Goal: Task Accomplishment & Management: Manage account settings

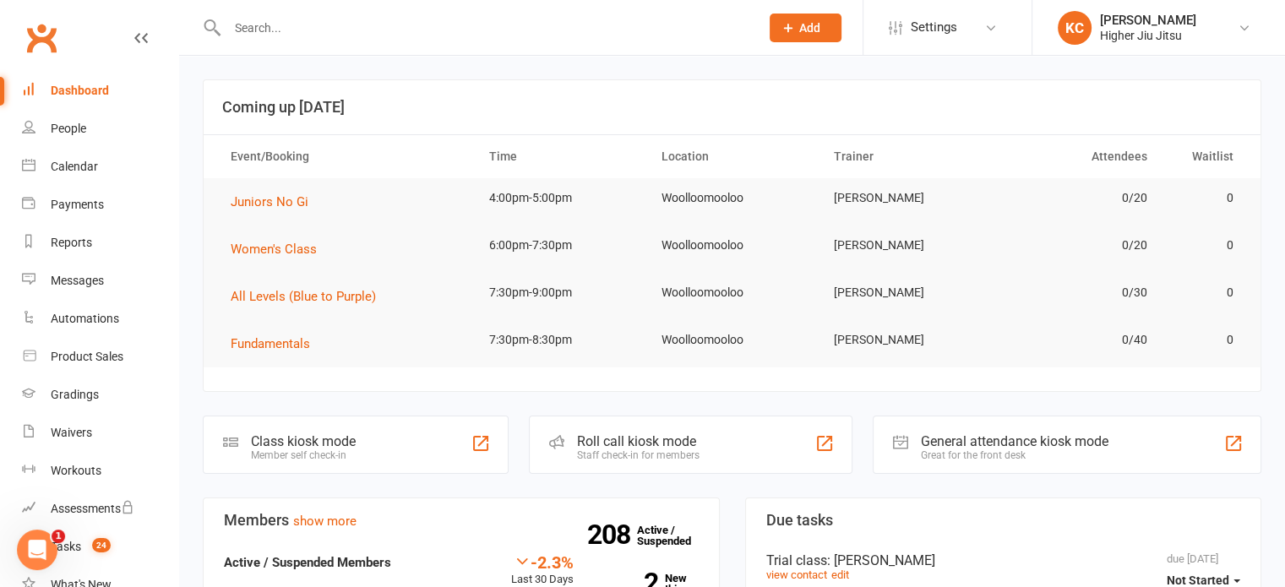
click at [446, 8] on div at bounding box center [475, 27] width 545 height 55
click at [422, 25] on input "text" at bounding box center [485, 28] width 526 height 24
click at [287, 21] on input "text" at bounding box center [485, 28] width 526 height 24
paste input "http://url7088.clubworx.com/ls/click?upn=u001.lfmXYfQuK5AKBJh7Wb-2BtQNKd3Ul9e16…"
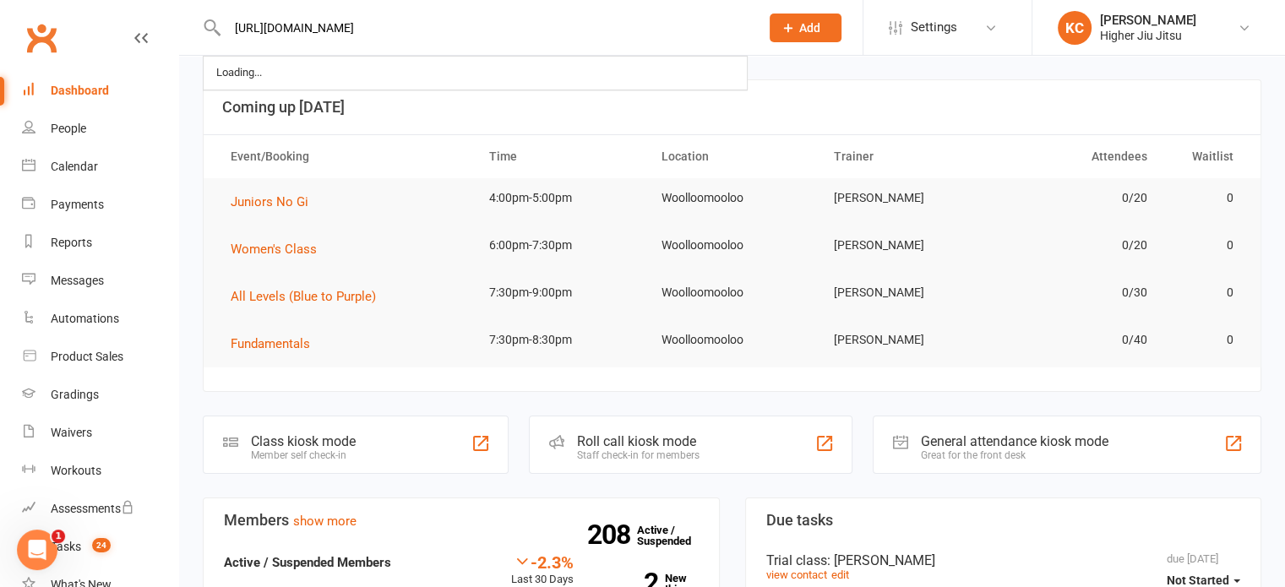
type input "http://url7088.clubworx.com/ls/click?upn=u001.lfmXYfQuK5AKBJh7Wb-2BtQNKd3Ul9e16…"
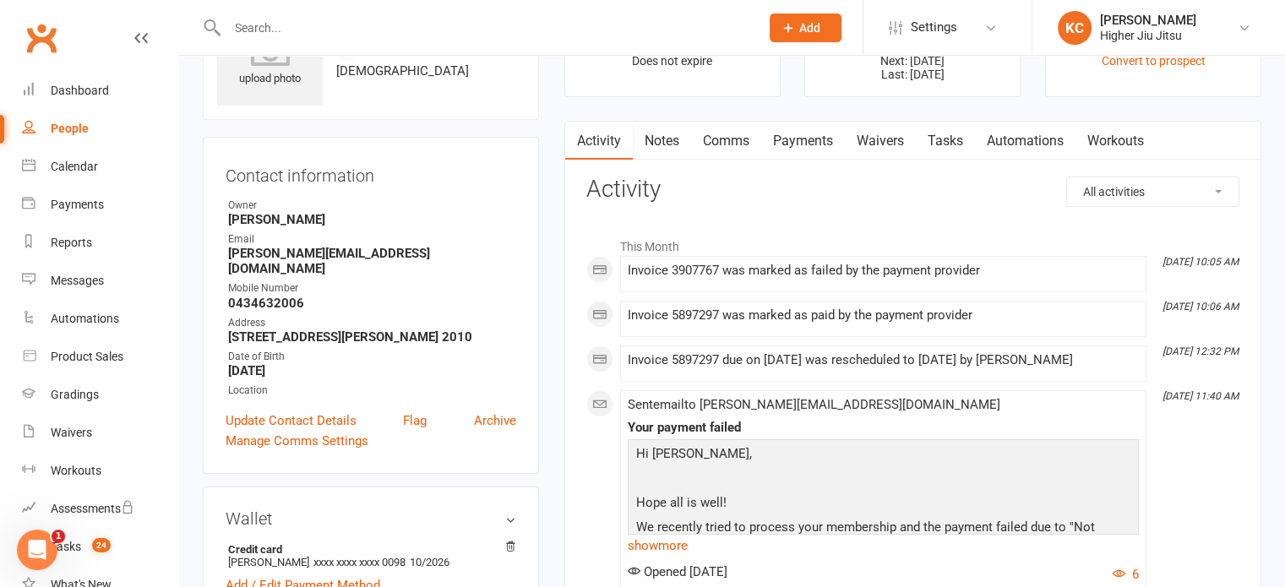
scroll to position [84, 0]
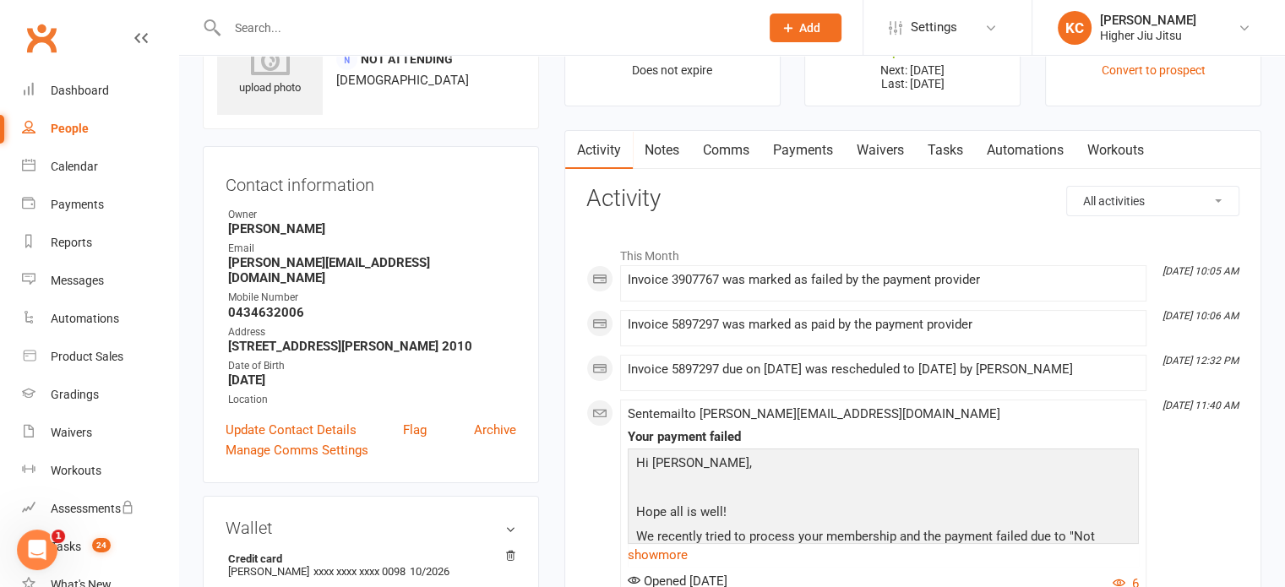
click at [816, 137] on link "Payments" at bounding box center [803, 150] width 84 height 39
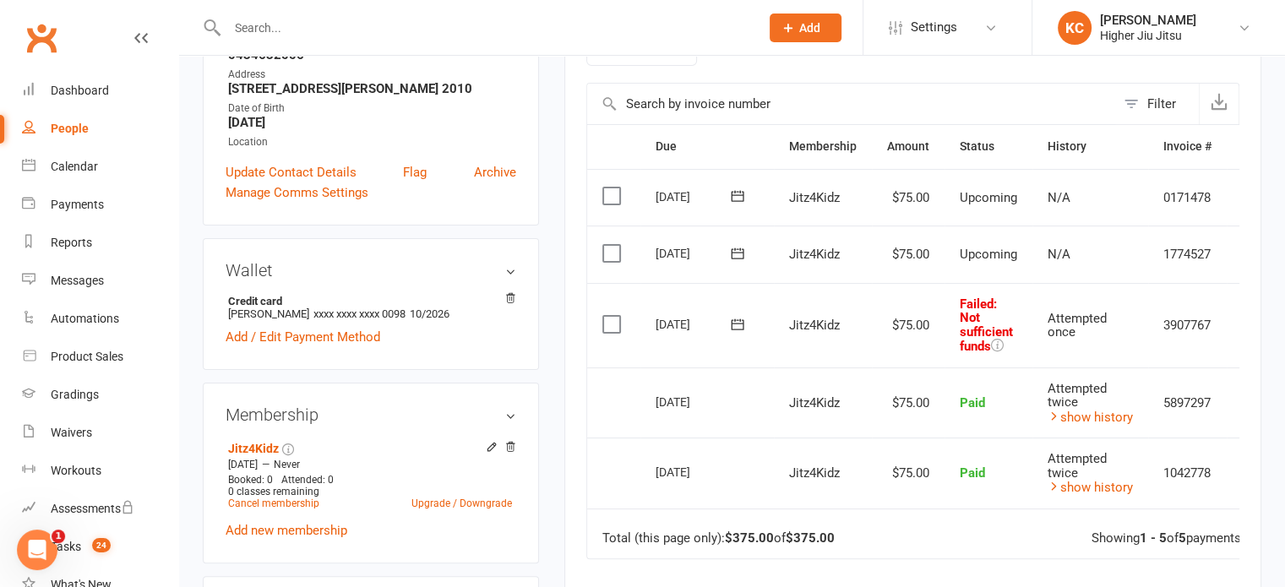
scroll to position [338, 0]
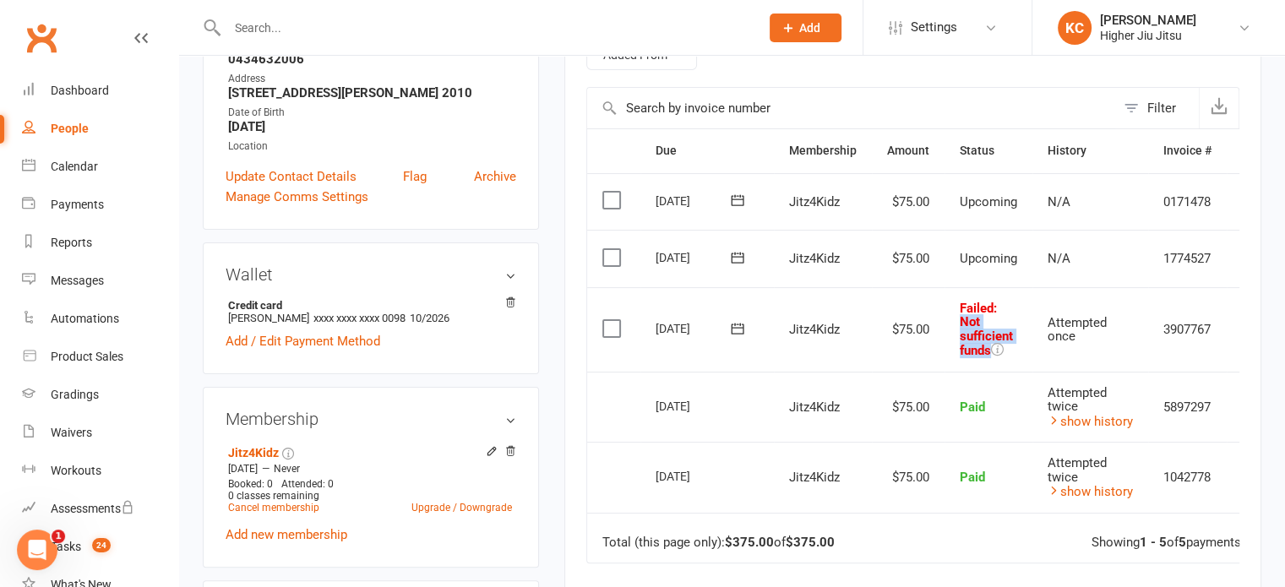
drag, startPoint x: 953, startPoint y: 317, endPoint x: 989, endPoint y: 352, distance: 50.2
click at [989, 352] on td "Failed : Not sufficient funds" at bounding box center [989, 329] width 88 height 84
drag, startPoint x: 951, startPoint y: 301, endPoint x: 973, endPoint y: 310, distance: 23.9
click at [995, 357] on td "Failed : Not sufficient funds" at bounding box center [989, 329] width 88 height 84
copy span "Failed : Not sufficient funds"
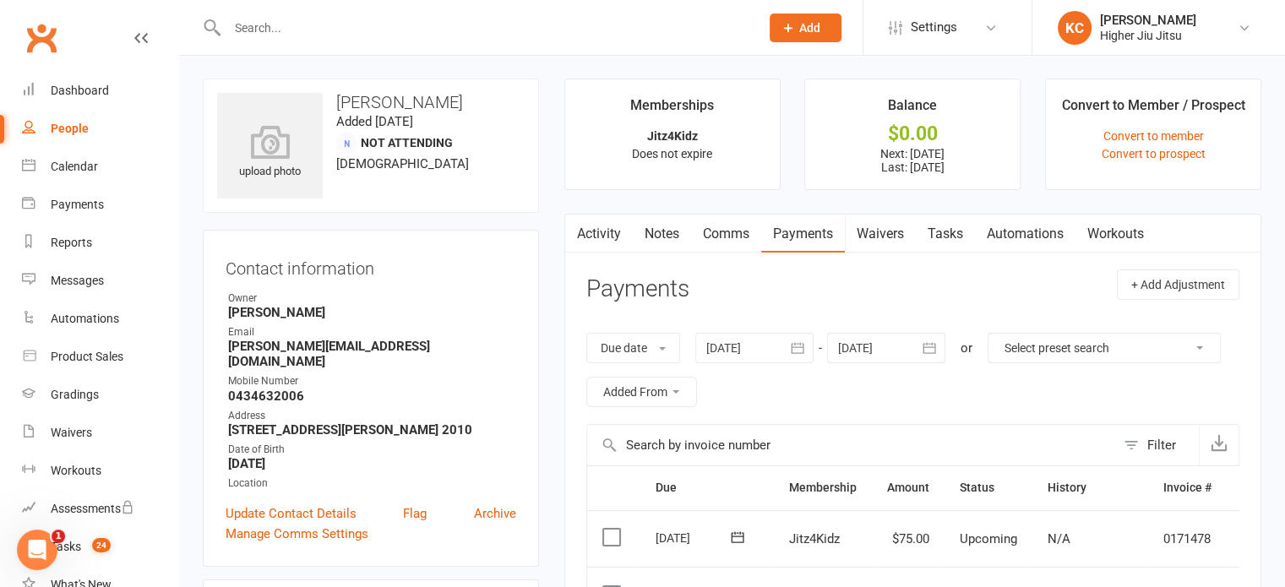
scroll to position [0, 0]
click at [589, 232] on link "Activity" at bounding box center [599, 234] width 68 height 39
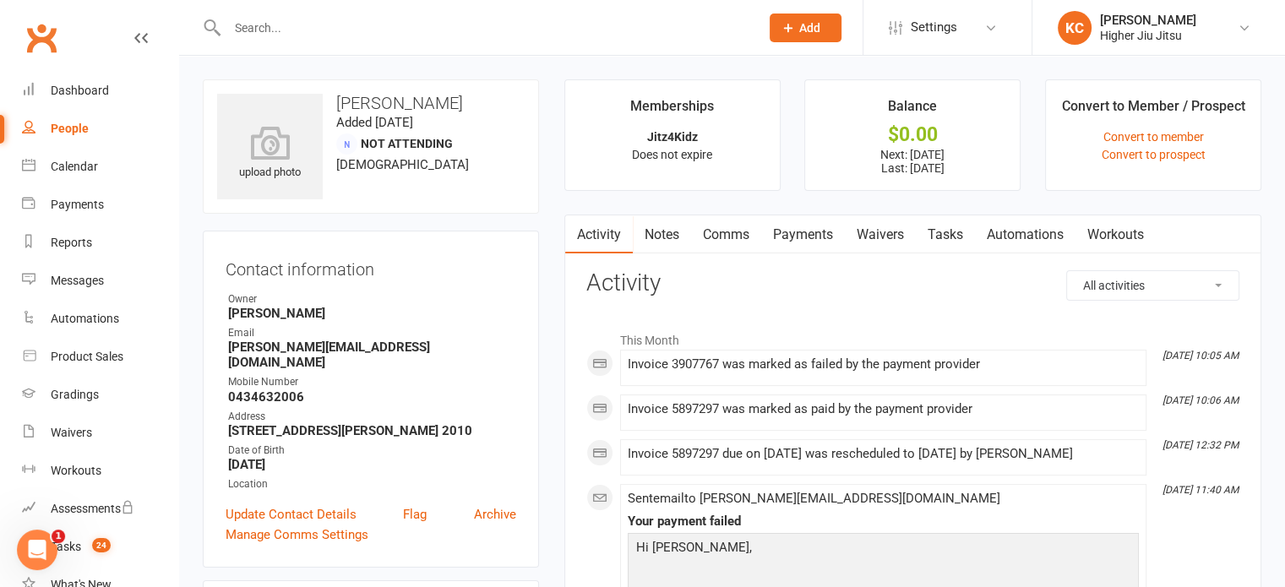
click at [718, 232] on link "Comms" at bounding box center [726, 234] width 70 height 39
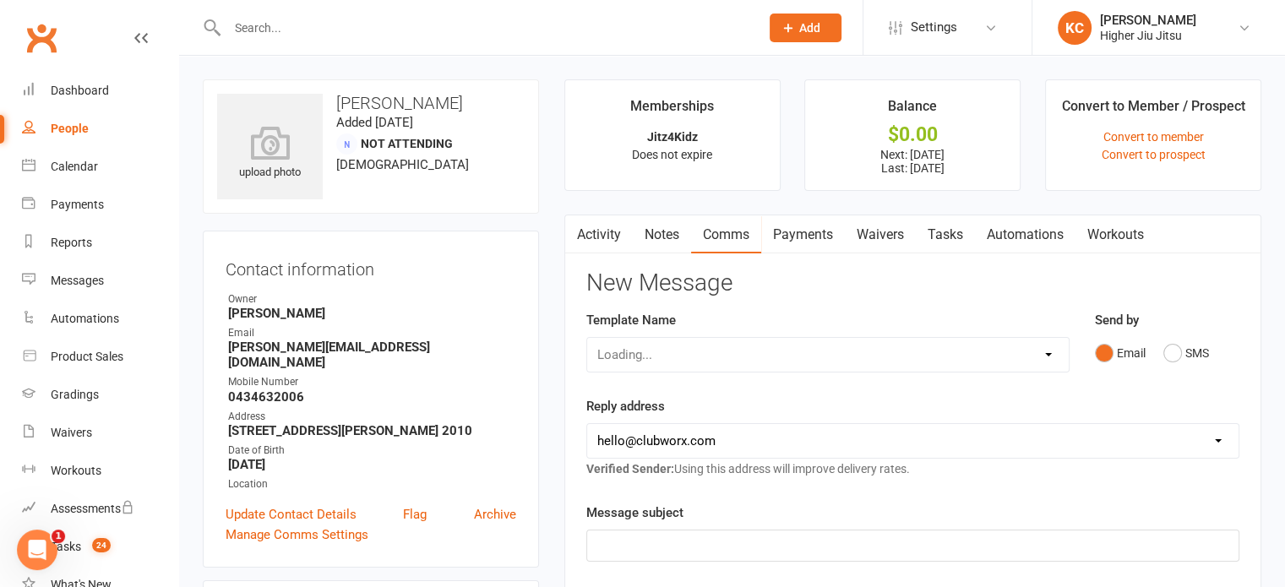
click at [706, 354] on select "Loading..." at bounding box center [828, 355] width 482 height 34
click at [587, 338] on select "Select Template [Email] Let's Reconnect! [Email] Still Interested? [Email] Stil…" at bounding box center [828, 355] width 482 height 34
click at [682, 341] on select "Select Template [Email] Let's Reconnect! [Email] Still Interested? [Email] Stil…" at bounding box center [828, 355] width 482 height 34
select select "20"
click at [587, 338] on select "Select Template [Email] Let's Reconnect! [Email] Still Interested? [Email] Stil…" at bounding box center [828, 355] width 482 height 34
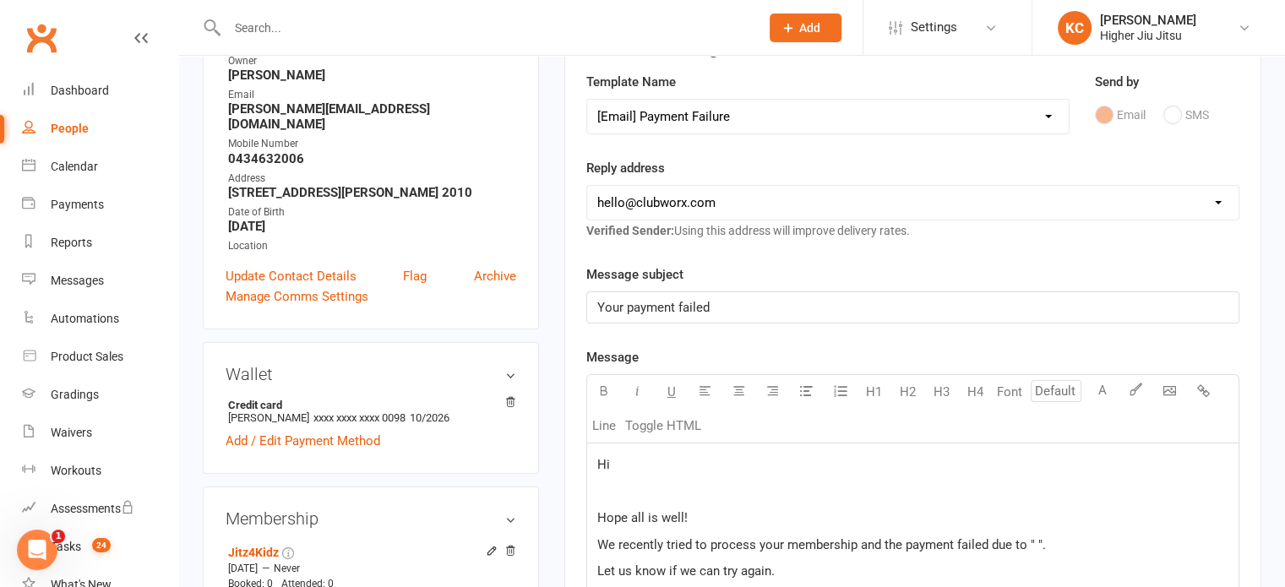
scroll to position [338, 0]
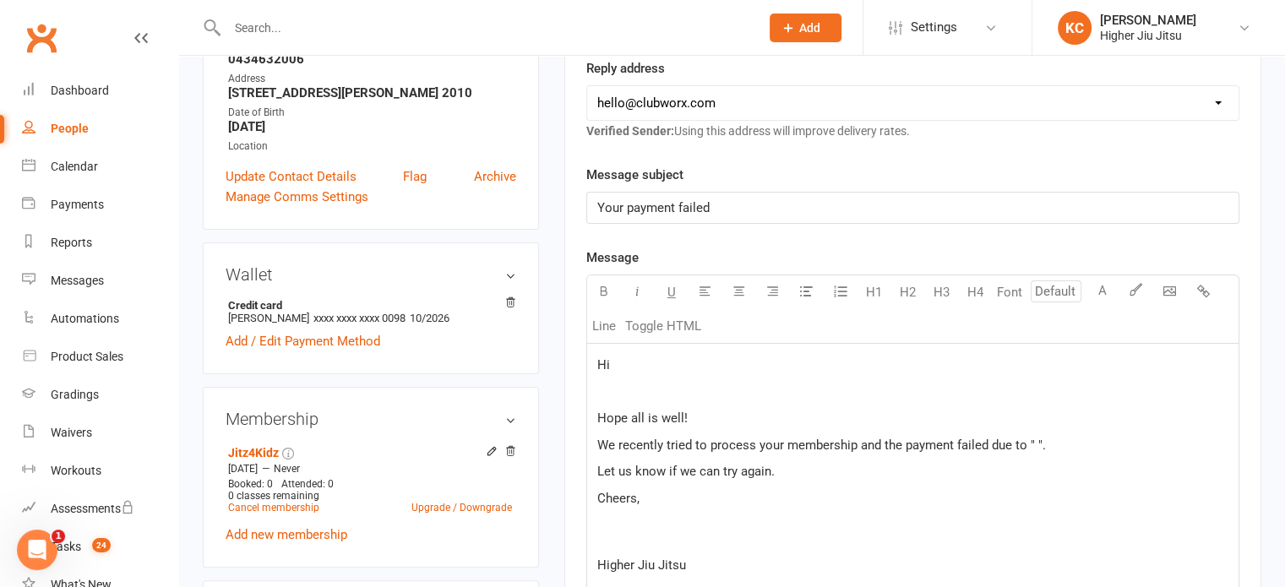
click at [690, 117] on select "[EMAIL_ADDRESS][DOMAIN_NAME] [PERSON_NAME][EMAIL_ADDRESS][DOMAIN_NAME] [PERSON_…" at bounding box center [912, 103] width 651 height 34
select select "1"
click at [587, 86] on select "[EMAIL_ADDRESS][DOMAIN_NAME] [PERSON_NAME][EMAIL_ADDRESS][DOMAIN_NAME] [PERSON_…" at bounding box center [912, 103] width 651 height 34
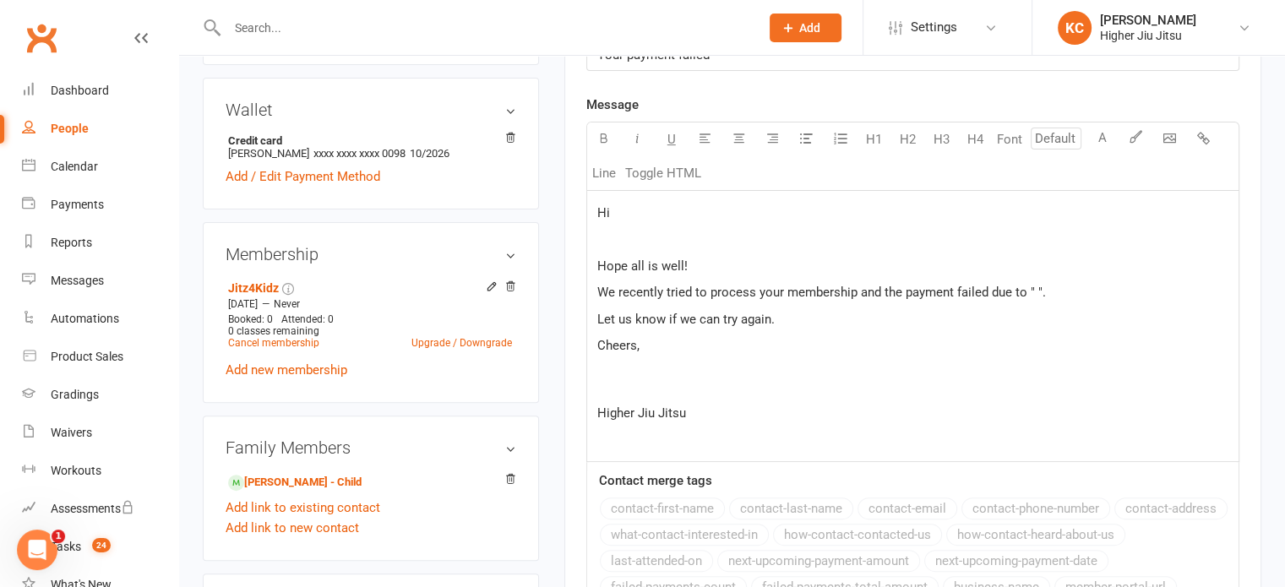
scroll to position [507, 0]
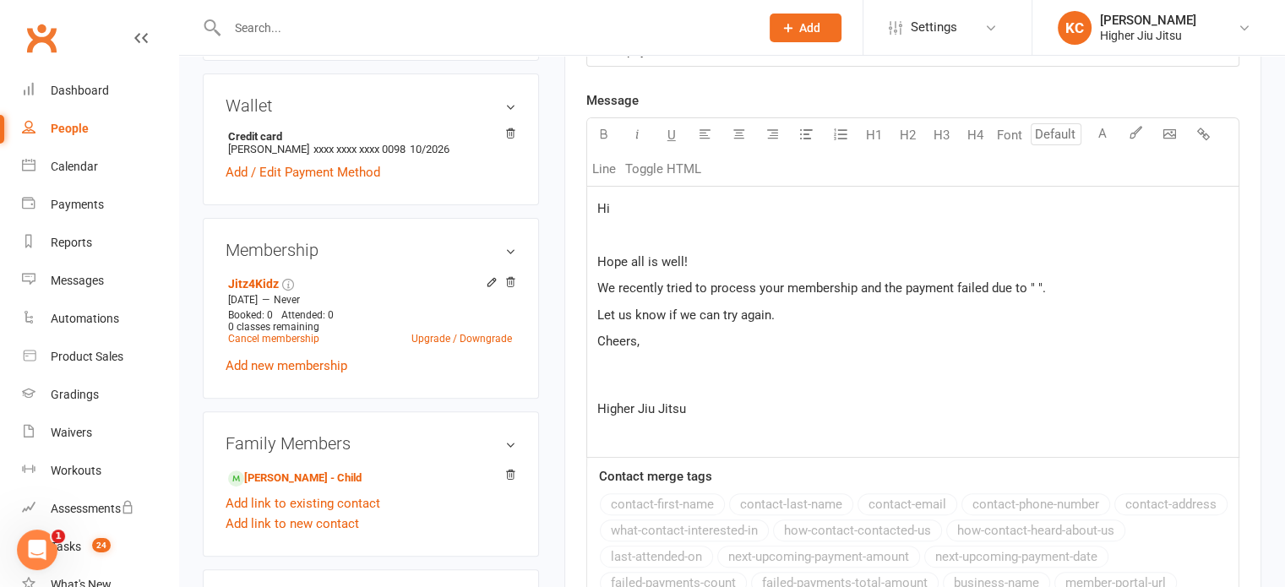
click at [656, 208] on p "Hi" at bounding box center [912, 209] width 631 height 20
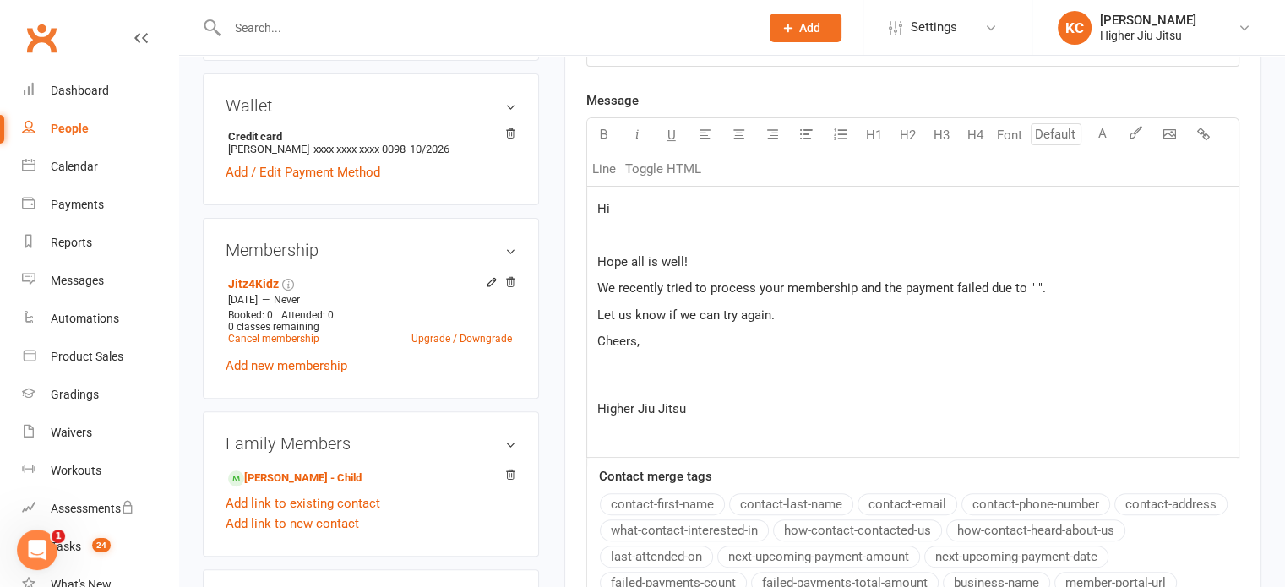
drag, startPoint x: 667, startPoint y: 502, endPoint x: 682, endPoint y: 412, distance: 90.8
click at [667, 501] on button "contact-first-name" at bounding box center [662, 504] width 125 height 22
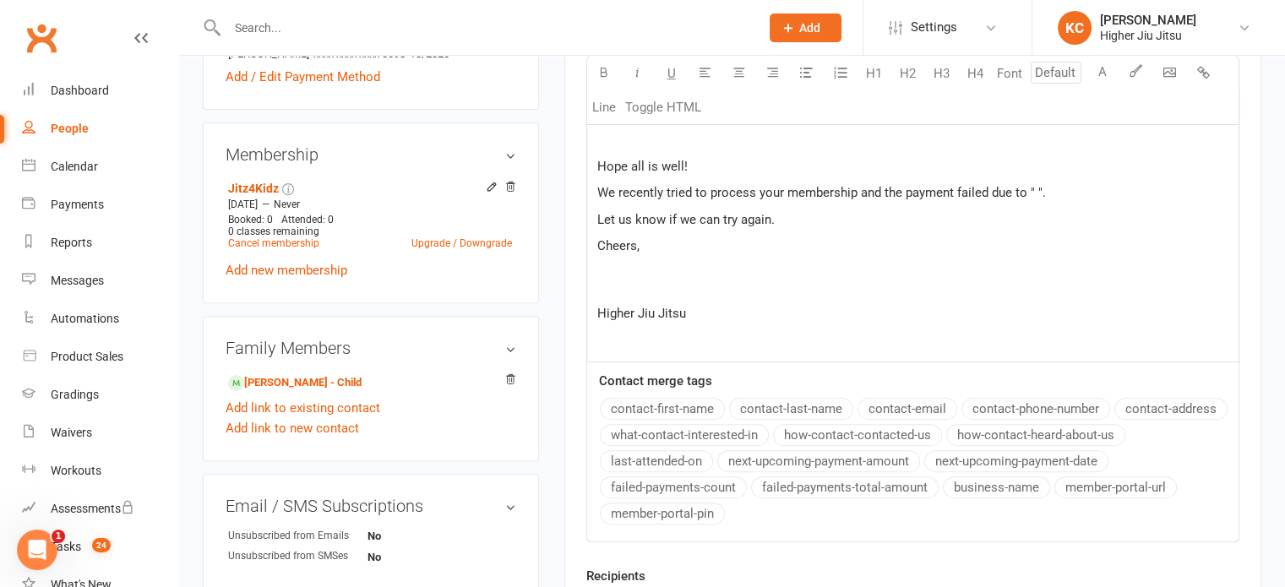
scroll to position [422, 0]
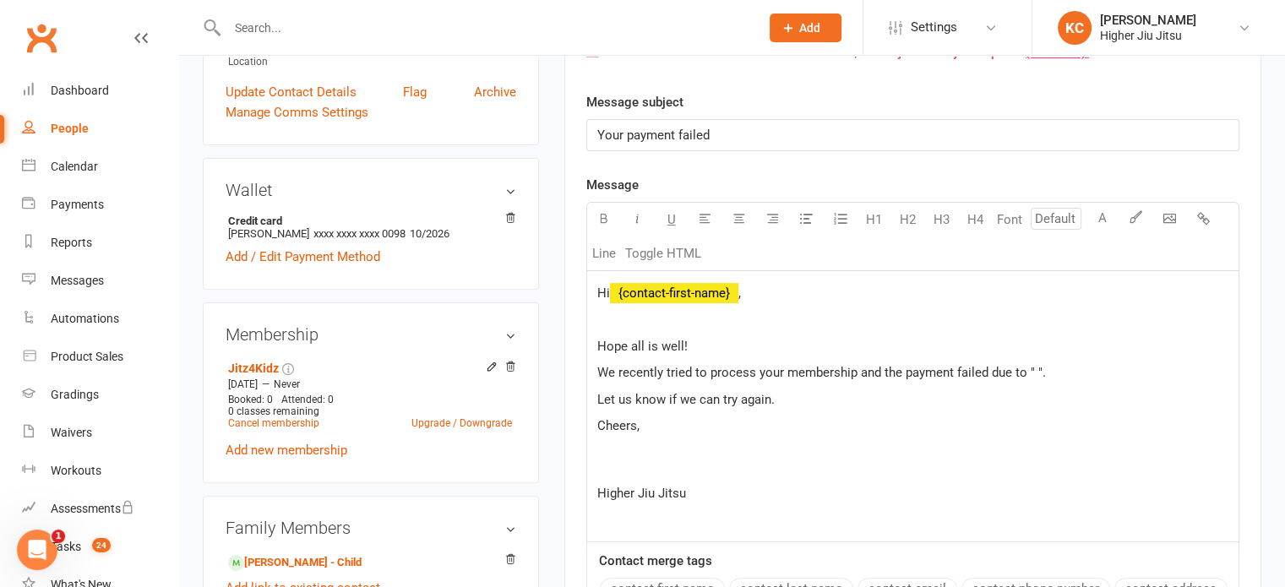
click at [1033, 368] on span "We recently tried to process your membership and the payment failed due to " "." at bounding box center [821, 372] width 449 height 15
click at [648, 398] on span "Let us know if we can try again." at bounding box center [685, 399] width 177 height 15
copy span "Let us know if we can try again."
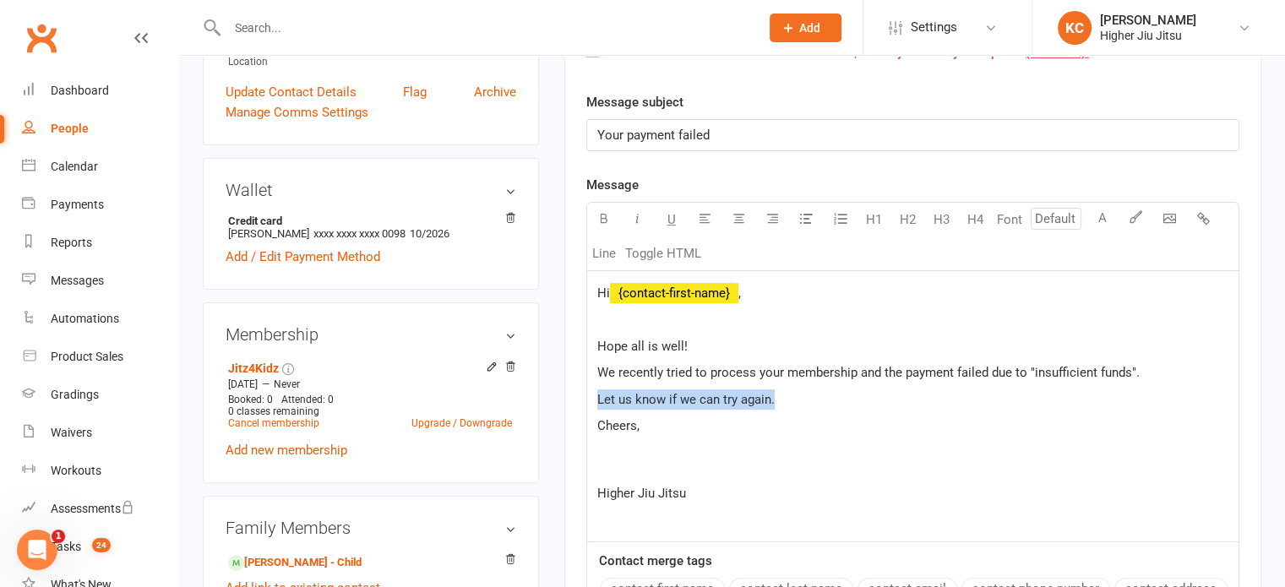
click at [813, 403] on p "Let us know if we can try again." at bounding box center [912, 400] width 631 height 20
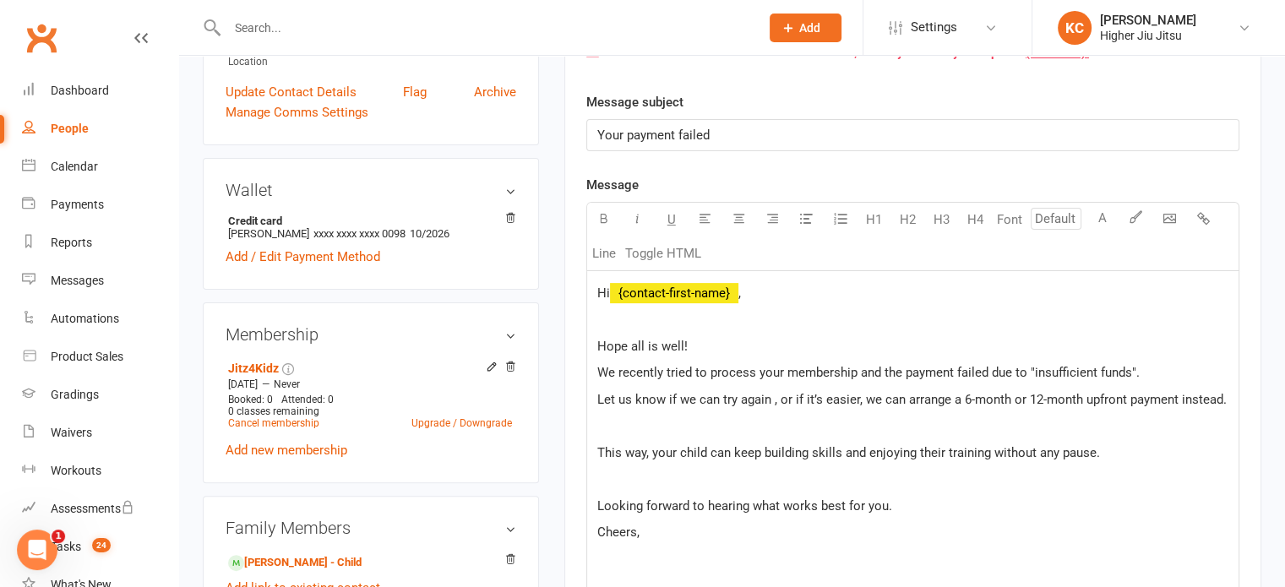
click at [691, 429] on p "﻿" at bounding box center [912, 426] width 631 height 20
click at [656, 484] on p "﻿" at bounding box center [912, 479] width 631 height 20
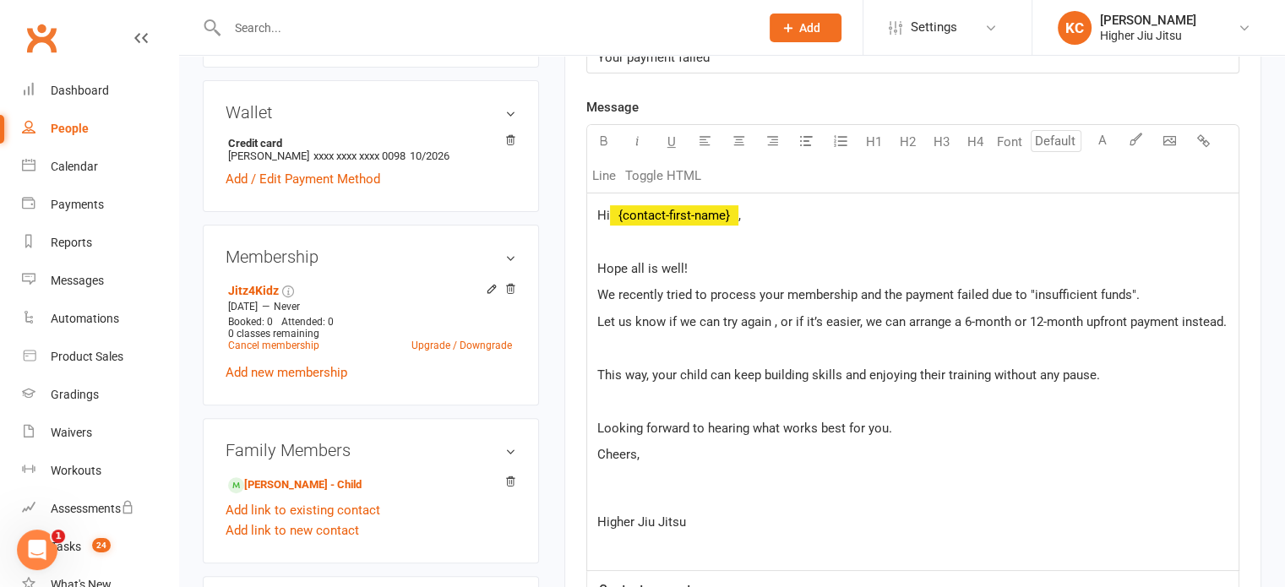
scroll to position [591, 0]
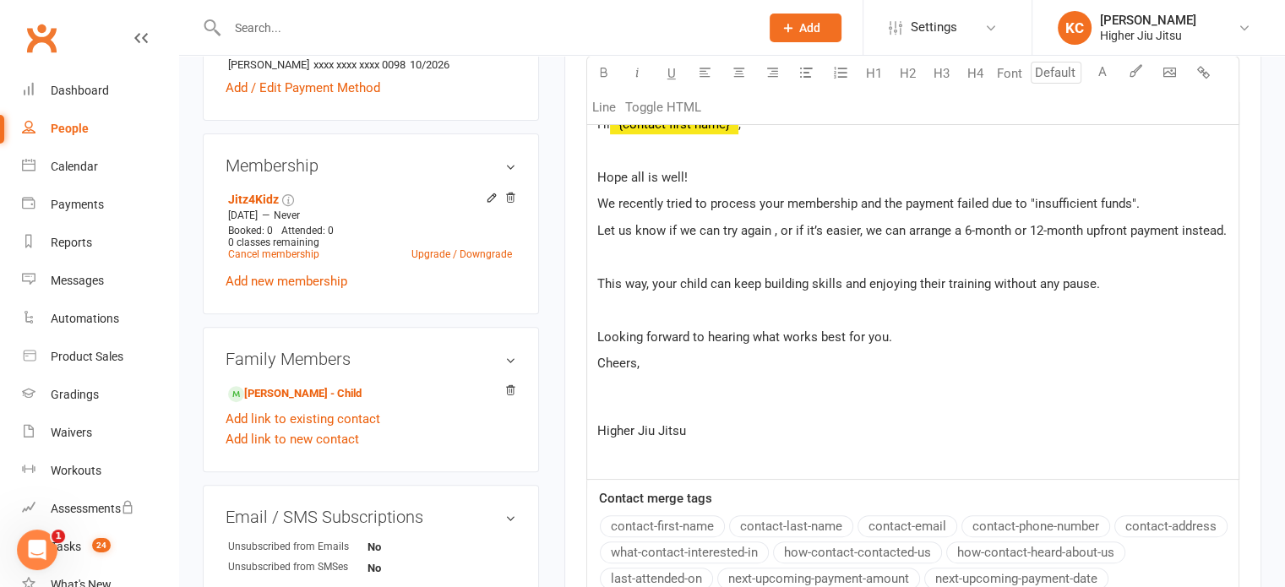
click at [628, 390] on p "Cheers," at bounding box center [912, 383] width 631 height 61
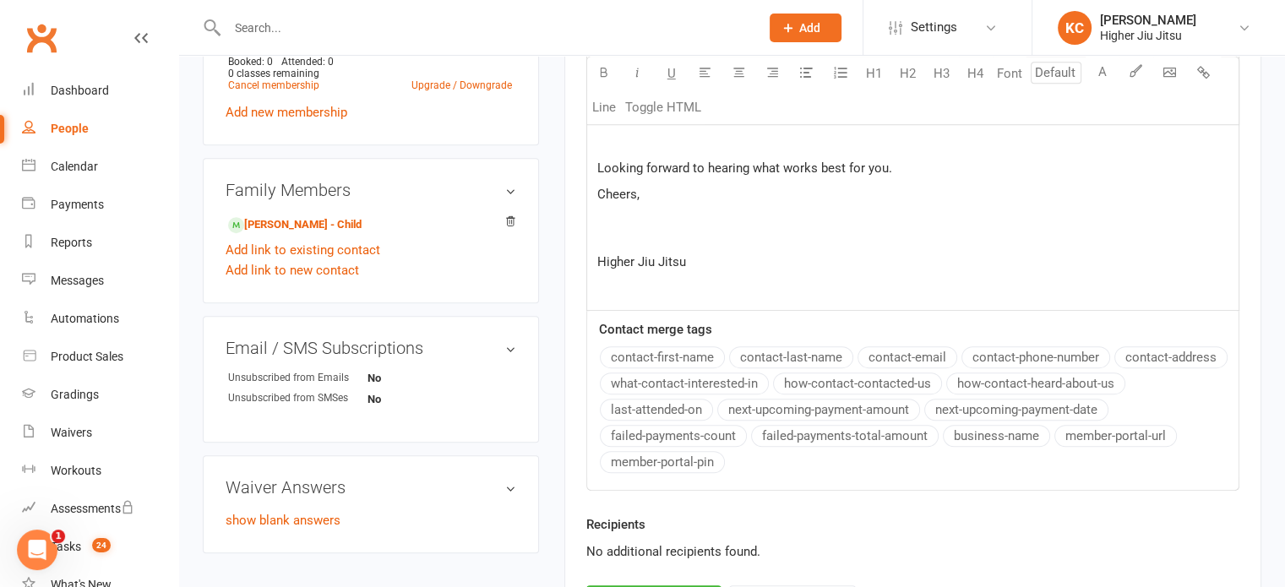
scroll to position [676, 0]
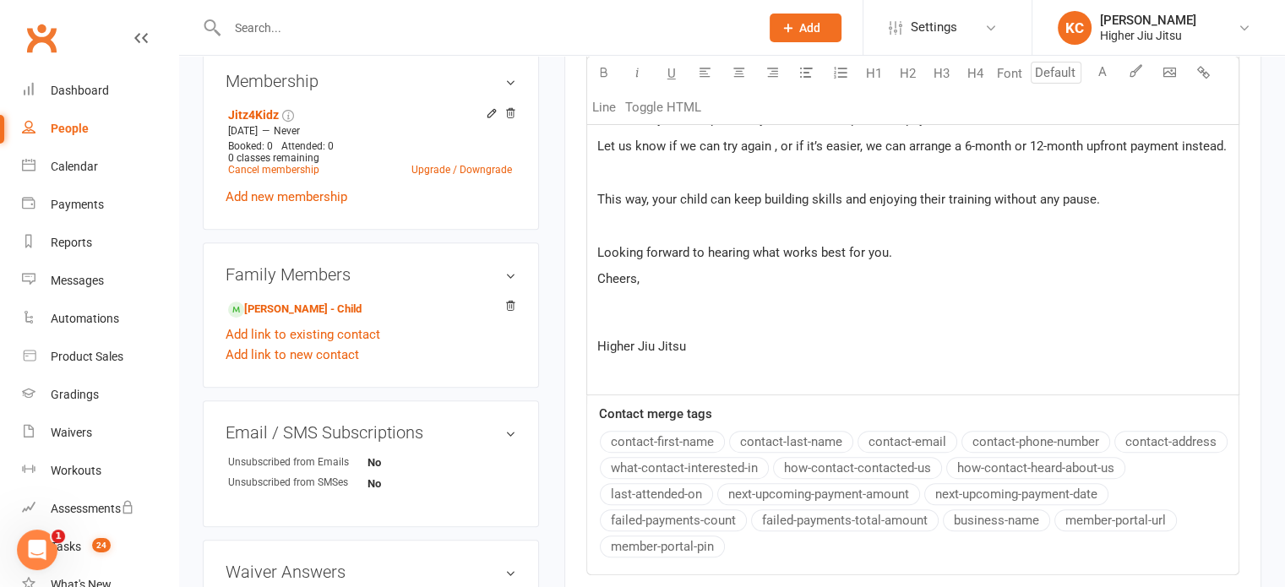
click at [918, 249] on p "Looking forward to hearing what works best for you." at bounding box center [912, 253] width 631 height 20
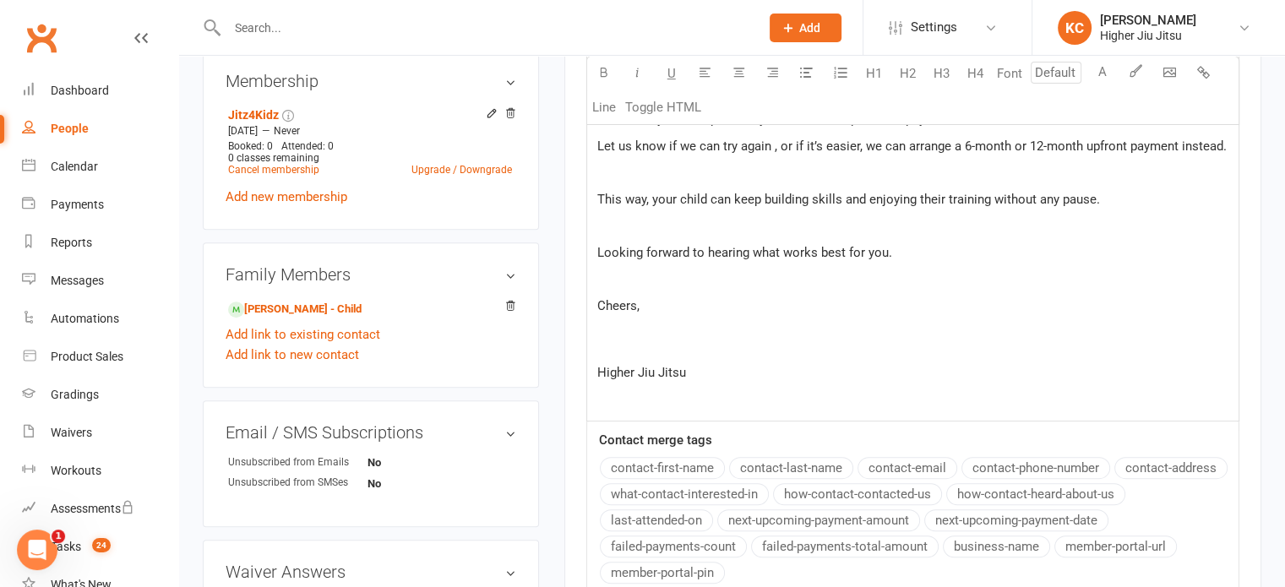
click at [631, 347] on p "Cheers," at bounding box center [912, 326] width 631 height 61
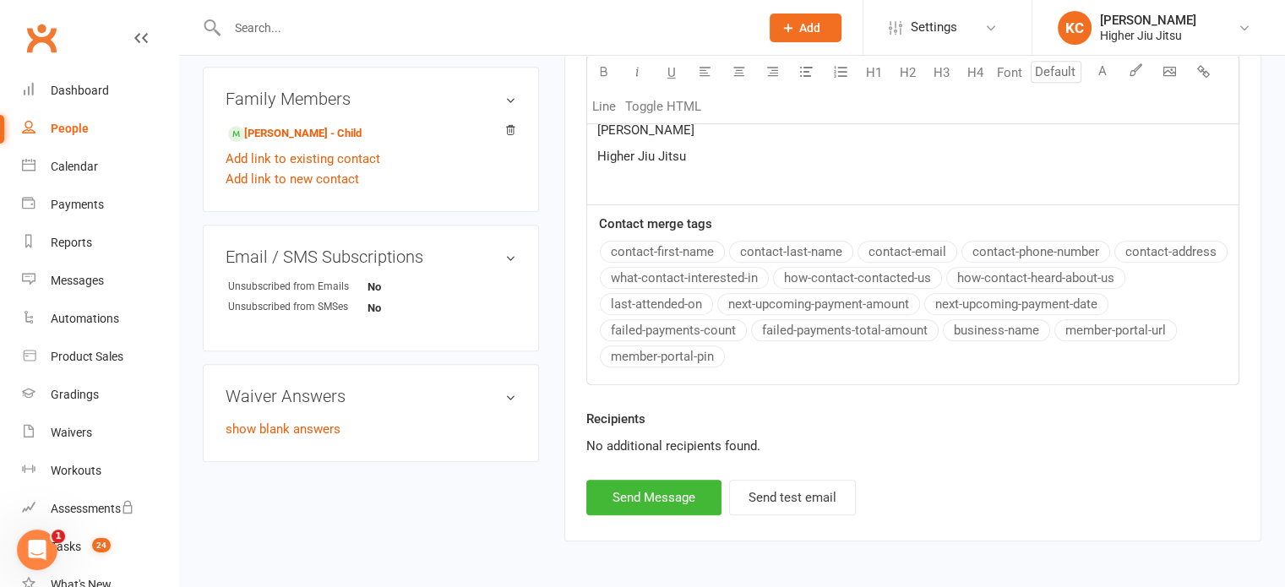
scroll to position [760, 0]
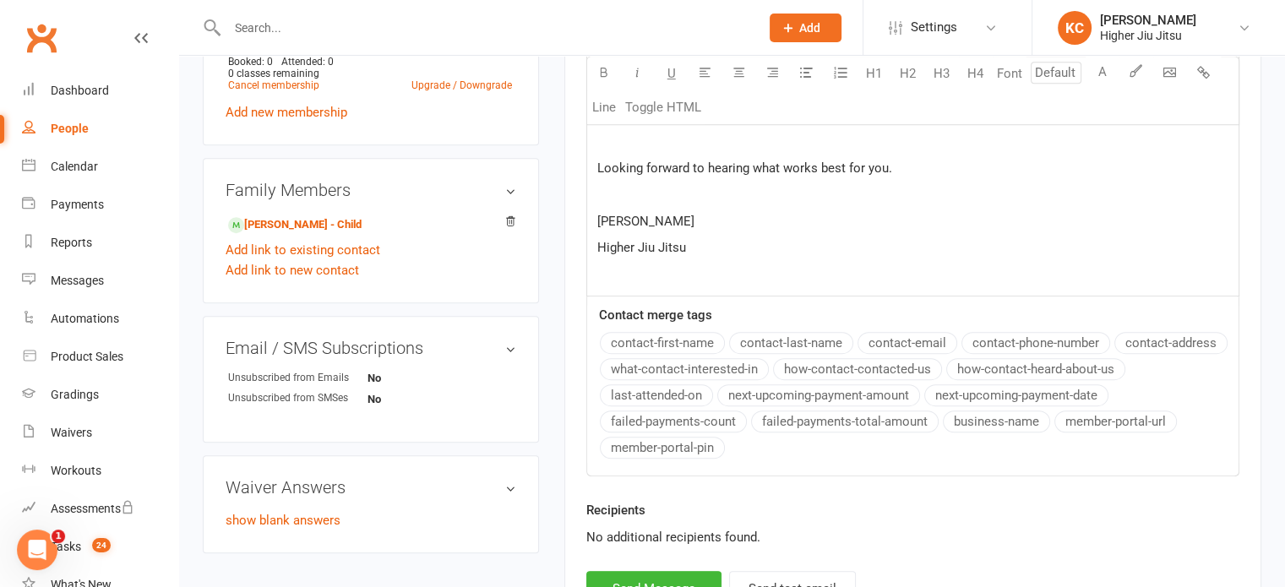
click at [636, 285] on p at bounding box center [912, 274] width 631 height 20
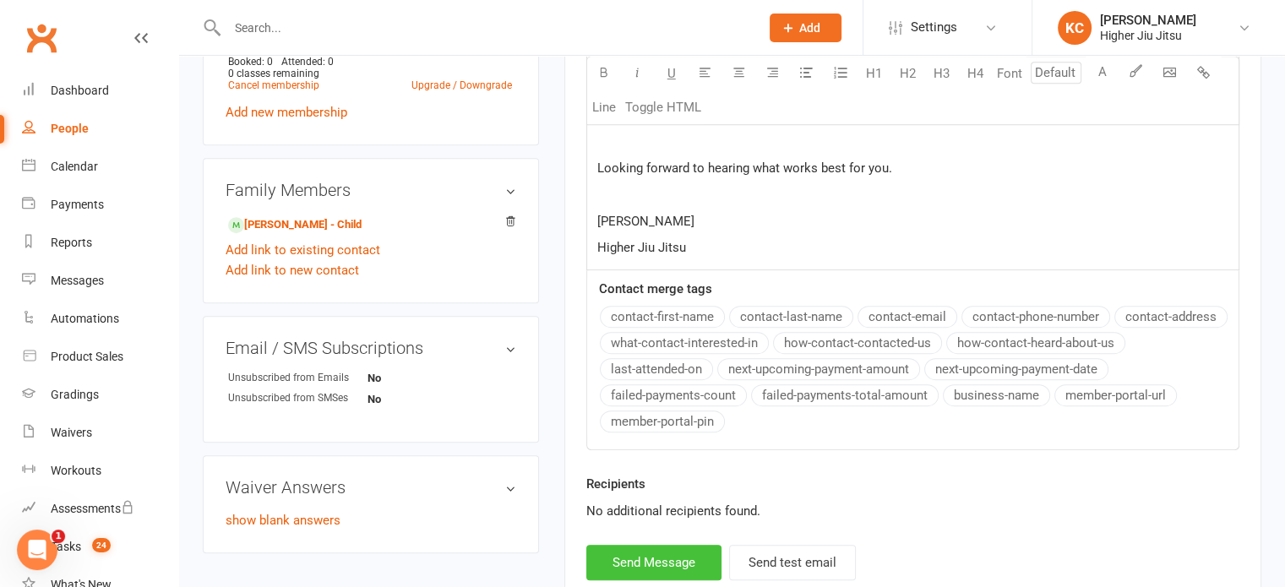
click at [658, 574] on button "Send Message" at bounding box center [653, 562] width 135 height 35
select select
select select "0"
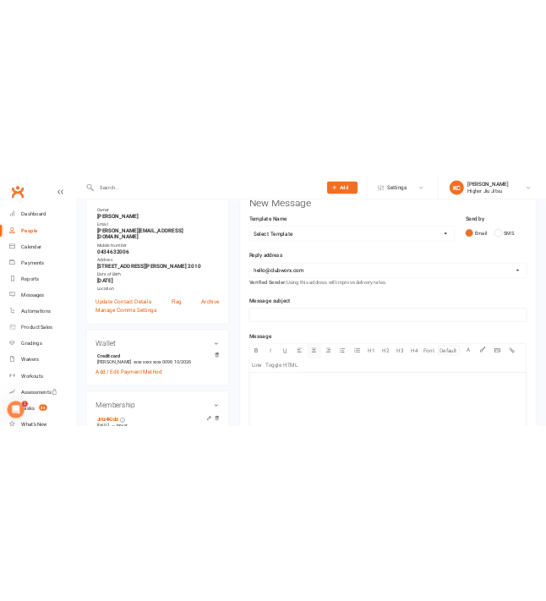
scroll to position [0, 0]
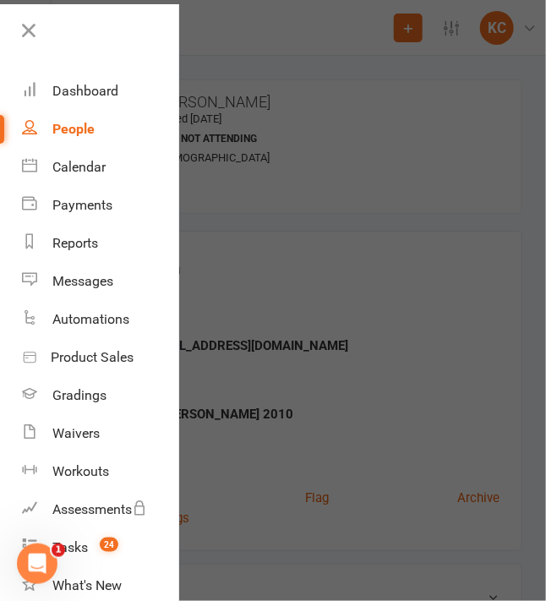
click at [194, 77] on div at bounding box center [273, 300] width 546 height 601
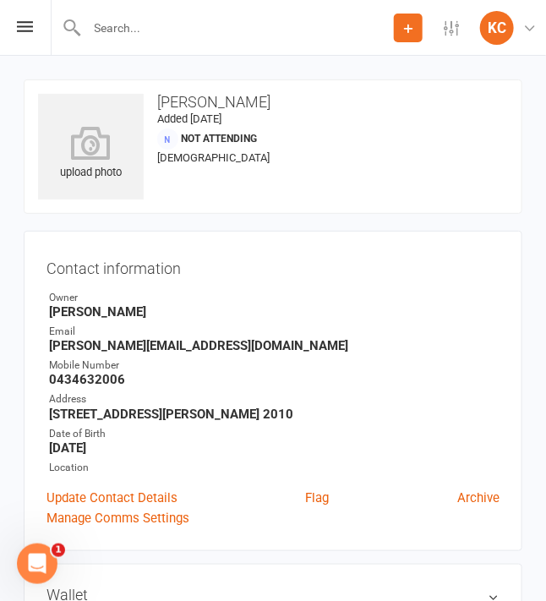
click at [162, 14] on div at bounding box center [222, 27] width 343 height 55
click at [157, 31] on input "text" at bounding box center [273, 28] width 485 height 24
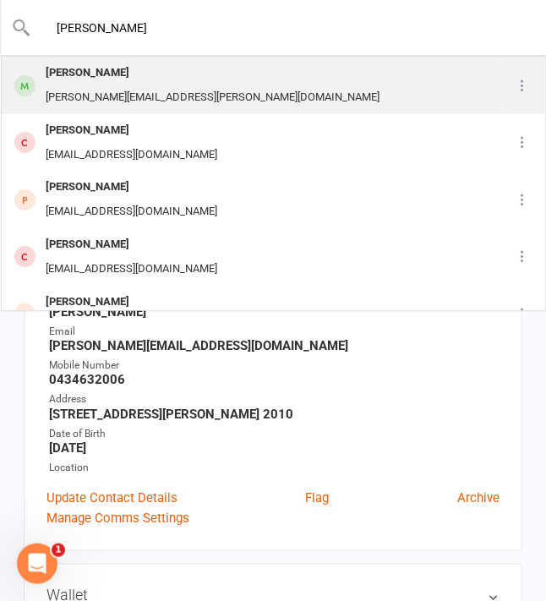
type input "[PERSON_NAME]"
click at [139, 74] on div "[PERSON_NAME]" at bounding box center [213, 73] width 344 height 25
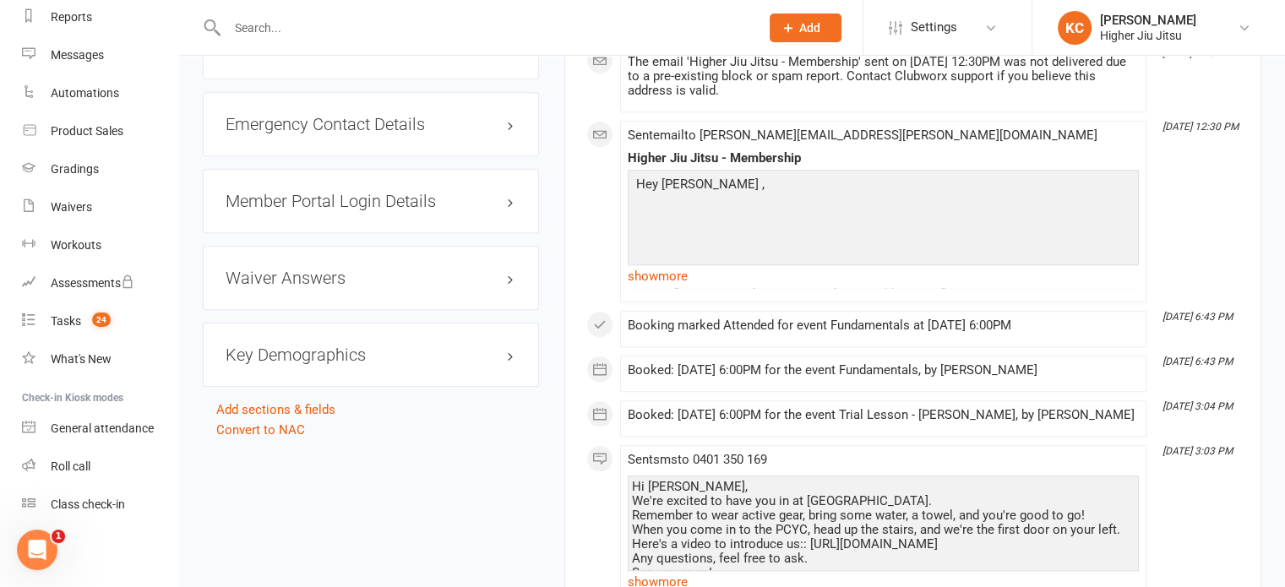
scroll to position [1457, 0]
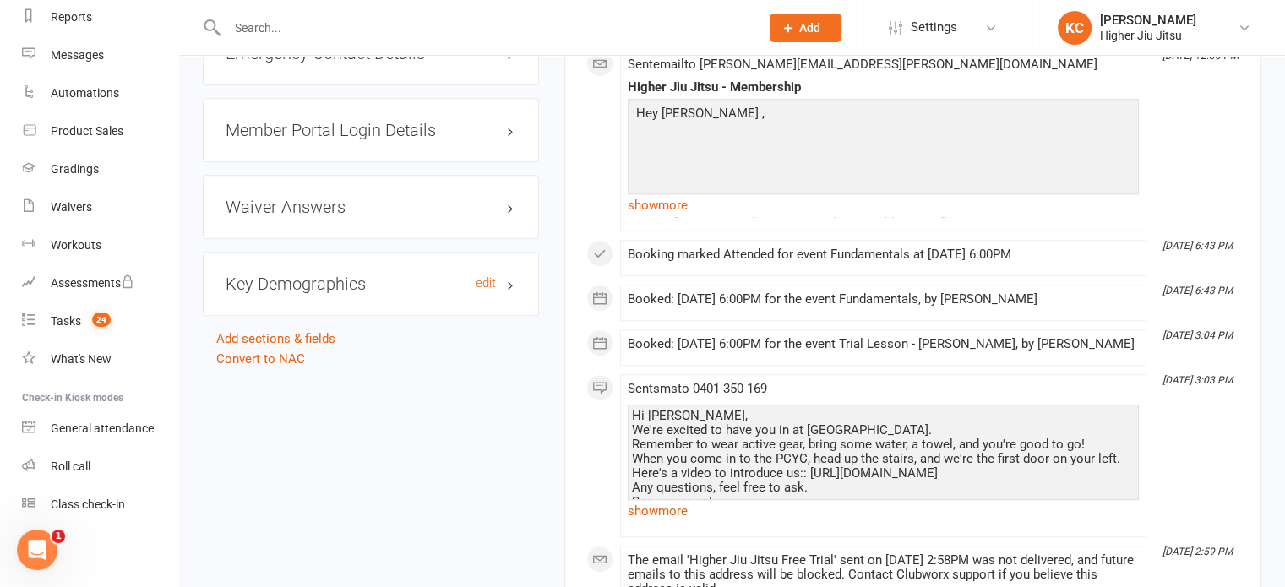
click at [313, 275] on h3 "Key Demographics edit" at bounding box center [371, 284] width 291 height 19
click at [482, 276] on link "edit" at bounding box center [486, 283] width 20 height 14
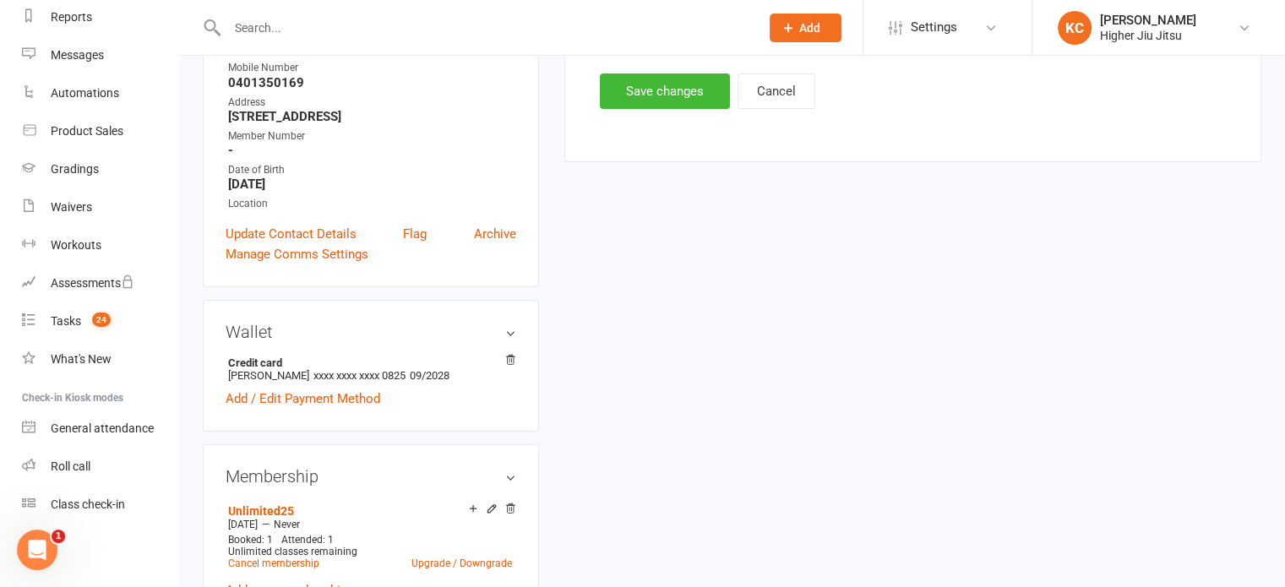
scroll to position [144, 0]
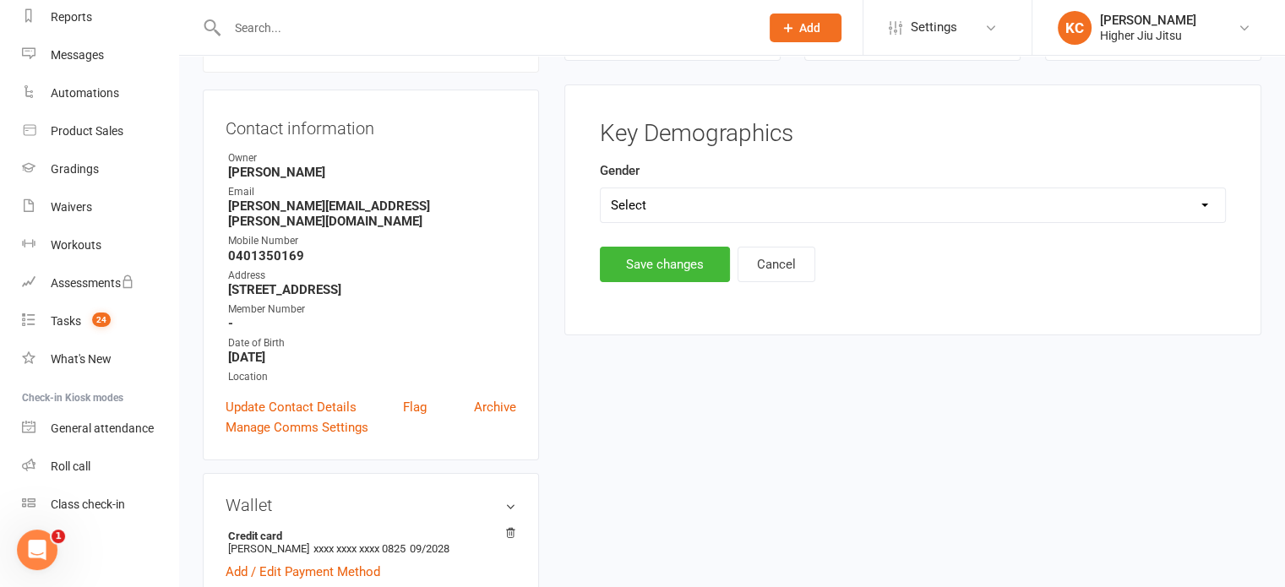
drag, startPoint x: 673, startPoint y: 211, endPoint x: 672, endPoint y: 220, distance: 8.5
click at [673, 211] on select "Select [DEMOGRAPHIC_DATA] [DEMOGRAPHIC_DATA]" at bounding box center [913, 205] width 624 height 34
select select "[DEMOGRAPHIC_DATA]"
click at [601, 188] on select "Select [DEMOGRAPHIC_DATA] [DEMOGRAPHIC_DATA]" at bounding box center [913, 205] width 624 height 34
click at [646, 272] on button "Save changes" at bounding box center [665, 264] width 130 height 35
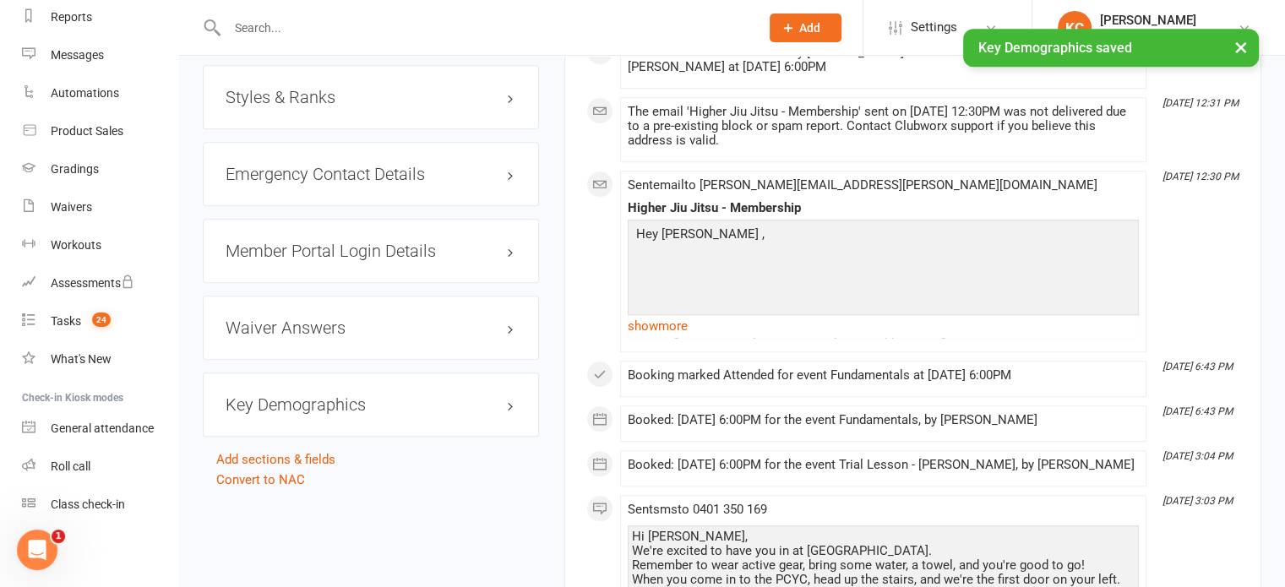
scroll to position [1327, 0]
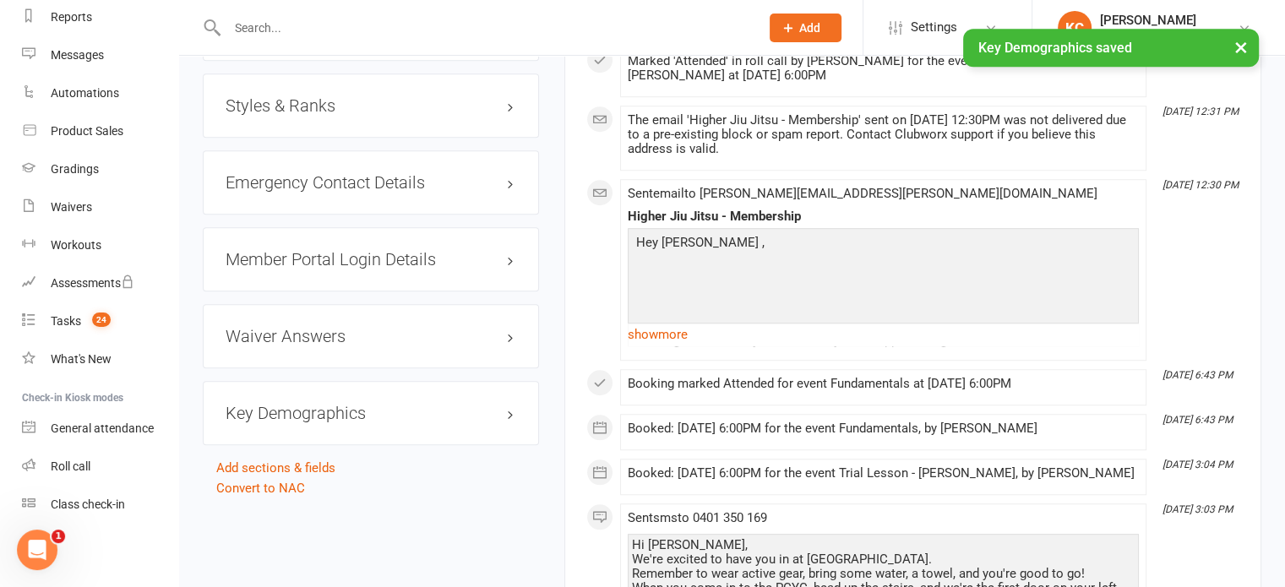
click at [318, 96] on h3 "Styles & Ranks" at bounding box center [371, 105] width 291 height 19
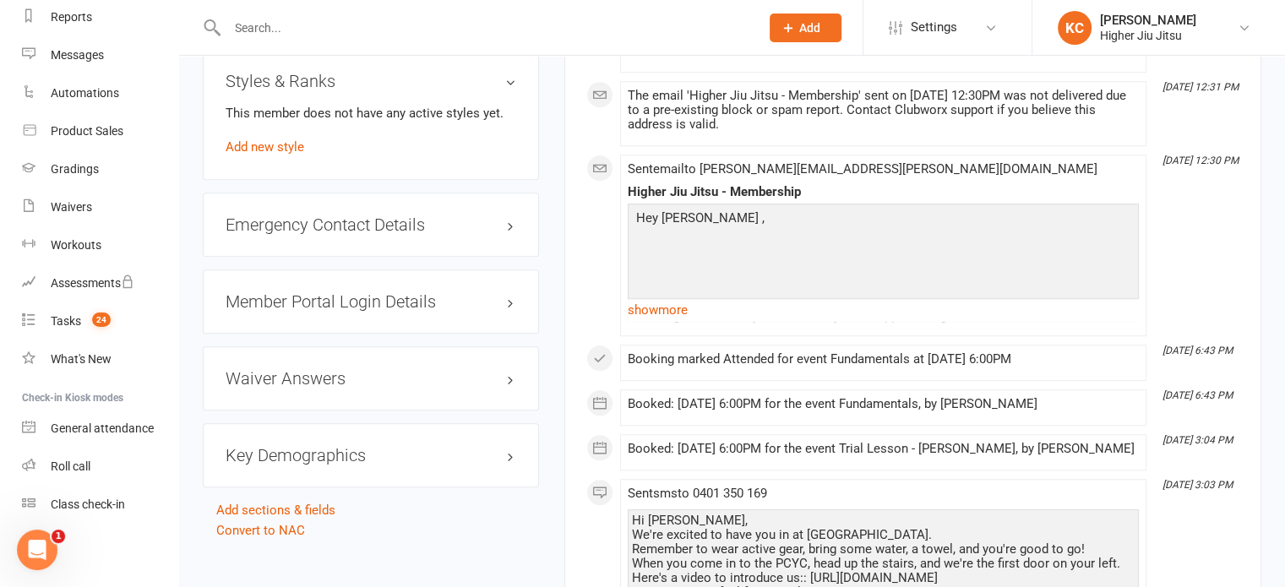
scroll to position [1098, 0]
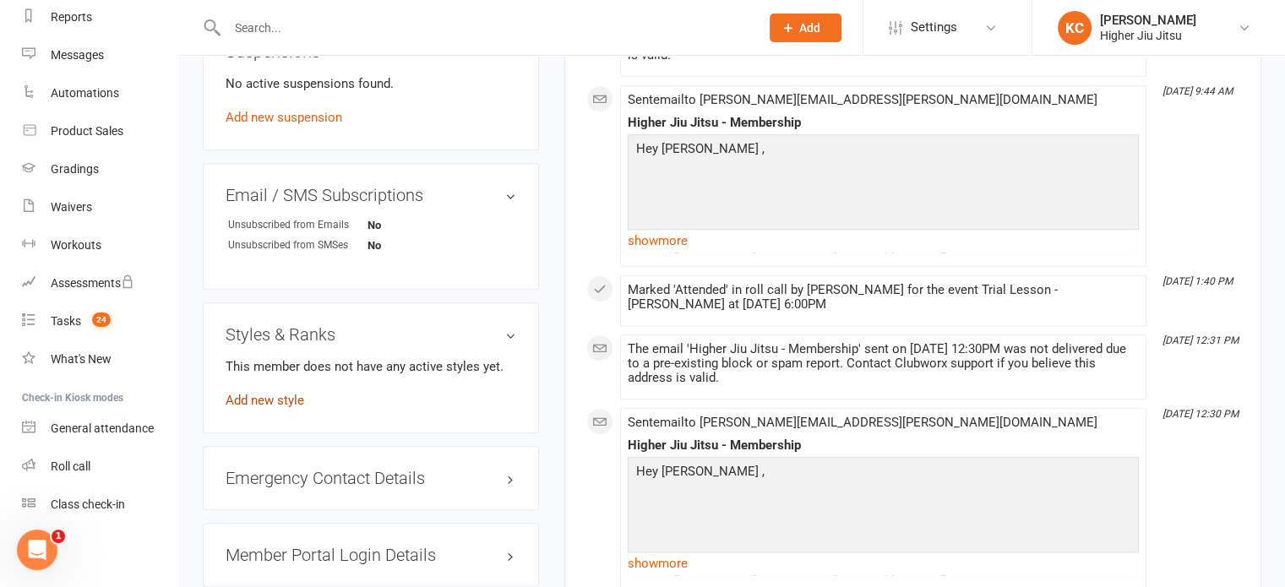
click at [248, 393] on link "Add new style" at bounding box center [265, 400] width 79 height 15
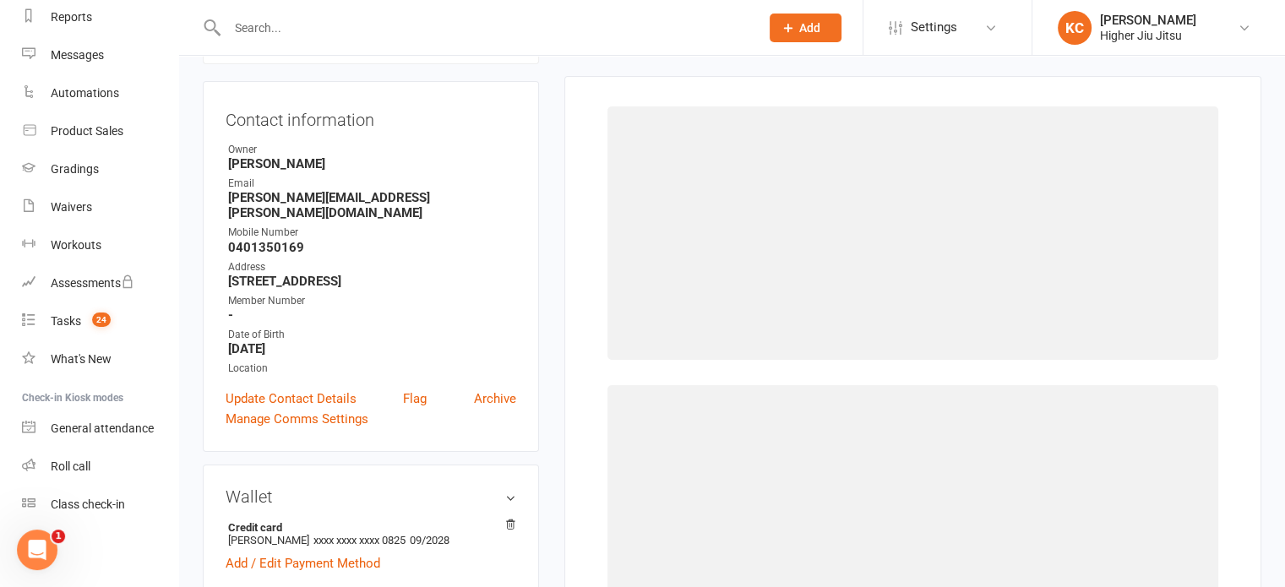
scroll to position [144, 0]
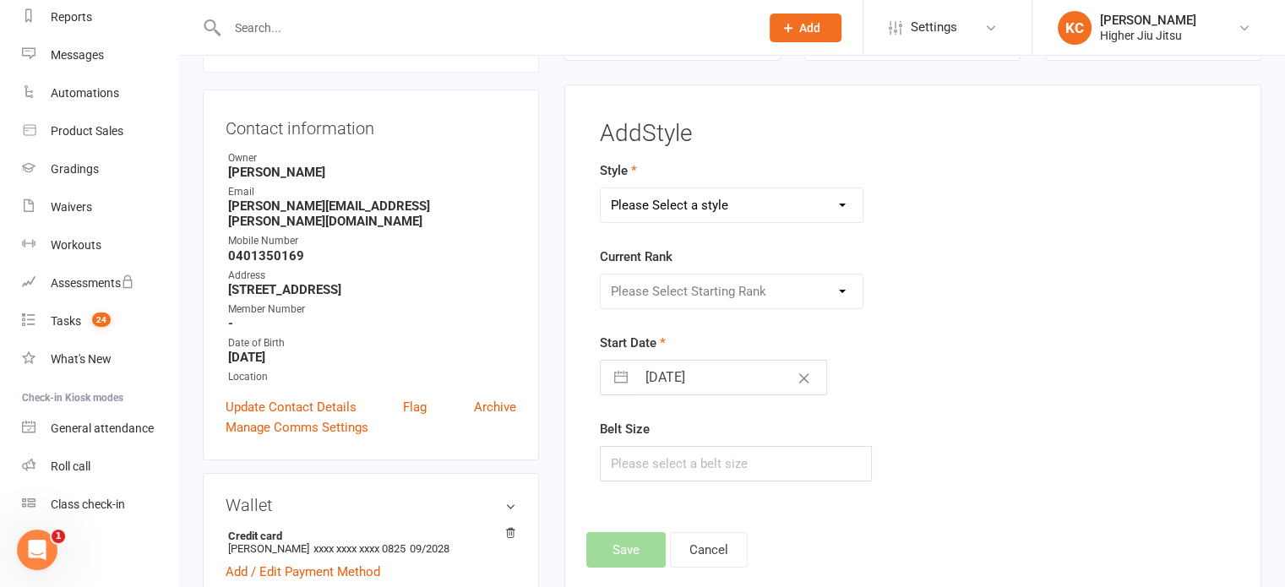
click at [688, 205] on select "Please Select a style [PERSON_NAME] Jiu Jitsu Jits4Kids" at bounding box center [732, 205] width 263 height 34
select select "351"
click at [601, 188] on select "Please Select a style [PERSON_NAME] Jiu Jitsu Jits4Kids" at bounding box center [732, 205] width 263 height 34
click at [660, 286] on select "Please Select Starting Rank White White belt 1 stripe White 2nd Stripe White 3r…" at bounding box center [732, 292] width 263 height 34
select select "3380"
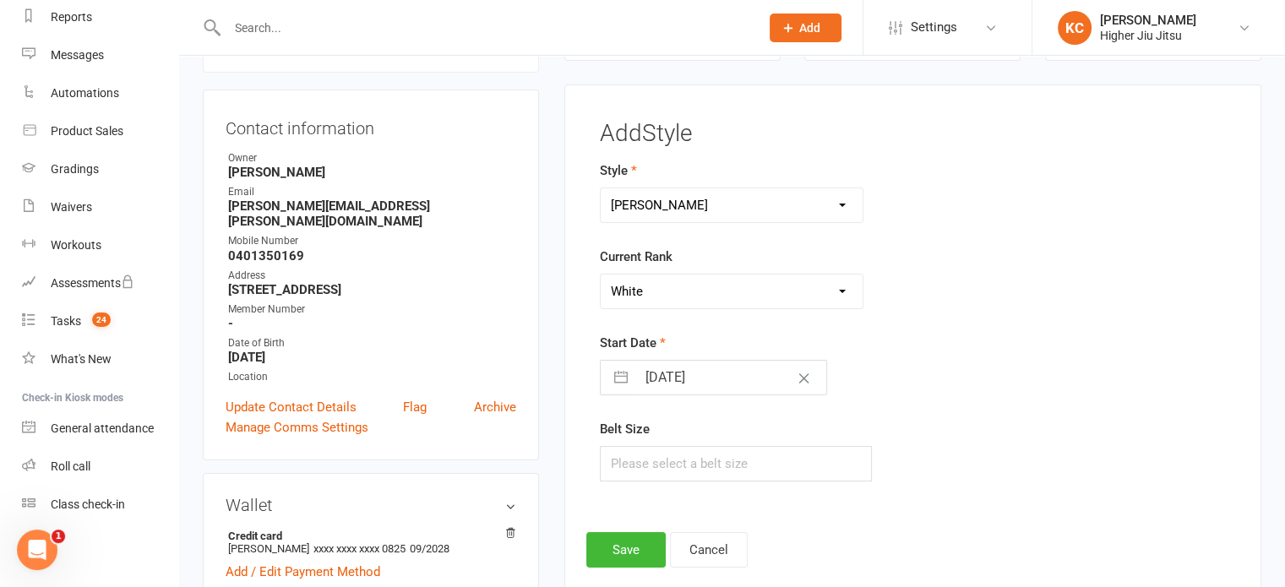
click at [601, 275] on select "Please Select Starting Rank White White belt 1 stripe White 2nd Stripe White 3r…" at bounding box center [732, 292] width 263 height 34
click at [647, 374] on input "[DATE]" at bounding box center [731, 378] width 190 height 34
select select "6"
select select "2025"
select select "7"
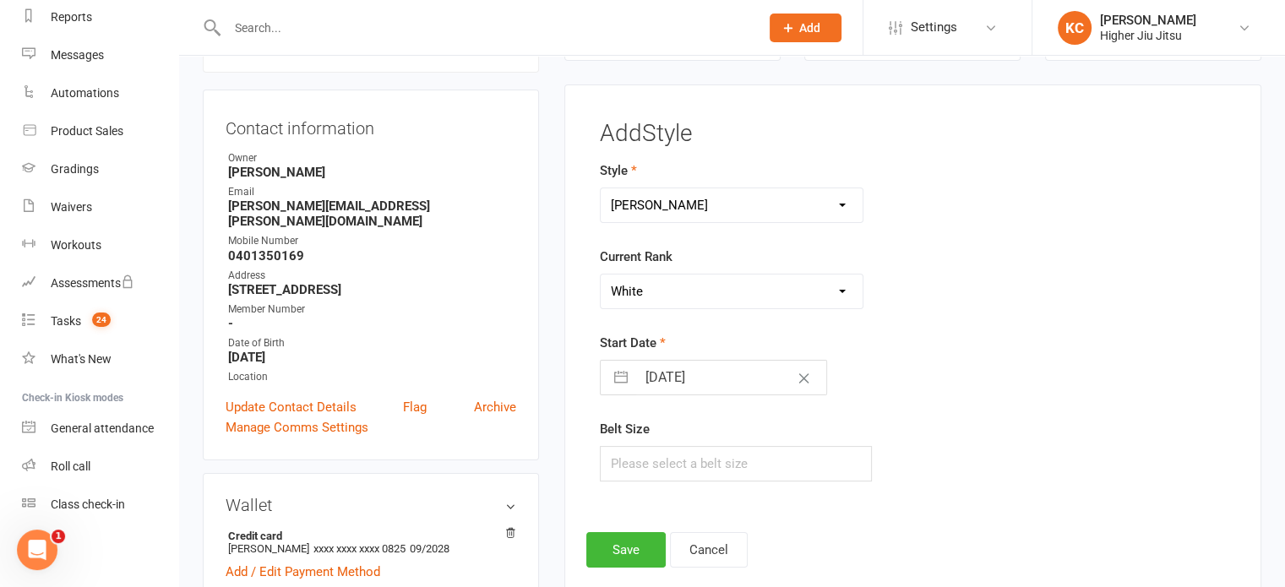
select select "2025"
select select "8"
select select "2025"
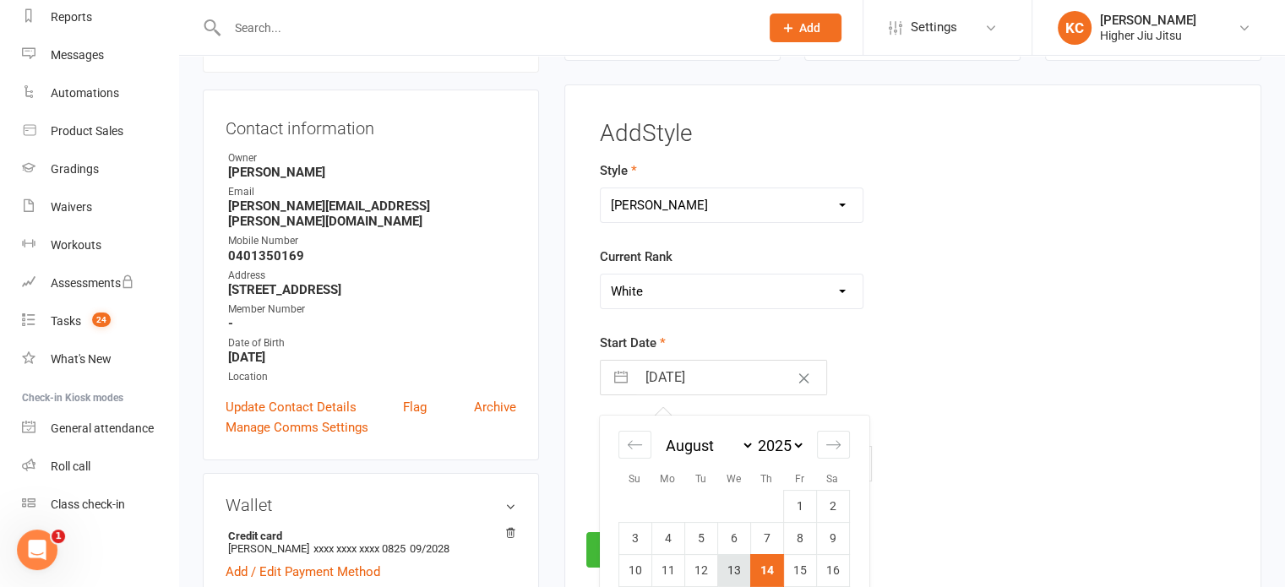
click at [730, 567] on td "13" at bounding box center [733, 570] width 33 height 32
type input "[DATE]"
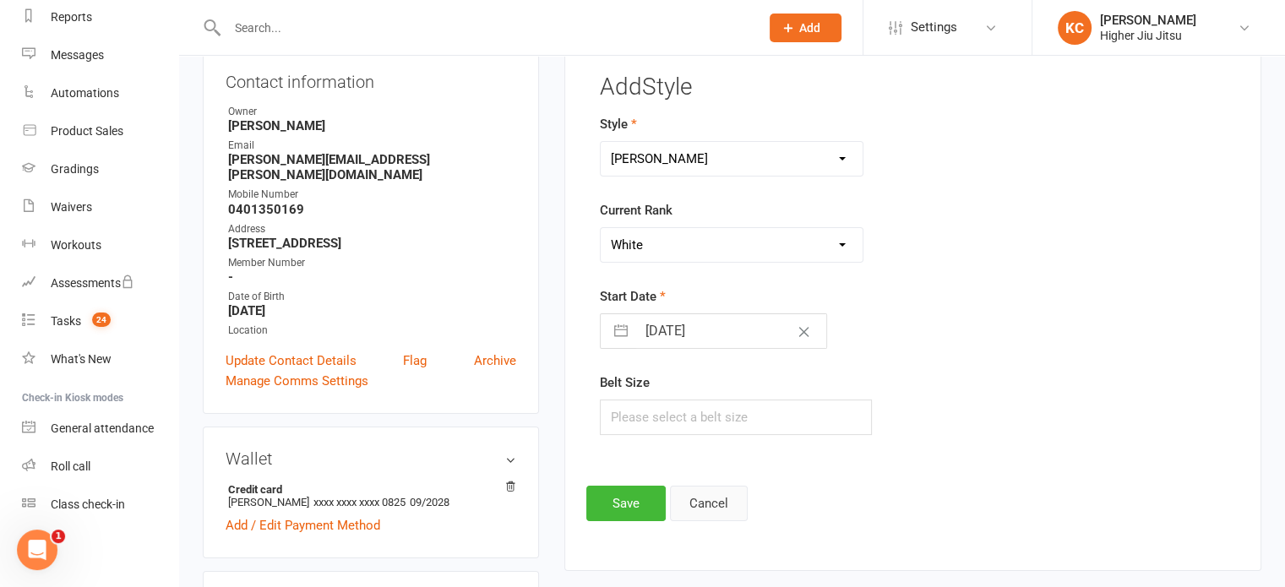
scroll to position [229, 0]
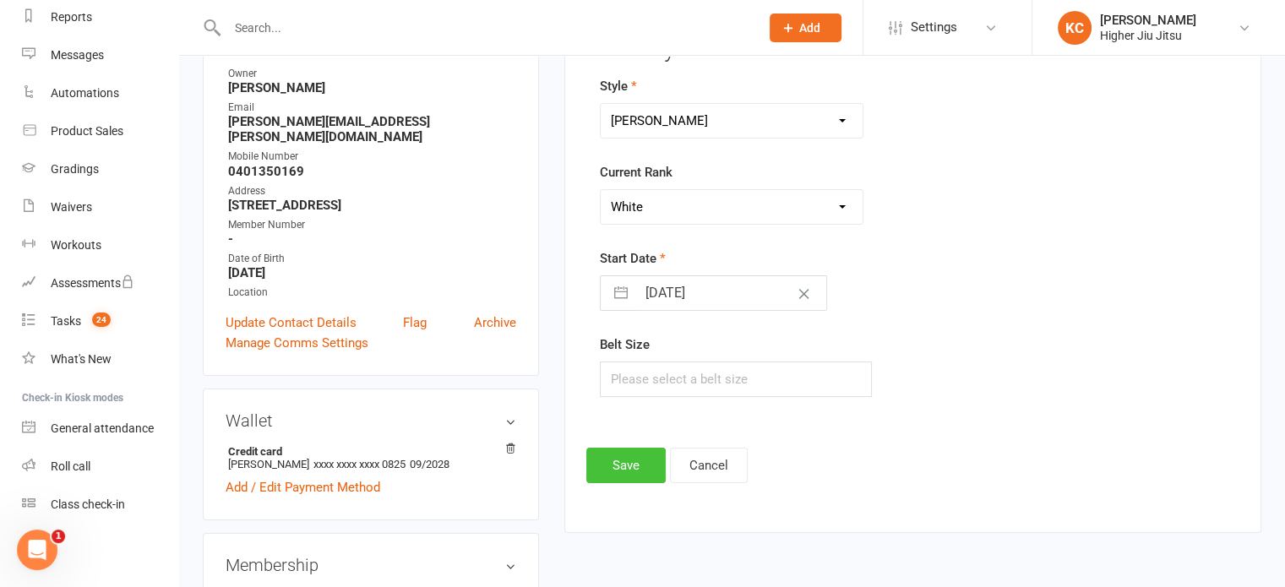
click at [613, 468] on button "Save" at bounding box center [625, 465] width 79 height 35
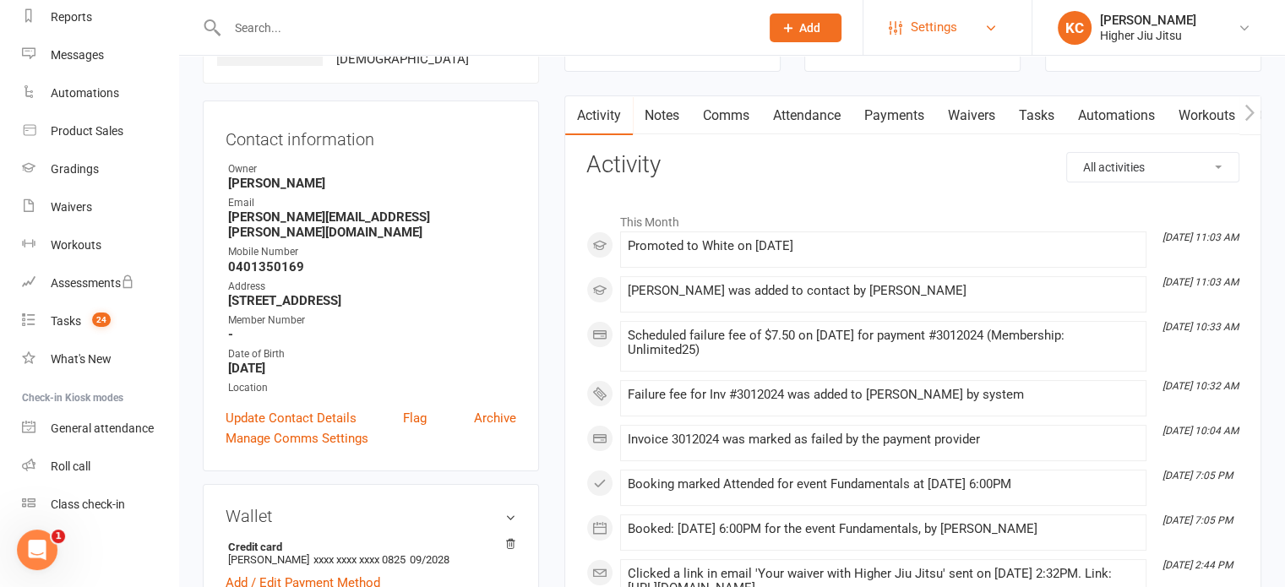
scroll to position [0, 0]
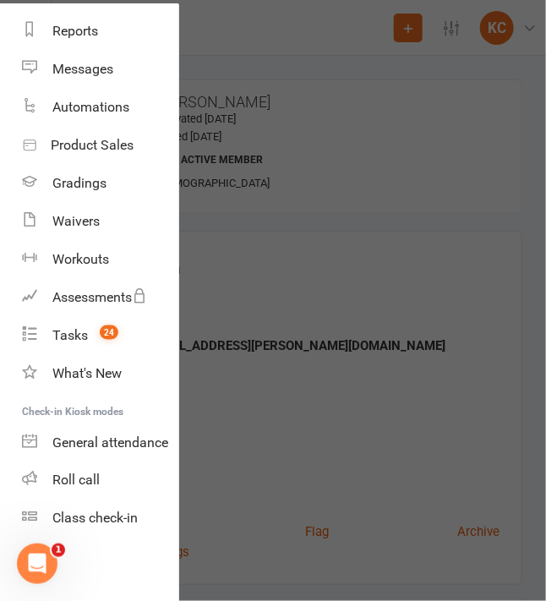
click at [319, 289] on div at bounding box center [273, 300] width 546 height 601
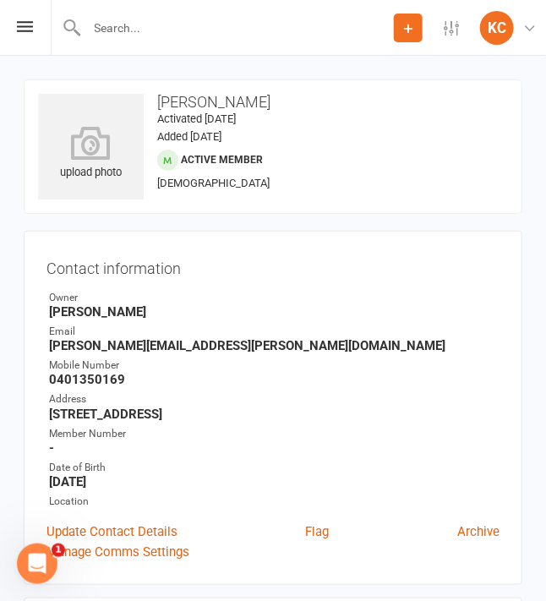
click at [101, 349] on strong "[PERSON_NAME][EMAIL_ADDRESS][PERSON_NAME][DOMAIN_NAME]" at bounding box center [274, 345] width 450 height 15
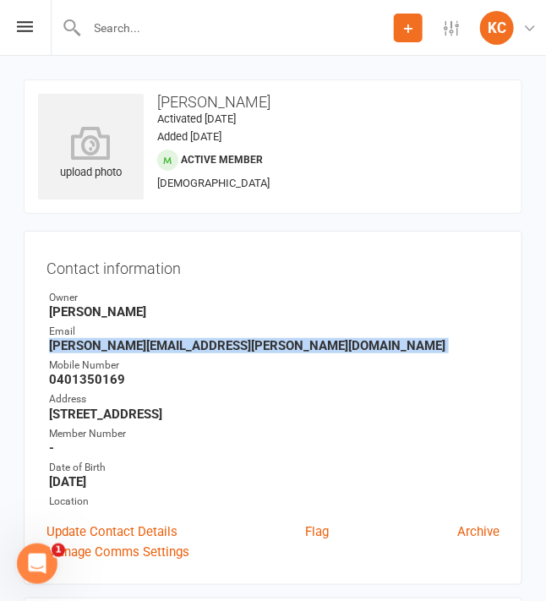
click at [101, 349] on strong "[PERSON_NAME][EMAIL_ADDRESS][PERSON_NAME][DOMAIN_NAME]" at bounding box center [274, 345] width 450 height 15
copy render-form-field "[PERSON_NAME][EMAIL_ADDRESS][PERSON_NAME][DOMAIN_NAME]"
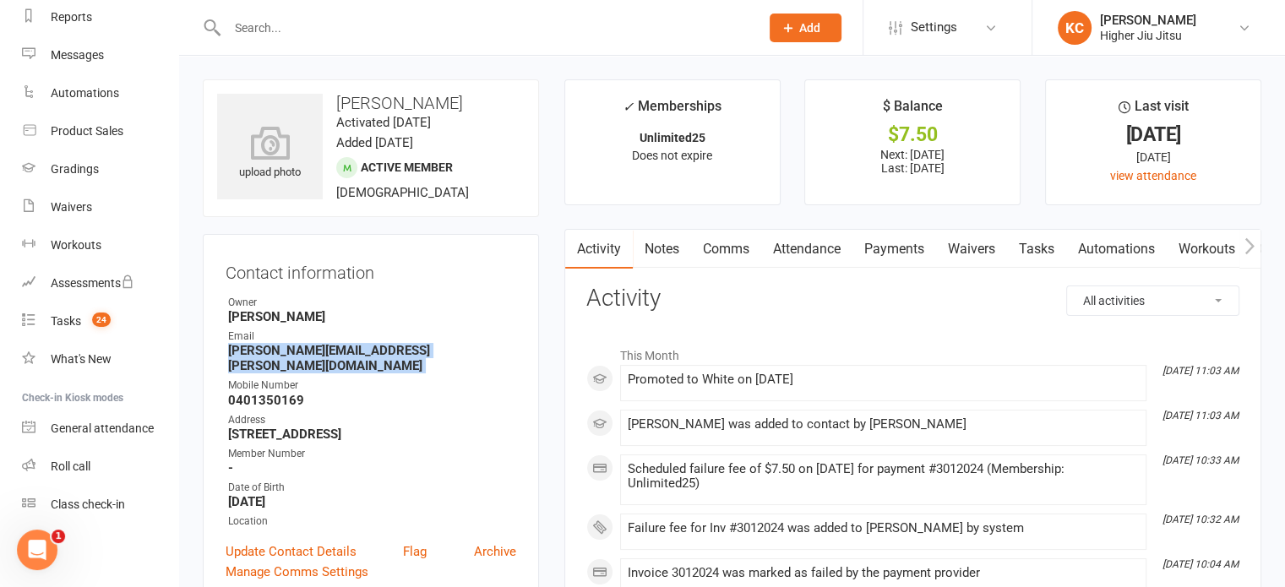
scroll to position [209, 0]
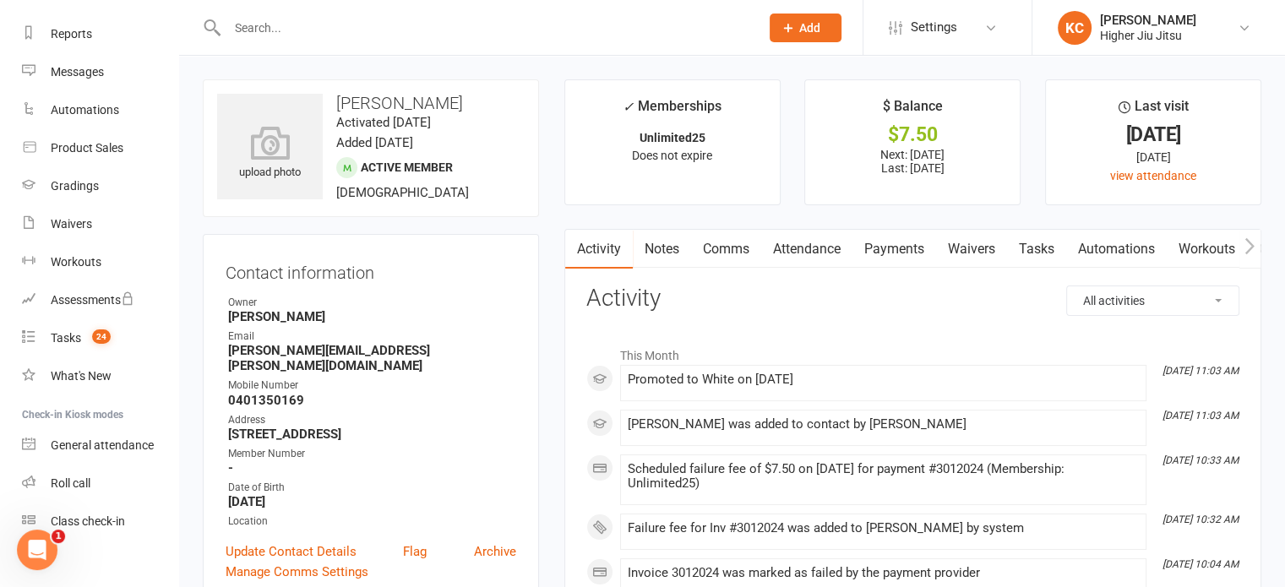
click at [357, 42] on div at bounding box center [475, 27] width 545 height 55
click at [338, 25] on input "text" at bounding box center [485, 28] width 526 height 24
paste input "[EMAIL_ADDRESS][DOMAIN_NAME]"
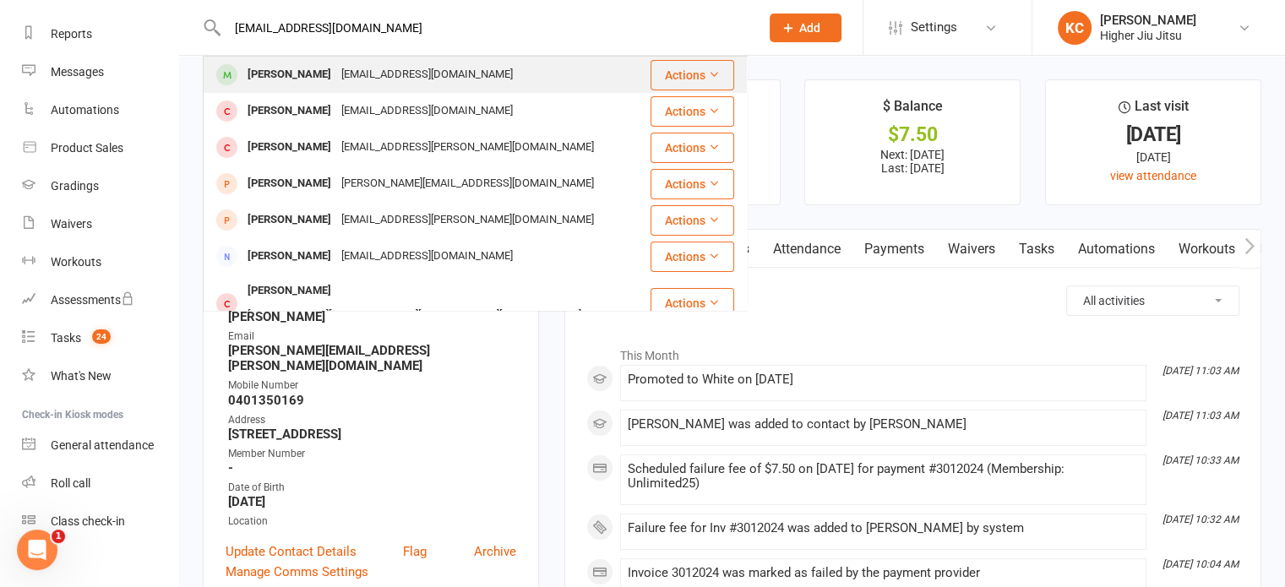
type input "[EMAIL_ADDRESS][DOMAIN_NAME]"
click at [372, 76] on div "[EMAIL_ADDRESS][DOMAIN_NAME]" at bounding box center [427, 75] width 182 height 25
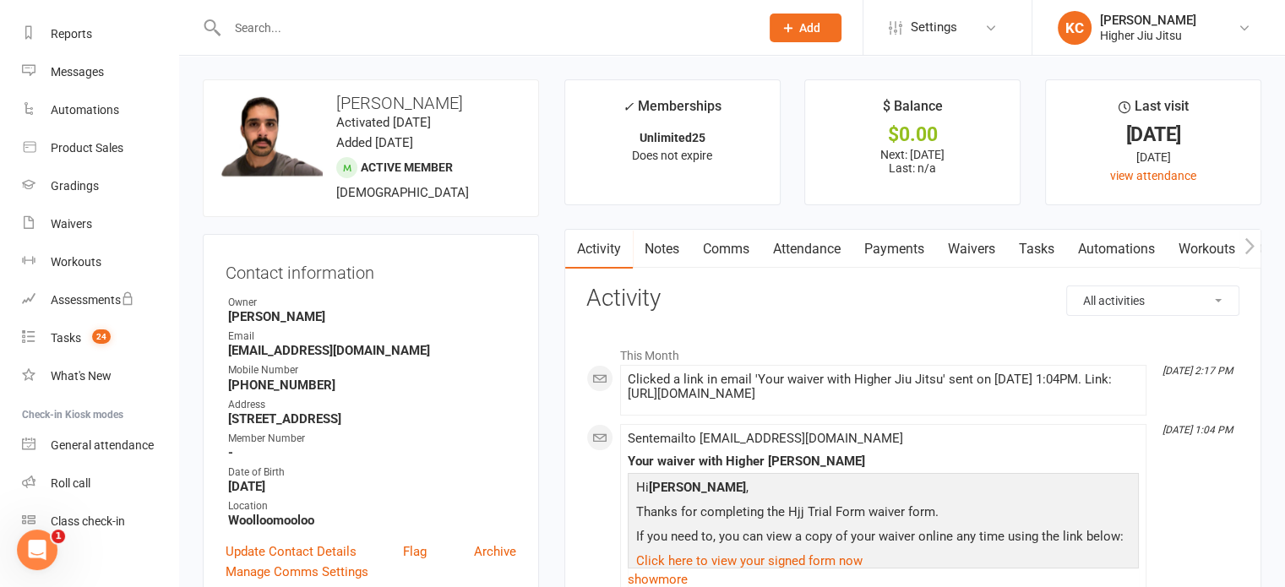
click at [358, 194] on span "[DEMOGRAPHIC_DATA]" at bounding box center [402, 192] width 133 height 15
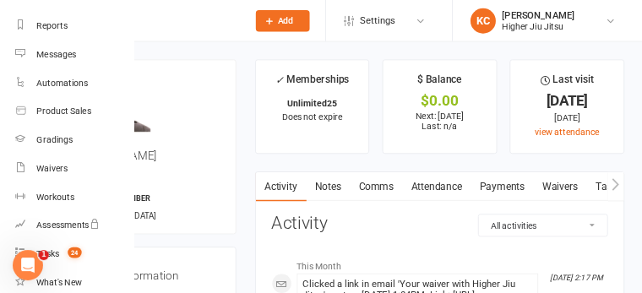
scroll to position [208, 0]
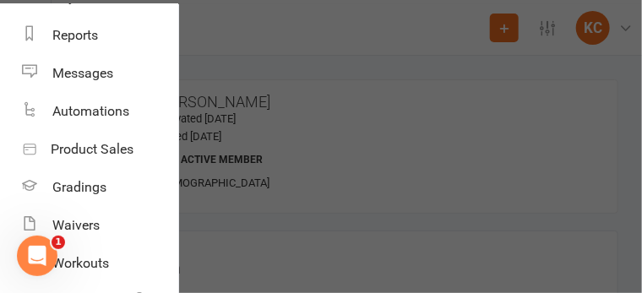
click at [347, 140] on div at bounding box center [321, 146] width 642 height 293
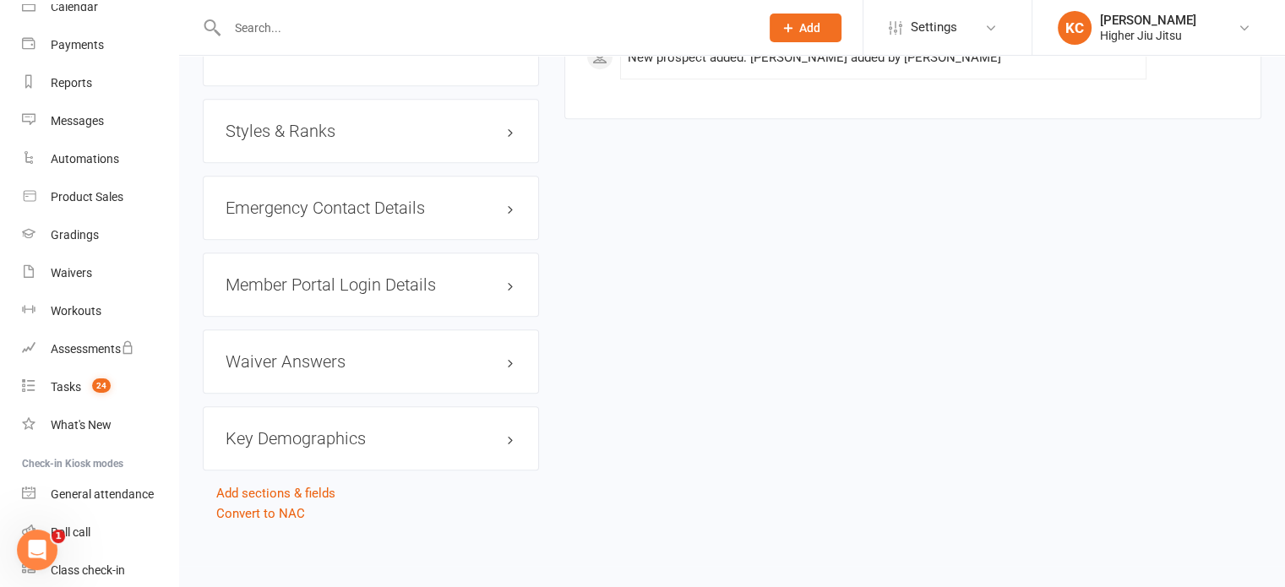
scroll to position [1319, 0]
click at [312, 427] on h3 "Key Demographics edit" at bounding box center [371, 435] width 291 height 19
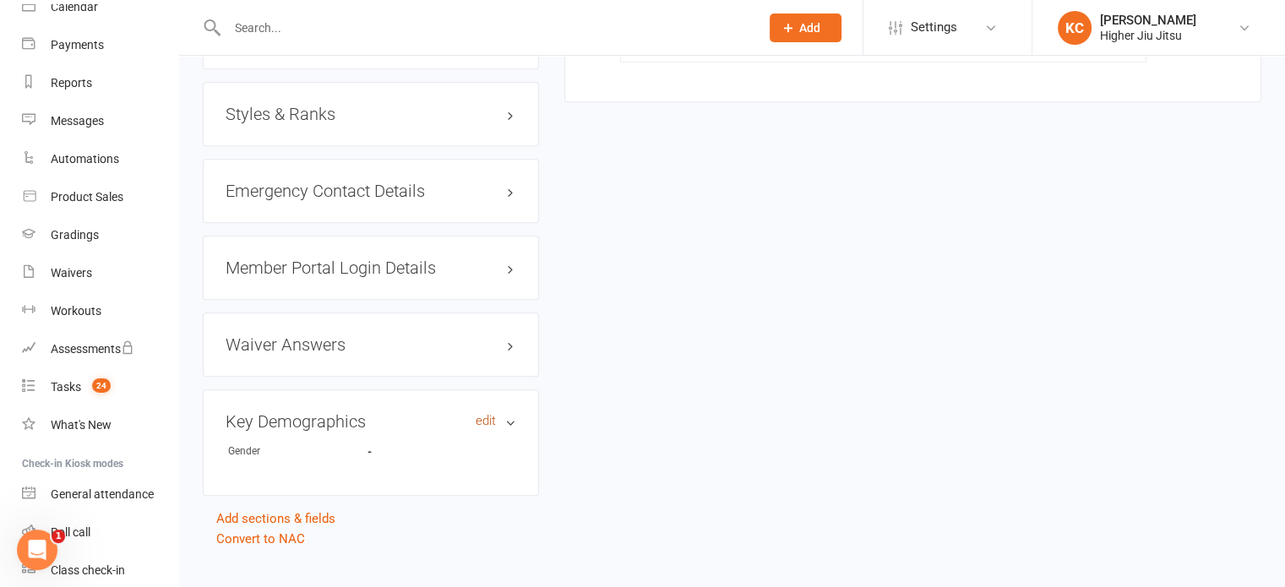
click at [482, 428] on link "edit" at bounding box center [486, 421] width 20 height 14
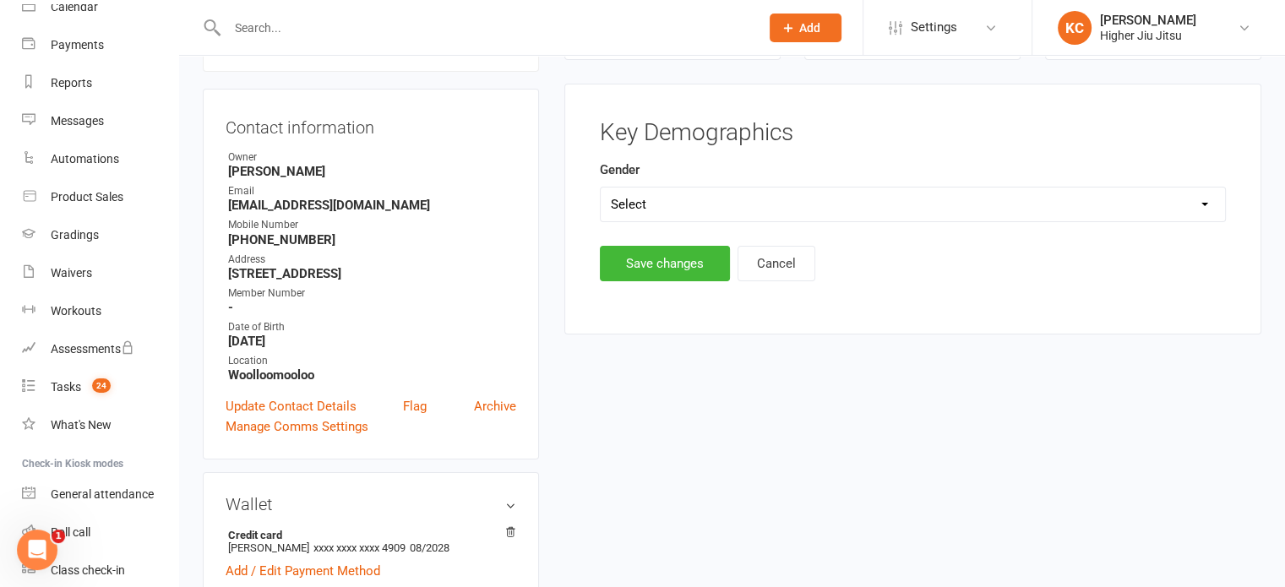
scroll to position [144, 0]
click at [667, 195] on select "Select [DEMOGRAPHIC_DATA] [DEMOGRAPHIC_DATA]" at bounding box center [913, 205] width 624 height 34
select select "[DEMOGRAPHIC_DATA]"
click at [601, 188] on select "Select [DEMOGRAPHIC_DATA] [DEMOGRAPHIC_DATA]" at bounding box center [913, 205] width 624 height 34
click at [644, 272] on button "Save changes" at bounding box center [665, 264] width 130 height 35
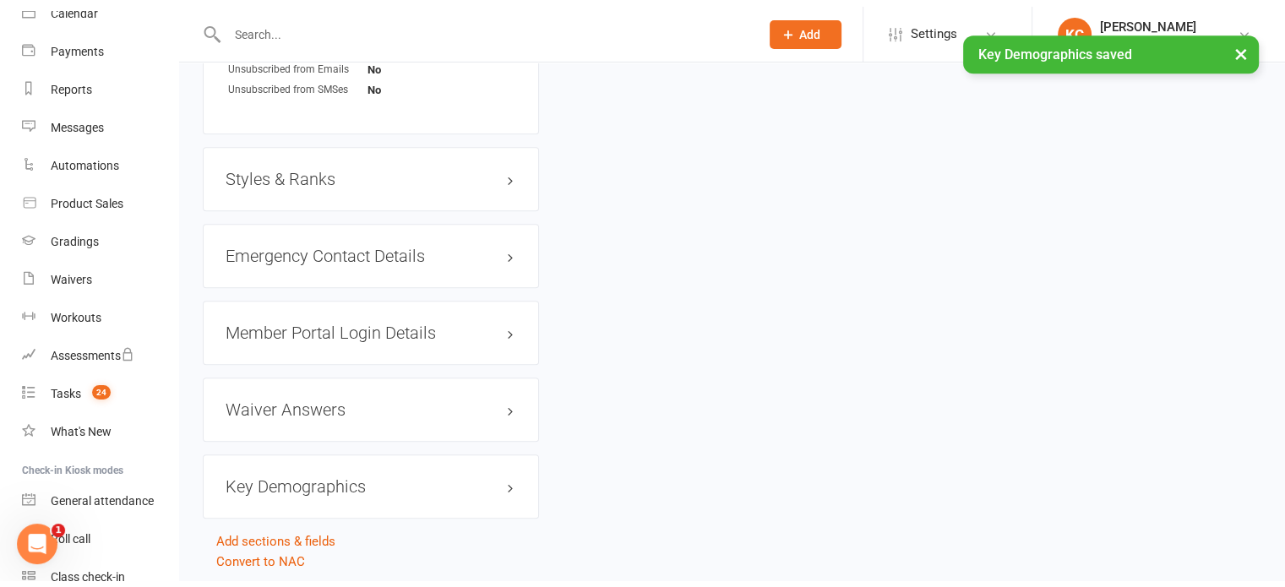
scroll to position [1319, 0]
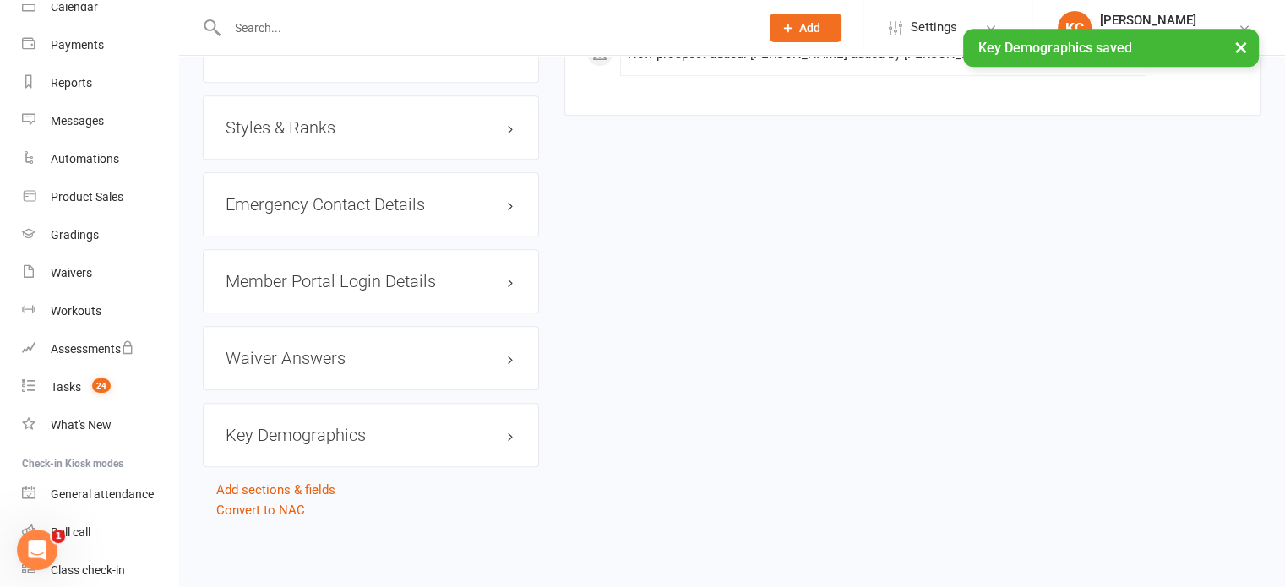
click at [368, 134] on h3 "Styles & Ranks" at bounding box center [371, 127] width 291 height 19
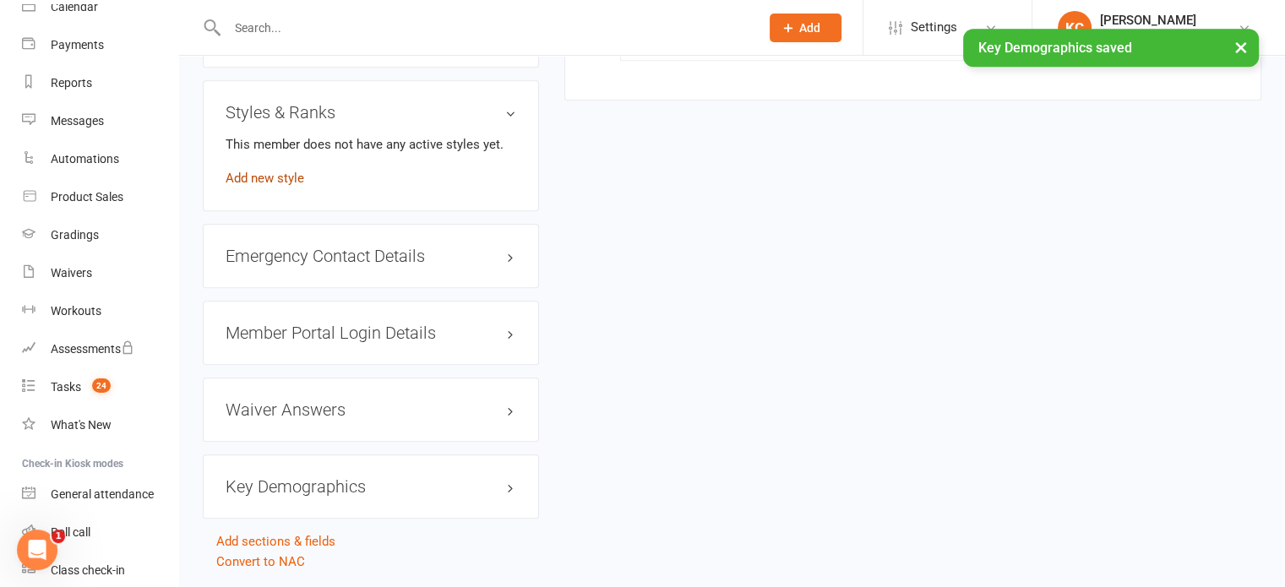
click at [270, 186] on link "Add new style" at bounding box center [265, 178] width 79 height 15
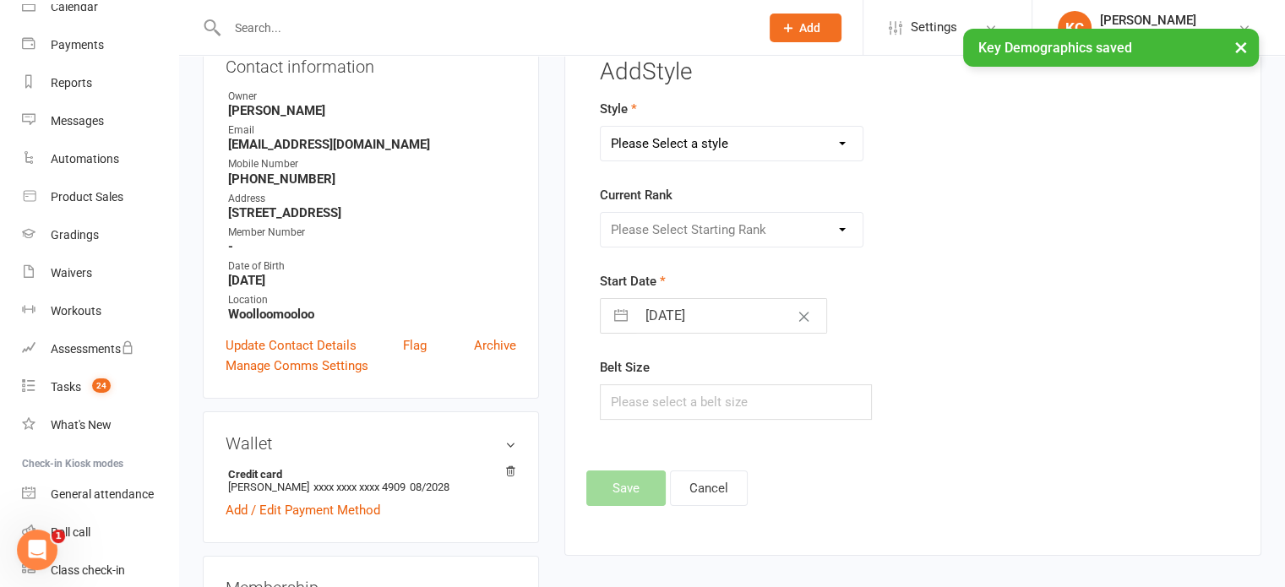
scroll to position [144, 0]
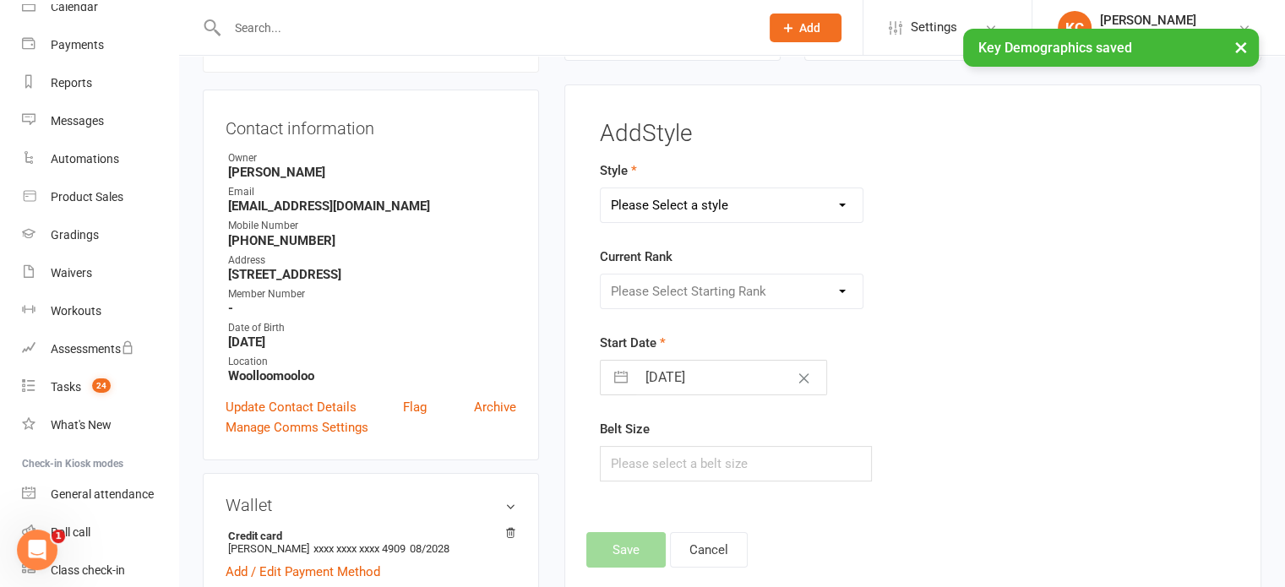
click at [646, 208] on select "Please Select a style [PERSON_NAME] Jiu Jitsu Jits4Kids" at bounding box center [732, 205] width 263 height 34
select select "351"
click at [601, 188] on select "Please Select a style [PERSON_NAME] Jiu Jitsu Jits4Kids" at bounding box center [732, 205] width 263 height 34
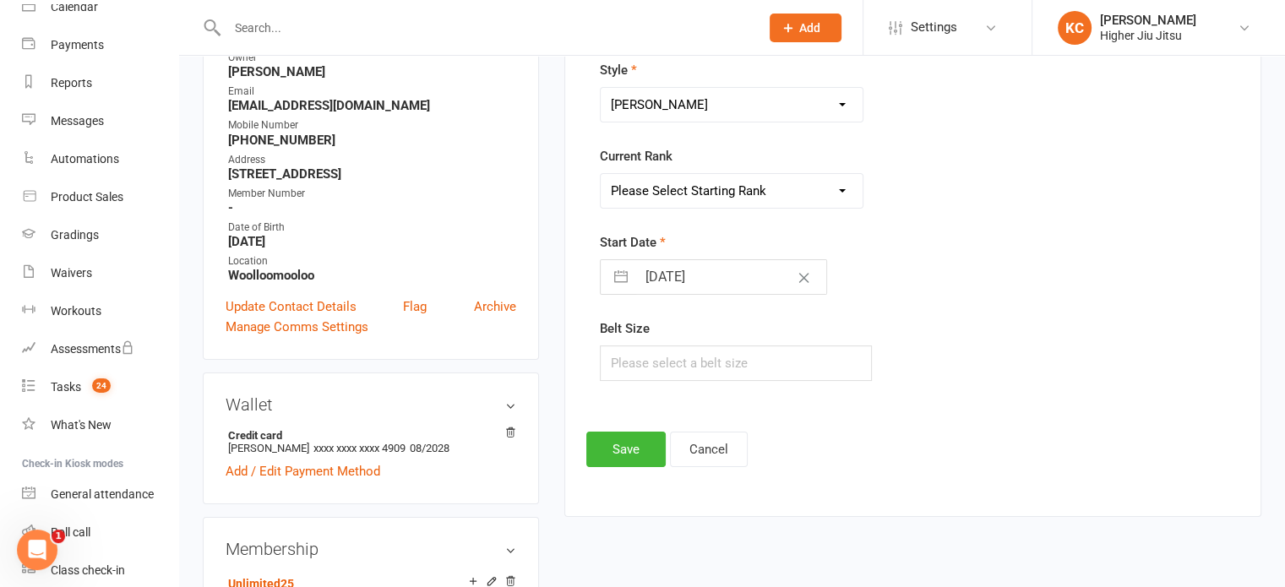
scroll to position [253, 0]
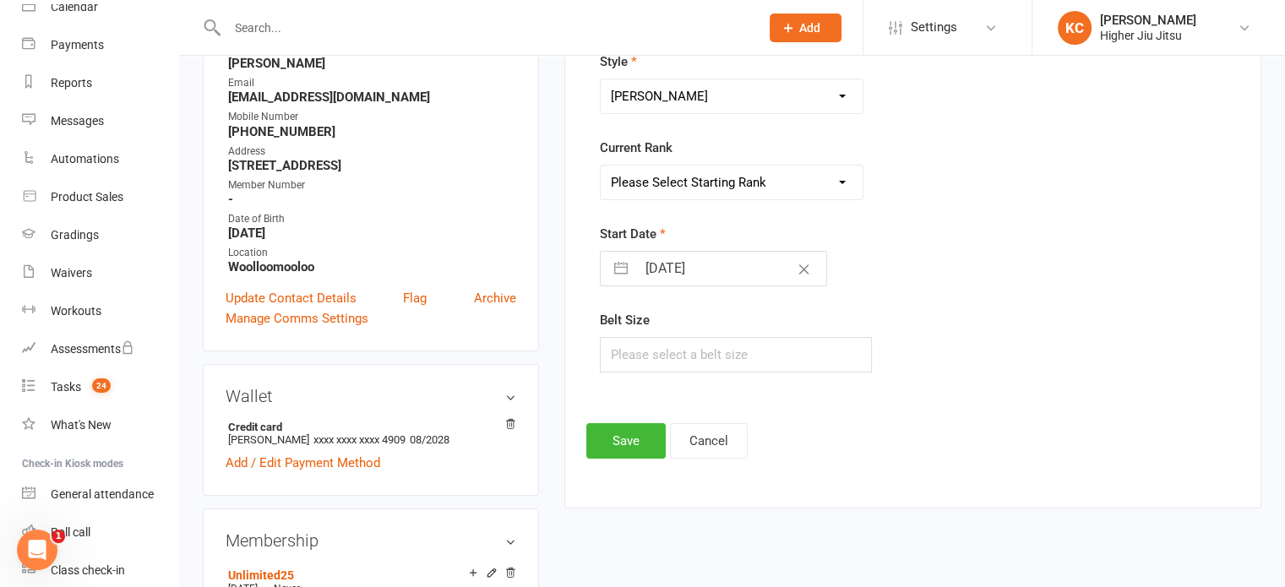
click at [683, 179] on select "Please Select Starting Rank White White belt 1 stripe White 2nd Stripe White 3r…" at bounding box center [732, 183] width 263 height 34
select select "3380"
click at [601, 166] on select "Please Select Starting Rank White White belt 1 stripe White 2nd Stripe White 3r…" at bounding box center [732, 183] width 263 height 34
click at [640, 264] on input "[DATE]" at bounding box center [731, 269] width 190 height 34
select select "6"
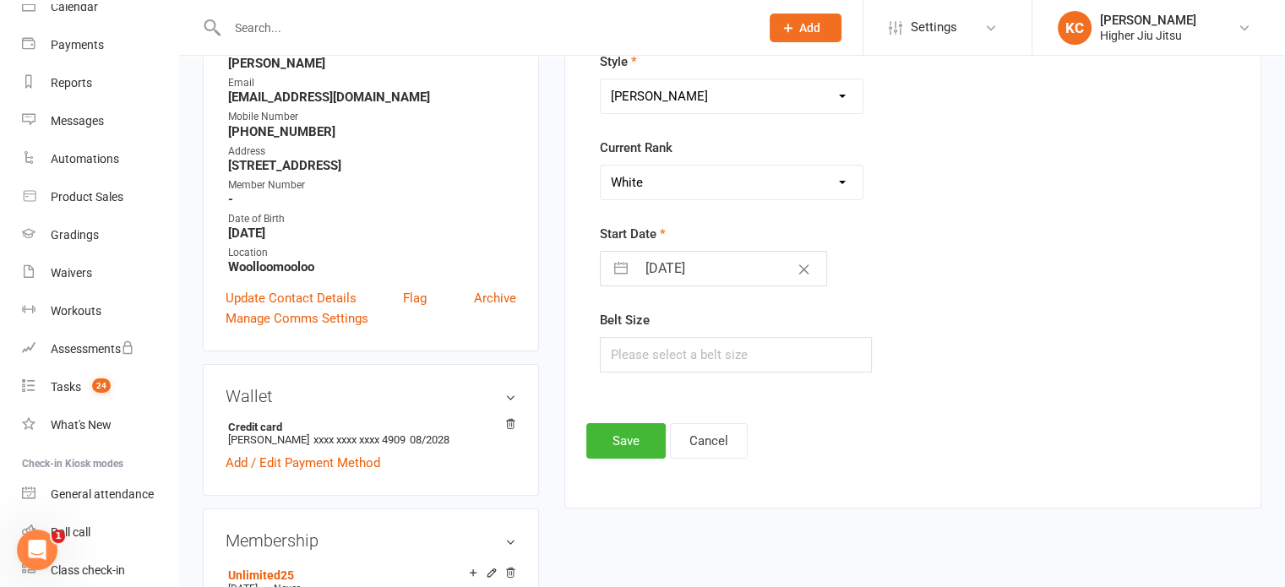
select select "2025"
select select "7"
select select "2025"
select select "8"
select select "2025"
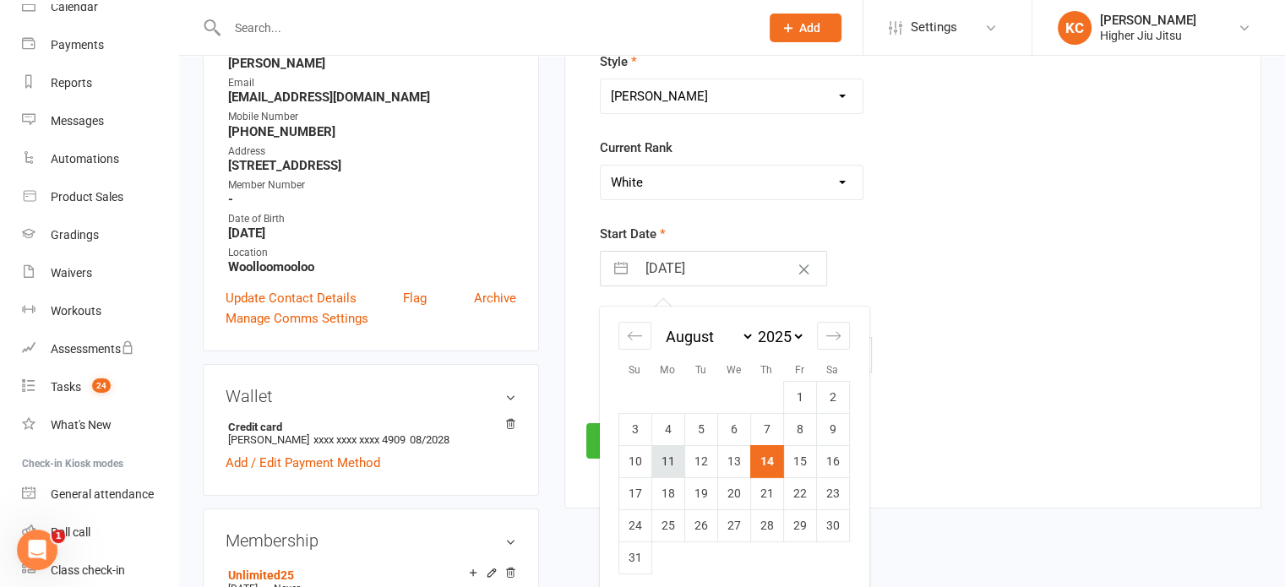
click at [662, 465] on td "11" at bounding box center [667, 461] width 33 height 32
type input "[DATE]"
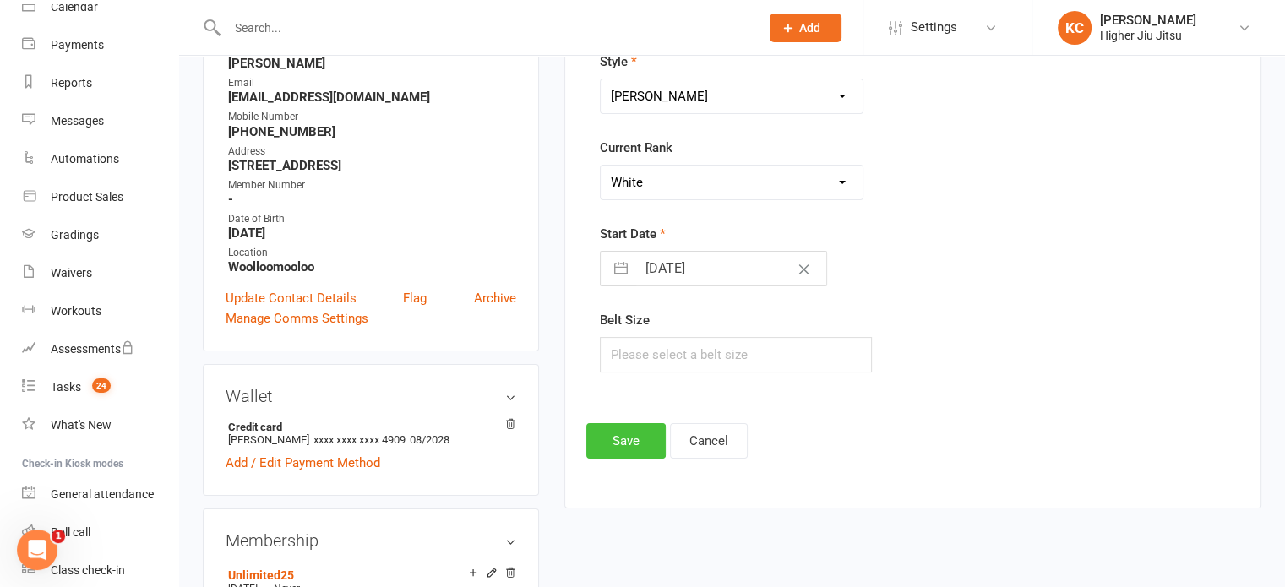
click at [621, 440] on button "Save" at bounding box center [625, 440] width 79 height 35
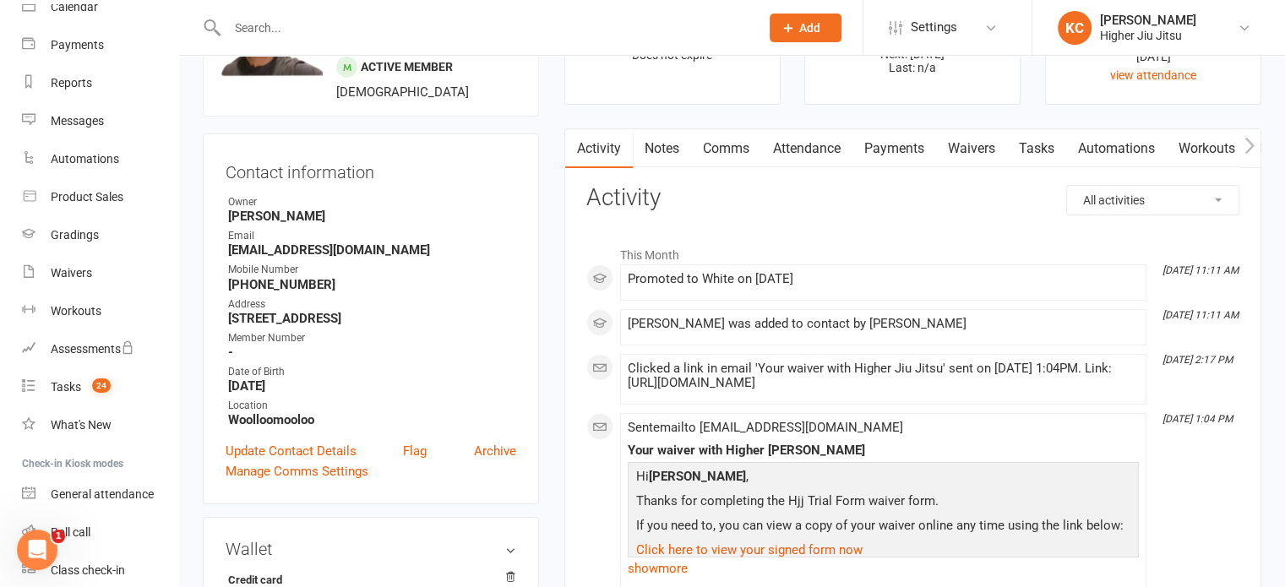
scroll to position [0, 0]
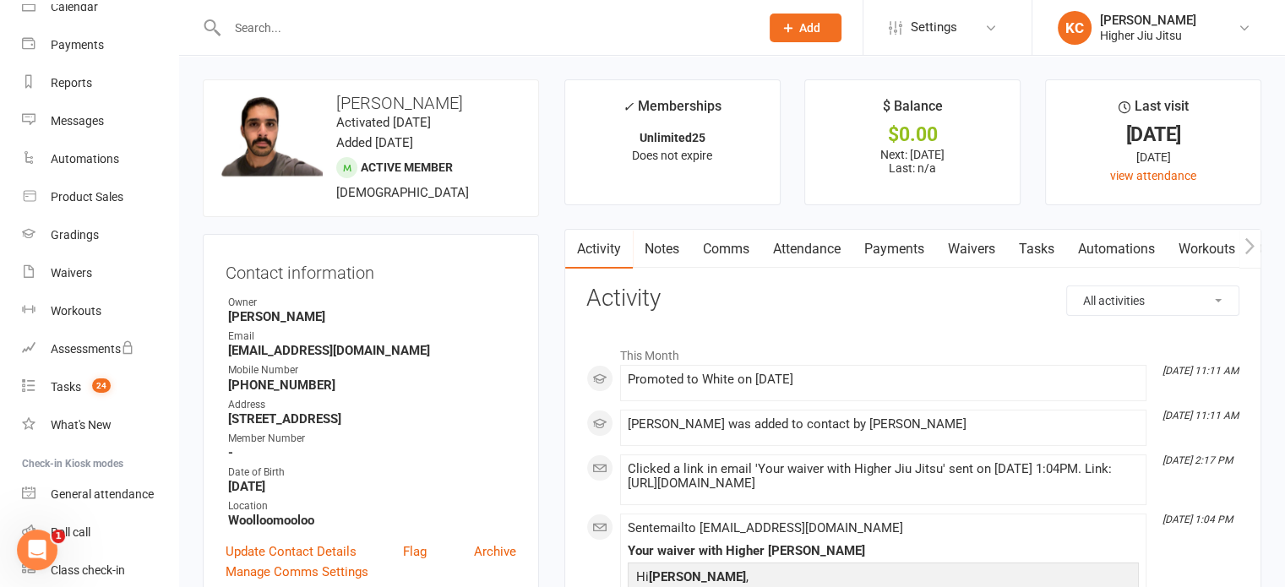
click at [331, 351] on strong "[EMAIL_ADDRESS][DOMAIN_NAME]" at bounding box center [372, 350] width 288 height 15
copy render-form-field "[EMAIL_ADDRESS][DOMAIN_NAME]"
click at [319, 21] on input "text" at bounding box center [485, 28] width 526 height 24
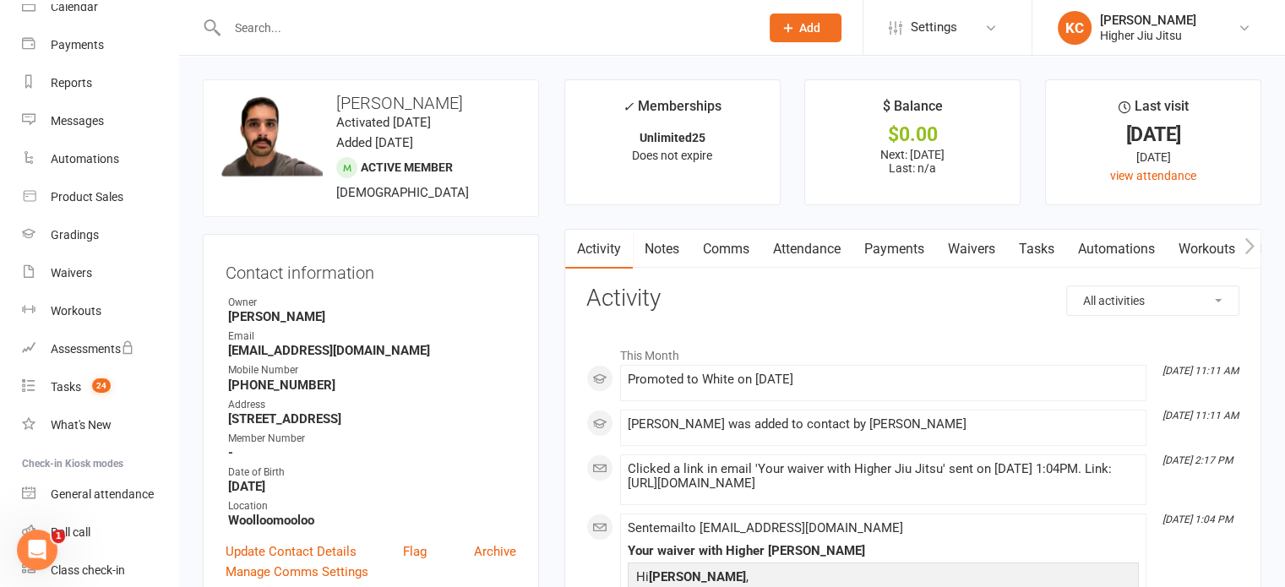
paste input "[PERSON_NAME][EMAIL_ADDRESS][DOMAIN_NAME]"
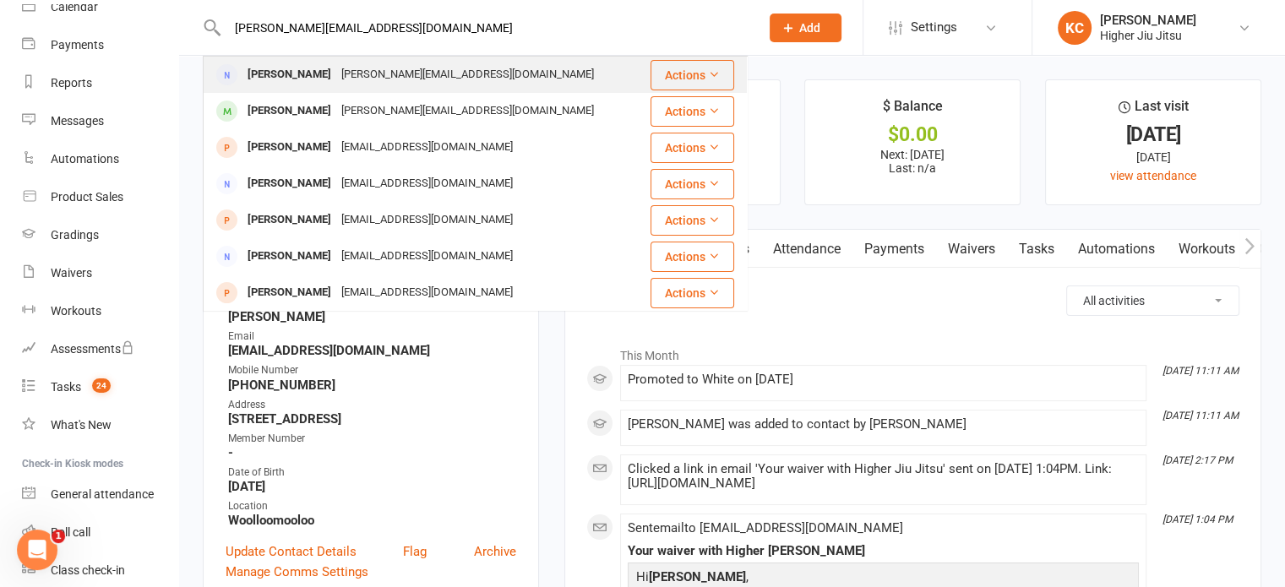
type input "[PERSON_NAME][EMAIL_ADDRESS][DOMAIN_NAME]"
click at [388, 64] on div "[PERSON_NAME][EMAIL_ADDRESS][DOMAIN_NAME]" at bounding box center [467, 75] width 263 height 25
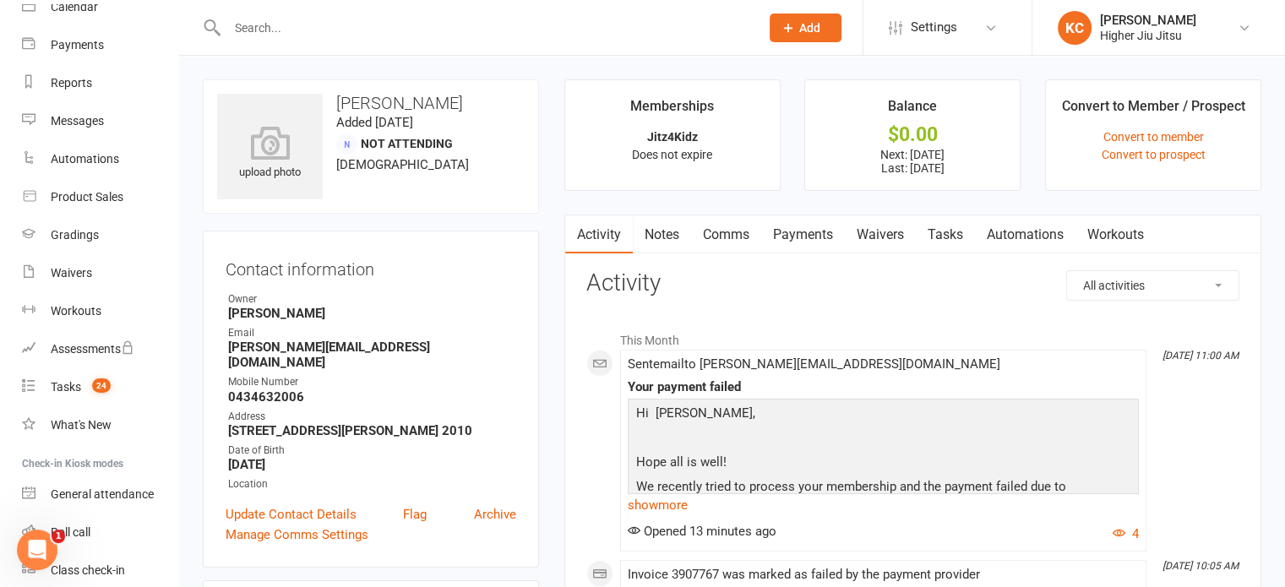
click at [735, 231] on link "Comms" at bounding box center [726, 234] width 70 height 39
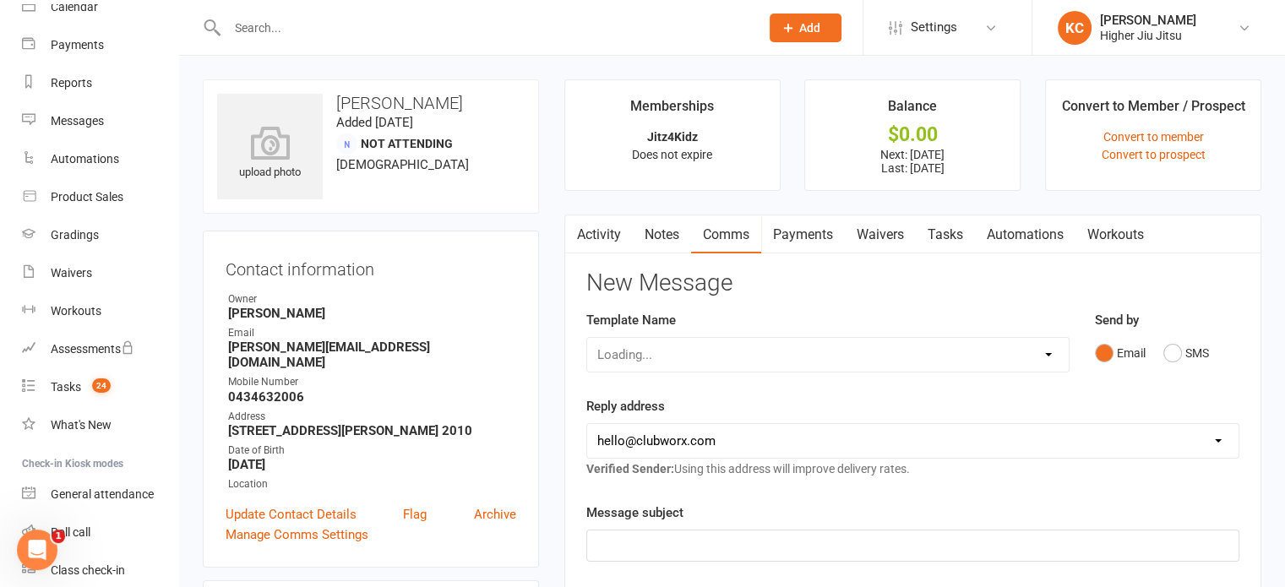
click at [799, 232] on link "Payments" at bounding box center [803, 234] width 84 height 39
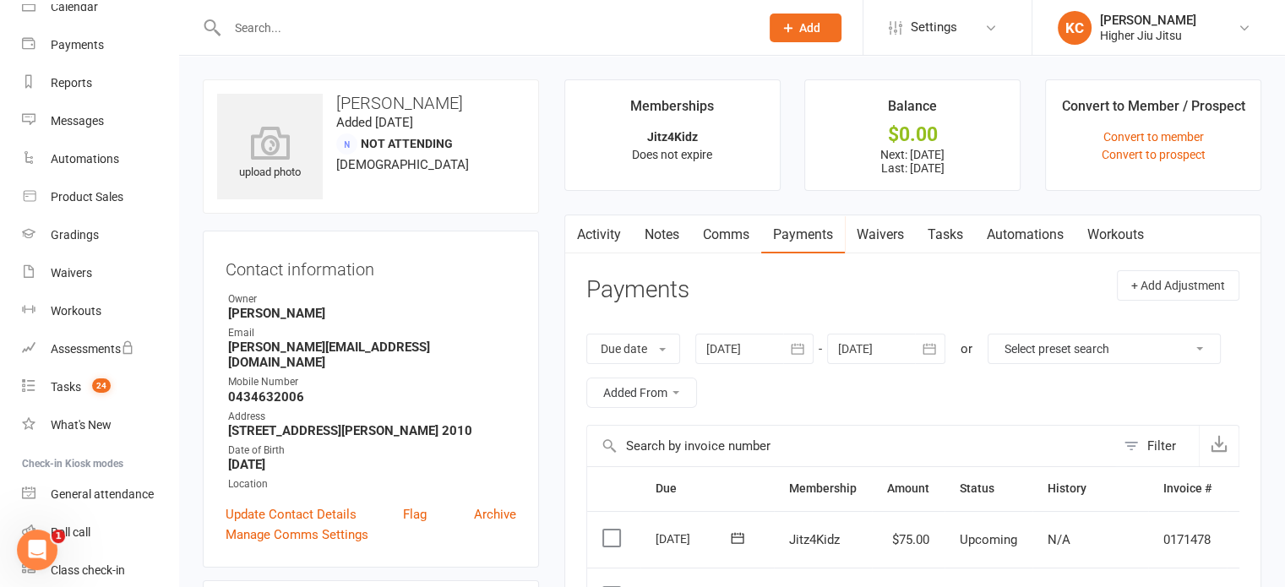
click at [723, 237] on link "Comms" at bounding box center [726, 234] width 70 height 39
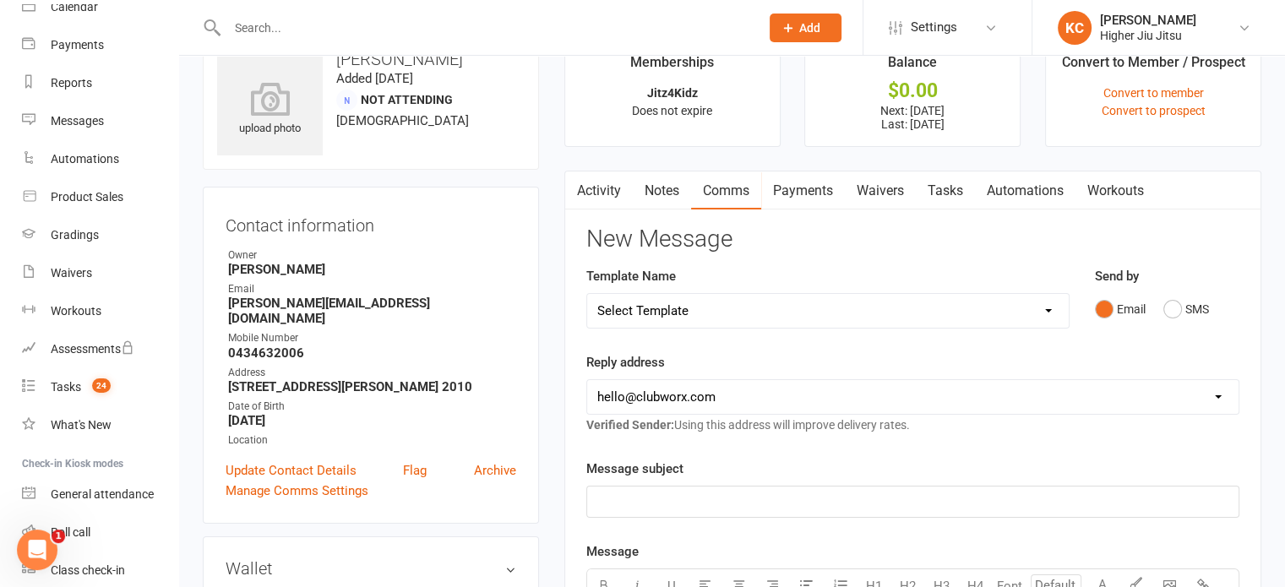
scroll to position [84, 0]
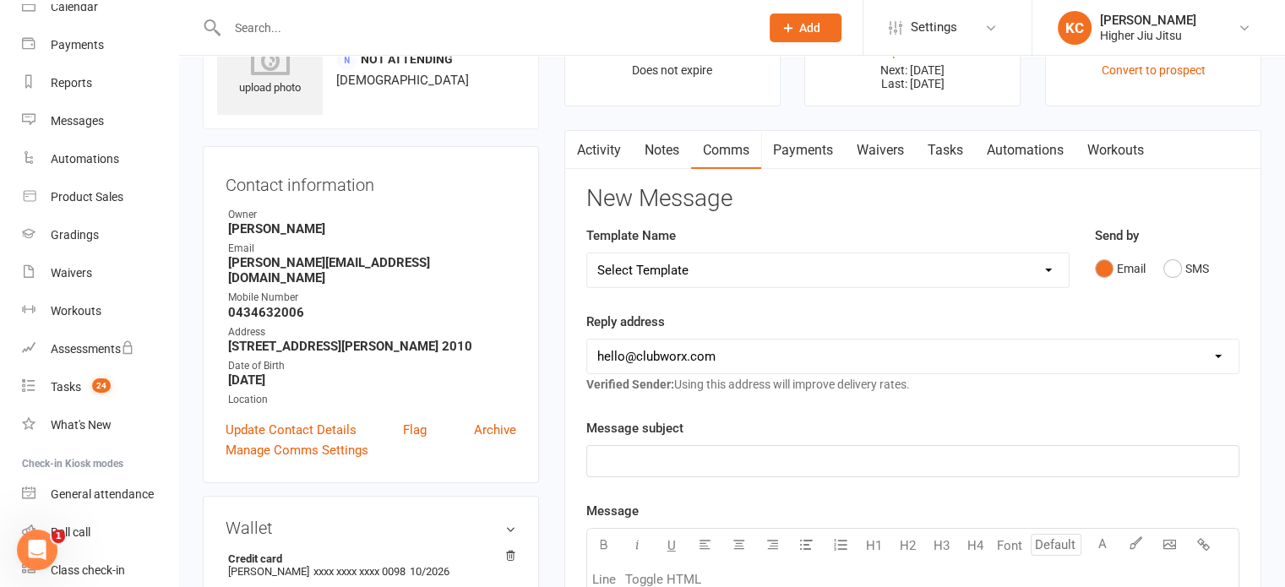
click at [702, 269] on select "Select Template [Email] Let's Reconnect! [Email] Still Interested? [Email] Stil…" at bounding box center [828, 270] width 482 height 34
select select "13"
click at [587, 253] on select "Select Template [Email] Let's Reconnect! [Email] Still Interested? [Email] Stil…" at bounding box center [828, 270] width 482 height 34
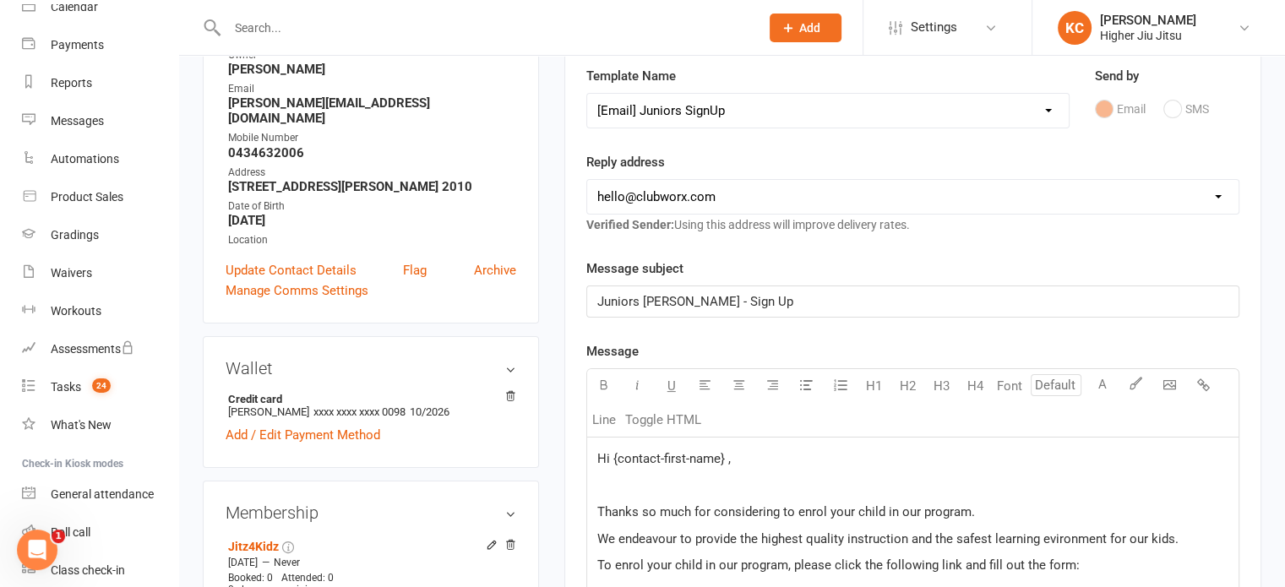
scroll to position [253, 0]
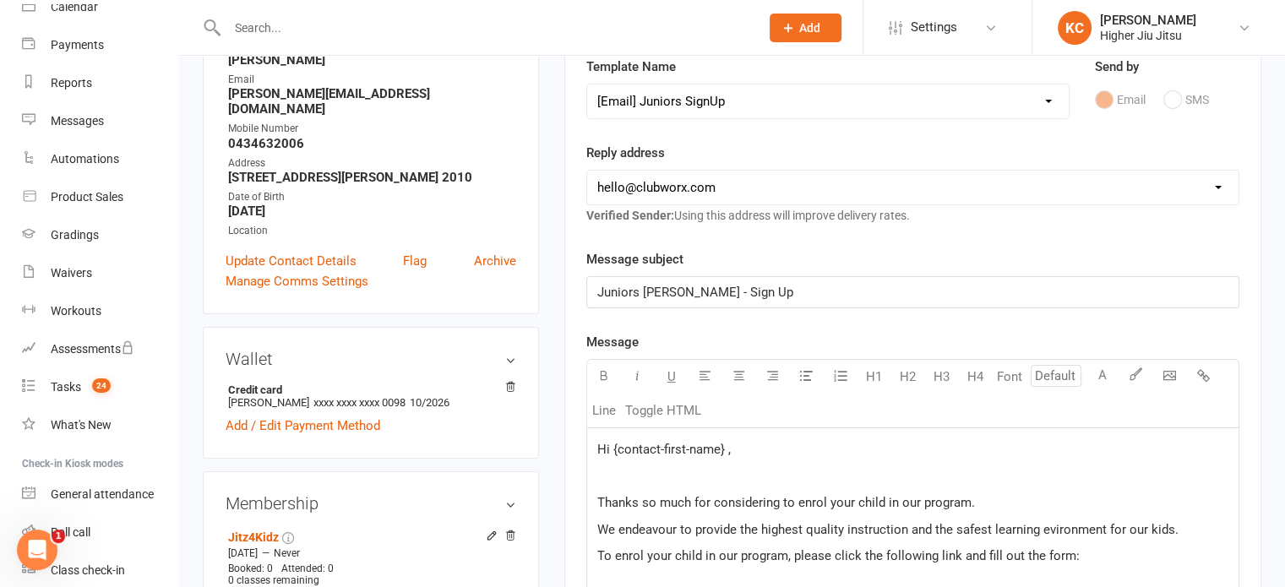
click at [720, 185] on select "[EMAIL_ADDRESS][DOMAIN_NAME] [PERSON_NAME][EMAIL_ADDRESS][DOMAIN_NAME] [PERSON_…" at bounding box center [912, 188] width 651 height 34
select select "1"
click at [587, 171] on select "[EMAIL_ADDRESS][DOMAIN_NAME] [PERSON_NAME][EMAIL_ADDRESS][DOMAIN_NAME] [PERSON_…" at bounding box center [912, 188] width 651 height 34
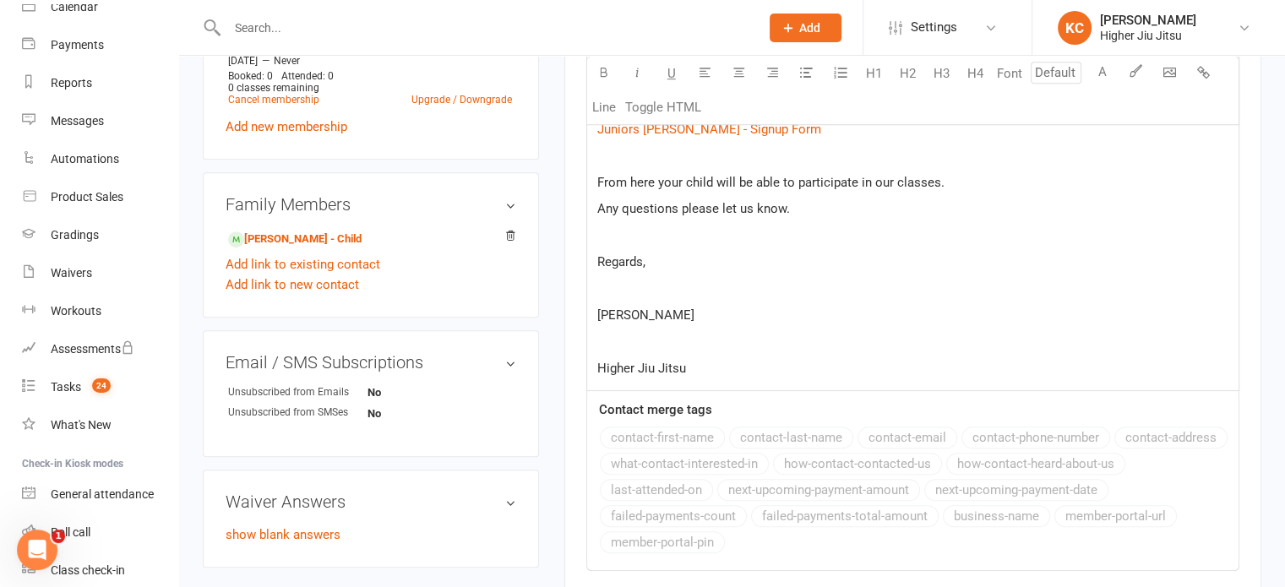
scroll to position [760, 0]
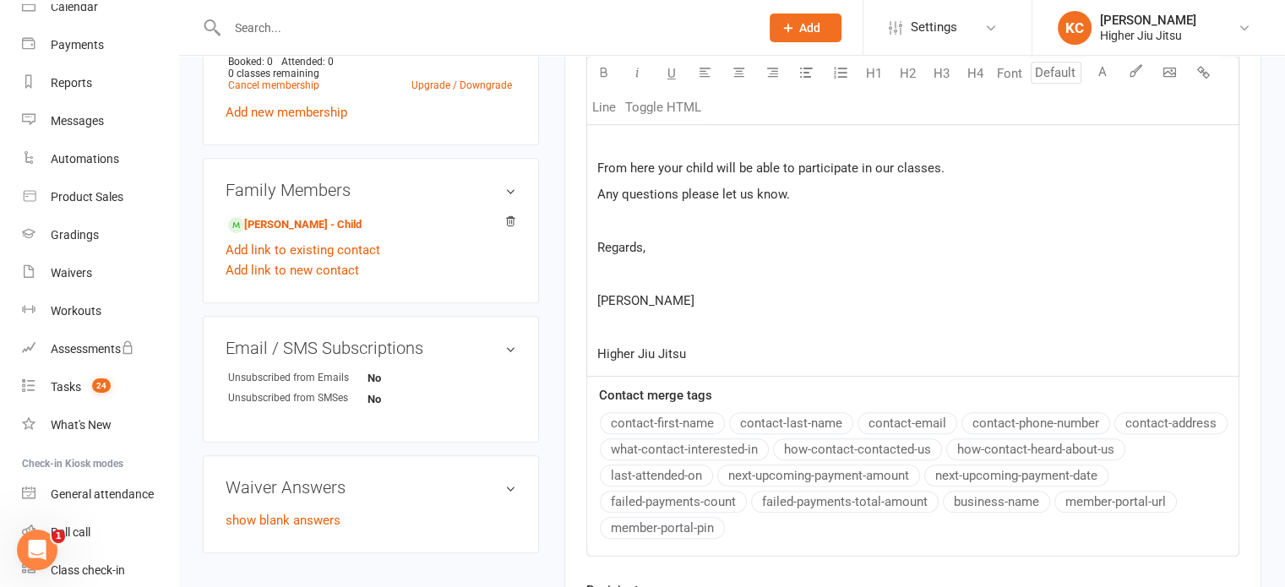
click at [637, 330] on p at bounding box center [912, 328] width 631 height 20
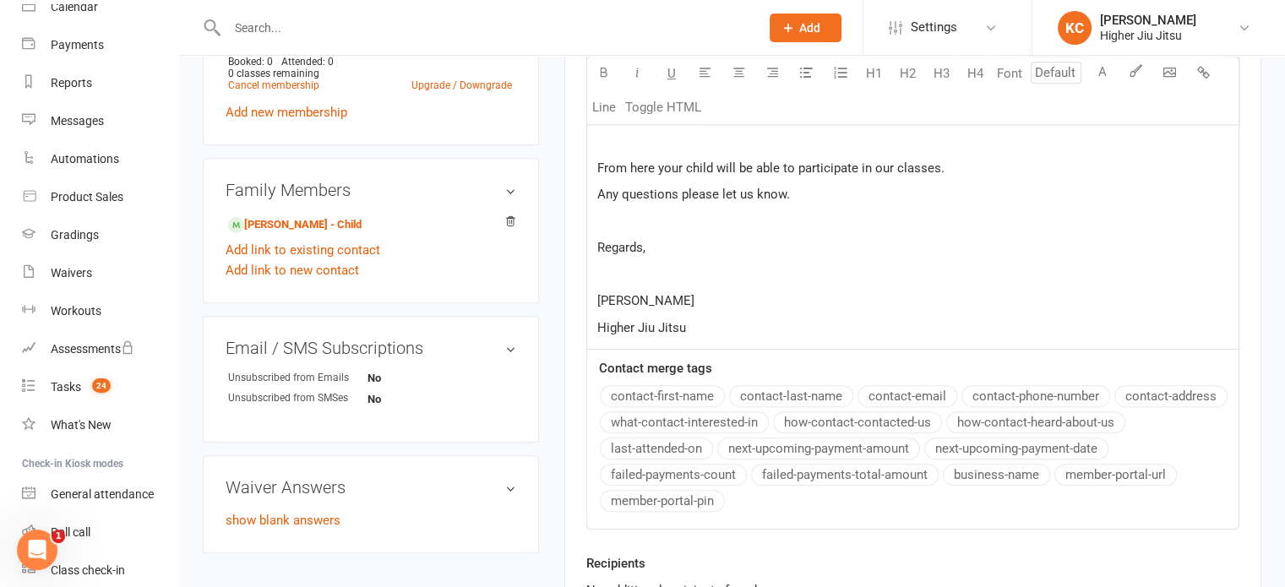
click at [612, 278] on p at bounding box center [912, 274] width 631 height 20
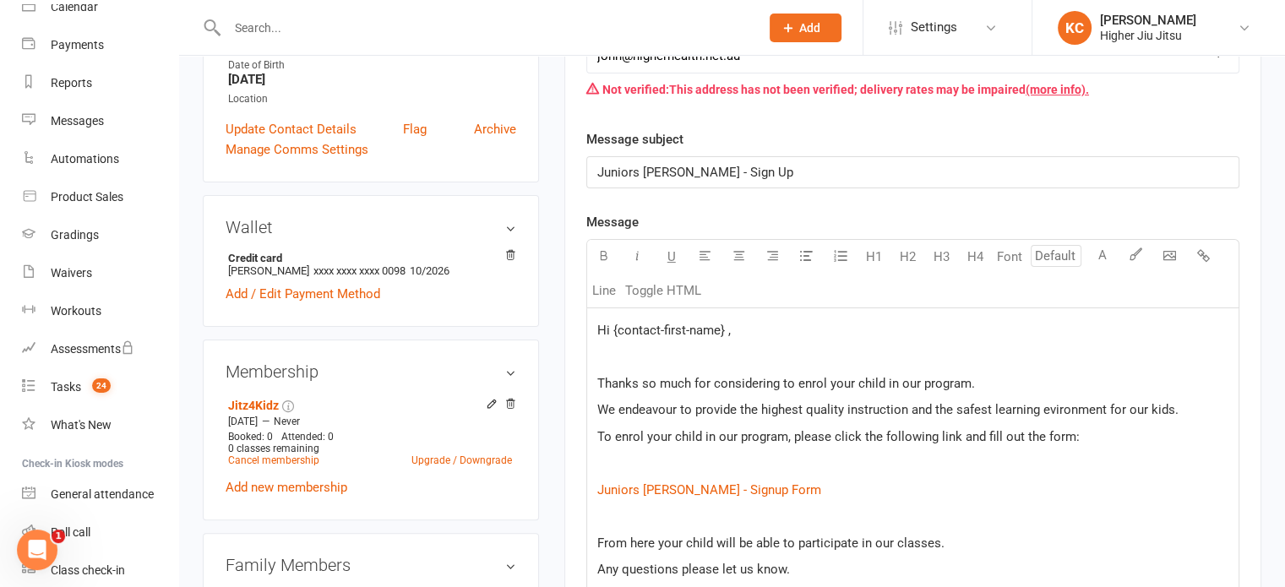
scroll to position [422, 0]
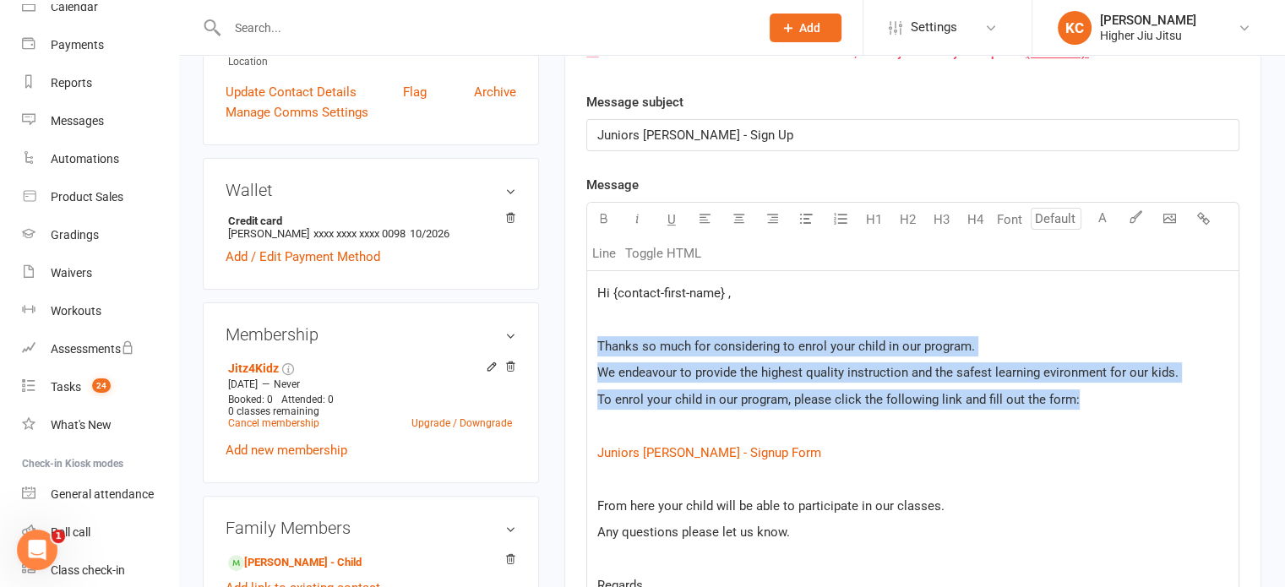
drag, startPoint x: 1088, startPoint y: 399, endPoint x: 581, endPoint y: 337, distance: 510.7
click at [581, 337] on div "Activity Notes Comms Payments Waivers Tasks Automations Workouts Payments + Add…" at bounding box center [912, 395] width 697 height 1206
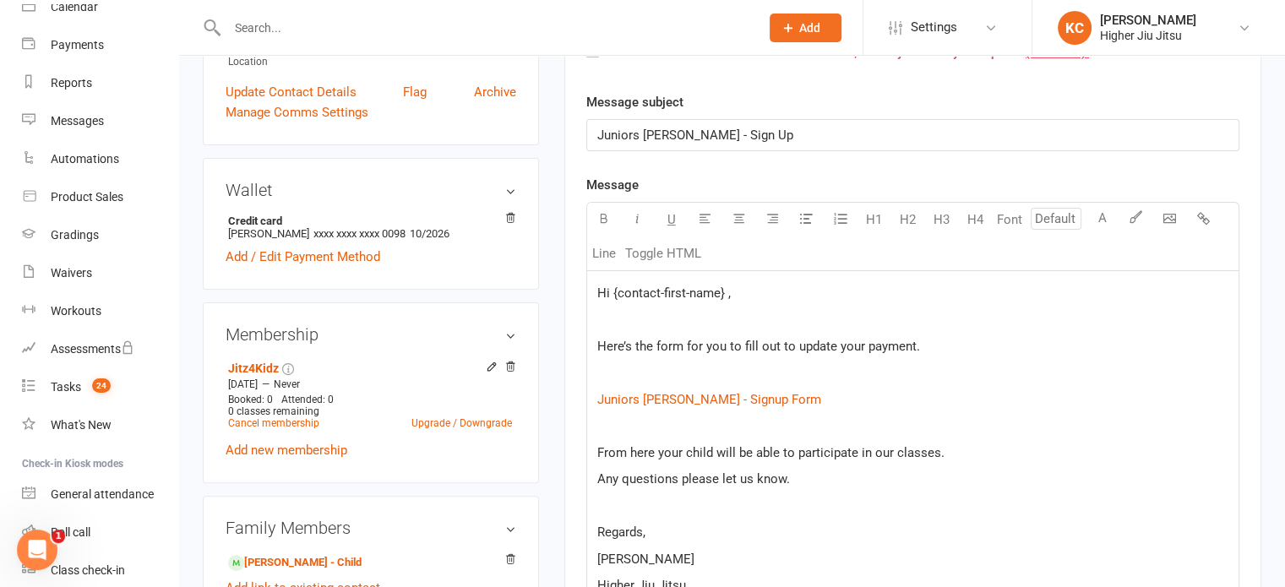
click at [664, 364] on p at bounding box center [912, 372] width 631 height 20
drag, startPoint x: 716, startPoint y: 291, endPoint x: 612, endPoint y: 288, distance: 104.0
click at [612, 288] on span "Hi {contact-first-name} ," at bounding box center [664, 293] width 134 height 15
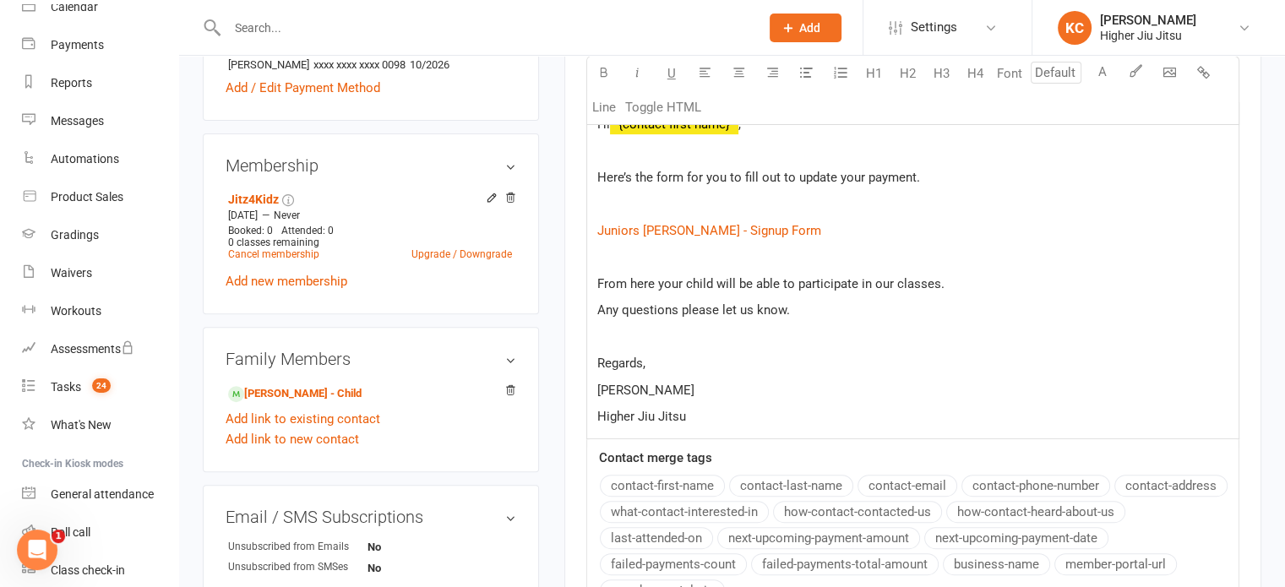
click at [659, 482] on button "contact-first-name" at bounding box center [662, 486] width 125 height 22
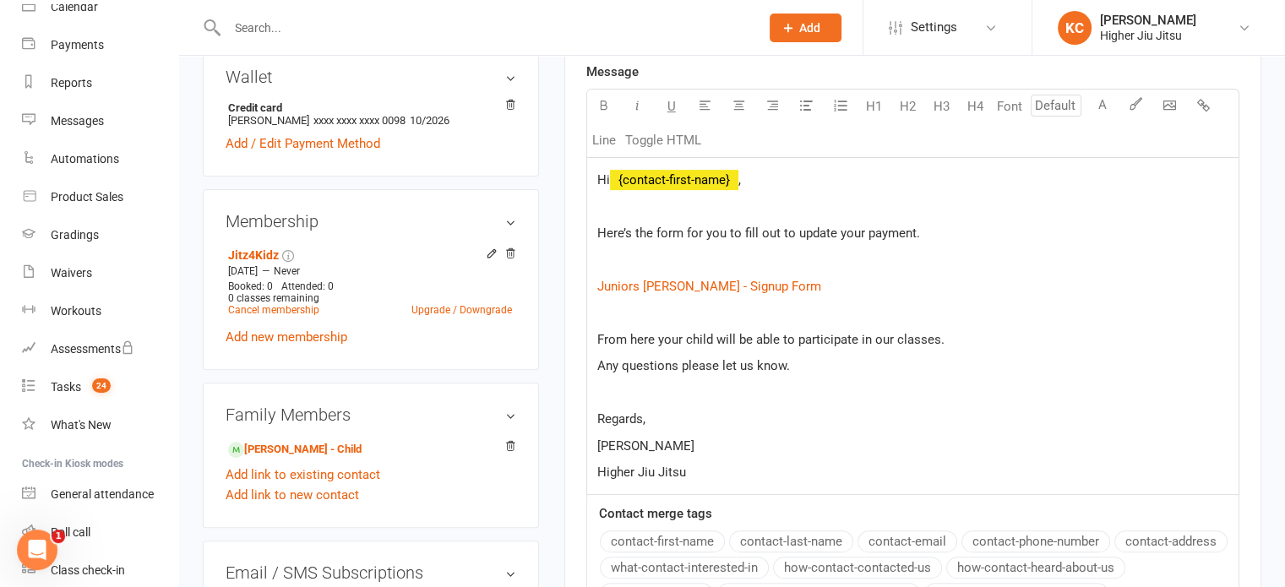
scroll to position [507, 0]
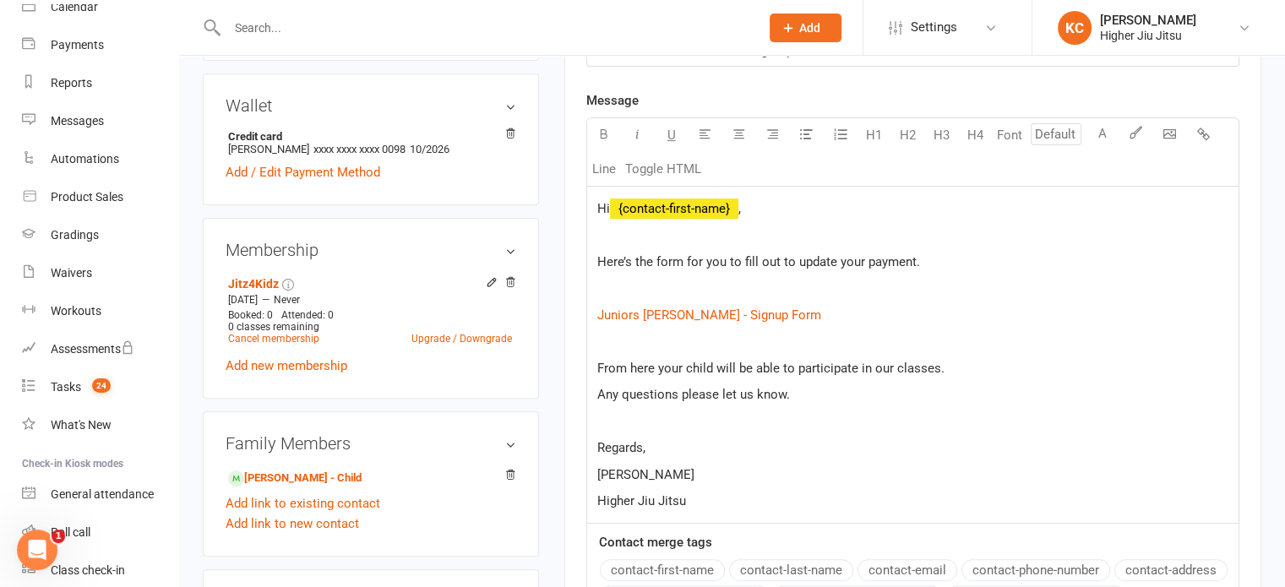
click at [686, 278] on p "﻿" at bounding box center [912, 288] width 631 height 20
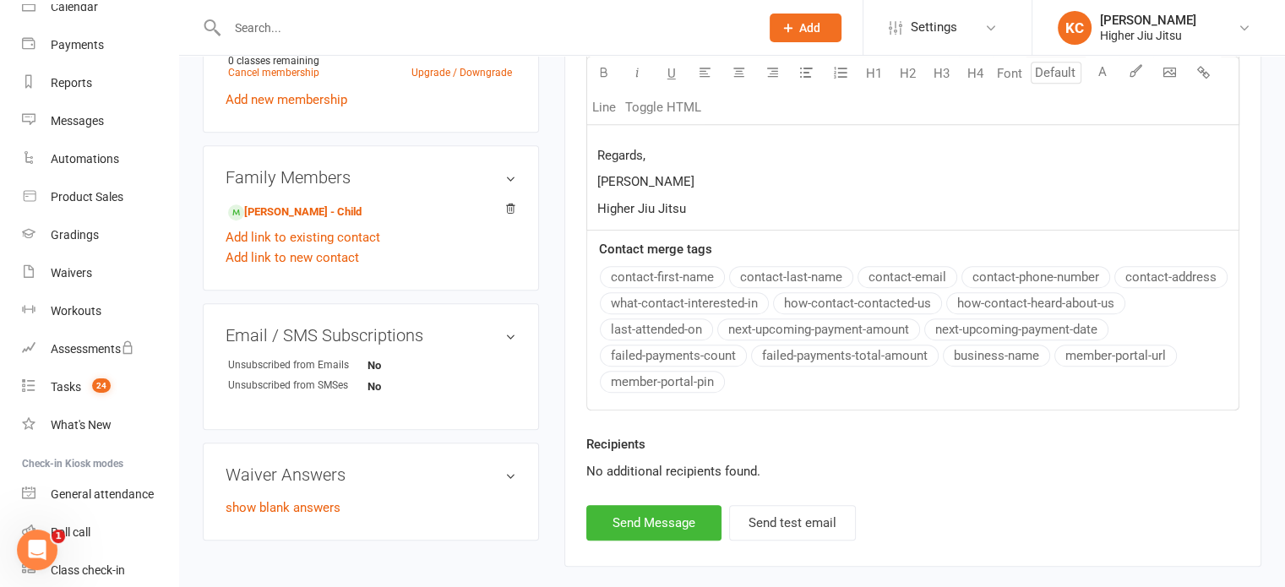
scroll to position [855, 0]
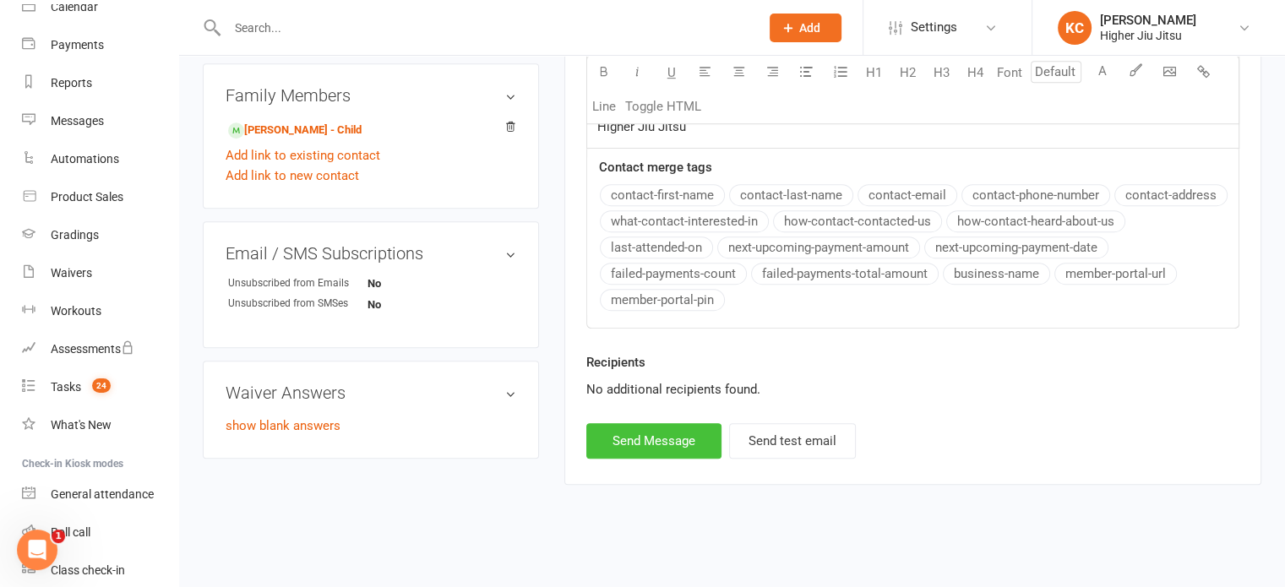
click at [642, 434] on button "Send Message" at bounding box center [653, 440] width 135 height 35
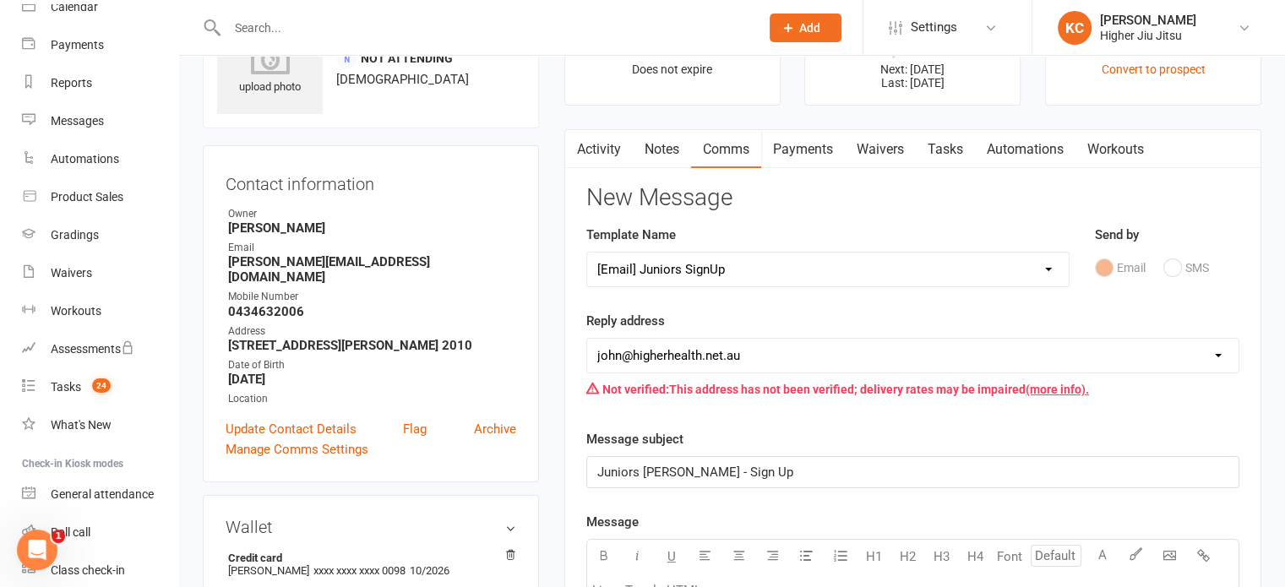
scroll to position [0, 0]
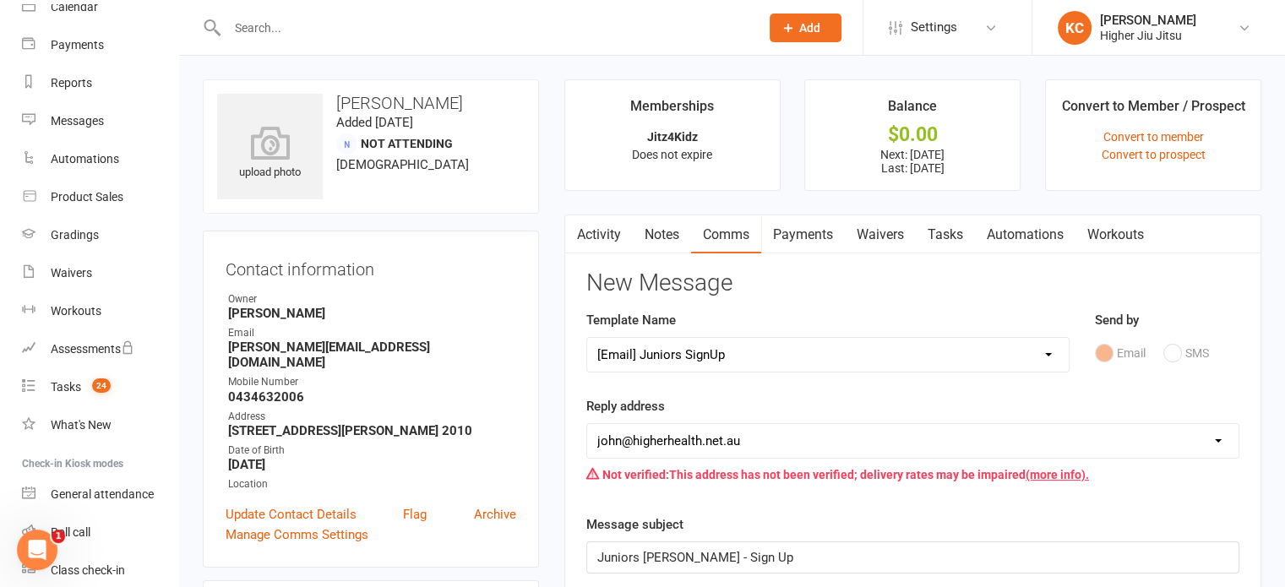
select select
select select "0"
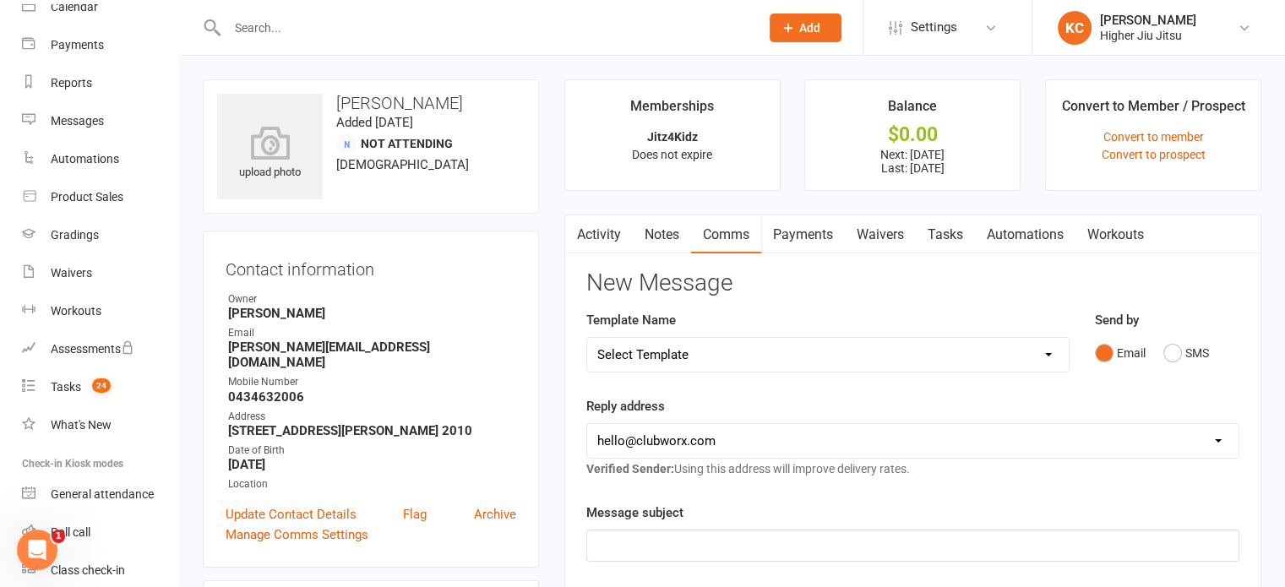
click at [328, 25] on input "text" at bounding box center [485, 28] width 526 height 24
paste input "[EMAIL_ADDRESS][DOMAIN_NAME]"
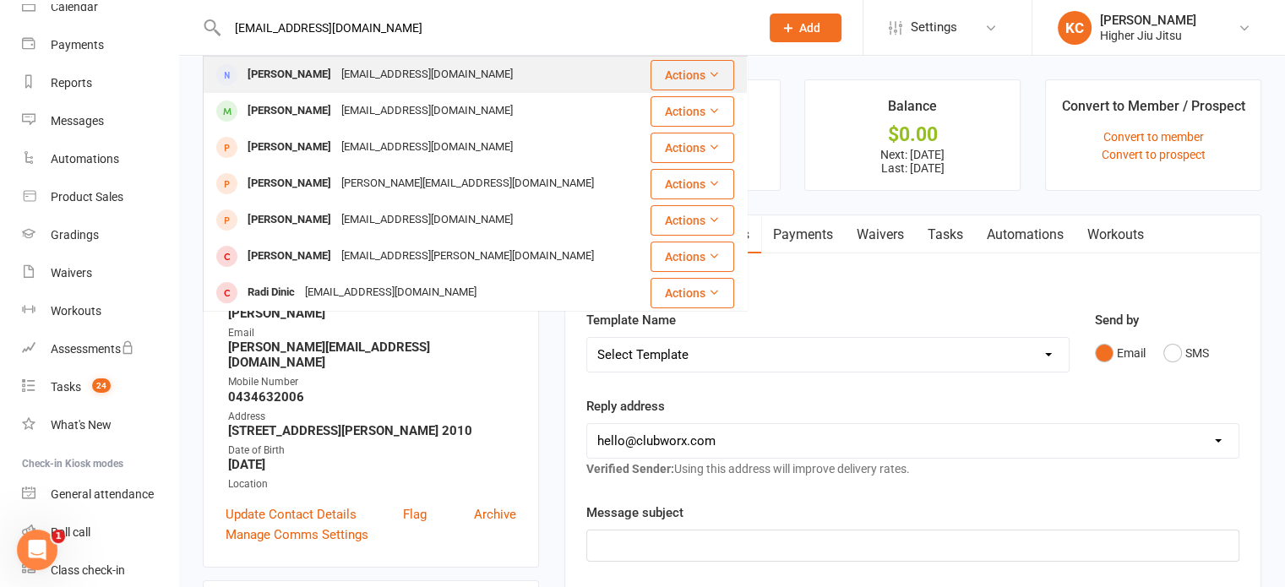
type input "[EMAIL_ADDRESS][DOMAIN_NAME]"
click at [366, 74] on div "[EMAIL_ADDRESS][DOMAIN_NAME]" at bounding box center [427, 75] width 182 height 25
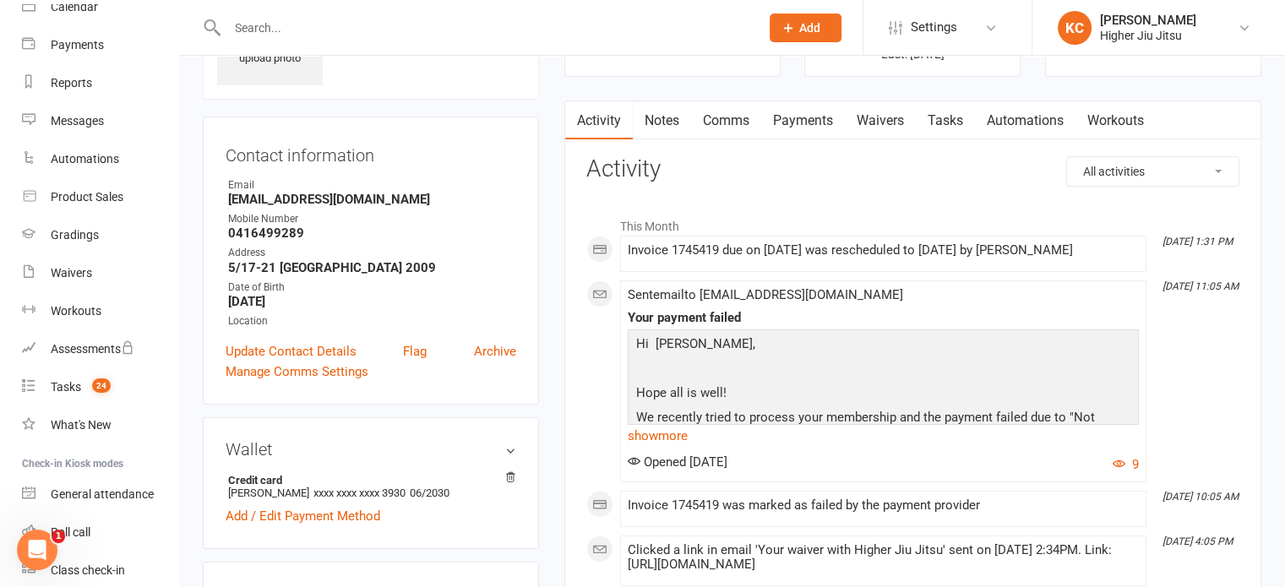
scroll to position [84, 0]
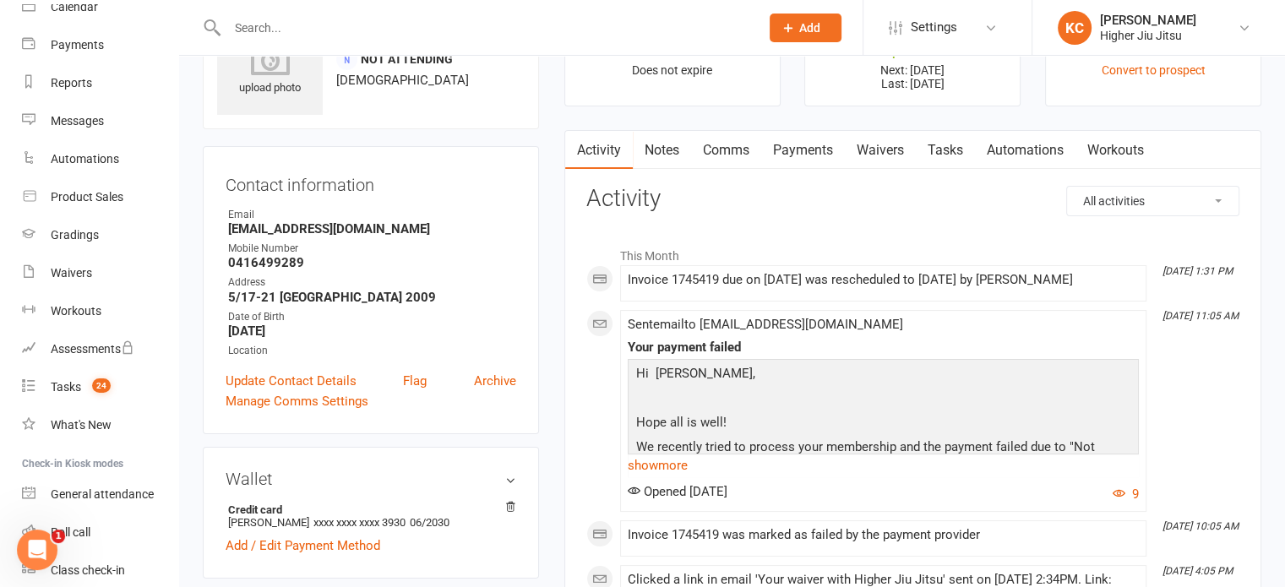
click at [804, 146] on link "Payments" at bounding box center [803, 150] width 84 height 39
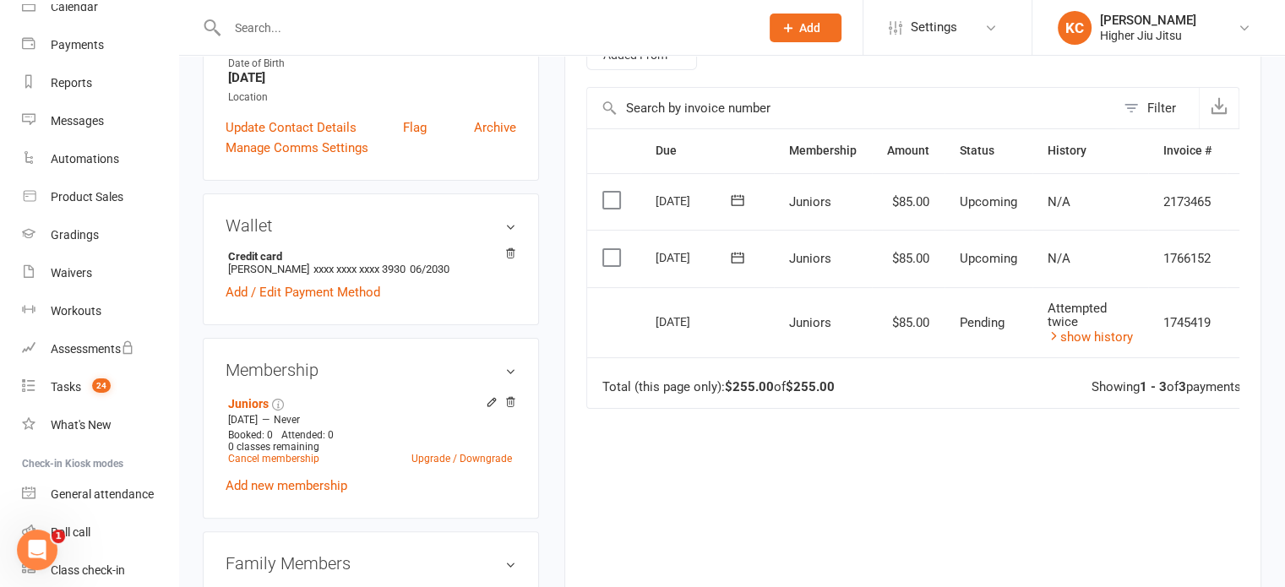
scroll to position [422, 0]
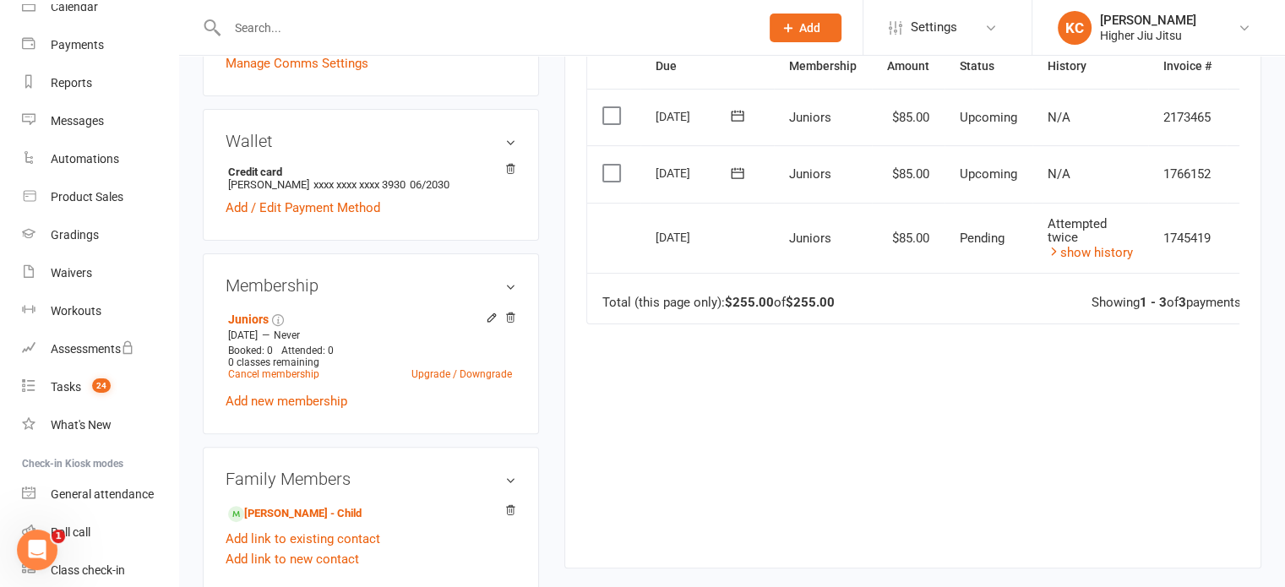
click at [357, 19] on input "text" at bounding box center [485, 28] width 526 height 24
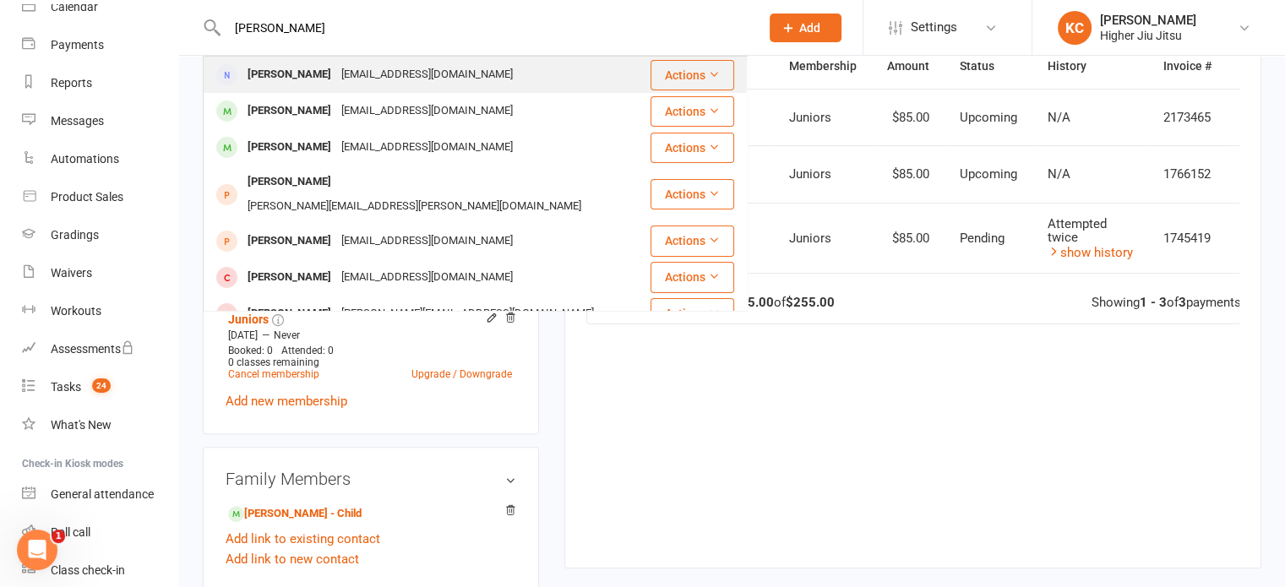
type input "[PERSON_NAME]"
click at [379, 75] on div "[EMAIL_ADDRESS][DOMAIN_NAME]" at bounding box center [427, 75] width 182 height 25
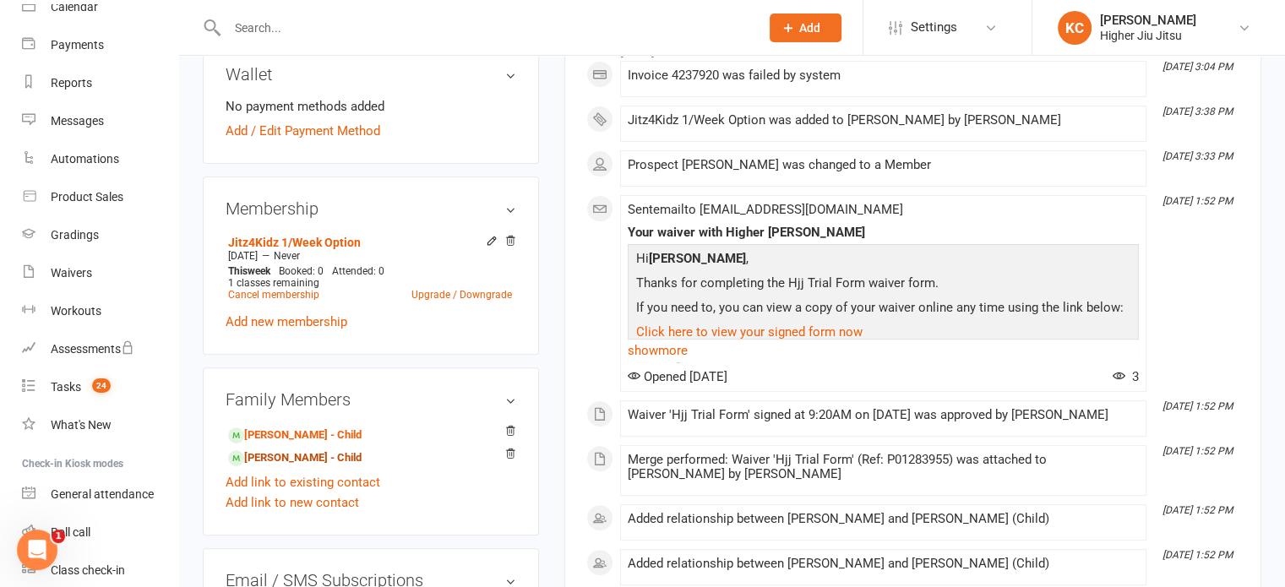
scroll to position [507, 0]
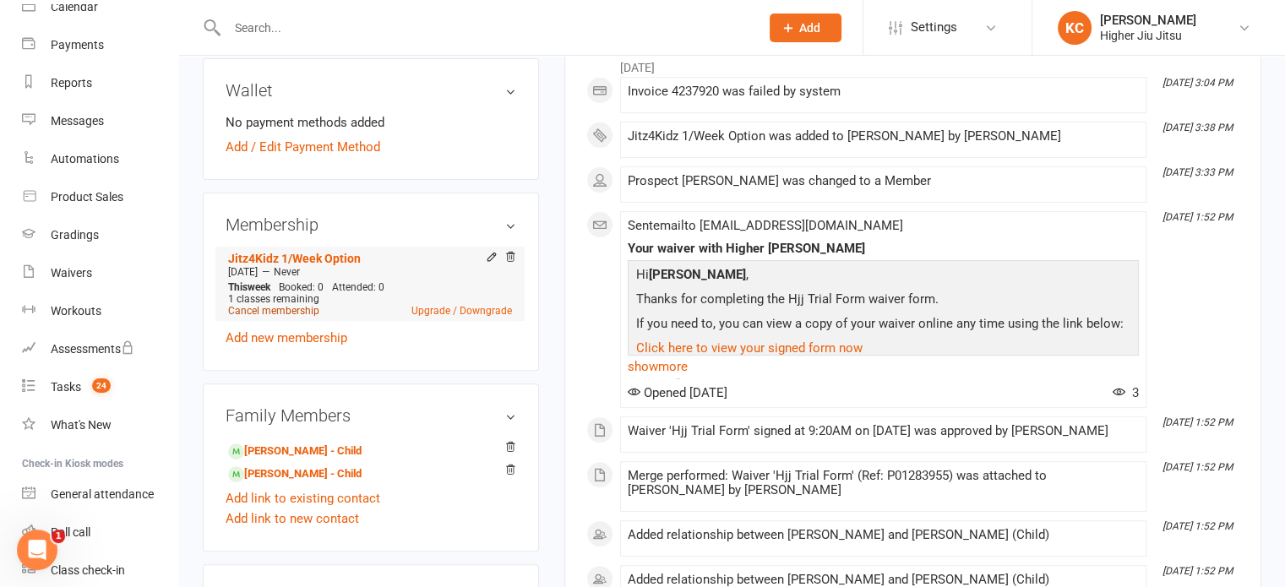
click at [277, 308] on link "Cancel membership" at bounding box center [273, 311] width 91 height 12
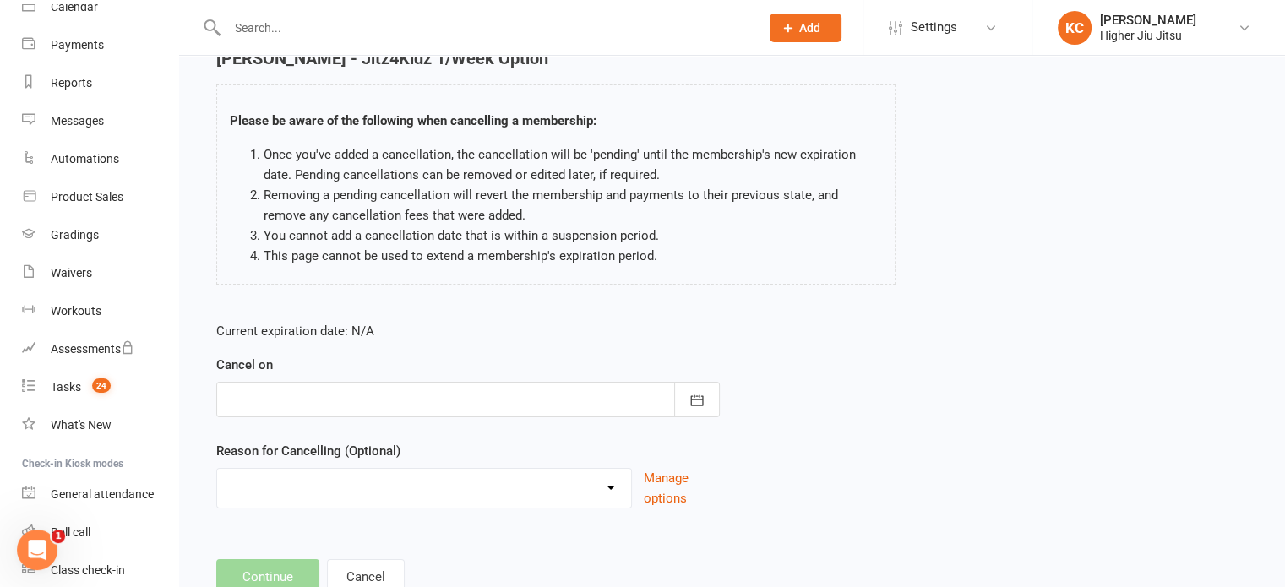
scroll to position [141, 0]
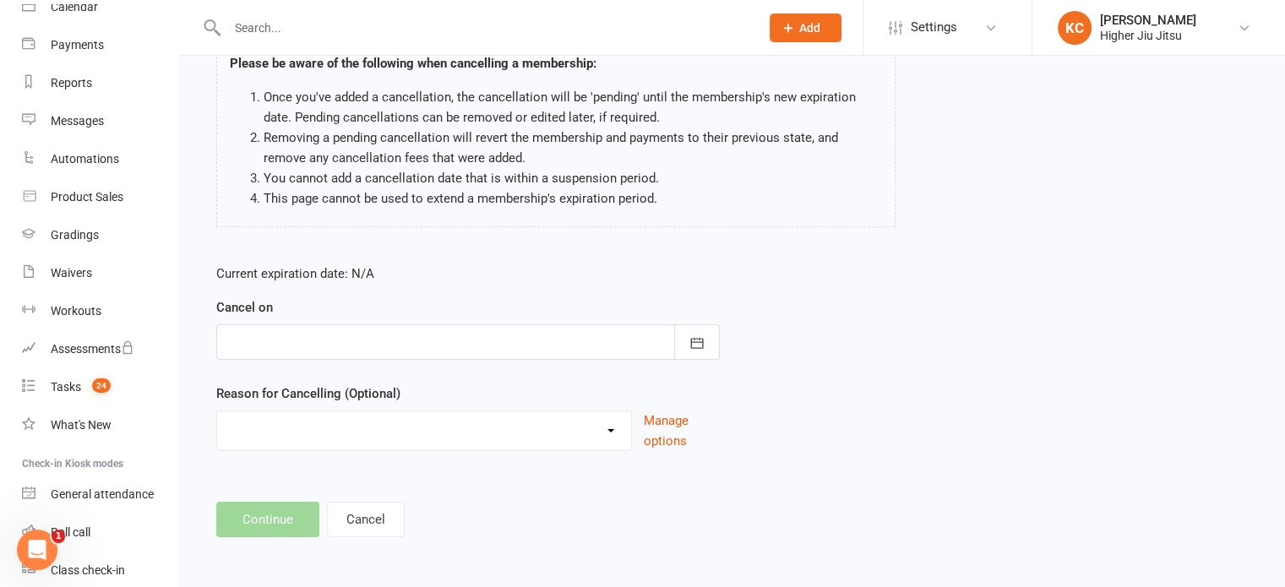
click at [362, 342] on div at bounding box center [468, 341] width 504 height 35
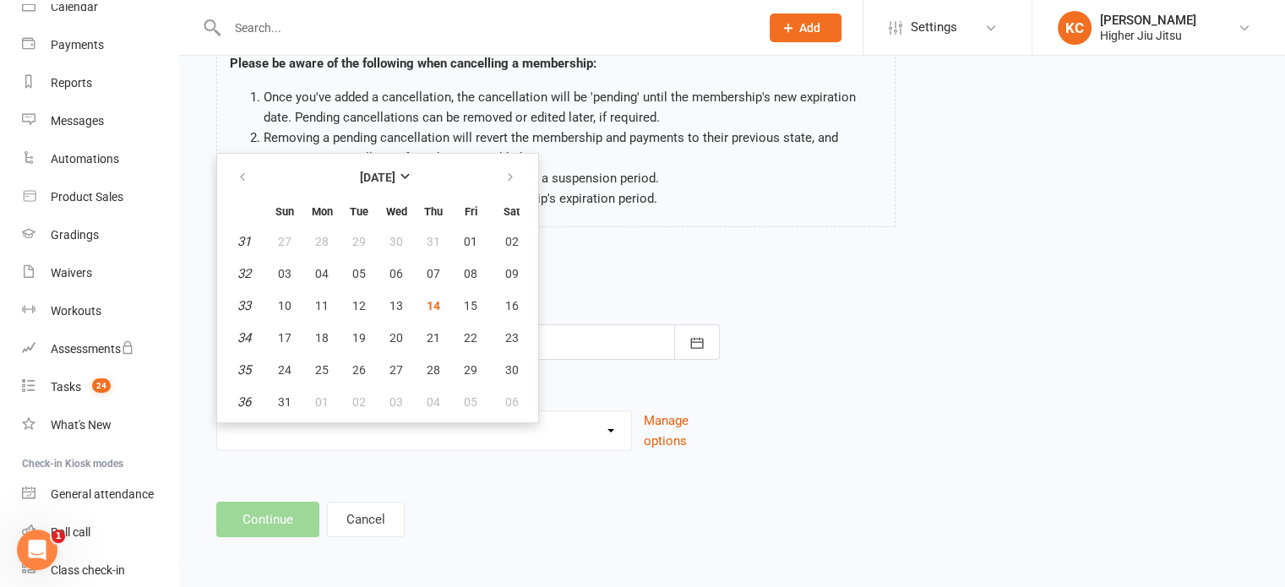
click at [611, 324] on div at bounding box center [468, 341] width 504 height 35
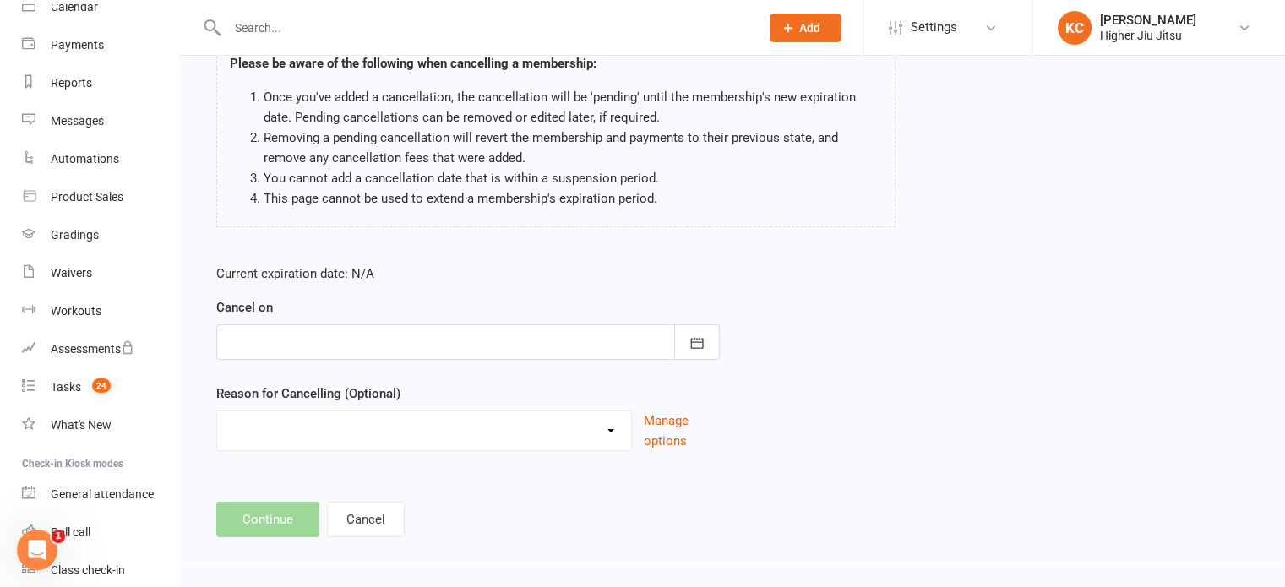
click at [343, 414] on select "Holiday Injury Moving away New membership Plan 2023 Wants more jiu jitsu Work g…" at bounding box center [424, 429] width 414 height 34
select select "2"
click at [217, 412] on select "Holiday Injury Moving away New membership Plan 2023 Wants more jiu jitsu Work g…" at bounding box center [424, 429] width 414 height 34
click at [267, 515] on footer "Continue Cancel" at bounding box center [732, 519] width 1032 height 35
click at [437, 331] on div at bounding box center [468, 341] width 504 height 35
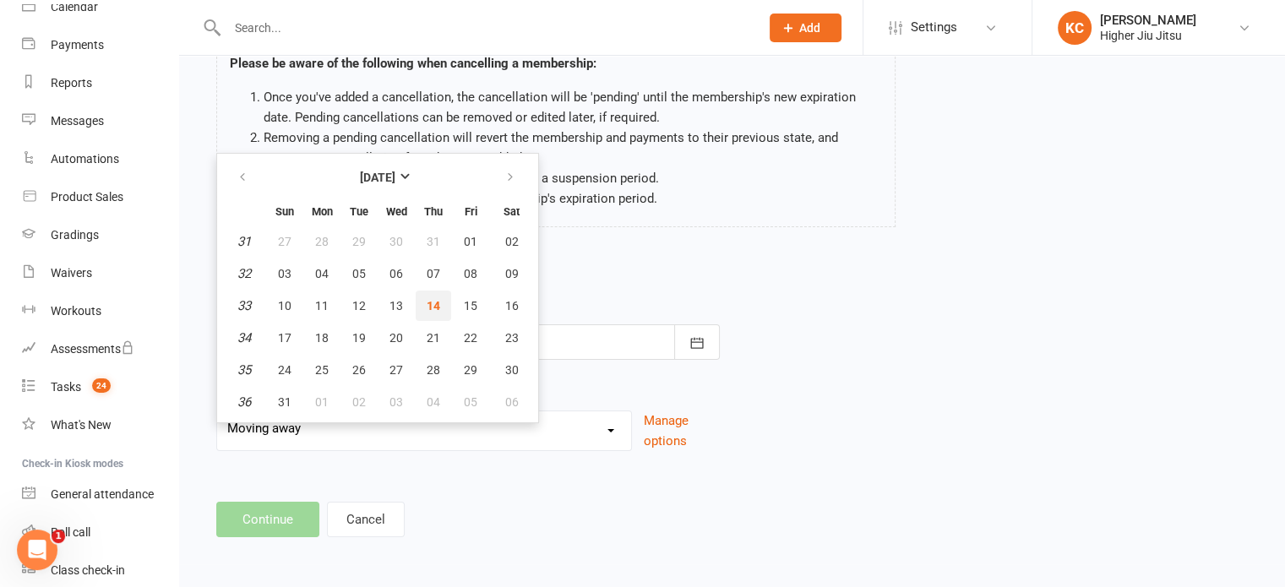
click at [433, 303] on span "14" at bounding box center [434, 306] width 14 height 14
type input "[DATE]"
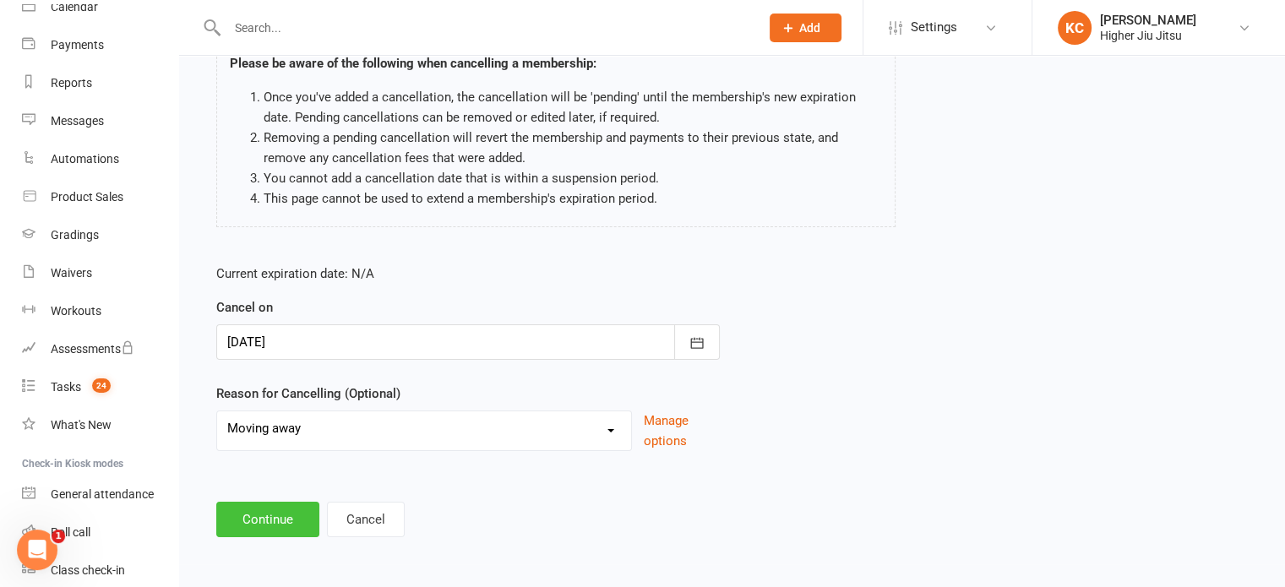
click at [245, 524] on button "Continue" at bounding box center [267, 519] width 103 height 35
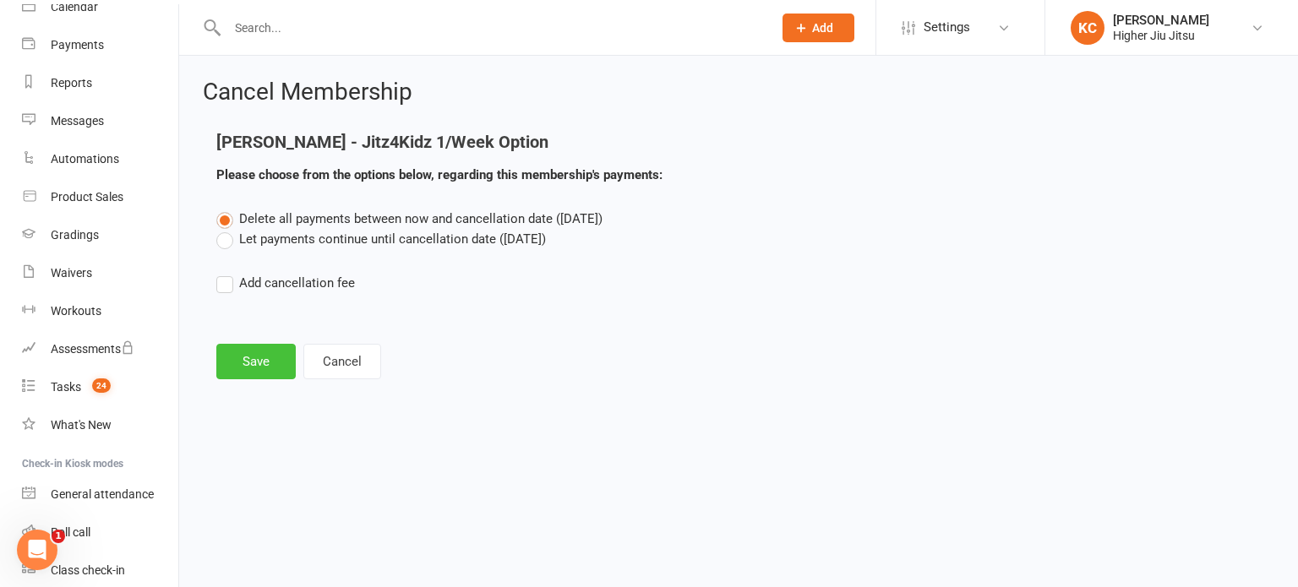
click at [243, 361] on button "Save" at bounding box center [255, 361] width 79 height 35
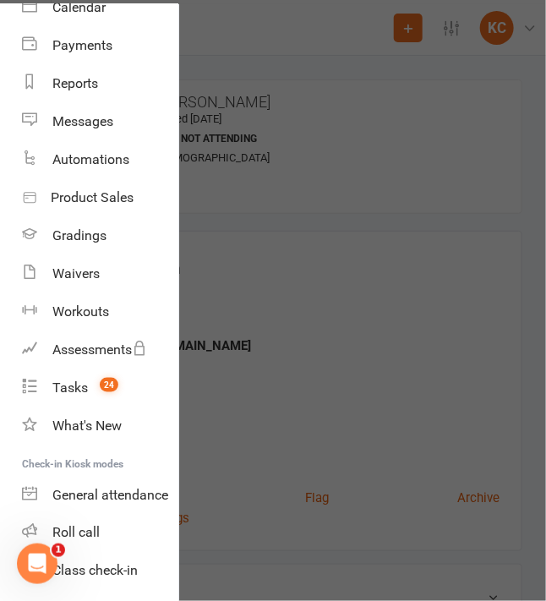
click at [275, 172] on div at bounding box center [273, 300] width 546 height 601
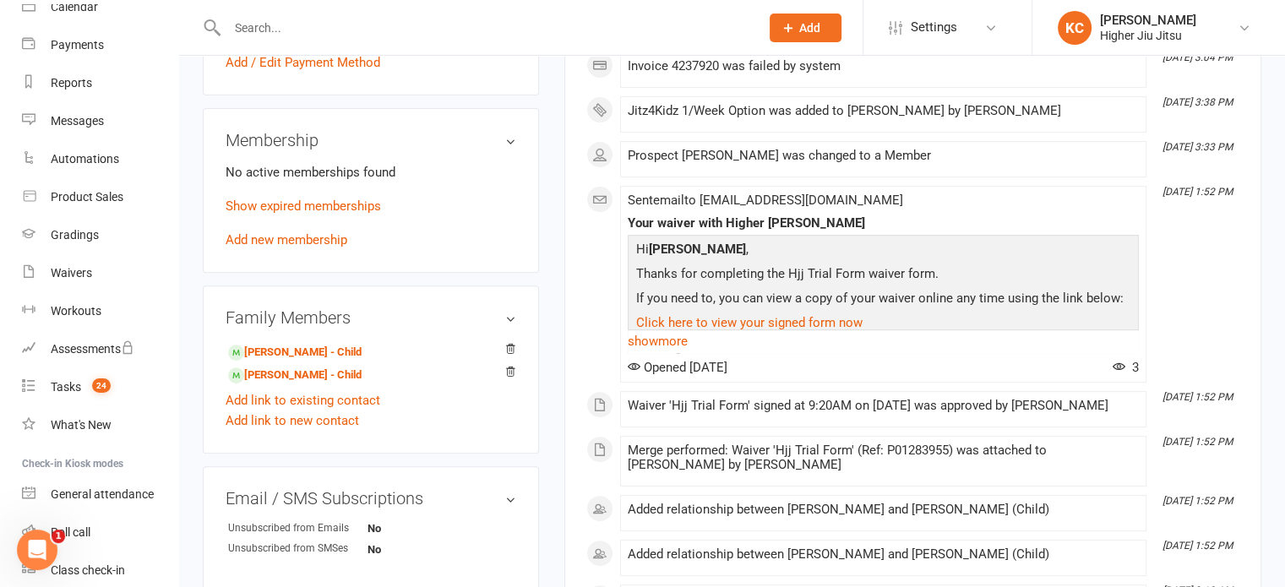
scroll to position [84, 0]
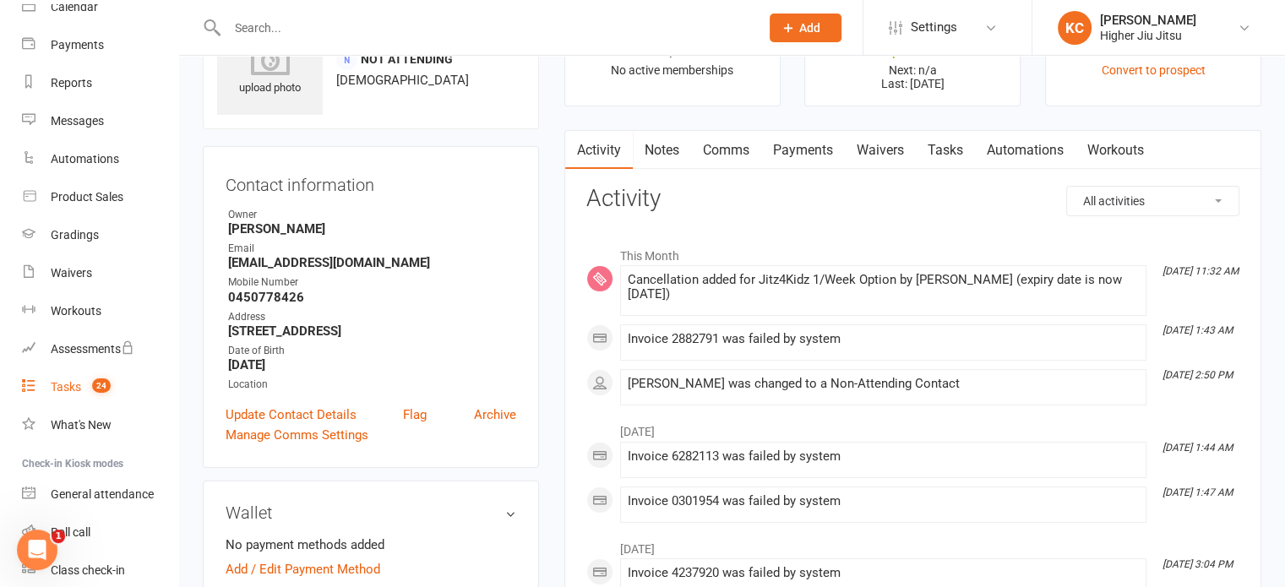
click at [92, 383] on count-badge "24" at bounding box center [97, 387] width 27 height 14
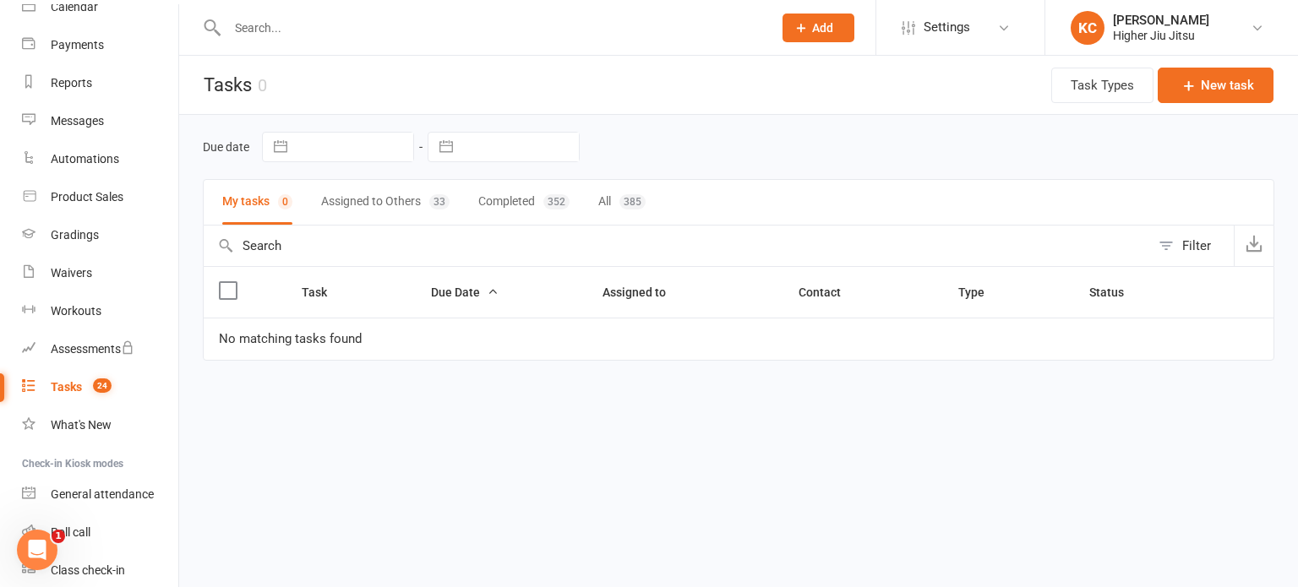
click at [385, 212] on button "Assigned to Others 33" at bounding box center [385, 202] width 128 height 45
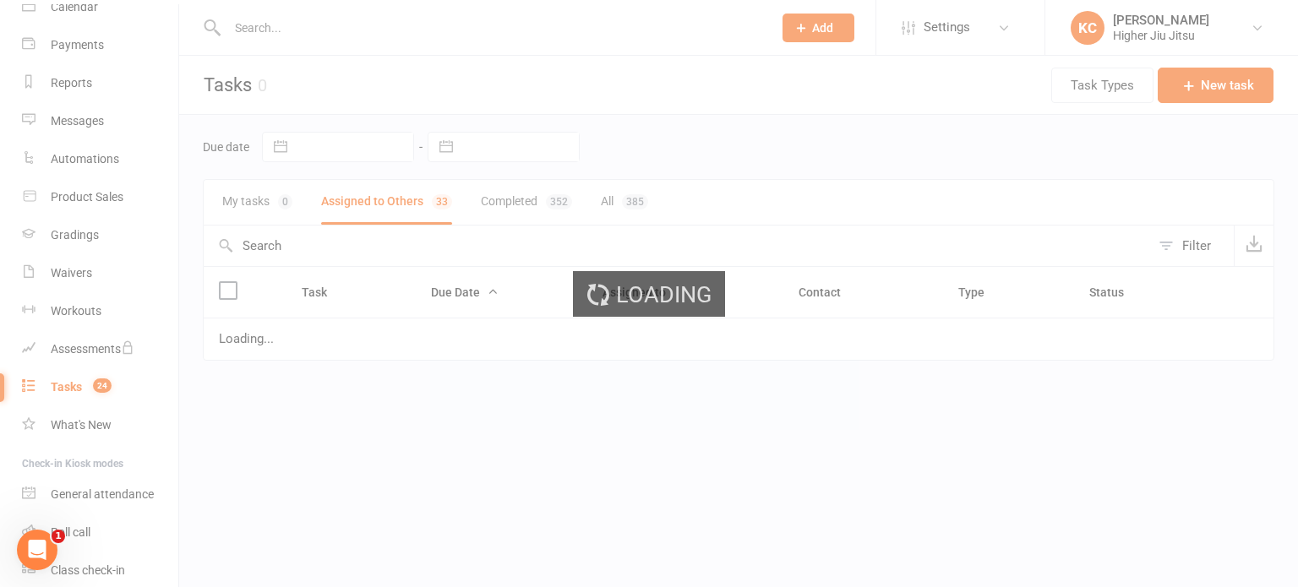
select select "waiting"
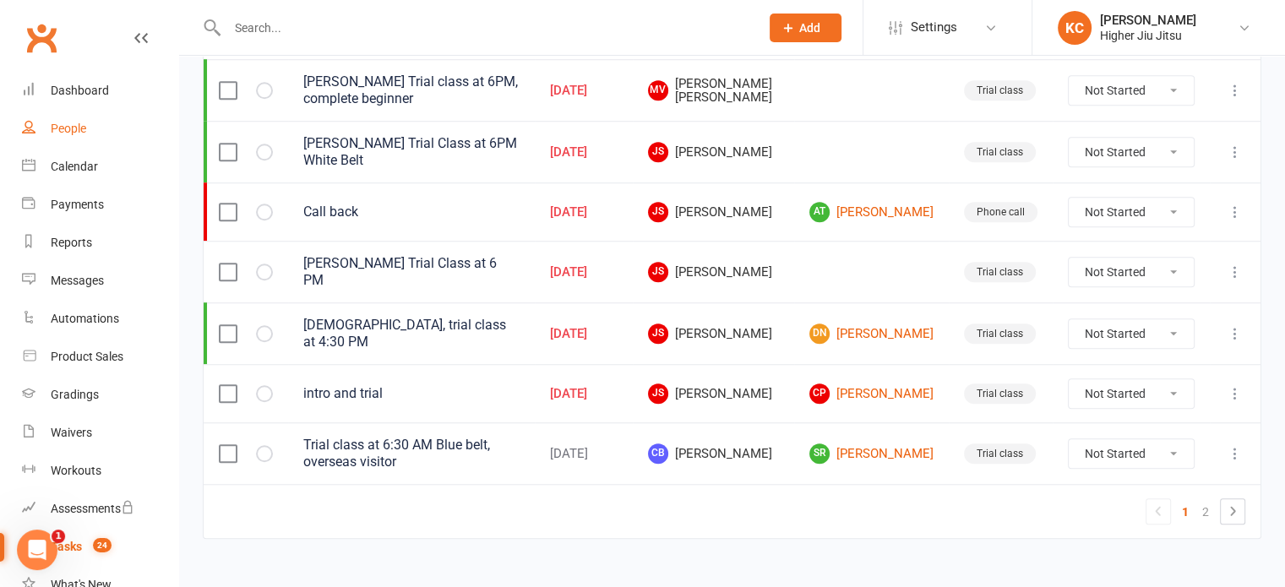
click at [96, 131] on link "People" at bounding box center [100, 129] width 156 height 38
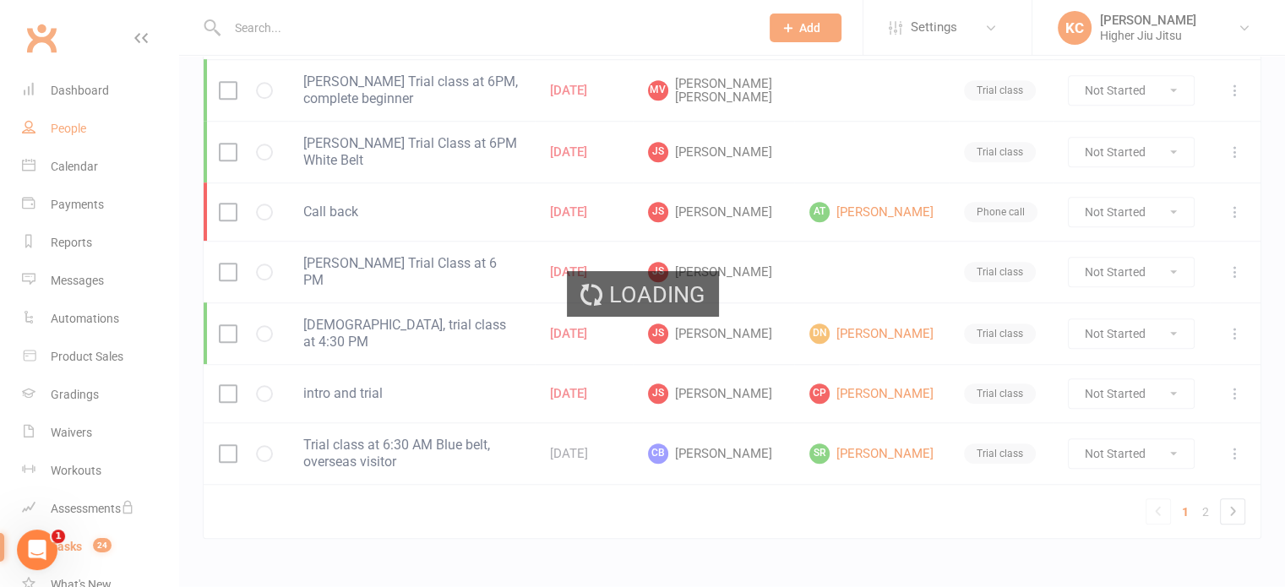
select select "100"
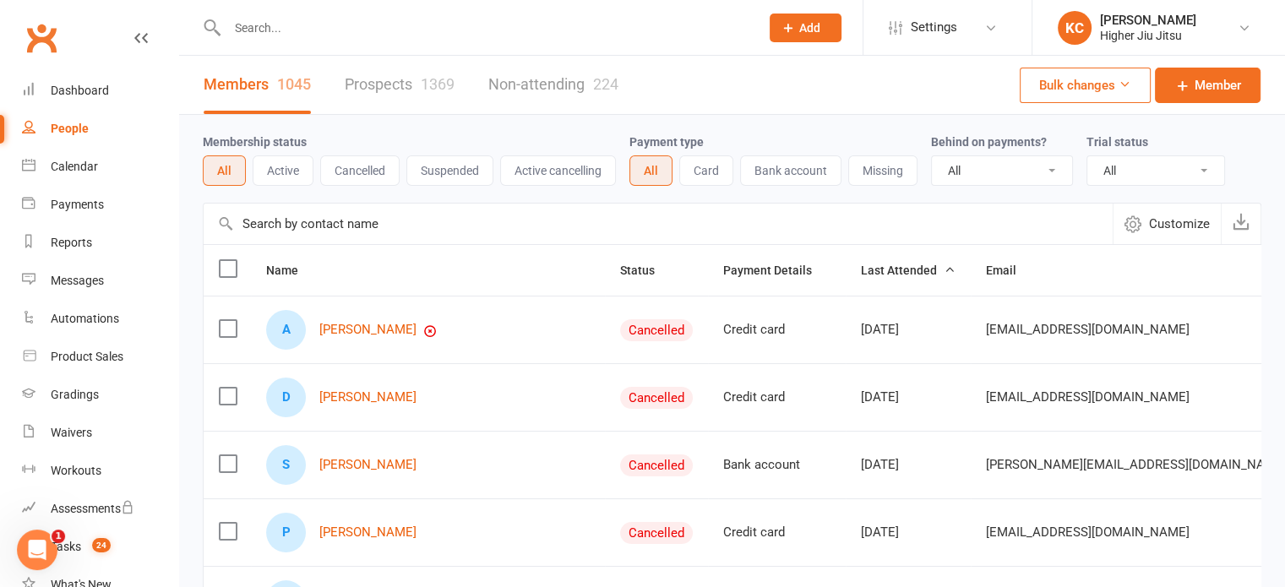
click at [276, 173] on button "Active" at bounding box center [283, 170] width 61 height 30
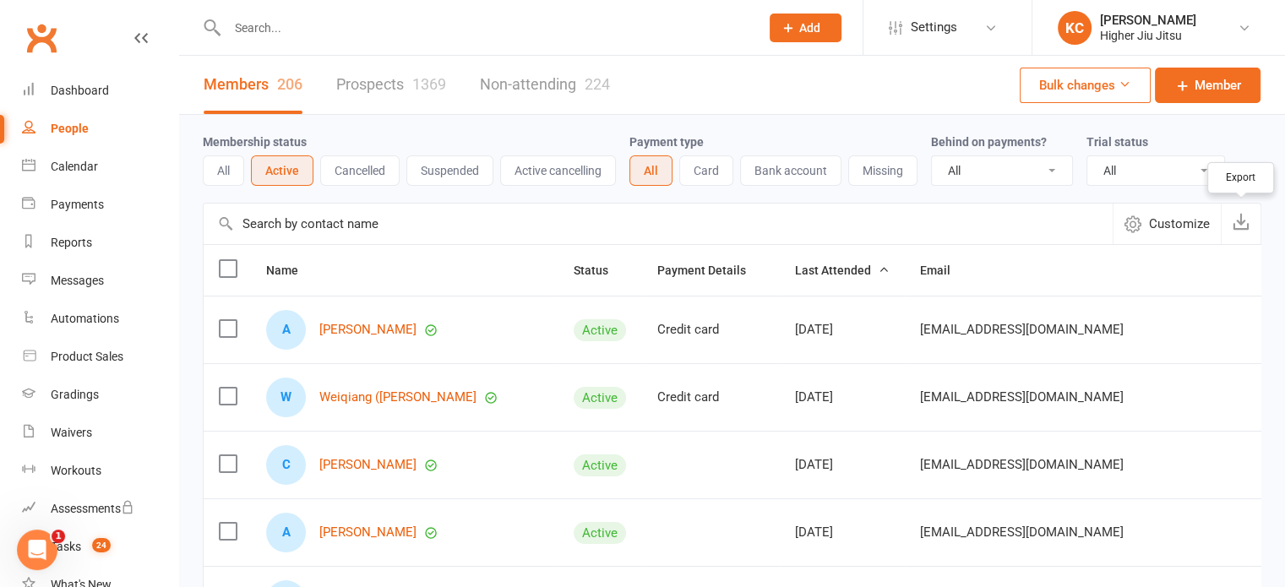
click at [1246, 225] on icon "button" at bounding box center [1241, 221] width 17 height 17
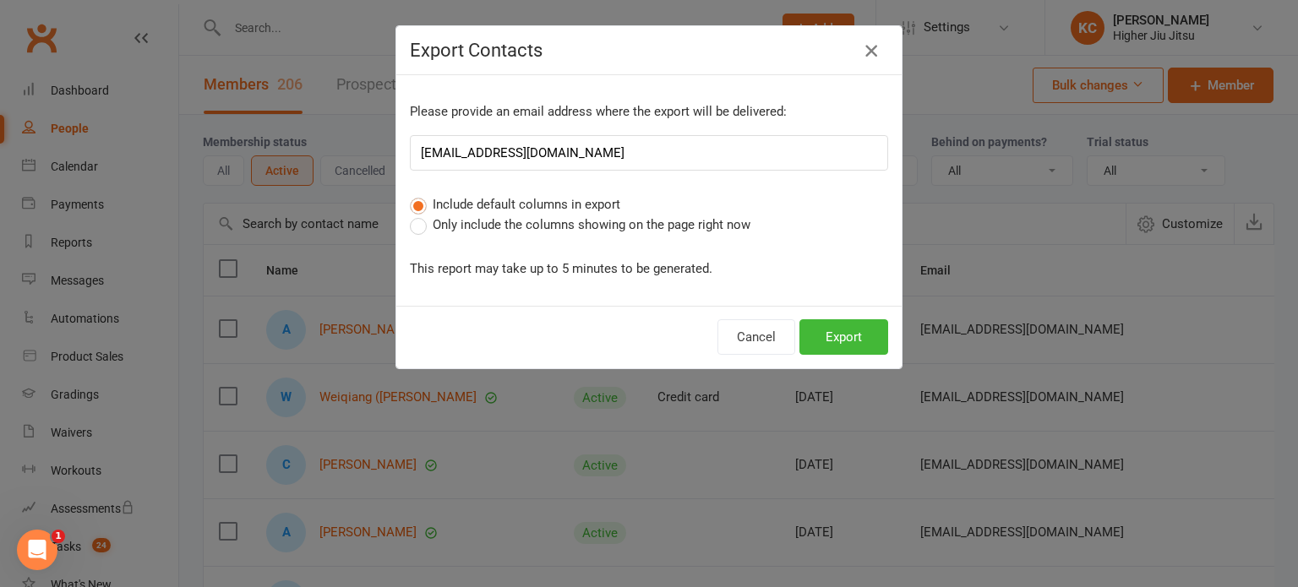
click at [865, 52] on icon "button" at bounding box center [871, 51] width 20 height 20
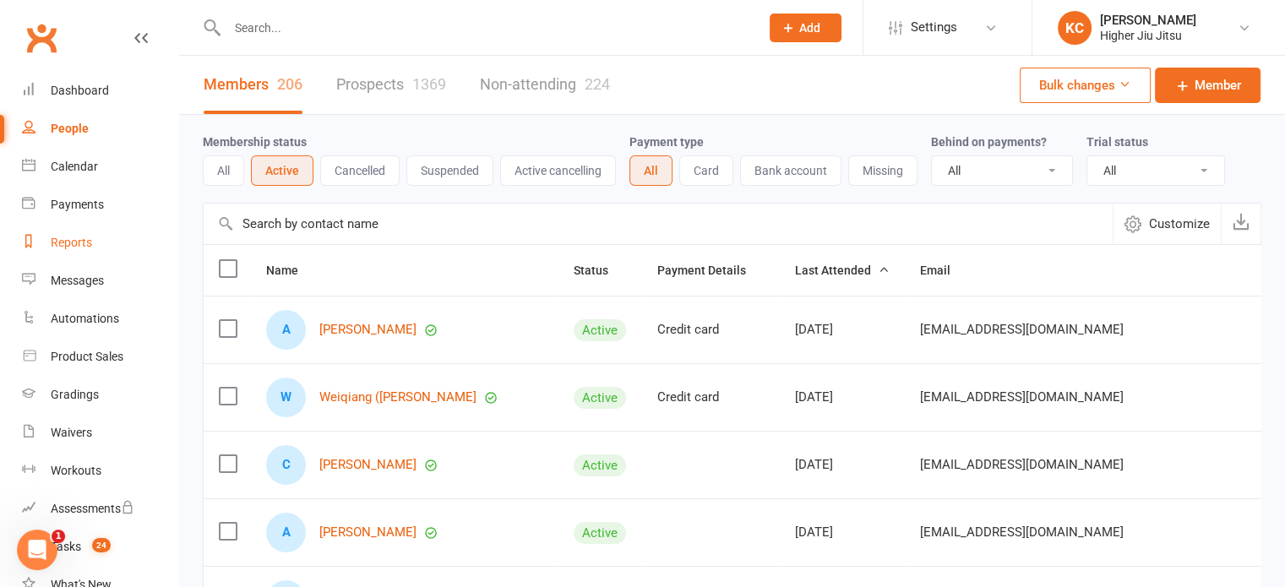
click at [68, 239] on div "Reports" at bounding box center [71, 243] width 41 height 14
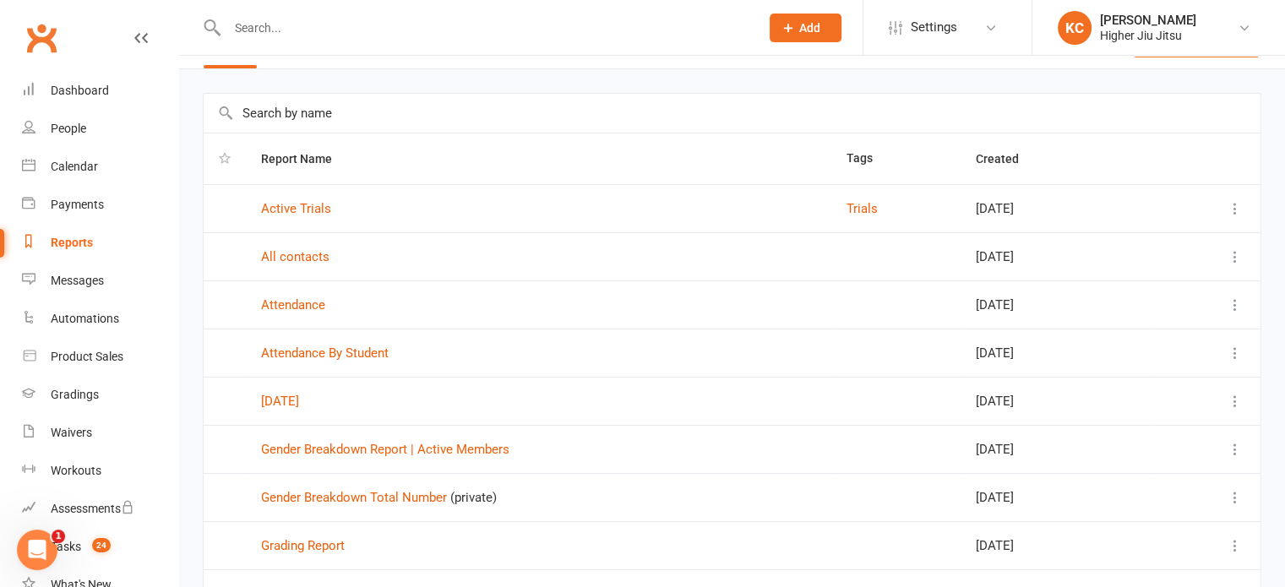
scroll to position [84, 0]
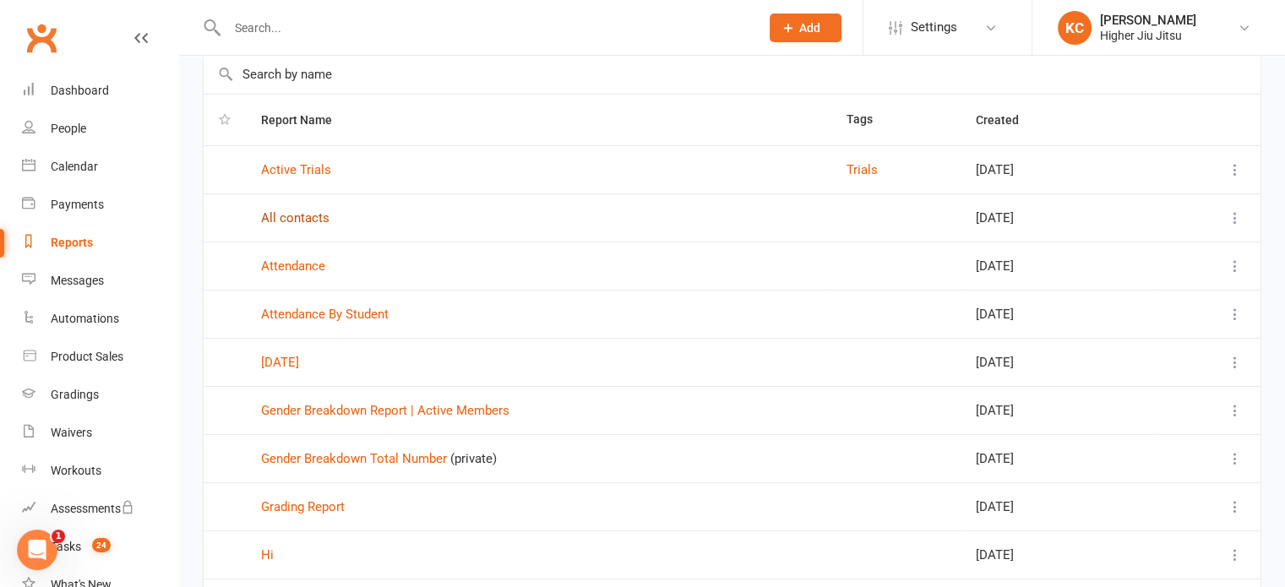
click at [297, 212] on link "All contacts" at bounding box center [295, 217] width 68 height 15
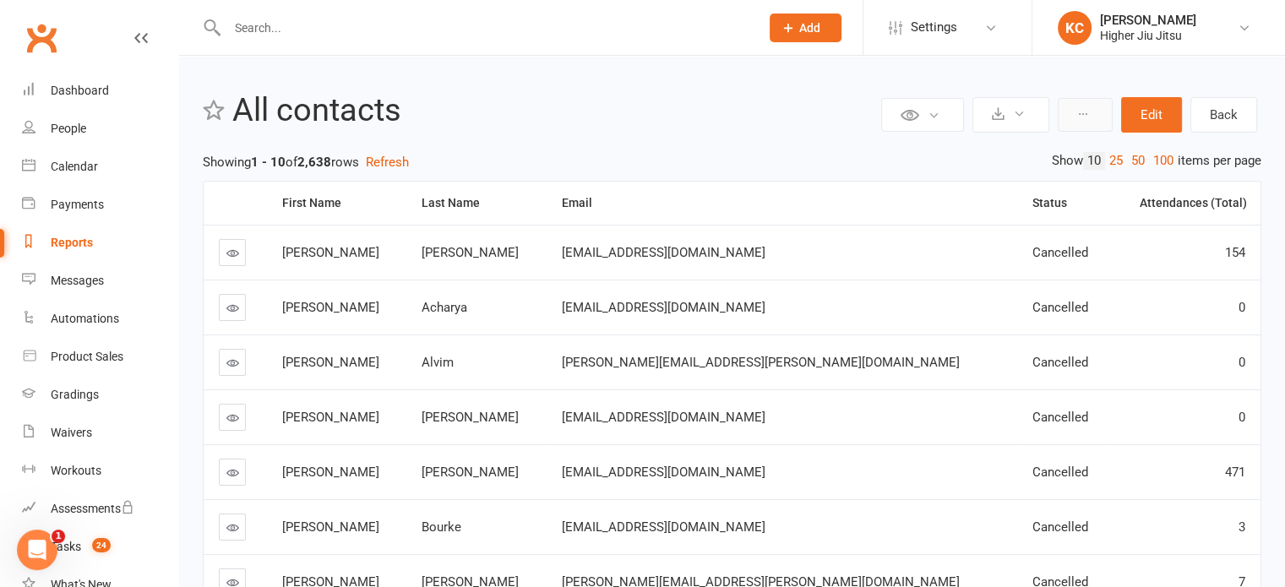
click at [1101, 113] on button at bounding box center [1085, 115] width 55 height 34
click at [1082, 117] on icon at bounding box center [1083, 114] width 12 height 12
click at [1022, 114] on icon at bounding box center [1019, 113] width 13 height 13
click at [943, 117] on button at bounding box center [922, 115] width 83 height 34
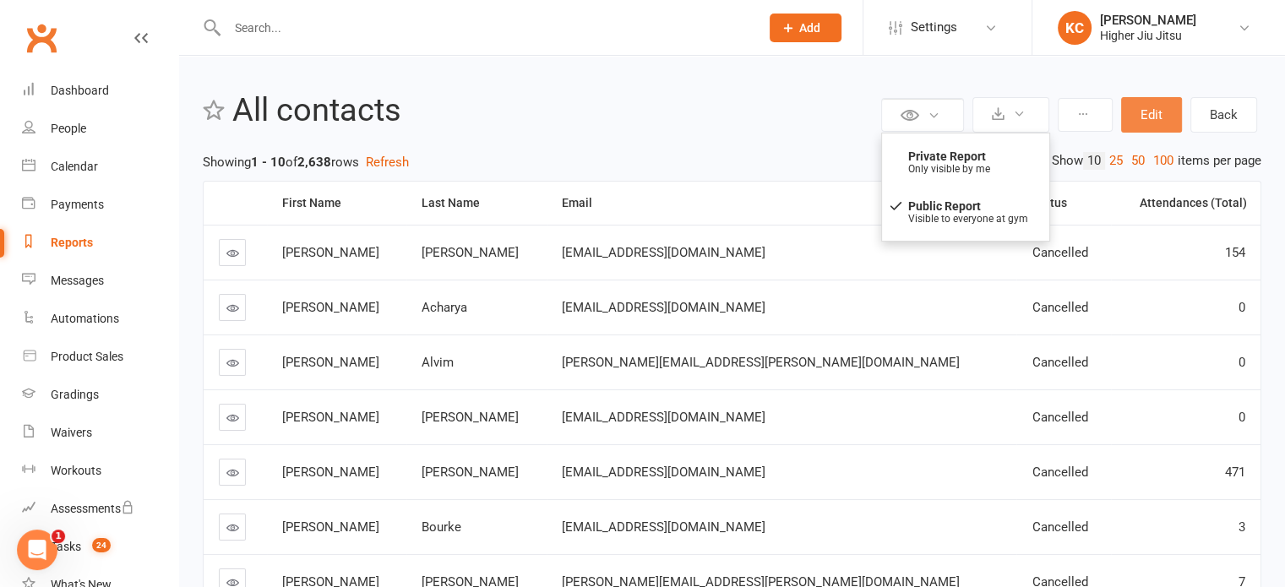
click at [1130, 117] on button "Edit" at bounding box center [1151, 114] width 61 height 35
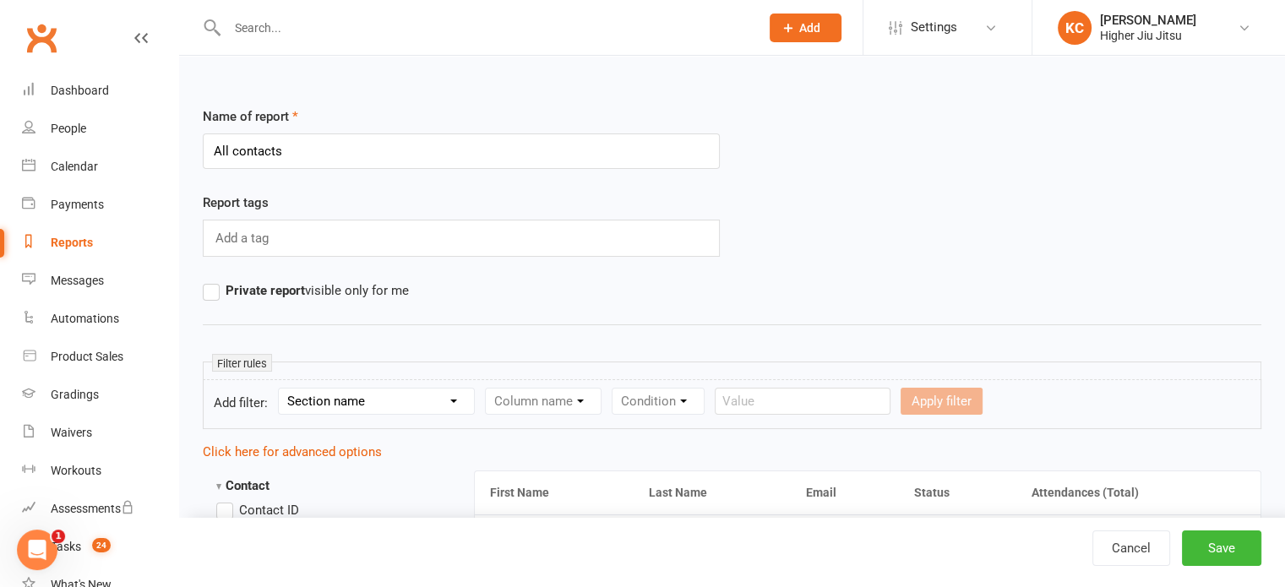
click at [331, 239] on div "Add a tag" at bounding box center [461, 238] width 517 height 37
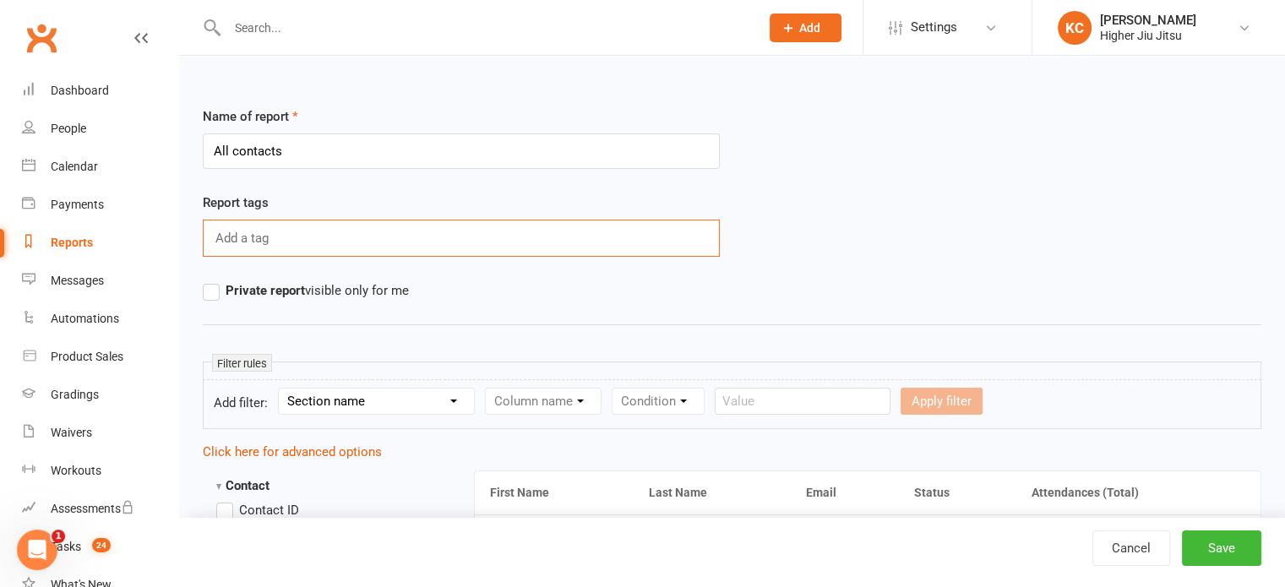
click at [533, 472] on th "First Name" at bounding box center [554, 492] width 159 height 43
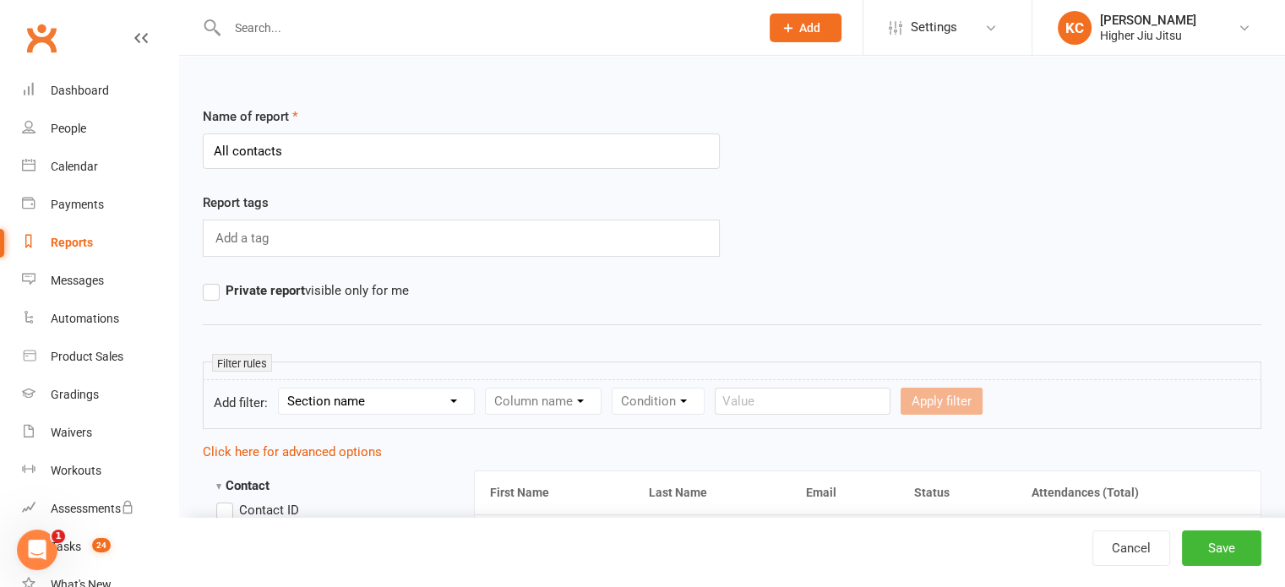
click at [563, 388] on div "Column name" at bounding box center [543, 401] width 117 height 27
click at [354, 399] on select "Section name Contact Attendance Aggregate Payment Booking Waitlist Attendees Ca…" at bounding box center [376, 401] width 195 height 25
click at [622, 117] on div "Name of report All contacts" at bounding box center [461, 137] width 517 height 63
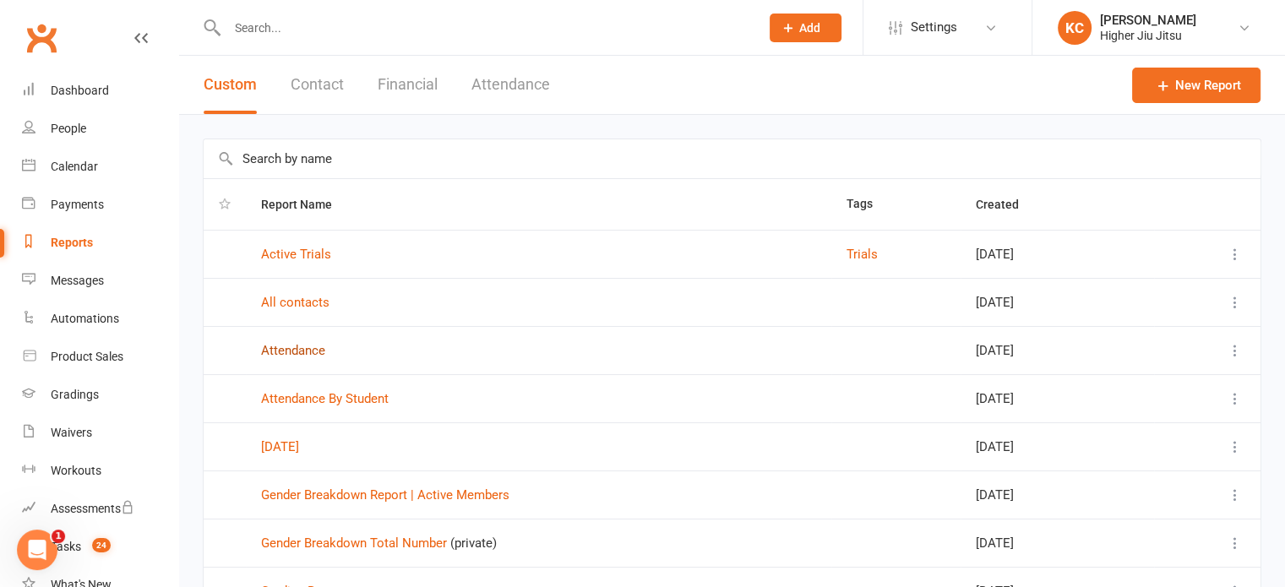
click at [298, 346] on link "Attendance" at bounding box center [293, 350] width 64 height 15
click at [533, 77] on button "Attendance" at bounding box center [510, 85] width 79 height 58
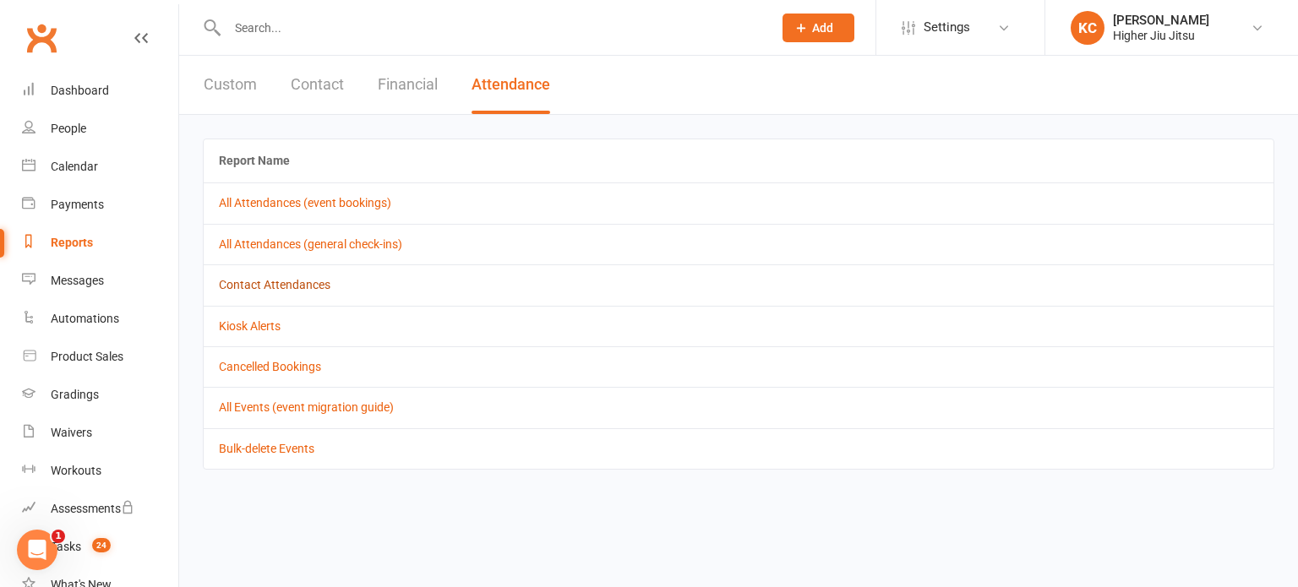
click at [282, 278] on link "Contact Attendances" at bounding box center [275, 285] width 112 height 14
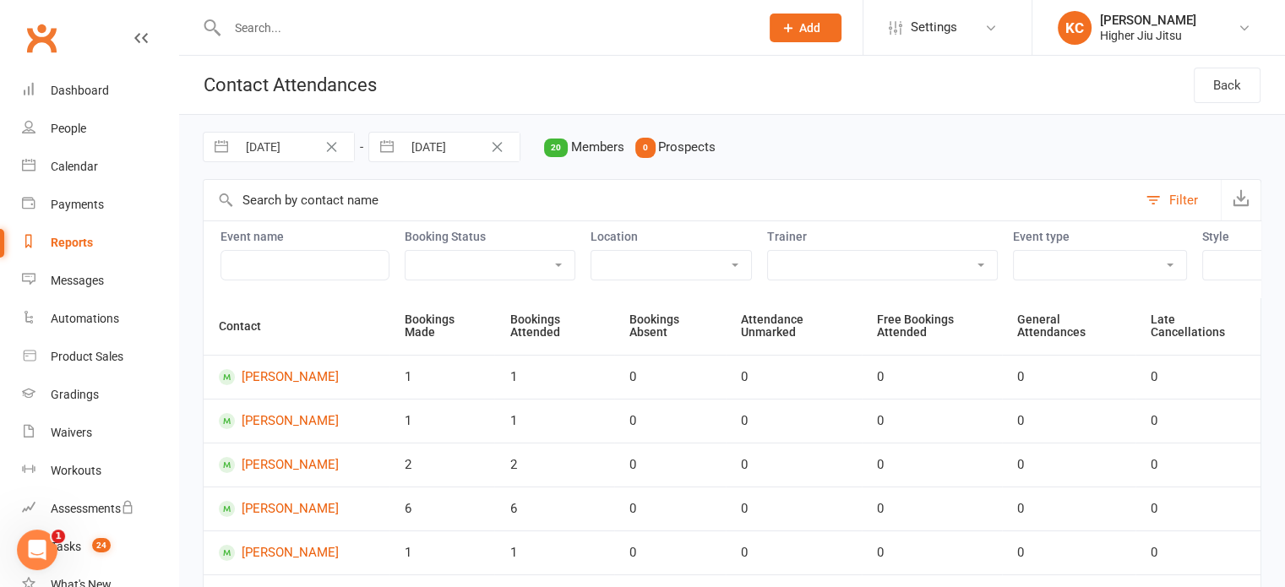
click at [1014, 253] on select "Class Meeting Open Mat Private School Holiday Program Seminar" at bounding box center [1100, 265] width 172 height 29
click at [1203, 251] on select "[PERSON_NAME] Jitsu Jits4Kids" at bounding box center [1271, 265] width 136 height 29
select select "351"
click at [1203, 251] on select "[PERSON_NAME] Jitsu Jits4Kids" at bounding box center [1271, 265] width 136 height 29
click at [1248, 199] on icon "button" at bounding box center [1241, 197] width 17 height 17
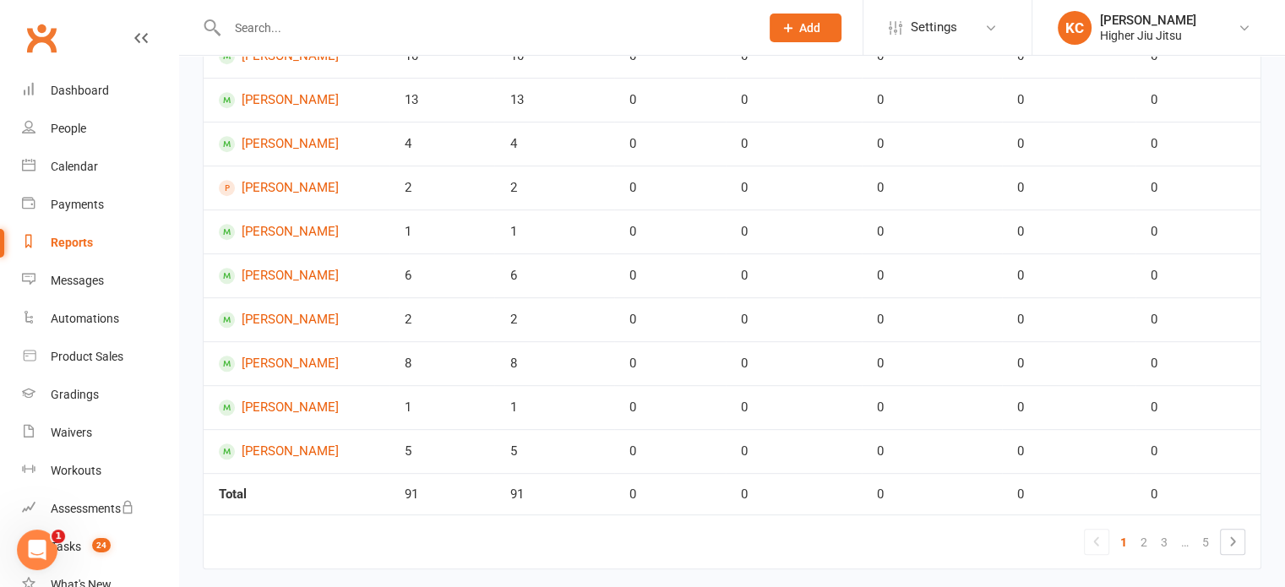
scroll to position [809, 0]
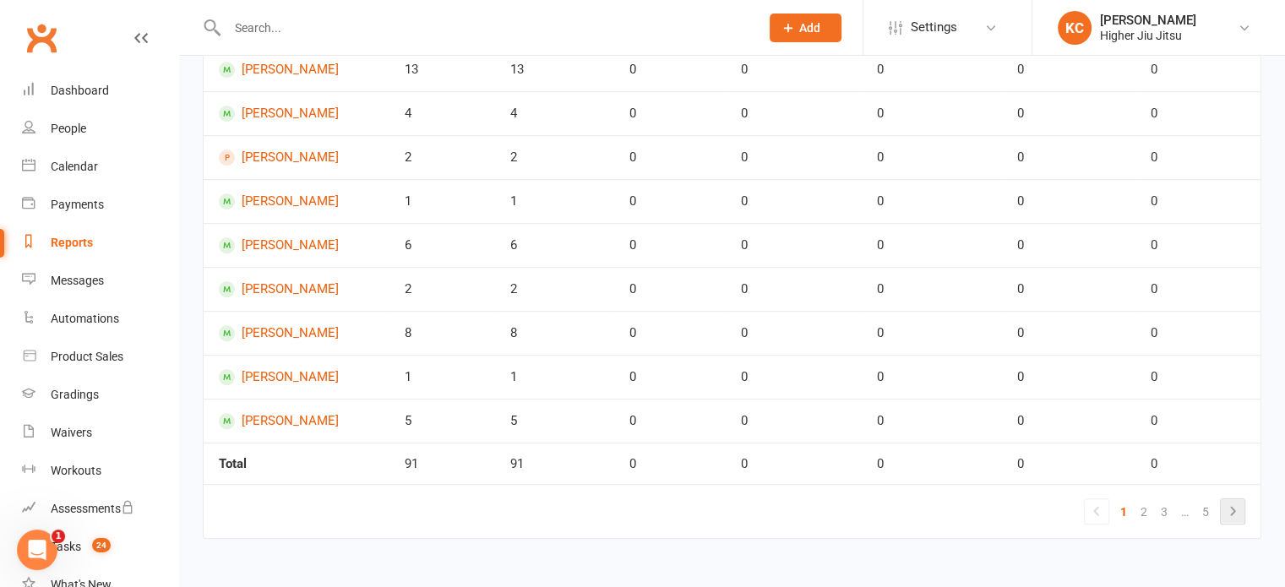
click at [1240, 513] on icon at bounding box center [1233, 511] width 20 height 20
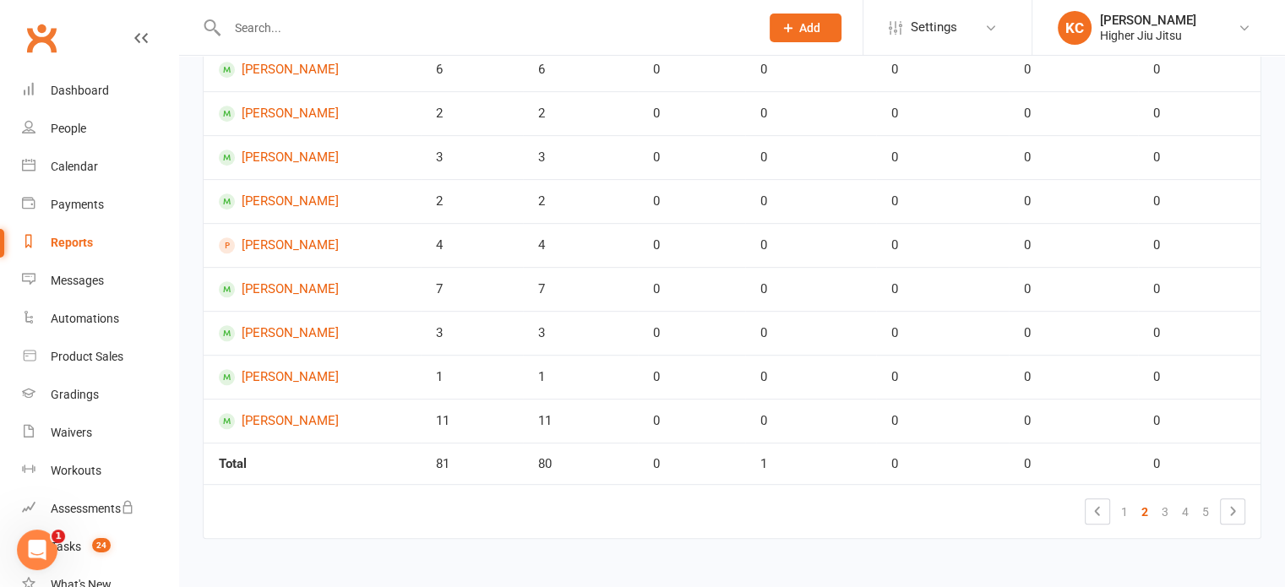
click at [1205, 513] on link "5" at bounding box center [1206, 512] width 20 height 24
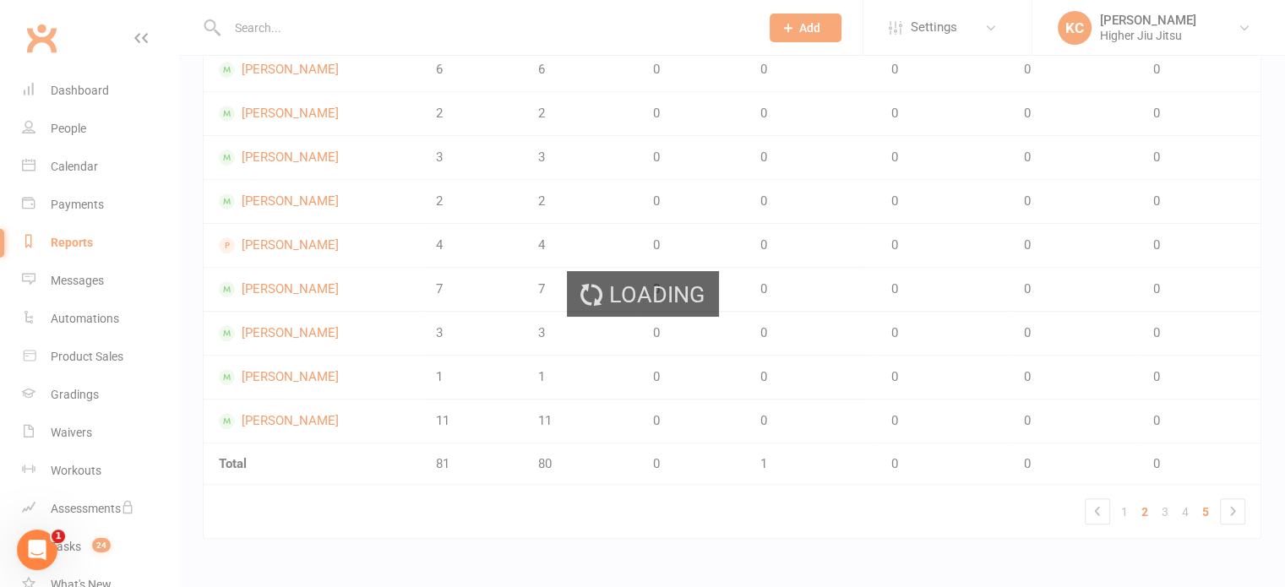
scroll to position [0, 0]
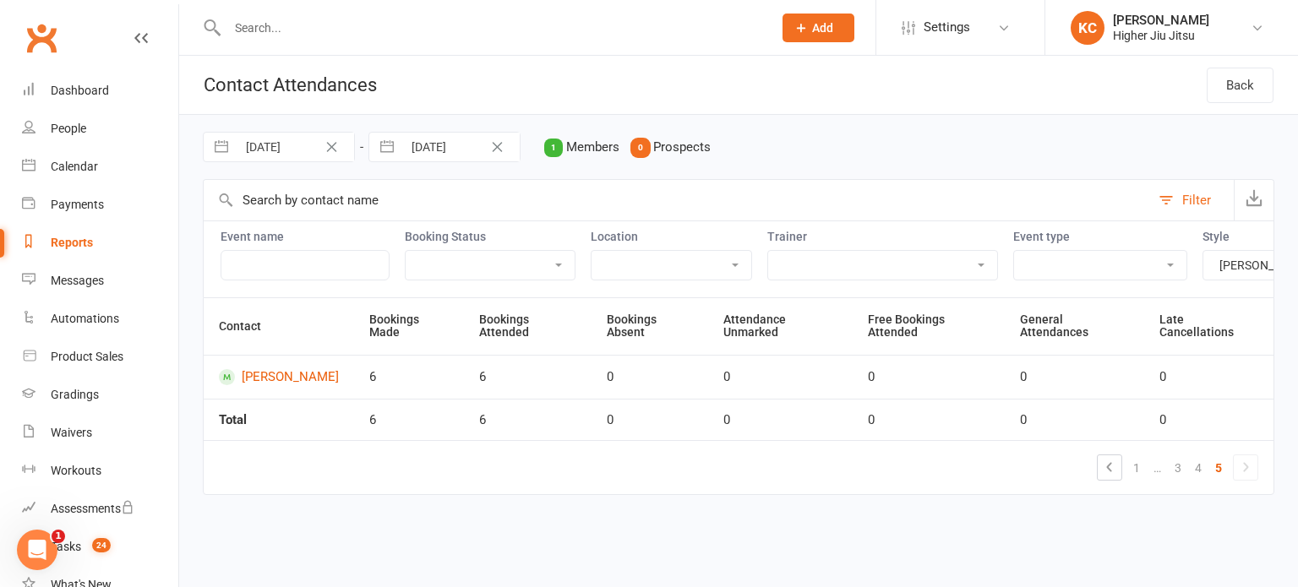
click at [134, 35] on icon at bounding box center [141, 38] width 14 height 14
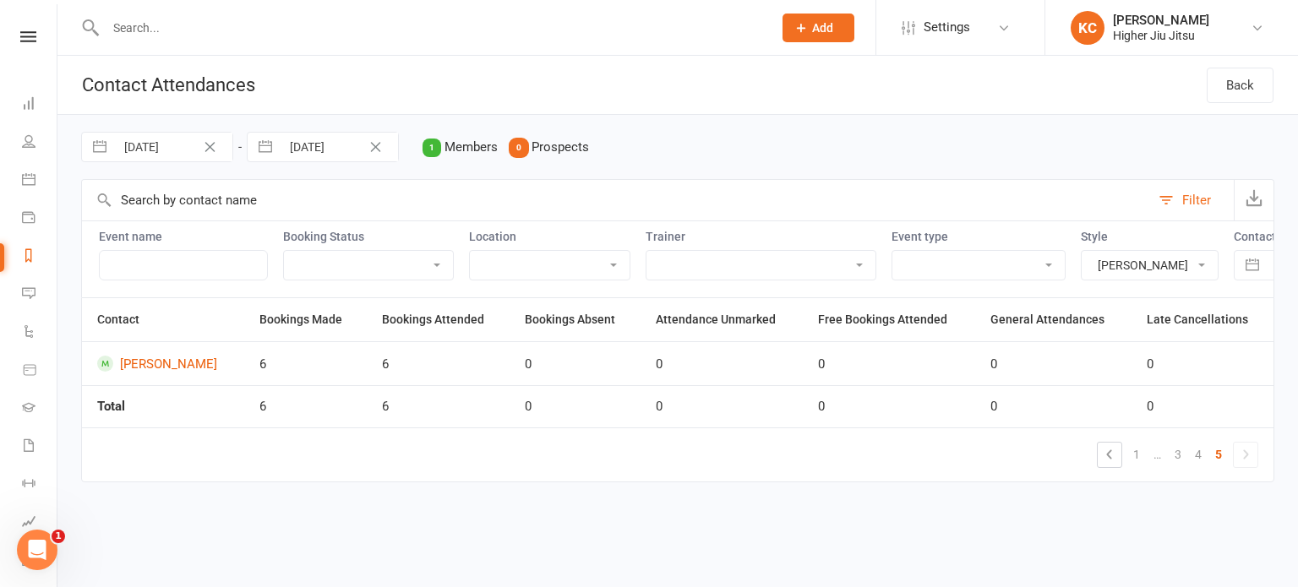
click at [30, 37] on link at bounding box center [28, 36] width 57 height 11
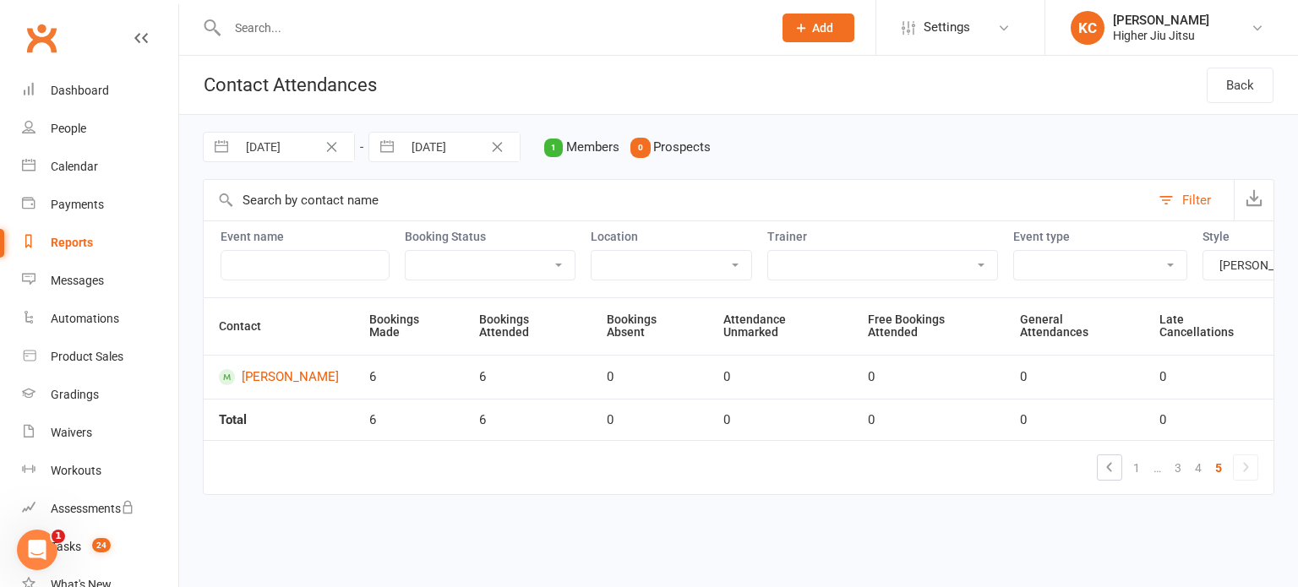
click at [68, 232] on link "Reports" at bounding box center [100, 243] width 156 height 38
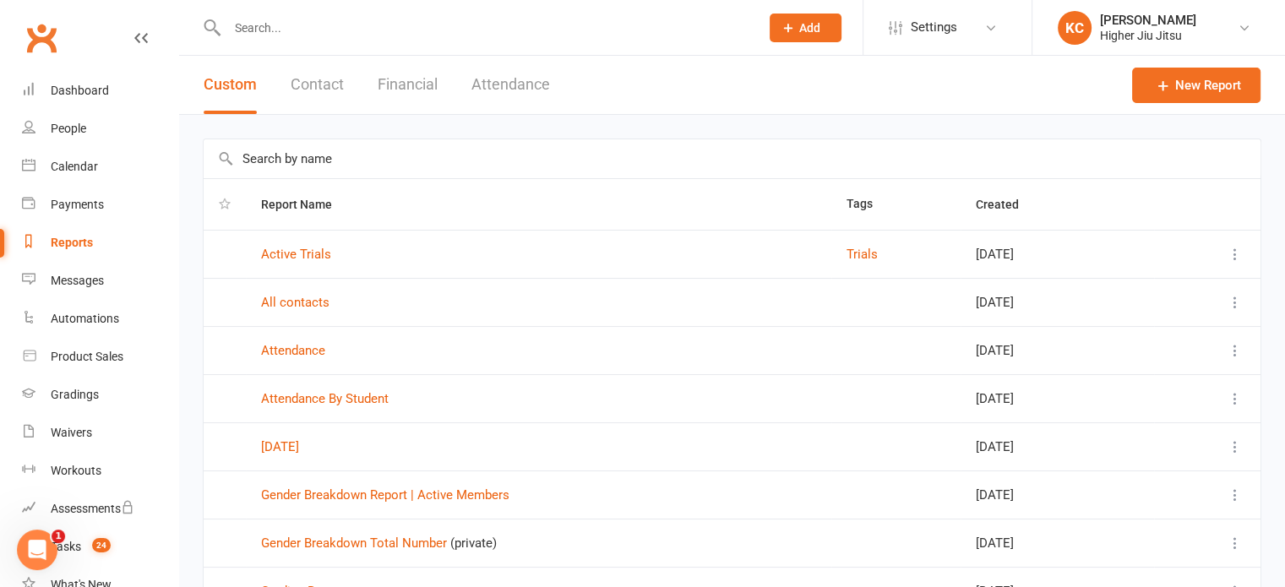
click at [334, 75] on button "Contact" at bounding box center [317, 85] width 53 height 58
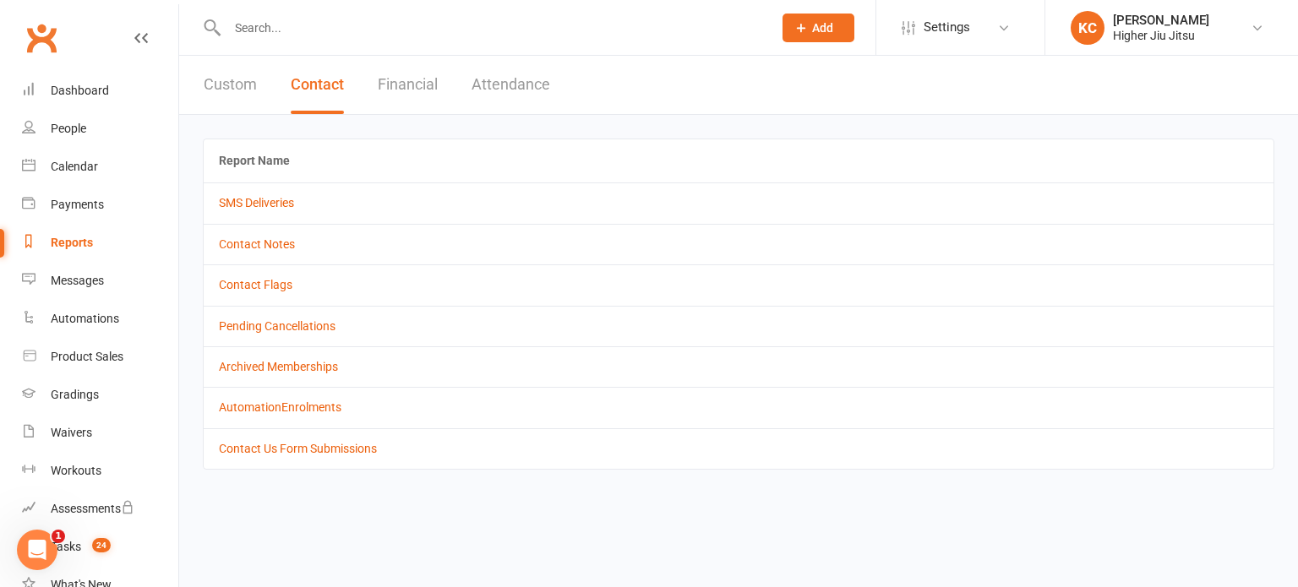
click at [249, 80] on button "Custom" at bounding box center [230, 85] width 53 height 58
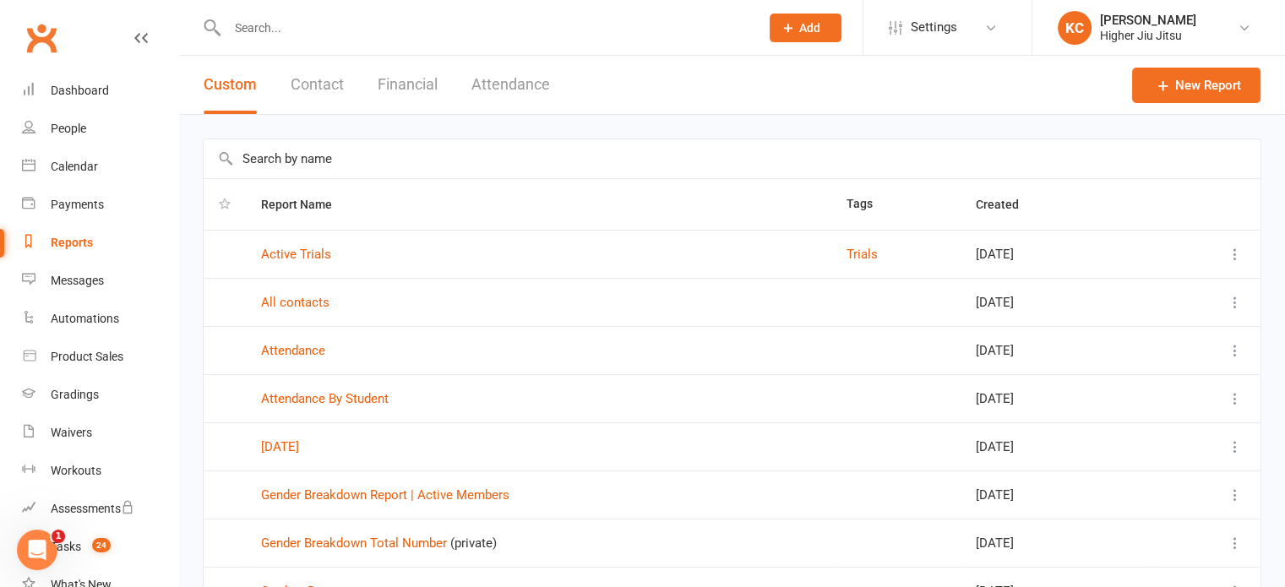
click at [528, 84] on button "Attendance" at bounding box center [510, 85] width 79 height 58
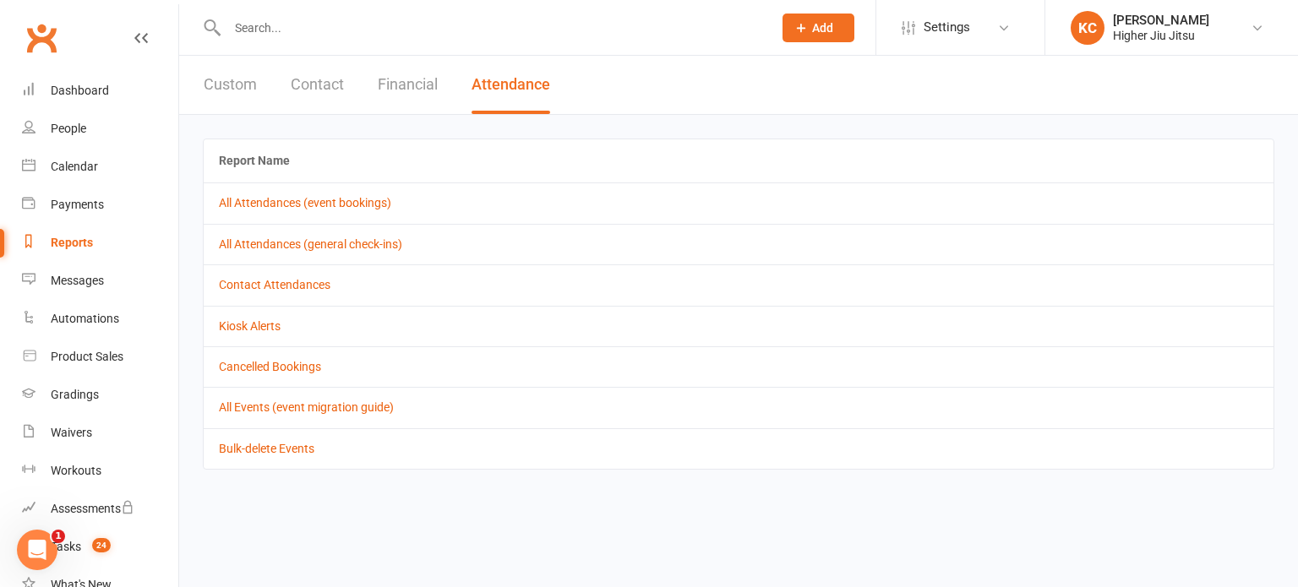
click at [389, 88] on button "Financial" at bounding box center [408, 85] width 60 height 58
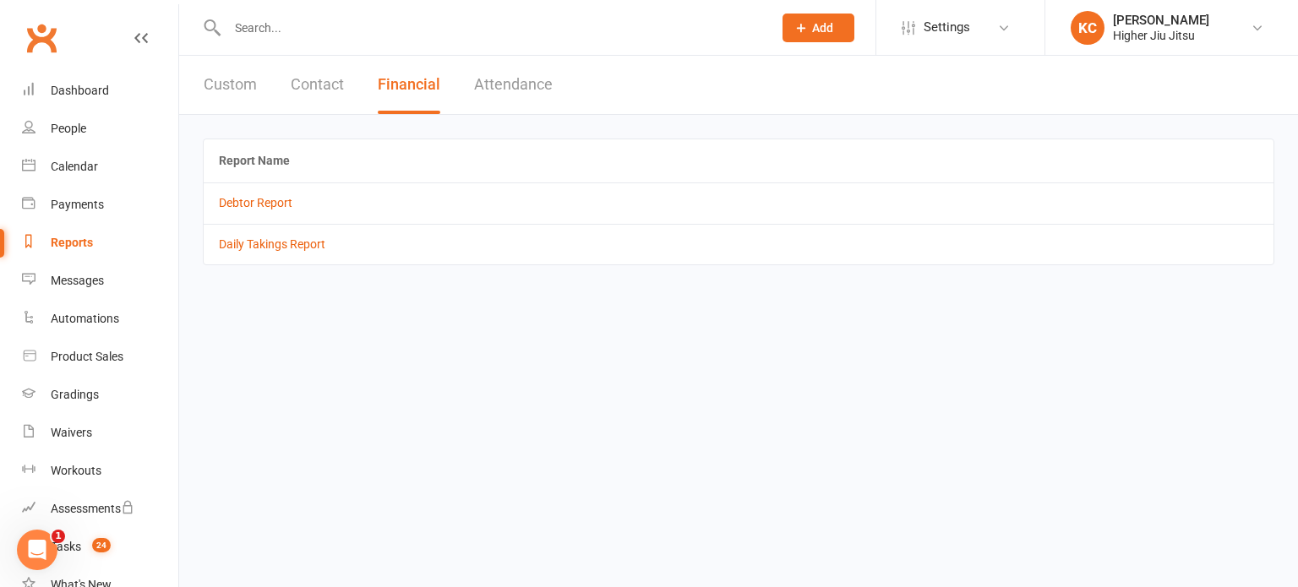
click at [279, 87] on div "Custom Contact Financial Attendance" at bounding box center [378, 85] width 398 height 58
click at [210, 88] on button "Custom" at bounding box center [230, 85] width 53 height 58
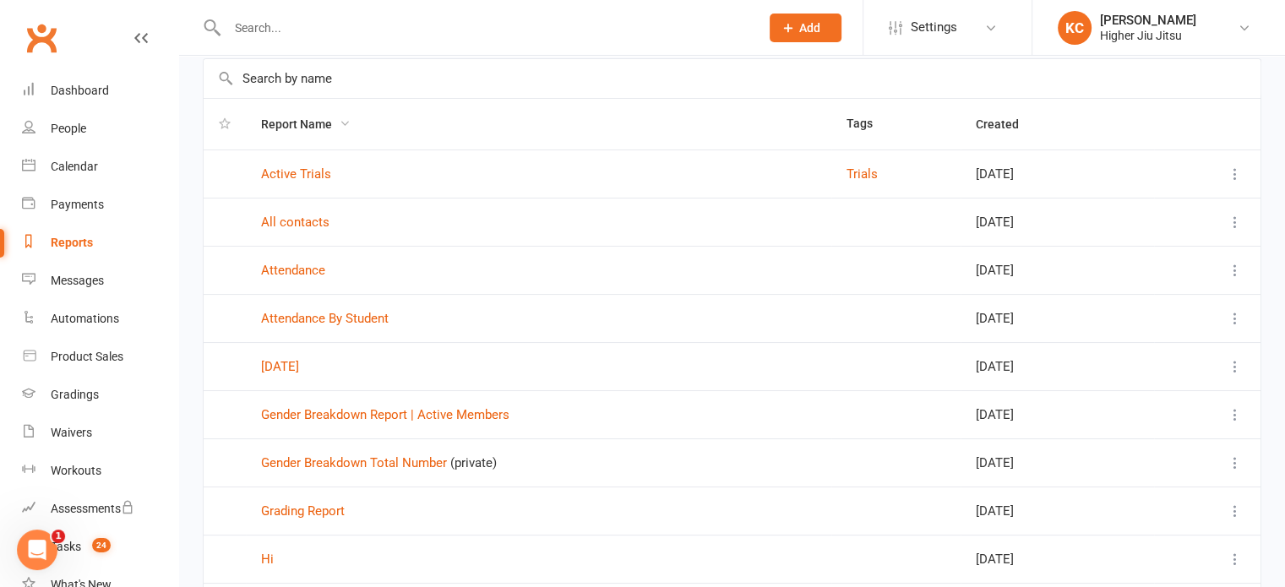
scroll to position [84, 0]
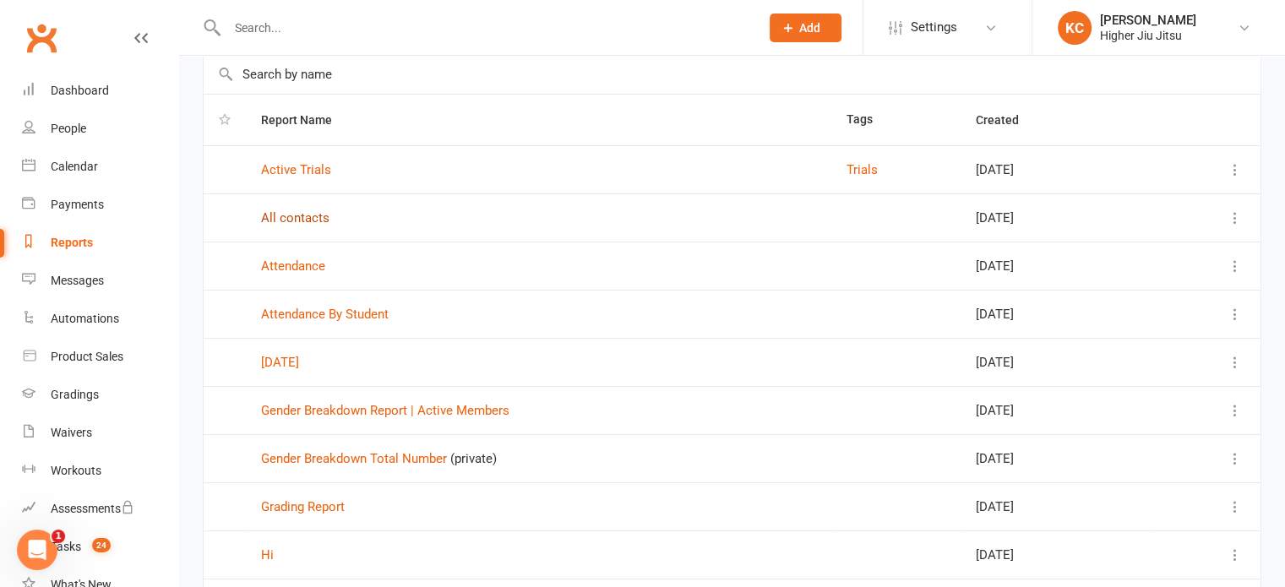
click at [288, 220] on link "All contacts" at bounding box center [295, 217] width 68 height 15
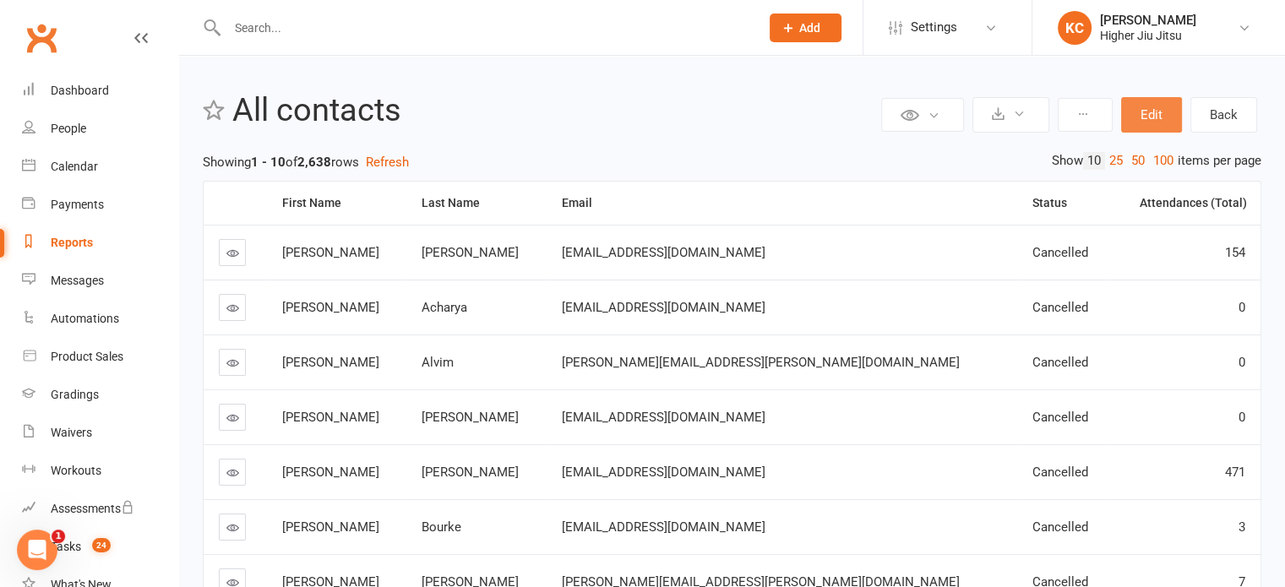
click at [1166, 111] on button "Edit" at bounding box center [1151, 114] width 61 height 35
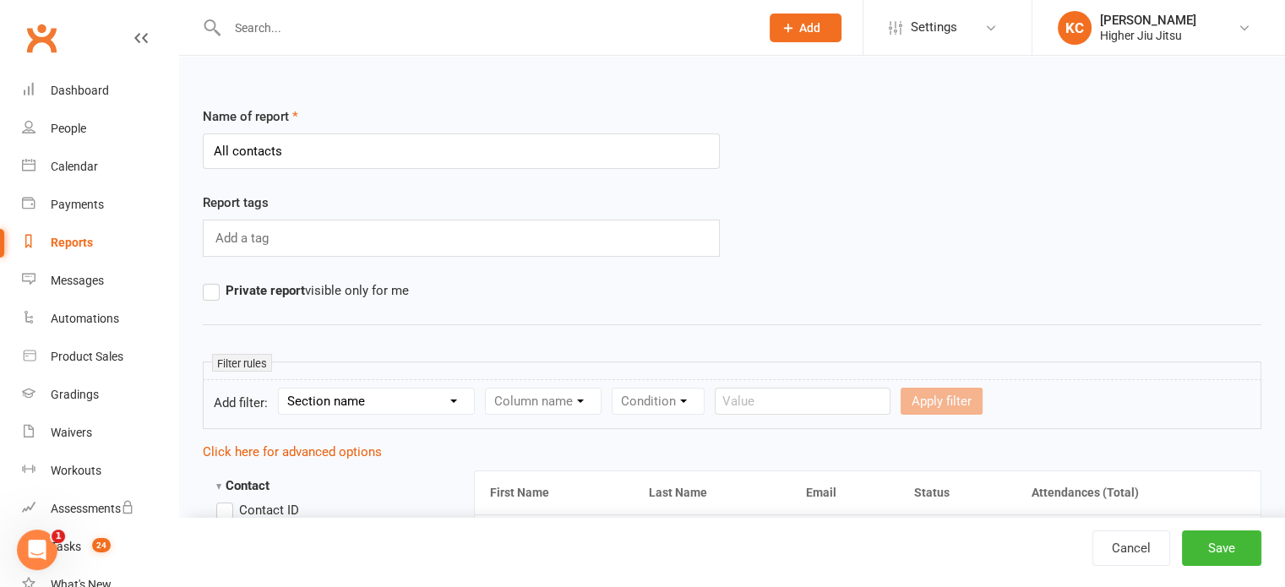
click at [88, 231] on link "Reports" at bounding box center [100, 243] width 156 height 38
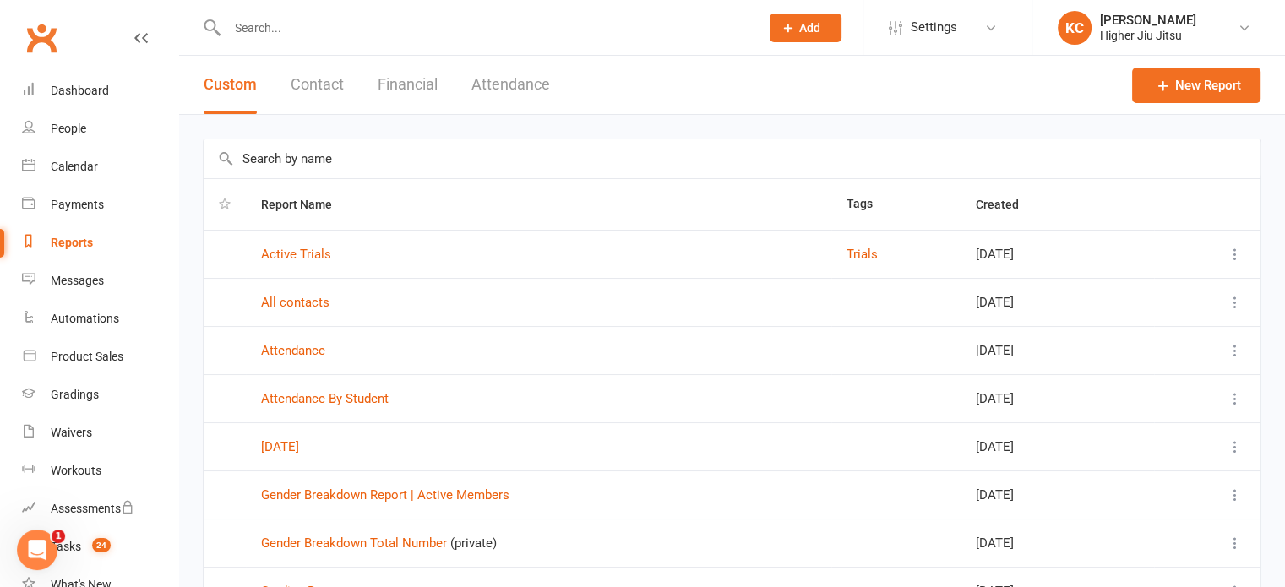
click at [311, 82] on button "Contact" at bounding box center [317, 85] width 53 height 58
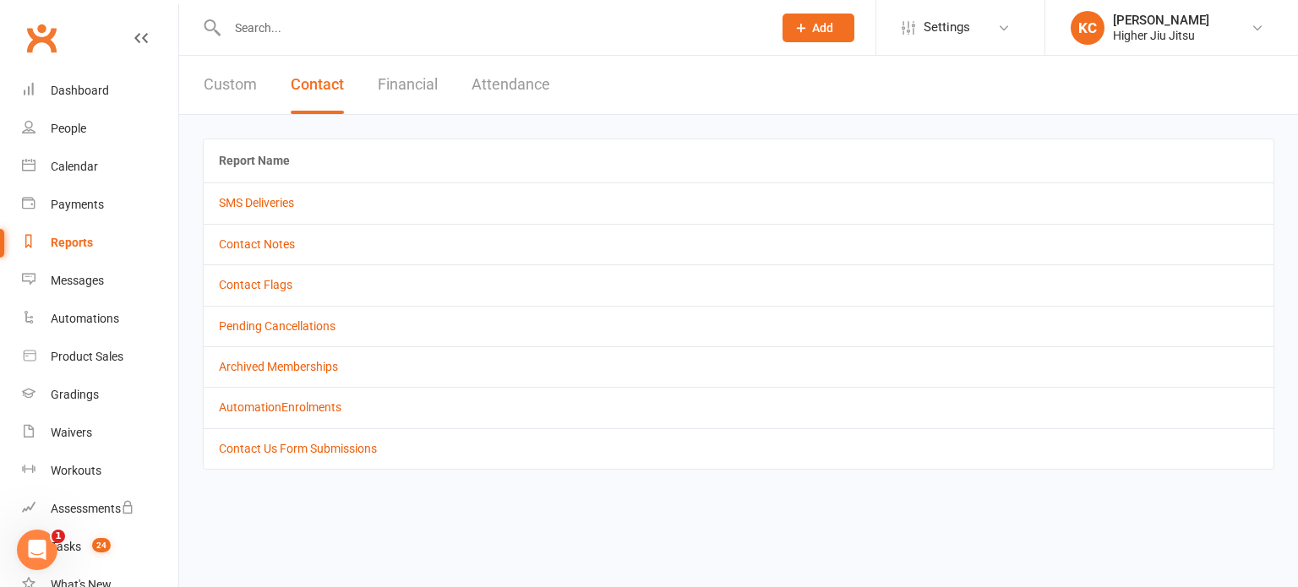
click at [355, 78] on div "Custom Contact Financial Attendance" at bounding box center [376, 85] width 395 height 58
click at [390, 85] on button "Financial" at bounding box center [408, 85] width 60 height 58
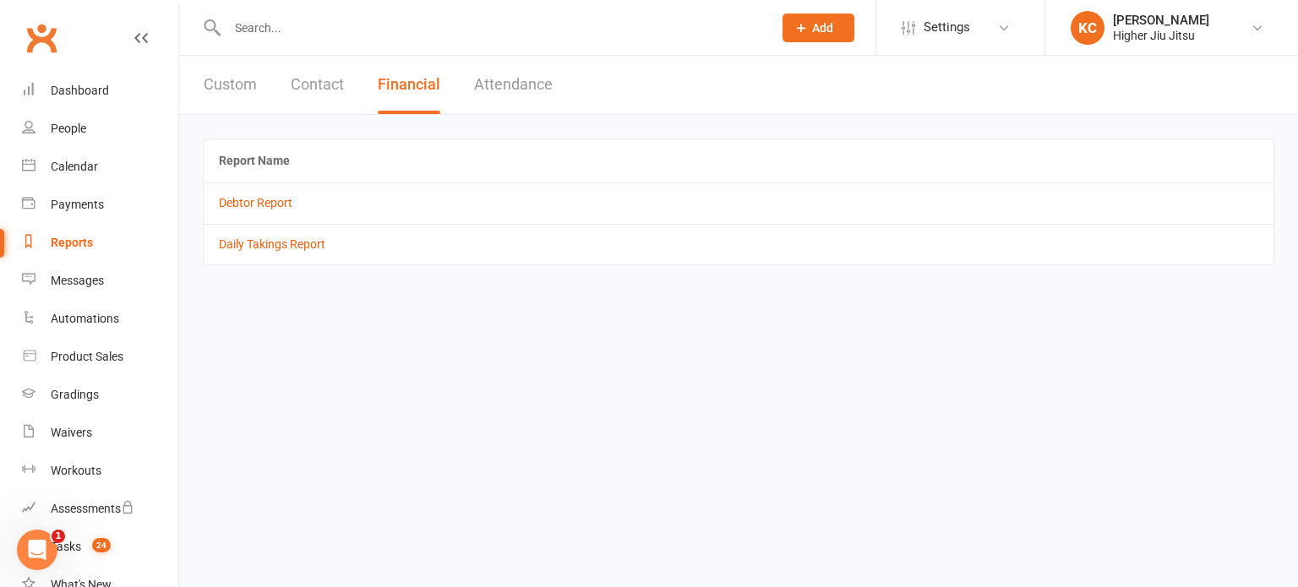
click at [490, 74] on button "Attendance" at bounding box center [513, 85] width 79 height 58
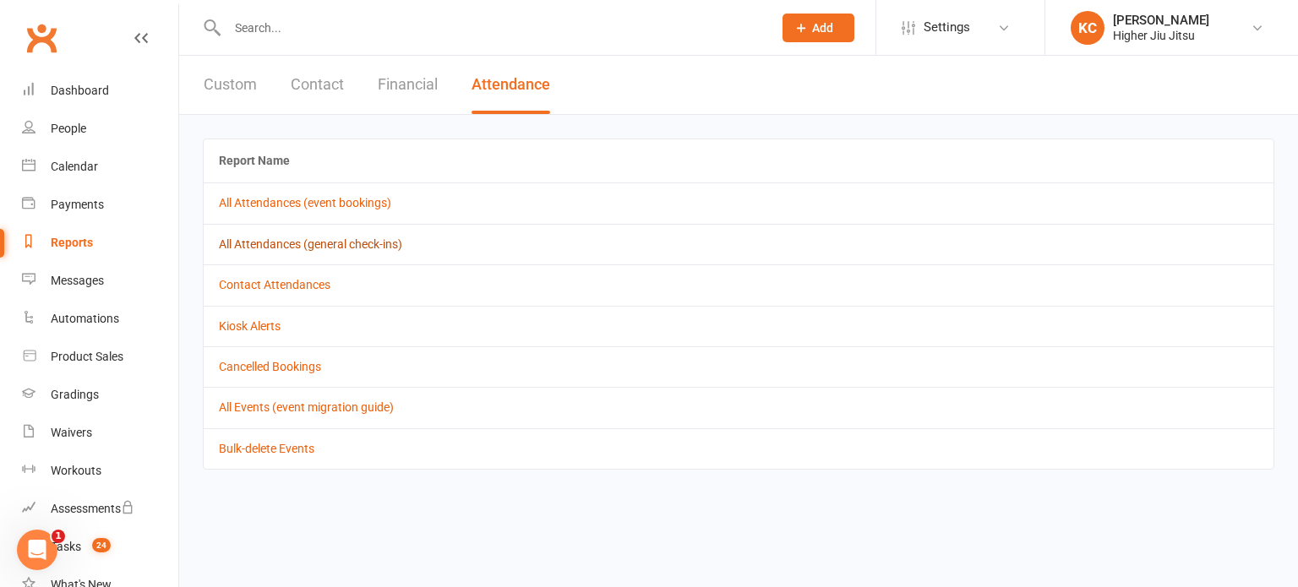
click at [308, 246] on link "All Attendances (general check-ins)" at bounding box center [310, 244] width 183 height 14
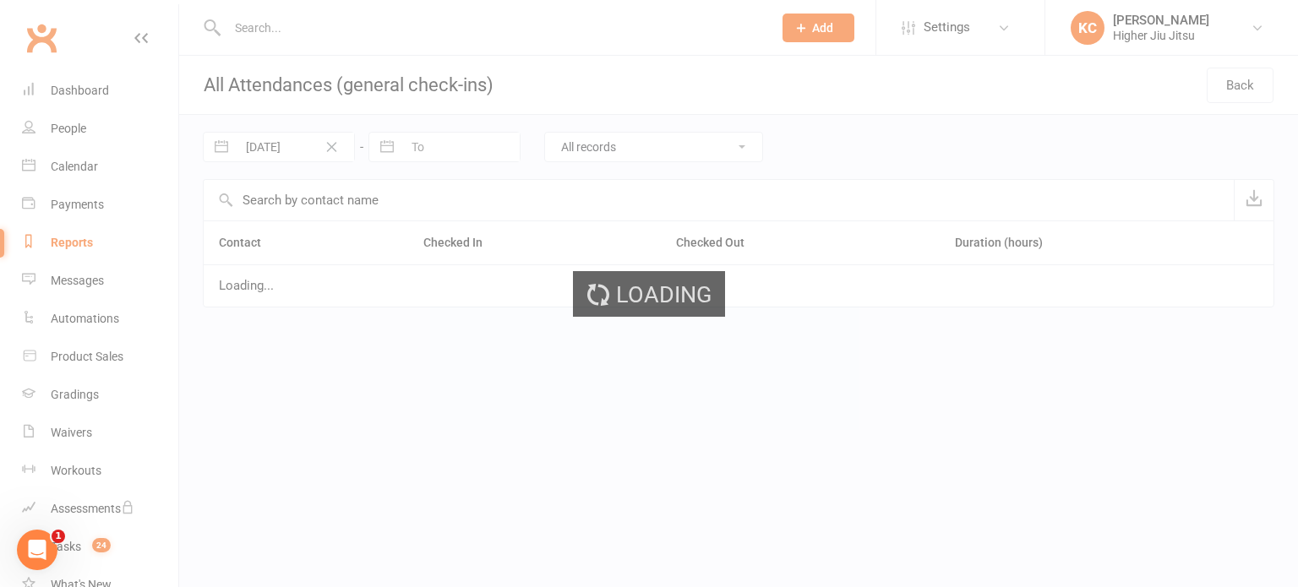
click at [1191, 319] on div "Loading" at bounding box center [649, 293] width 1298 height 587
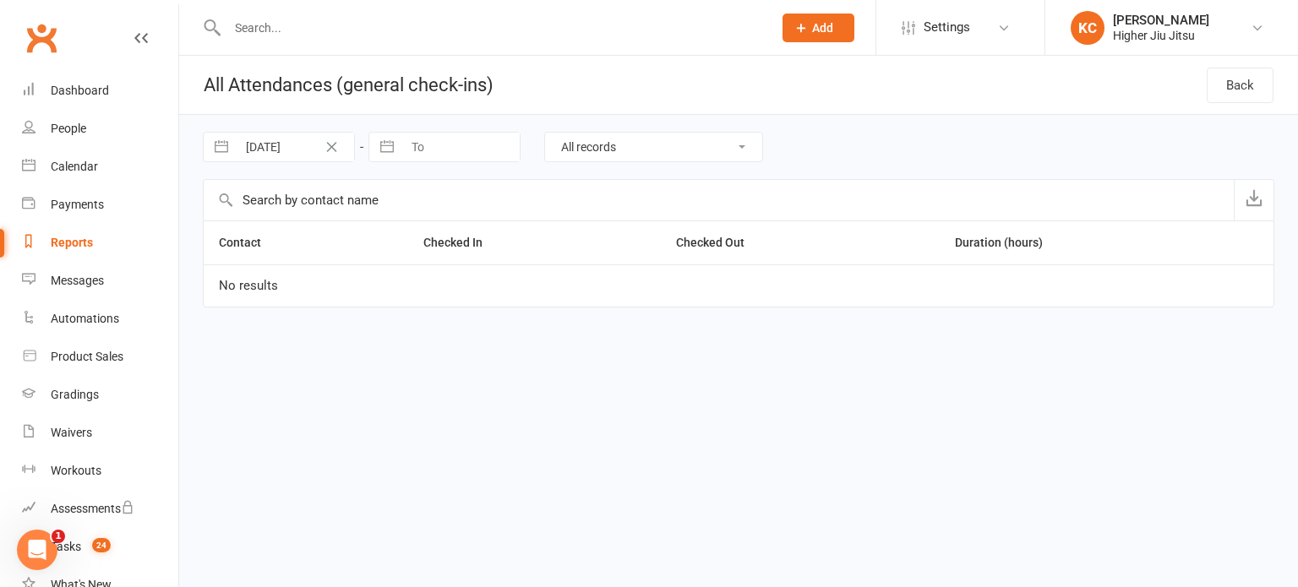
click at [36, 550] on icon "Open Intercom Messenger" at bounding box center [38, 551] width 28 height 28
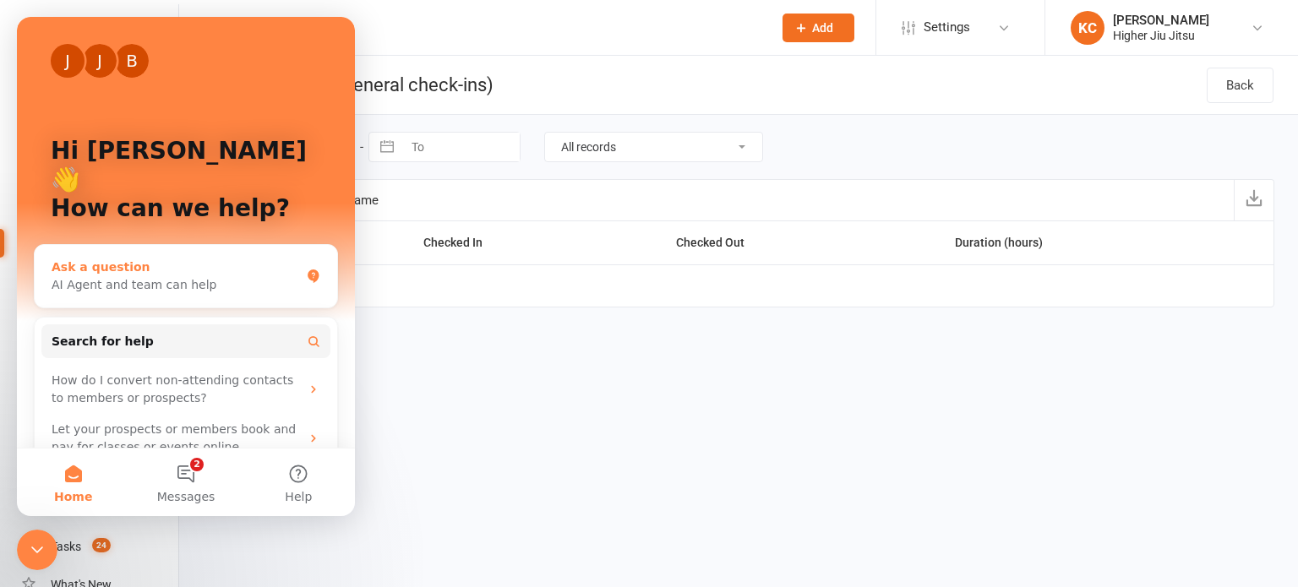
click at [221, 259] on div "Ask a question" at bounding box center [176, 268] width 248 height 18
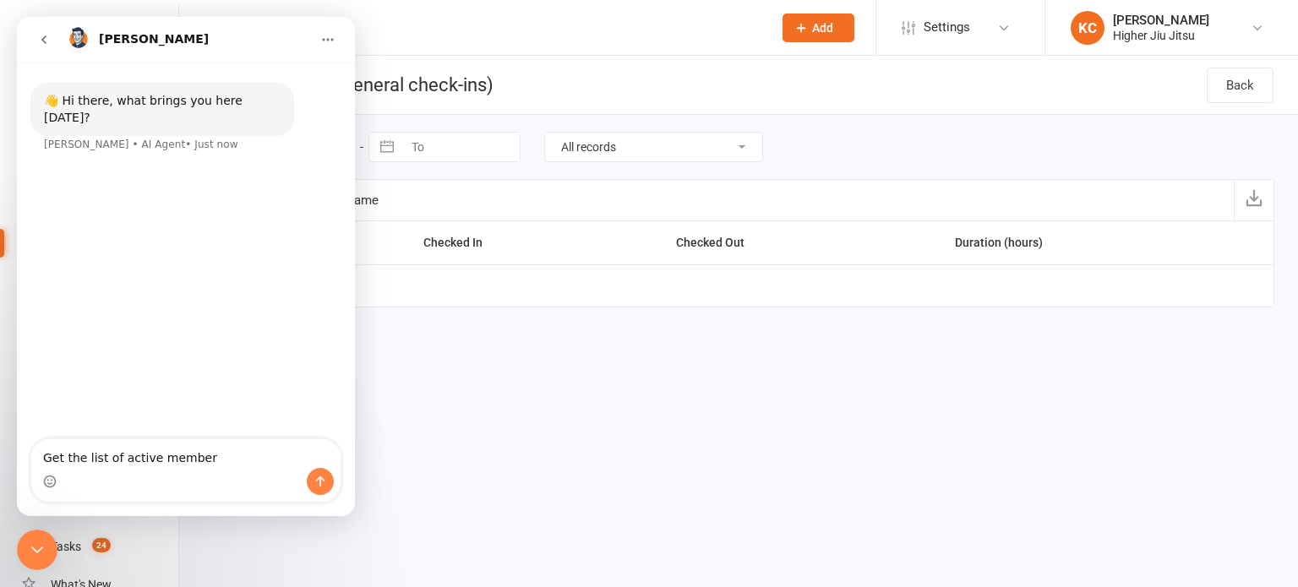
type textarea "Get the list of active members"
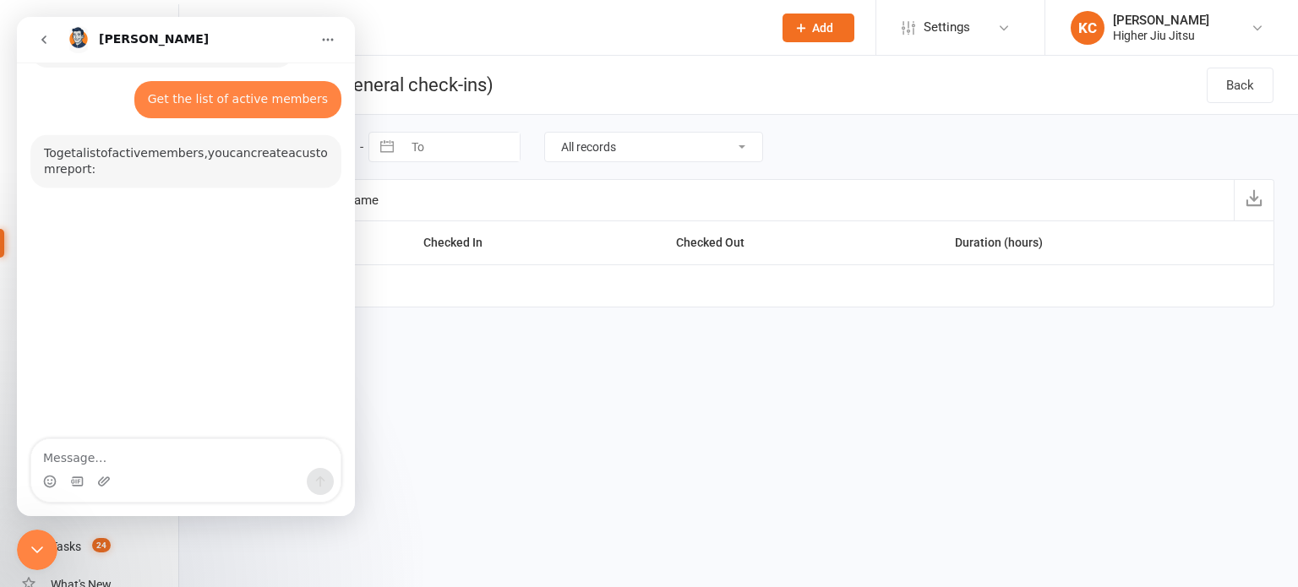
scroll to position [74, 0]
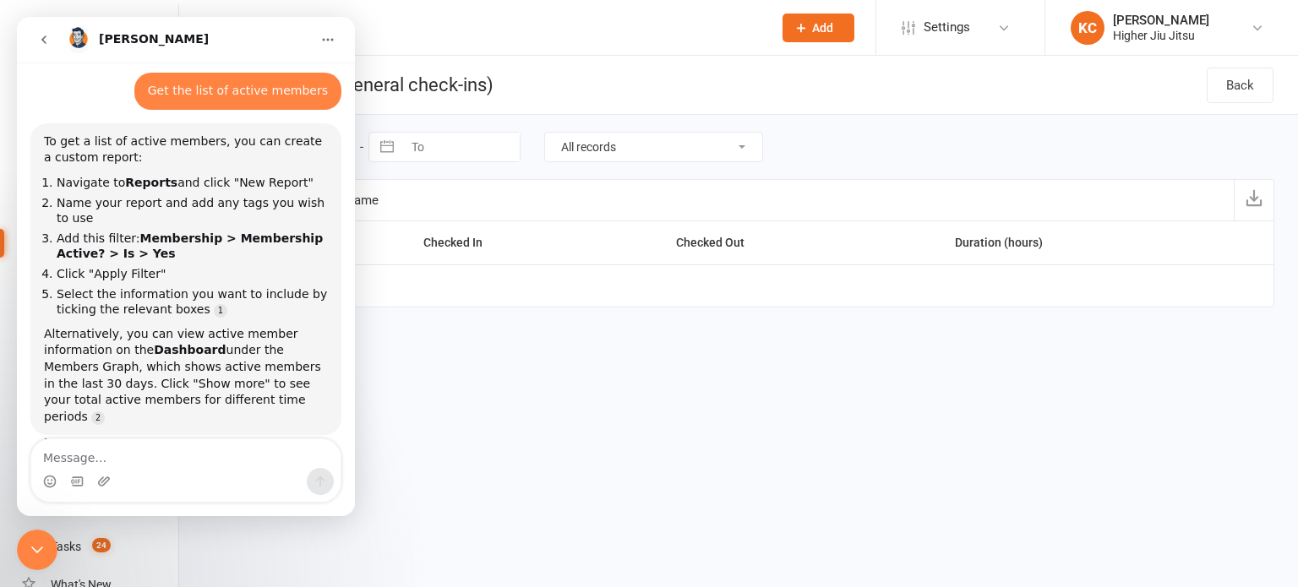
click at [561, 355] on html "Prospect Member Non-attending contact Class / event Appointment Grading event T…" at bounding box center [649, 177] width 1298 height 355
click at [26, 545] on div "Close Intercom Messenger" at bounding box center [37, 550] width 41 height 41
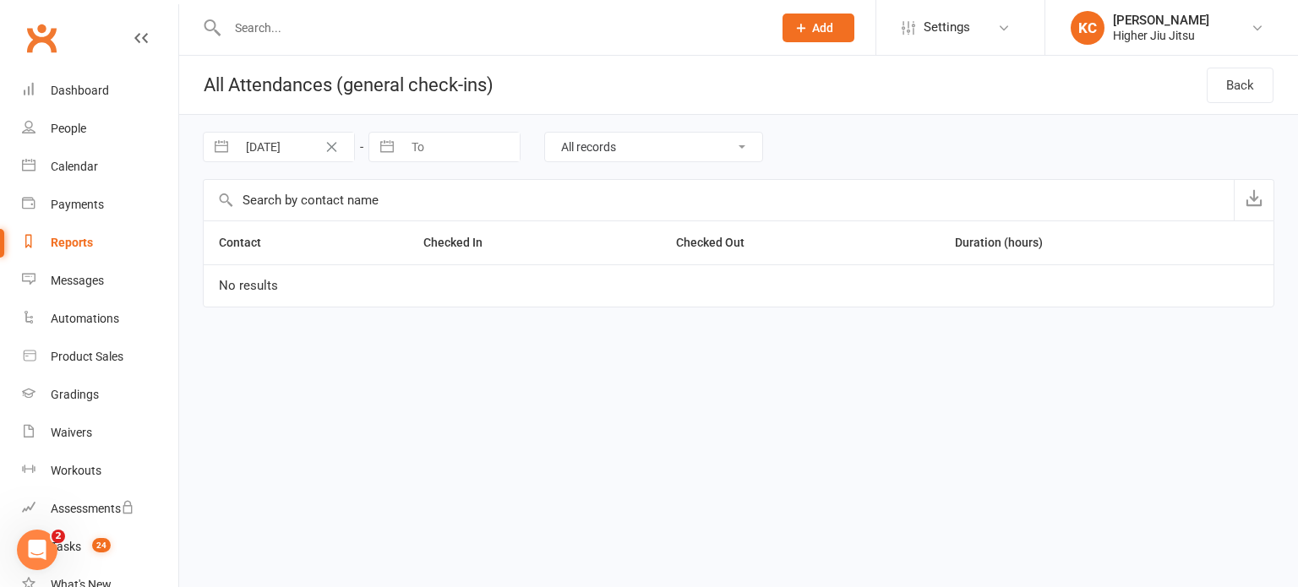
click at [84, 246] on div "Reports" at bounding box center [72, 243] width 42 height 14
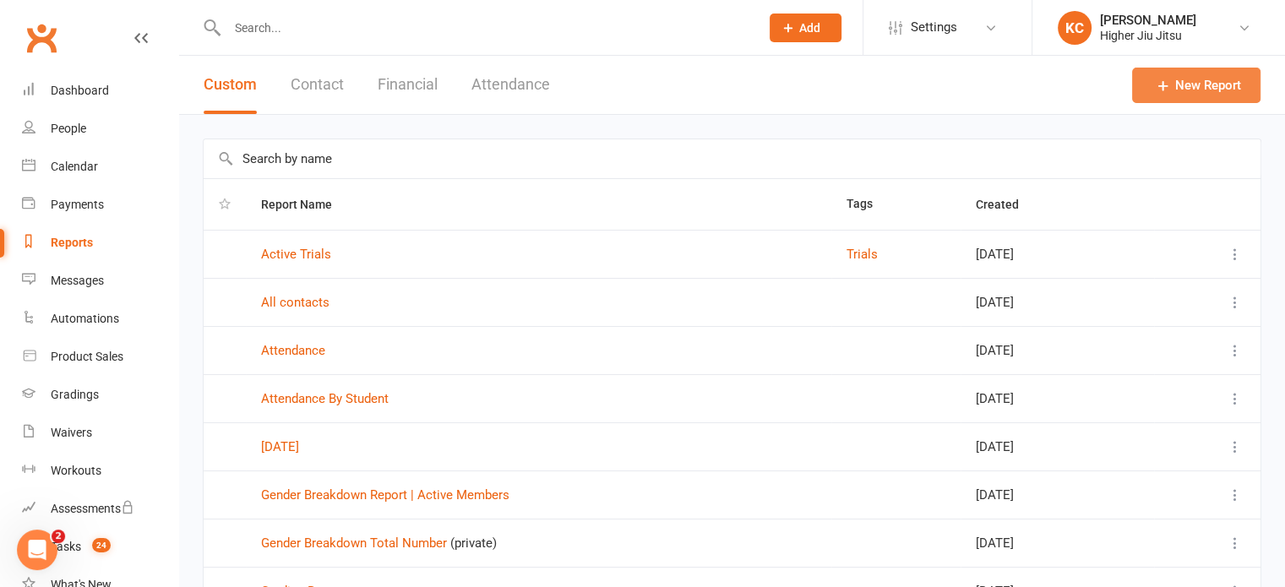
click at [1196, 76] on link "New Report" at bounding box center [1196, 85] width 128 height 35
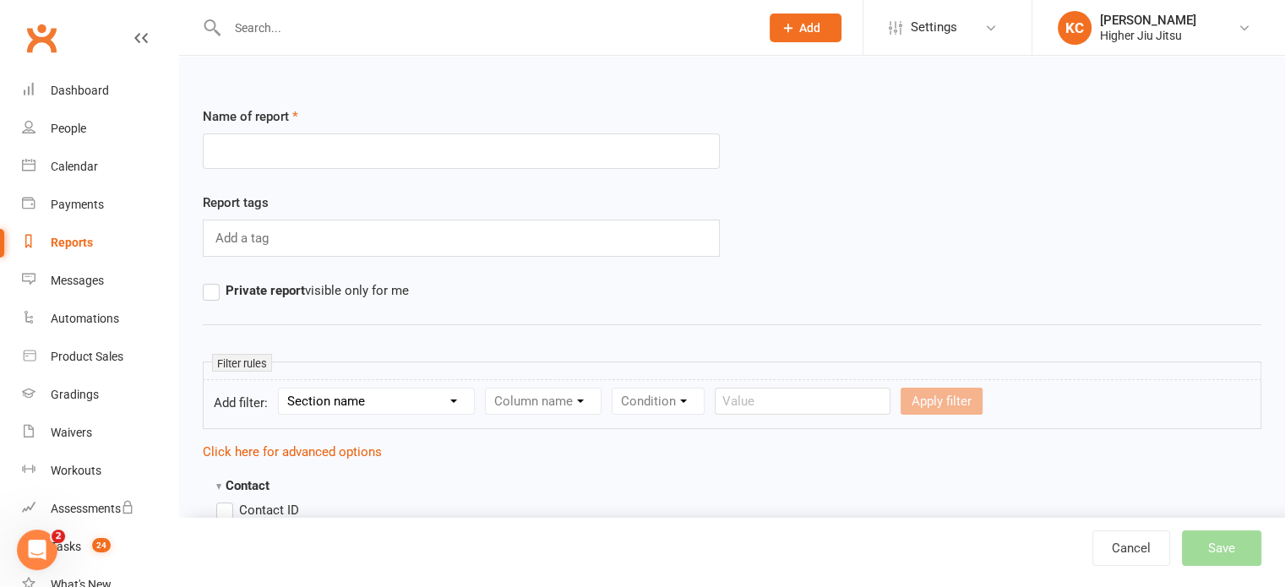
click at [30, 541] on icon "Open Intercom Messenger" at bounding box center [38, 551] width 28 height 28
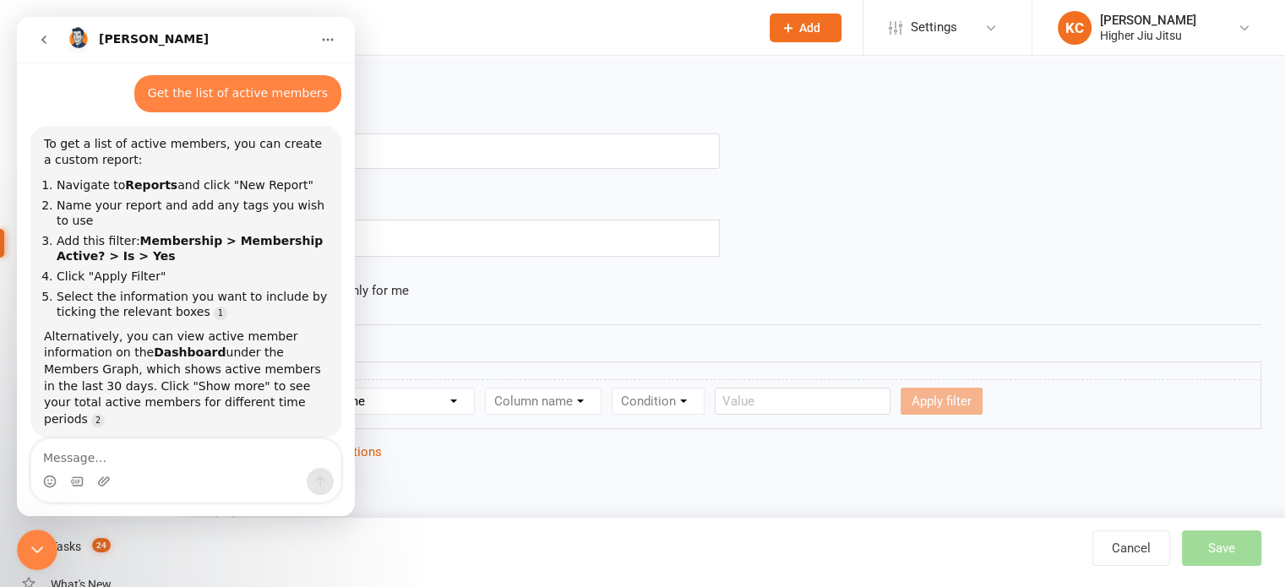
scroll to position [74, 0]
click at [475, 322] on hr at bounding box center [732, 324] width 1059 height 20
click at [26, 547] on div "Close Intercom Messenger" at bounding box center [37, 550] width 41 height 41
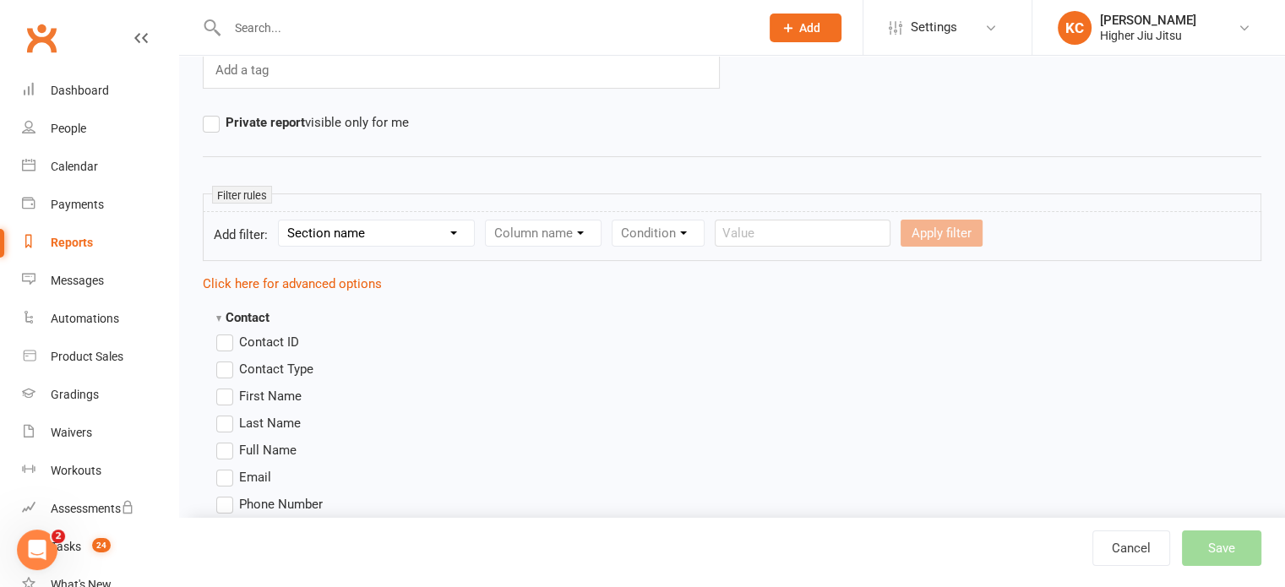
scroll to position [169, 0]
click at [418, 219] on div "Section name Contact Attendance Aggregate Payment Booking Waitlist Attendees Ca…" at bounding box center [376, 232] width 197 height 27
select select "10"
click at [281, 220] on select "Section name Contact Attendance Aggregate Payment Booking Waitlist Attendees Ca…" at bounding box center [376, 232] width 195 height 25
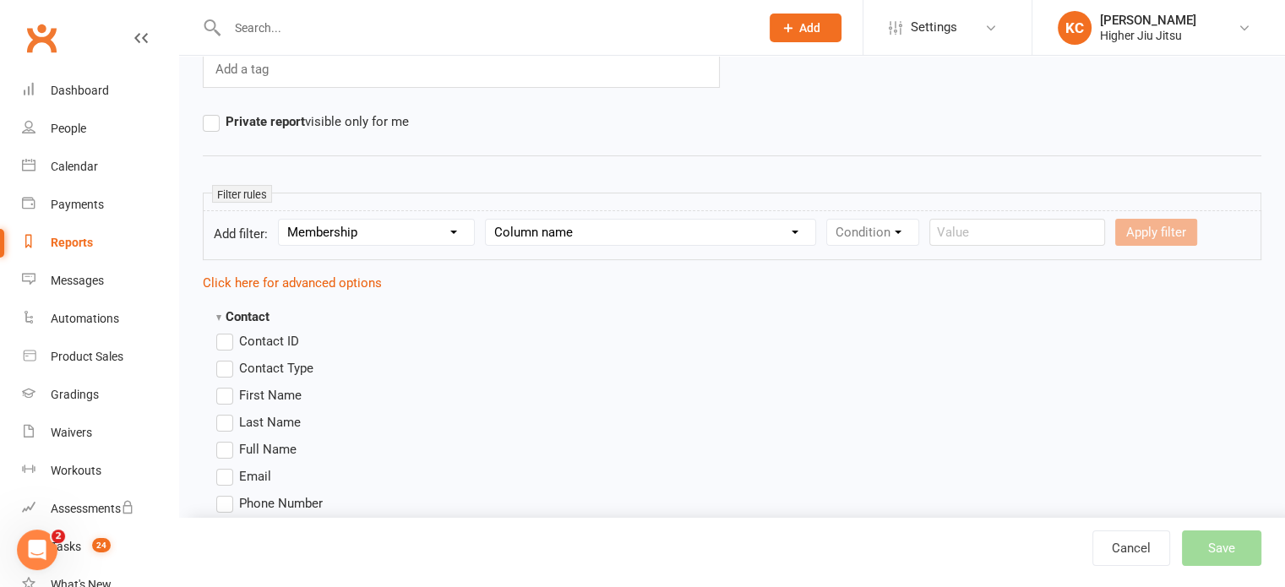
click at [34, 548] on icon "Open Intercom Messenger" at bounding box center [38, 551] width 28 height 28
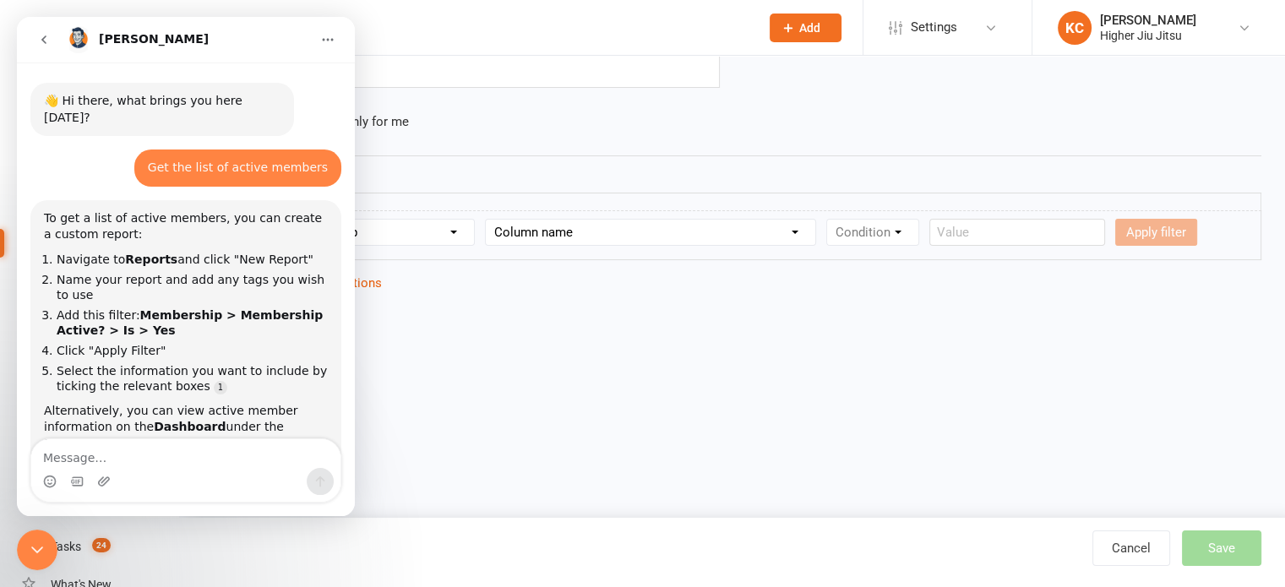
scroll to position [74, 0]
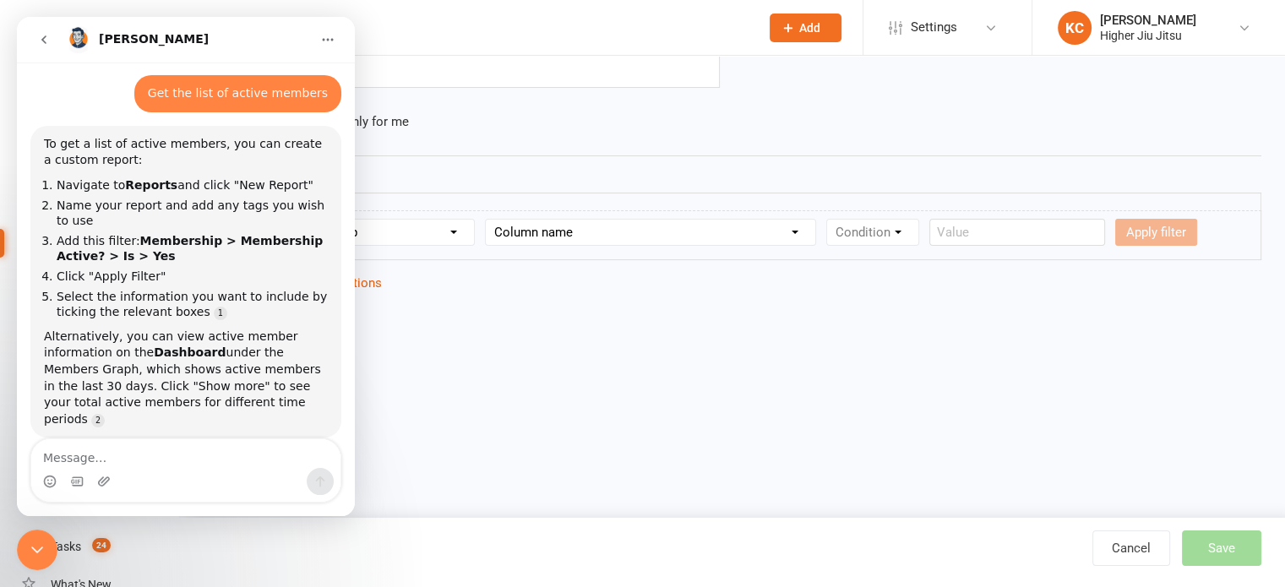
click at [34, 548] on icon "Close Intercom Messenger" at bounding box center [37, 550] width 20 height 20
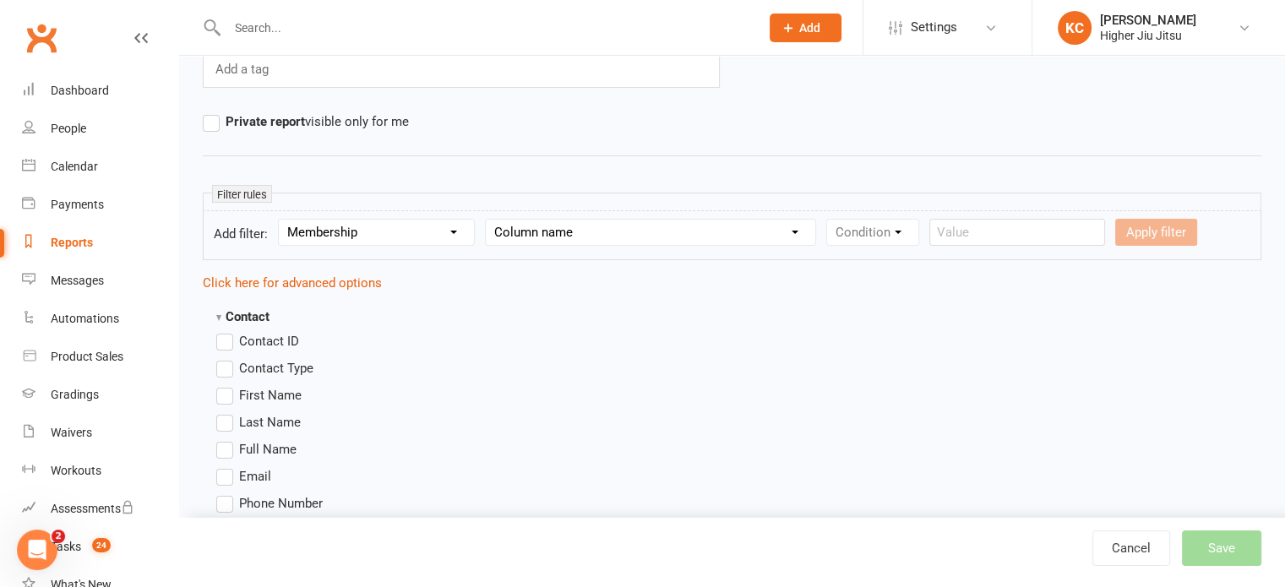
click at [399, 219] on div "Section name Contact Attendance Aggregate Payment Booking Waitlist Attendees Ca…" at bounding box center [376, 232] width 197 height 27
click at [398, 226] on select "Section name Contact Attendance Aggregate Payment Booking Waitlist Attendees Ca…" at bounding box center [376, 232] width 195 height 25
click at [281, 220] on select "Section name Contact Attendance Aggregate Payment Booking Waitlist Attendees Ca…" at bounding box center [376, 232] width 195 height 25
click at [586, 228] on select "Column name Membership ID Membership Name Membership Category Membership Start …" at bounding box center [651, 232] width 330 height 25
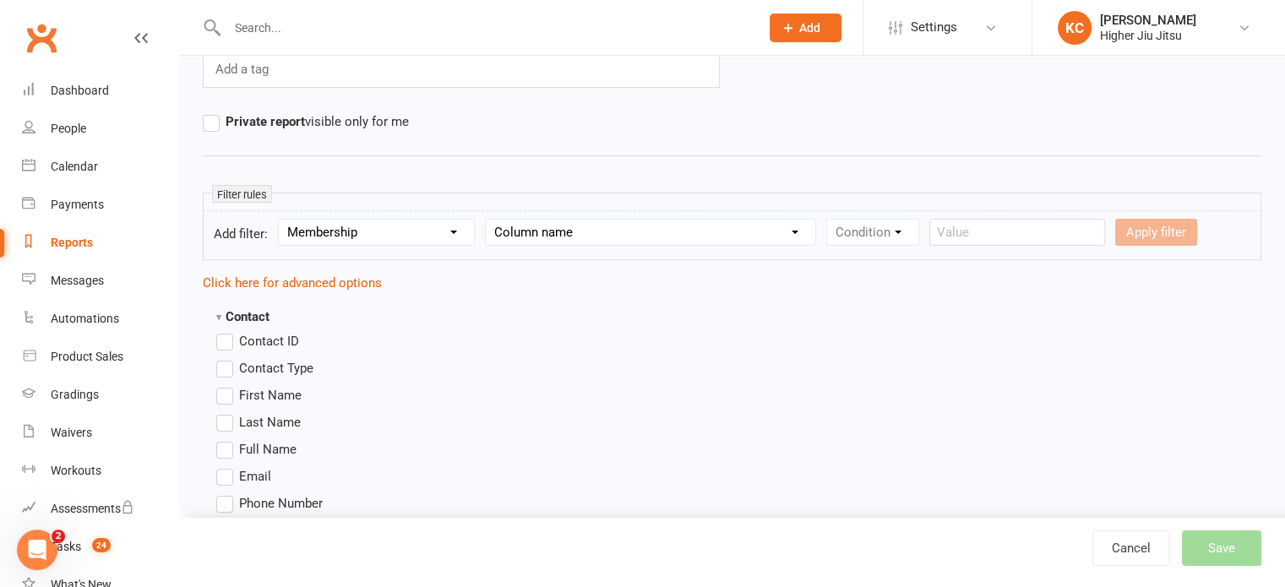
click at [886, 226] on div "Condition" at bounding box center [872, 232] width 93 height 27
click at [886, 237] on div "Condition" at bounding box center [872, 232] width 93 height 27
click at [1159, 232] on div "Apply filter" at bounding box center [1156, 232] width 82 height 27
click at [308, 280] on link "Click here for advanced options" at bounding box center [292, 282] width 179 height 15
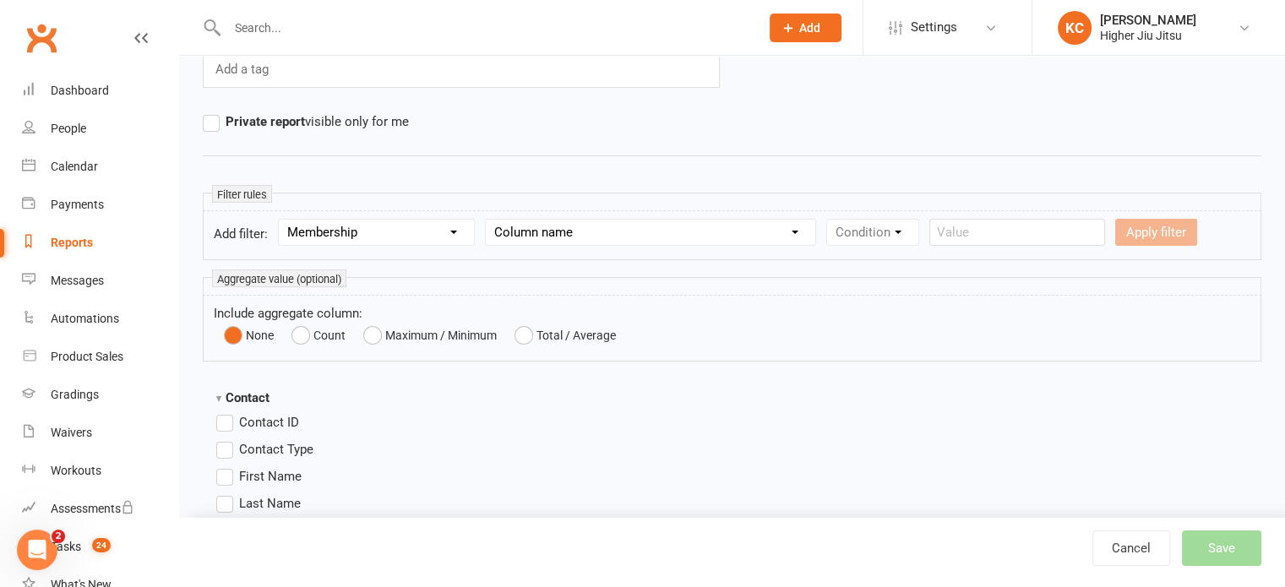
click at [438, 232] on select "Section name Contact Attendance Aggregate Payment Booking Waitlist Attendees Ca…" at bounding box center [376, 232] width 195 height 25
click at [437, 232] on select "Section name Contact Attendance Aggregate Payment Booking Waitlist Attendees Ca…" at bounding box center [376, 232] width 195 height 25
click at [534, 225] on select "Column name Membership ID Membership Name Membership Category Membership Start …" at bounding box center [651, 232] width 330 height 25
select select "1"
click at [488, 220] on select "Column name Membership ID Membership Name Membership Category Membership Start …" at bounding box center [651, 232] width 330 height 25
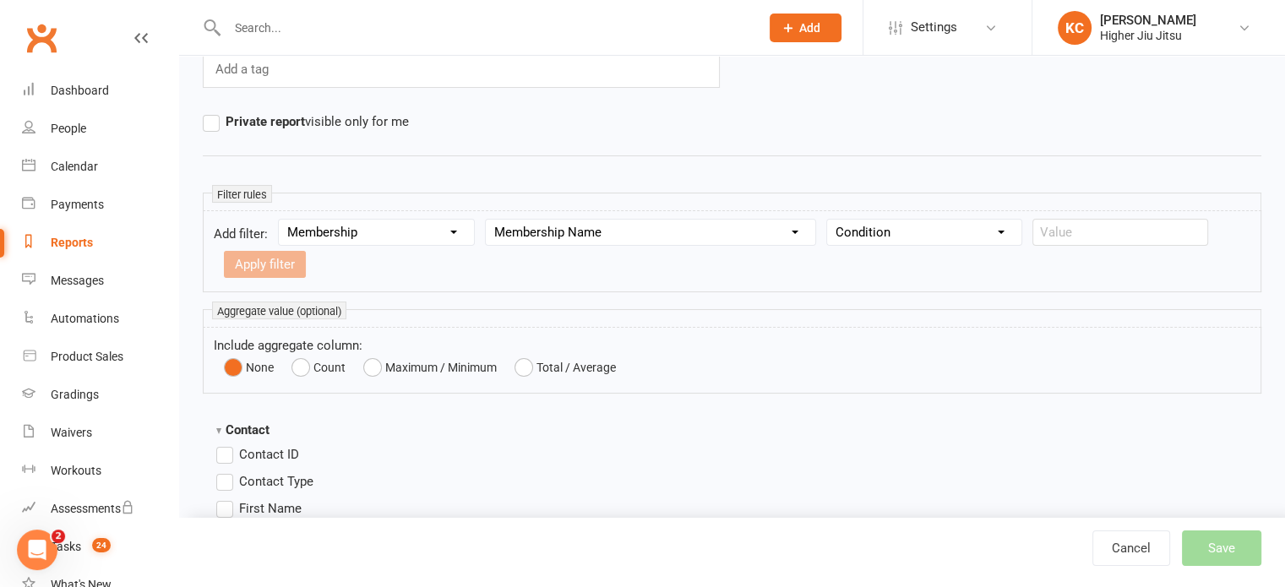
click at [837, 233] on select "Condition Equals Does not equal Contains Does not contain Is blank or does not …" at bounding box center [924, 232] width 194 height 25
click at [830, 220] on select "Condition Equals Does not equal Contains Does not contain Is blank or does not …" at bounding box center [924, 232] width 194 height 25
click at [960, 232] on select "Condition Equals Does not equal Contains Does not contain Is blank or does not …" at bounding box center [924, 232] width 194 height 25
click at [830, 220] on select "Condition Equals Does not equal Contains Does not contain Is blank or does not …" at bounding box center [924, 232] width 194 height 25
click at [936, 237] on select "Condition Equals Does not equal Contains Does not contain Is blank or does not …" at bounding box center [924, 232] width 194 height 25
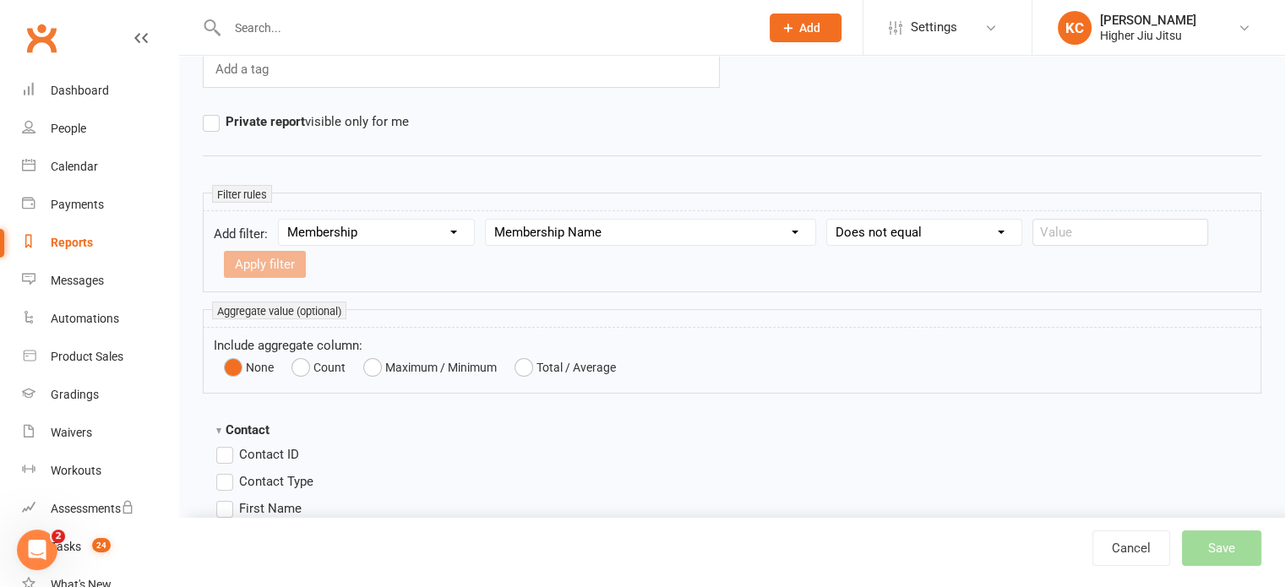
click at [830, 220] on select "Condition Equals Does not equal Contains Does not contain Is blank or does not …" at bounding box center [924, 232] width 194 height 25
click at [925, 237] on select "Condition Equals Does not equal Contains Does not contain Is blank or does not …" at bounding box center [924, 232] width 194 height 25
click at [830, 220] on select "Condition Equals Does not equal Contains Does not contain Is blank or does not …" at bounding box center [924, 232] width 194 height 25
click at [892, 232] on select "Condition Equals Does not equal Contains Does not contain Is blank or does not …" at bounding box center [924, 232] width 194 height 25
select select "2"
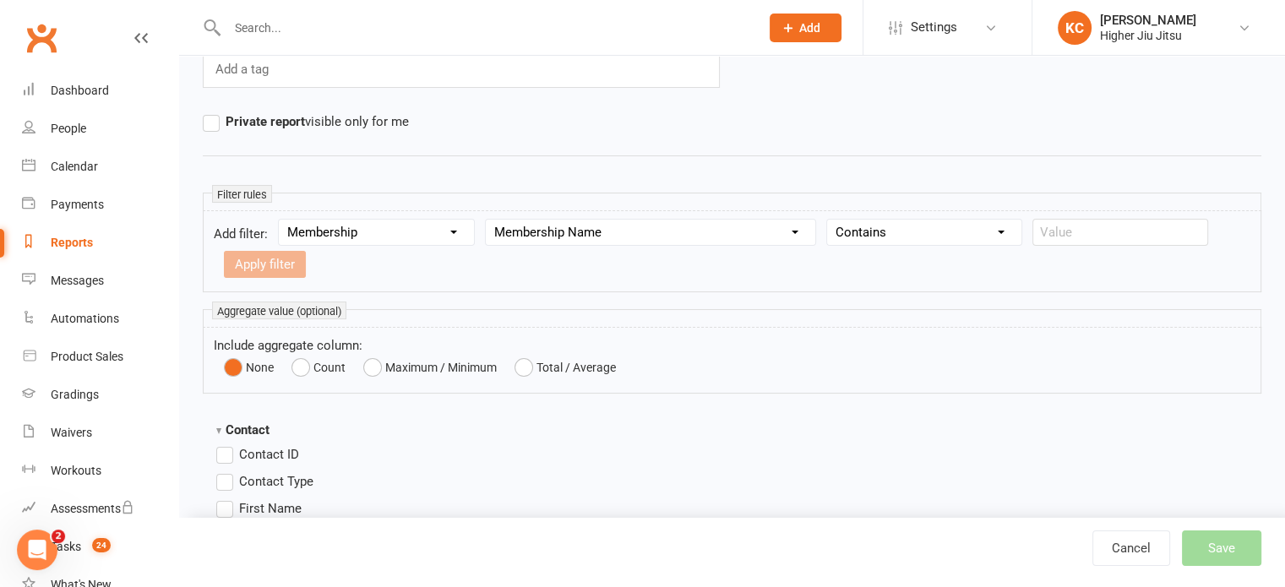
click at [830, 220] on select "Condition Equals Does not equal Contains Does not contain Is blank or does not …" at bounding box center [924, 232] width 194 height 25
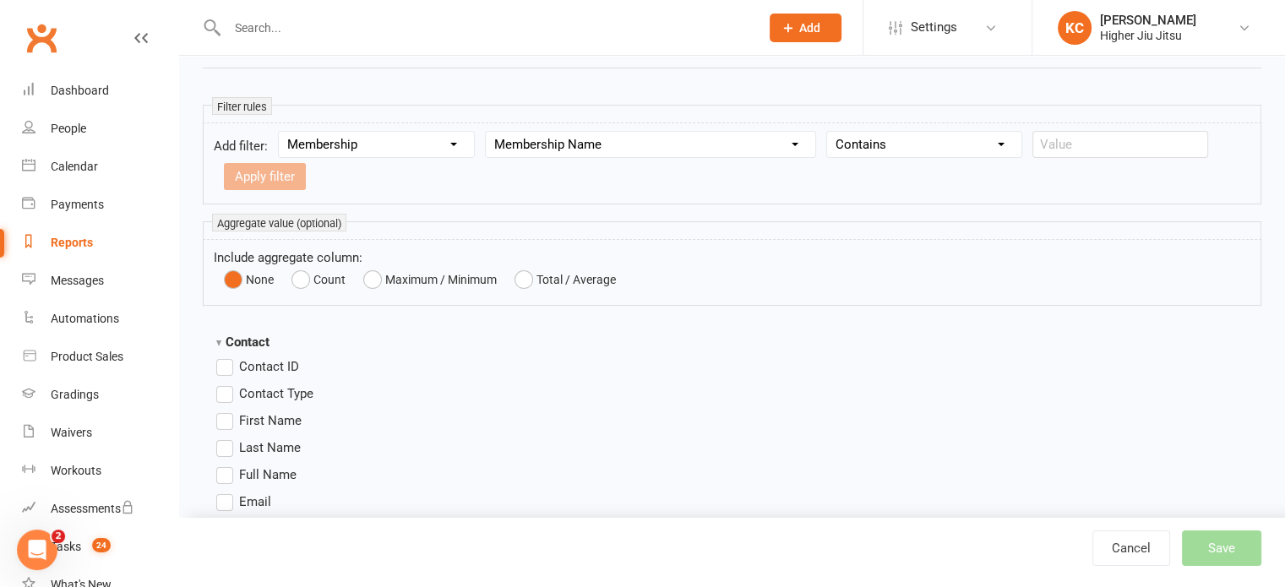
scroll to position [507, 0]
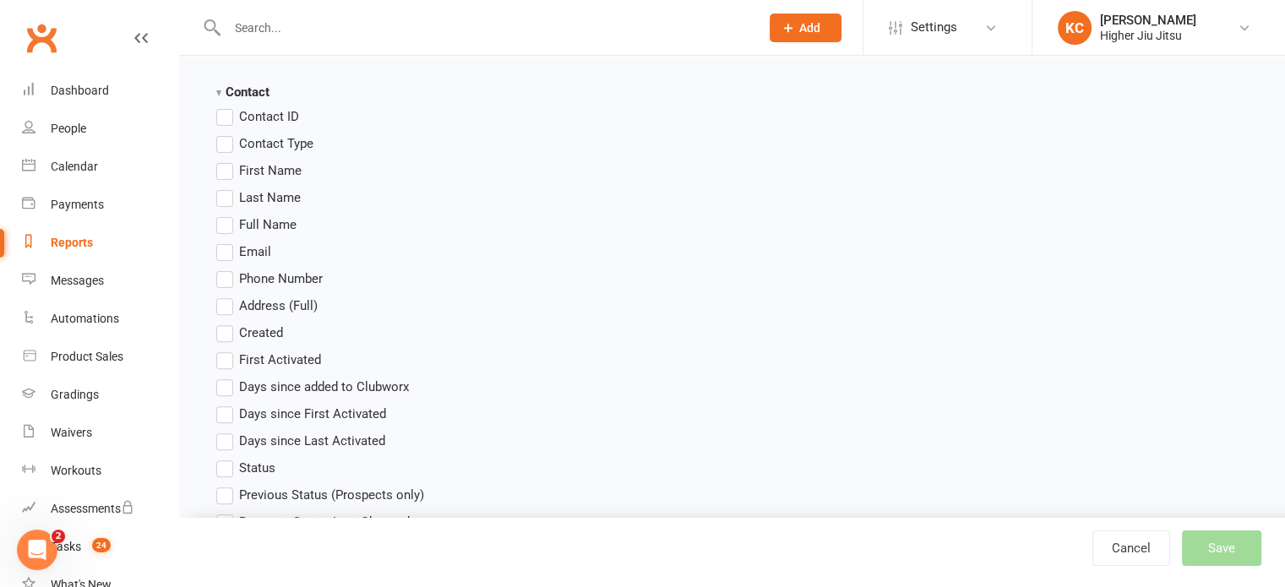
click at [218, 168] on label "First Name" at bounding box center [258, 171] width 85 height 20
click at [218, 161] on input "First Name" at bounding box center [221, 161] width 11 height 0
click at [226, 195] on label "Last Name" at bounding box center [258, 198] width 84 height 20
click at [226, 188] on input "Last Name" at bounding box center [221, 188] width 11 height 0
click at [223, 195] on label "Last Name" at bounding box center [258, 198] width 84 height 20
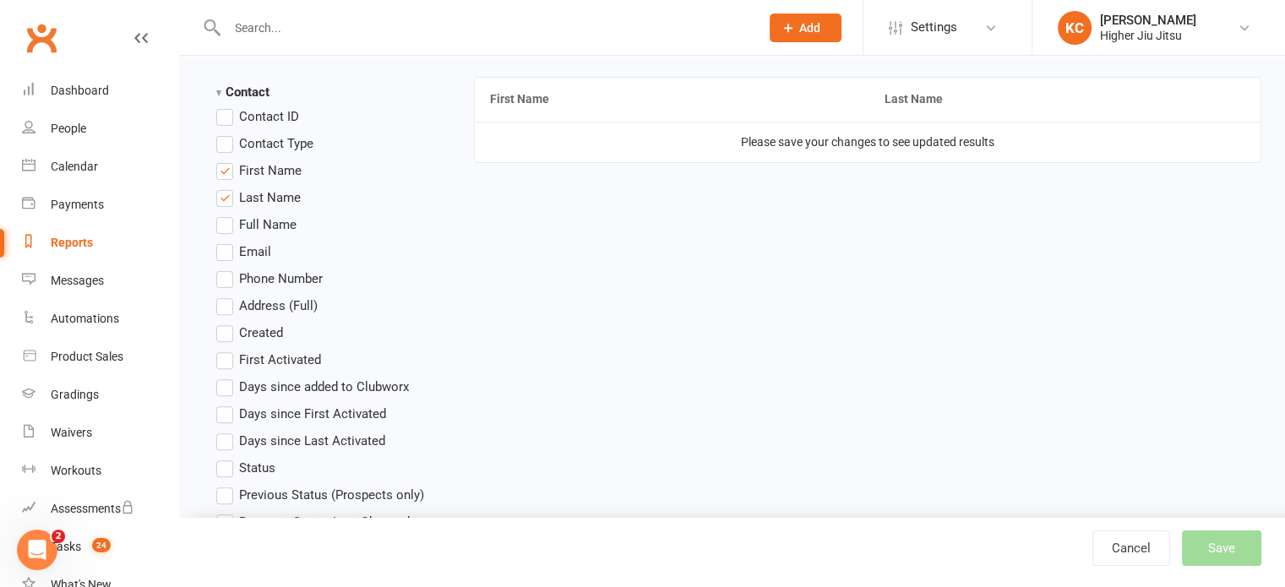
click at [223, 188] on input "Last Name" at bounding box center [221, 188] width 11 height 0
click at [226, 192] on label "Last Name" at bounding box center [258, 198] width 84 height 20
click at [226, 188] on input "Last Name" at bounding box center [221, 188] width 11 height 0
click at [221, 250] on label "Email" at bounding box center [243, 252] width 55 height 20
click at [221, 242] on input "Email" at bounding box center [221, 242] width 11 height 0
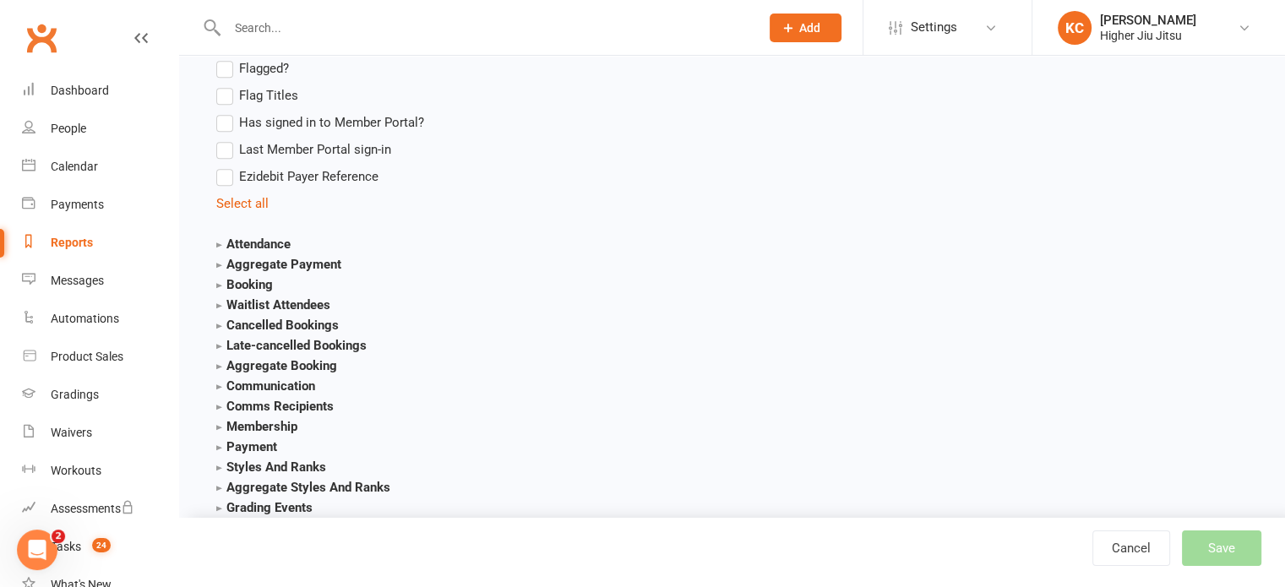
scroll to position [1397, 0]
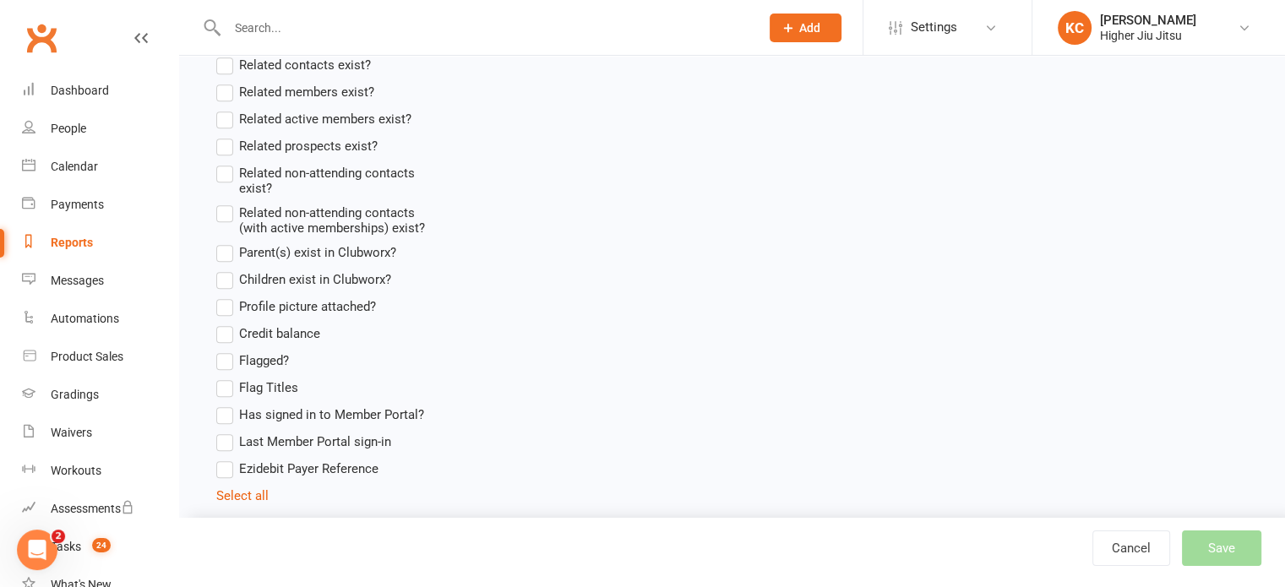
click at [42, 553] on icon "Open Intercom Messenger" at bounding box center [38, 551] width 28 height 28
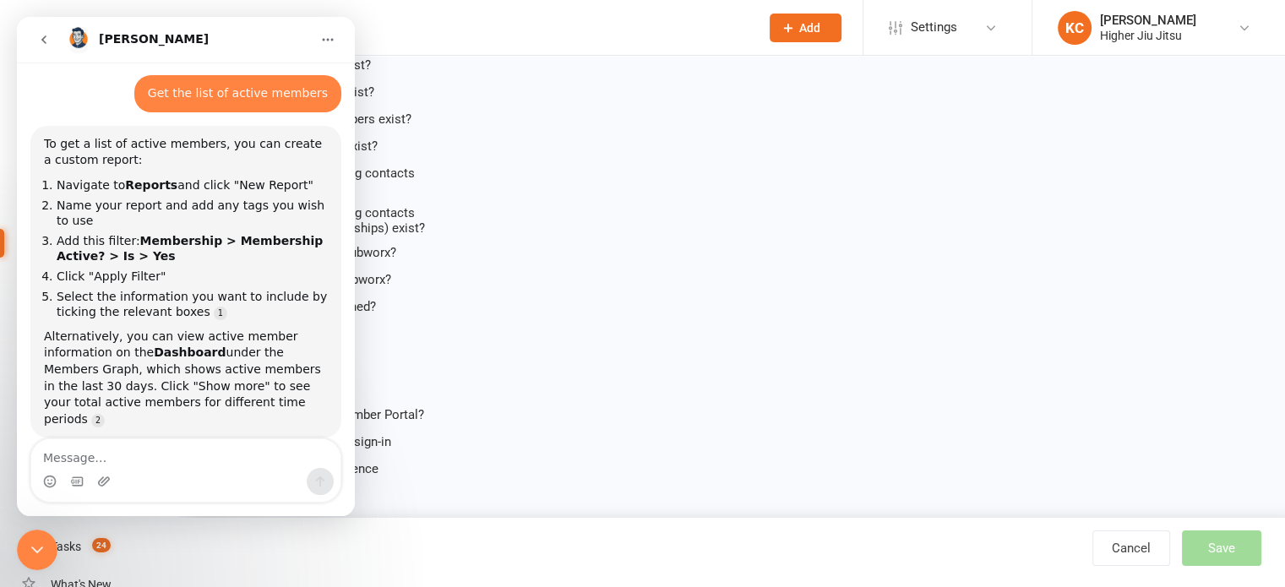
scroll to position [74, 0]
click at [49, 35] on icon "go back" at bounding box center [44, 40] width 14 height 14
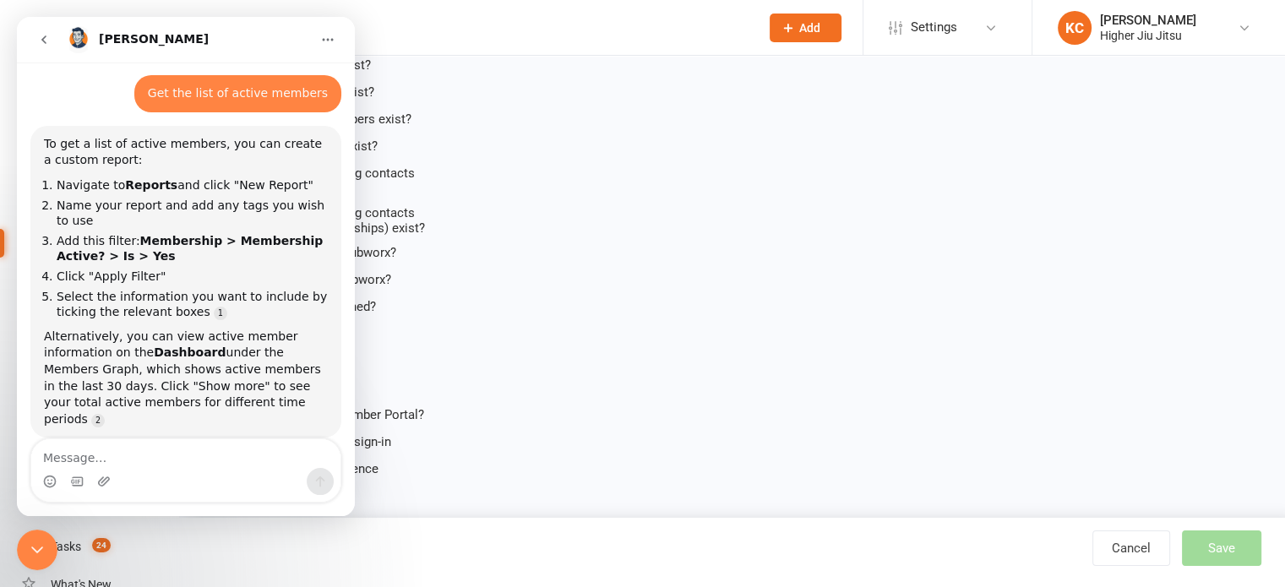
scroll to position [74, 0]
click at [754, 313] on main "Contact Contact ID Contact Type First Name Last Name Full Name Email Phone Numb…" at bounding box center [732, 133] width 1084 height 1909
click at [28, 535] on div "Close Intercom Messenger" at bounding box center [37, 550] width 41 height 41
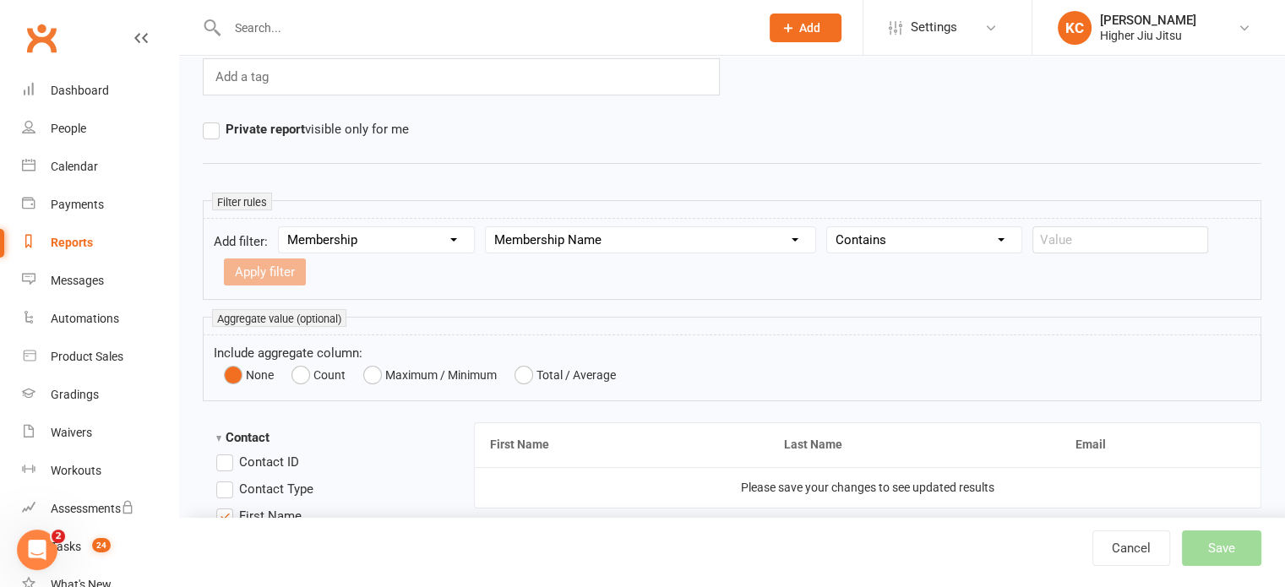
scroll to position [298, 0]
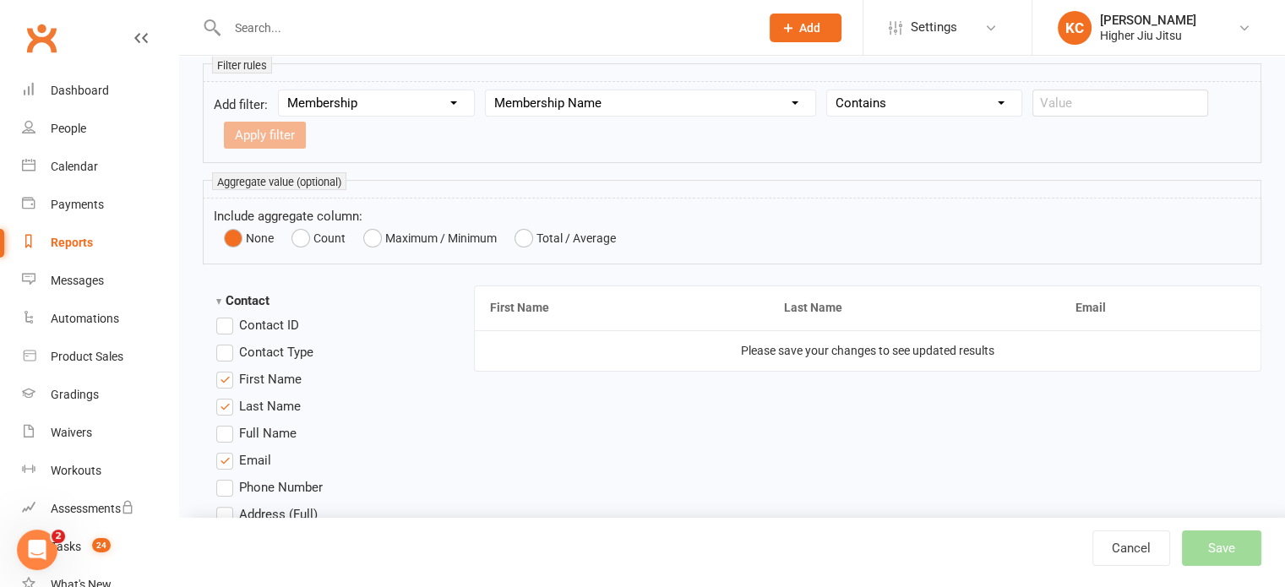
click at [577, 101] on select "Column name Membership ID Membership Name Membership Category Membership Start …" at bounding box center [651, 102] width 330 height 25
click at [424, 95] on select "Section name Contact Attendance Aggregate Payment Booking Waitlist Attendees Ca…" at bounding box center [376, 102] width 195 height 25
click at [281, 90] on select "Section name Contact Attendance Aggregate Payment Booking Waitlist Attendees Ca…" at bounding box center [376, 102] width 195 height 25
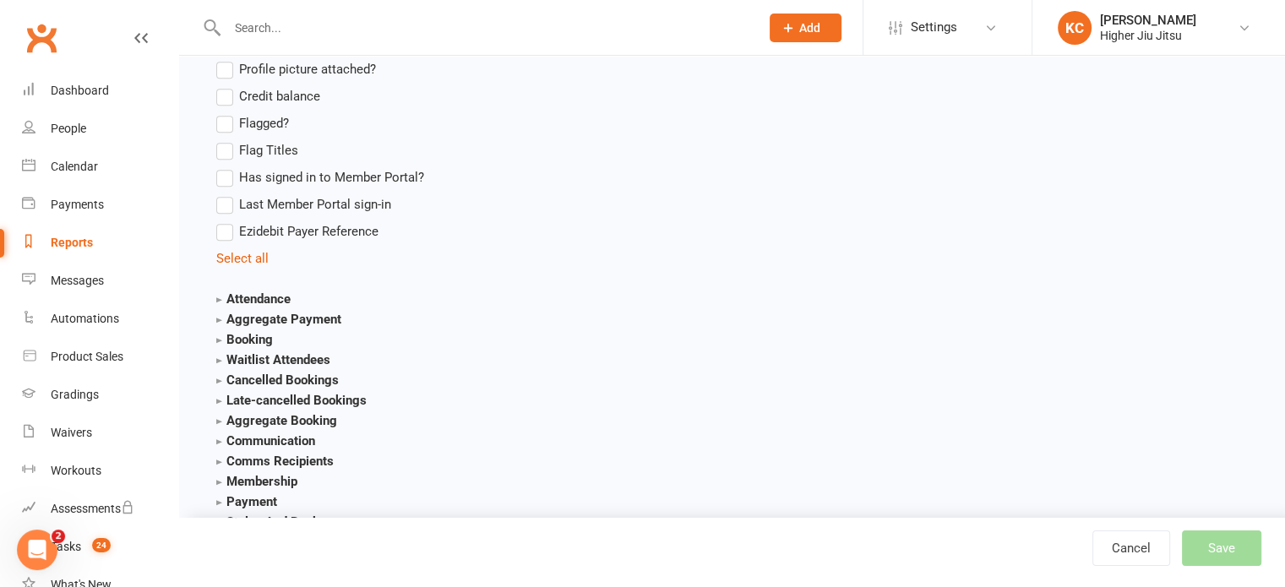
scroll to position [1988, 0]
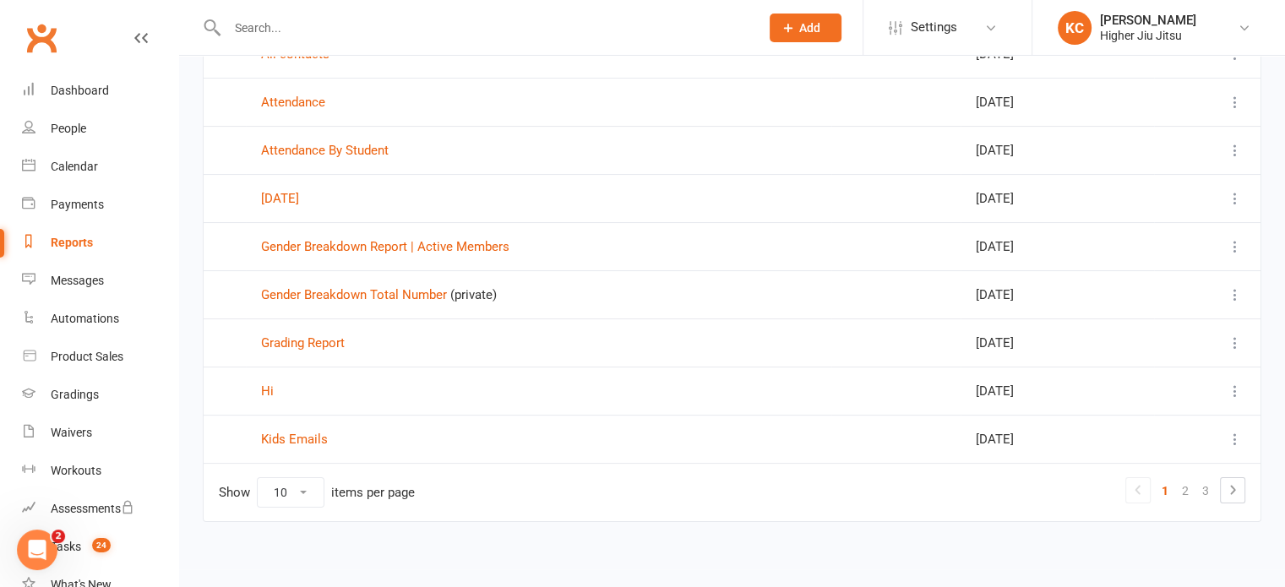
scroll to position [252, 0]
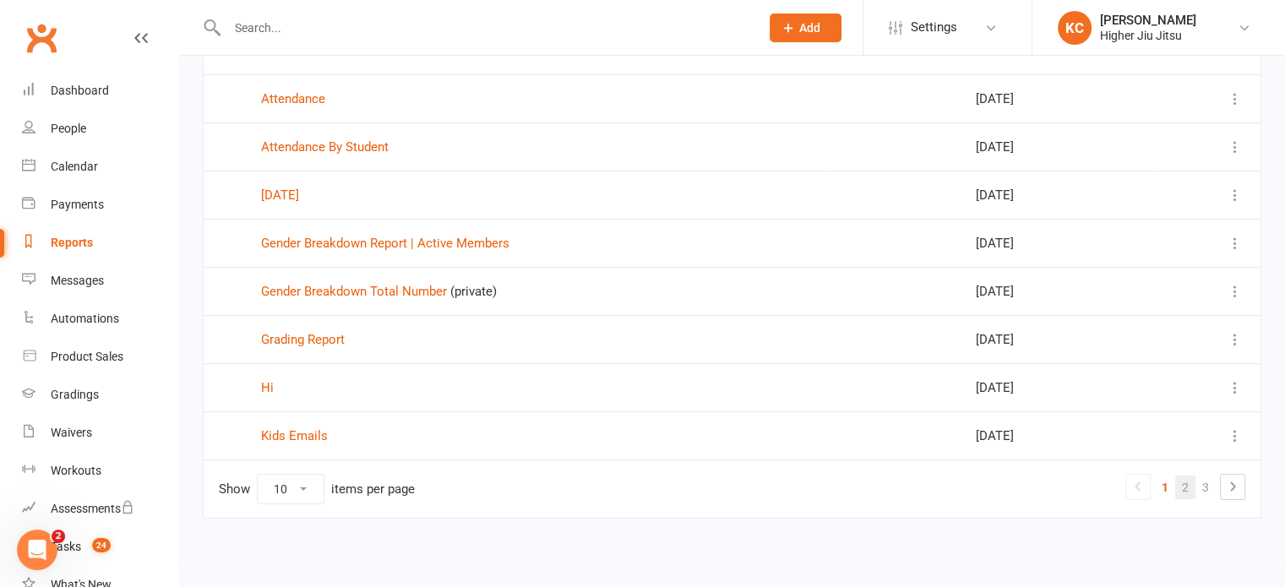
click at [1186, 482] on link "2" at bounding box center [1185, 488] width 20 height 24
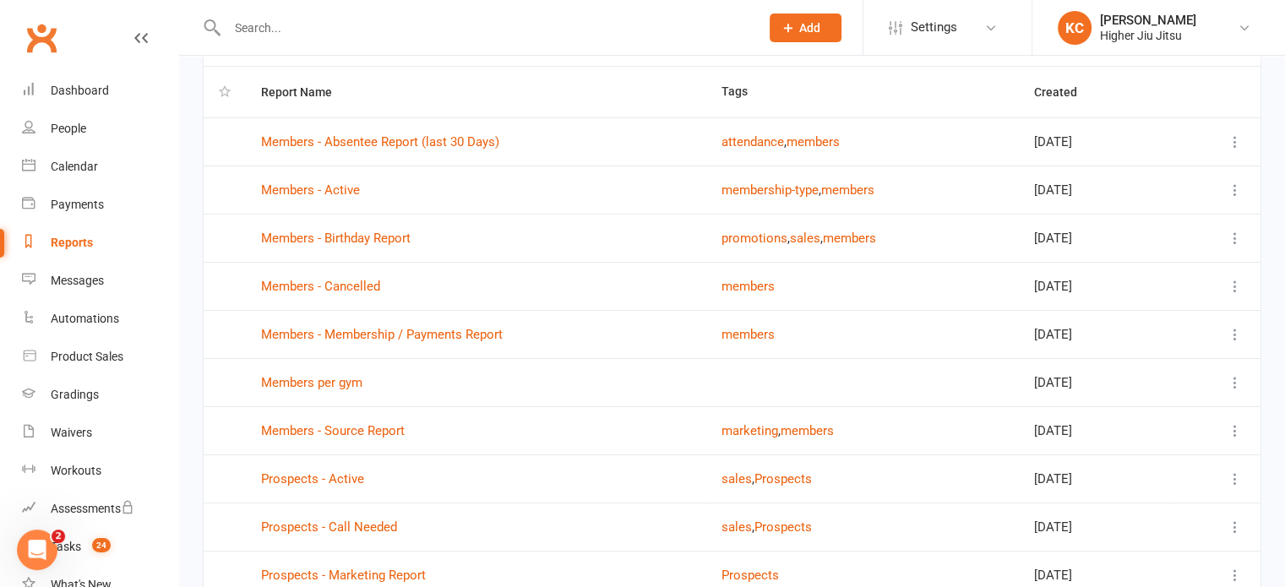
scroll to position [83, 0]
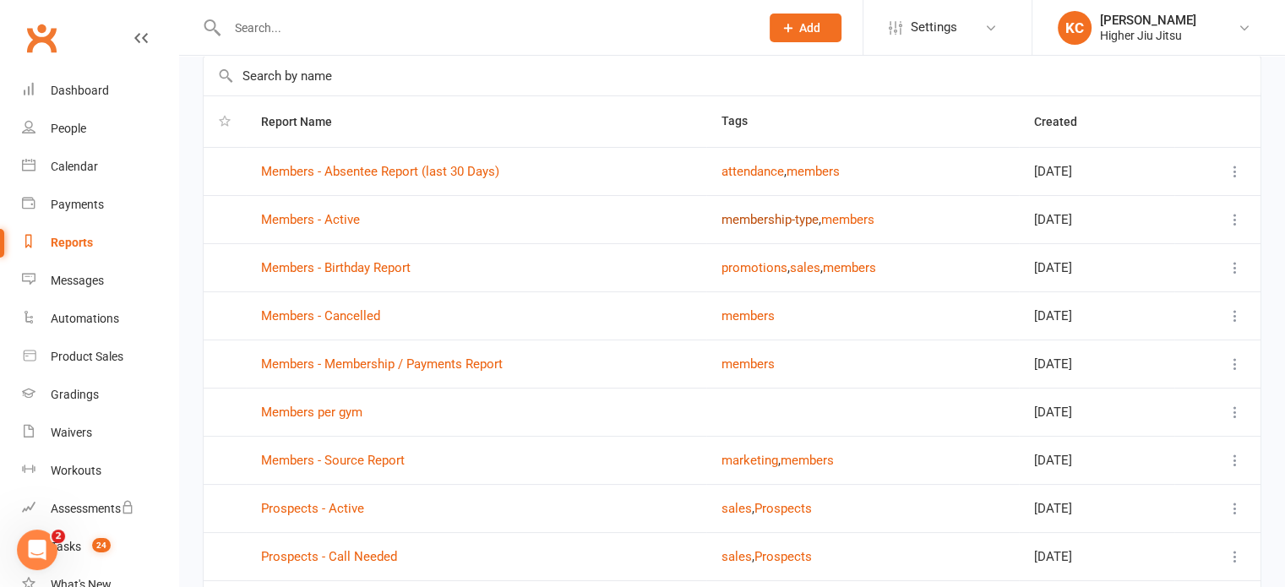
click at [784, 215] on button "membership-type" at bounding box center [770, 220] width 97 height 20
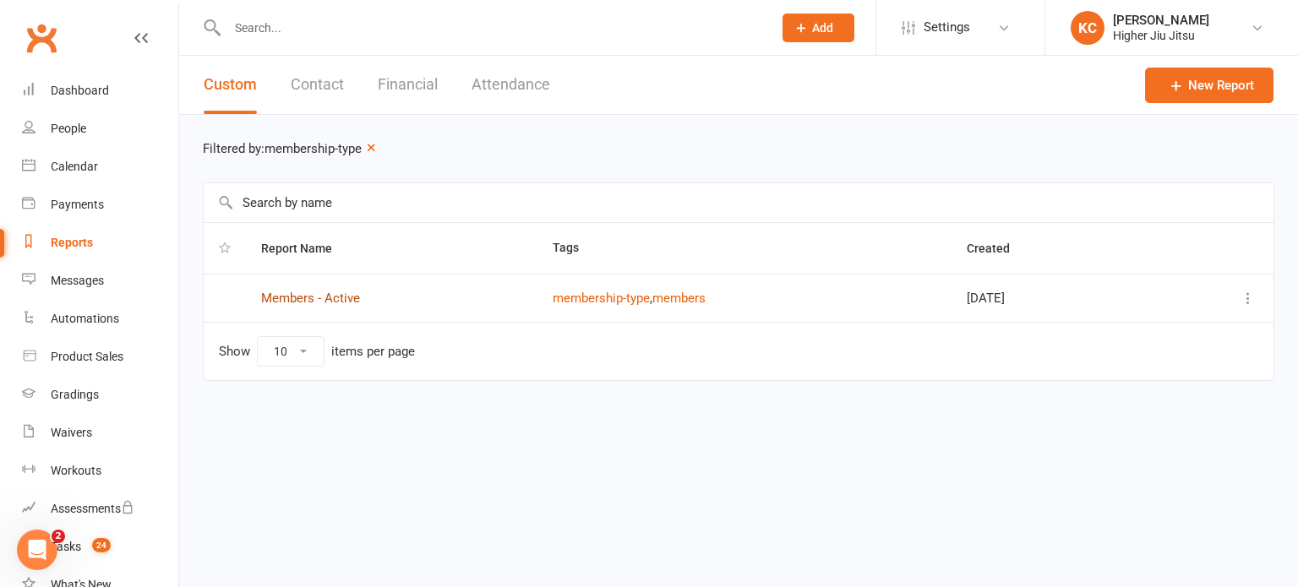
click at [304, 300] on link "Members - Active" at bounding box center [310, 298] width 99 height 15
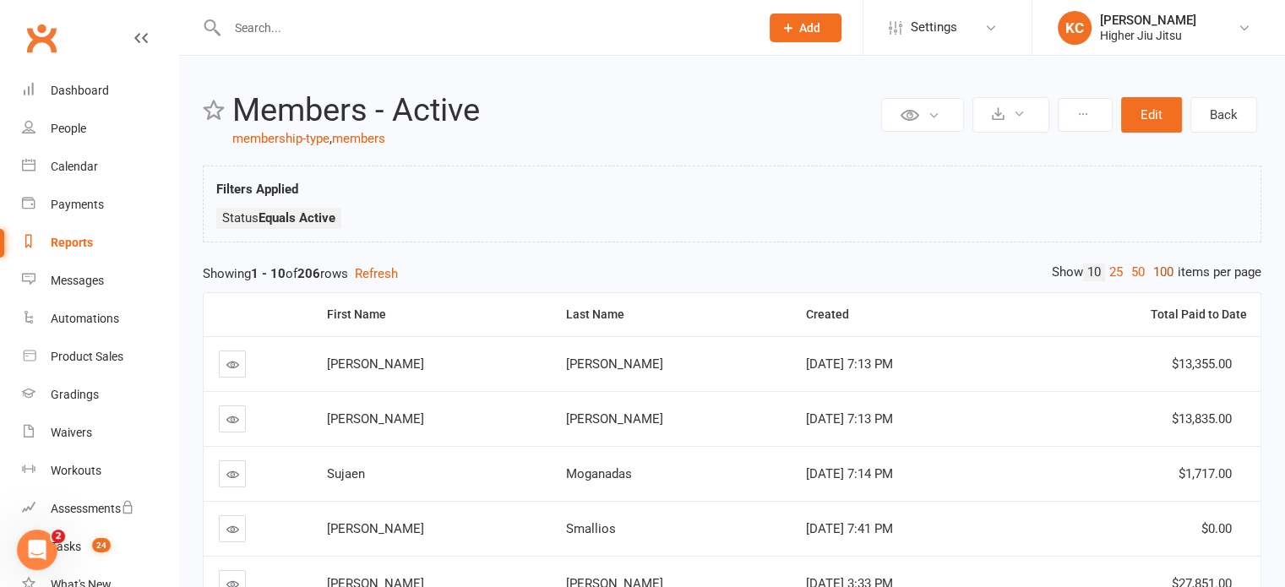
click at [1168, 274] on link "100" at bounding box center [1163, 273] width 29 height 18
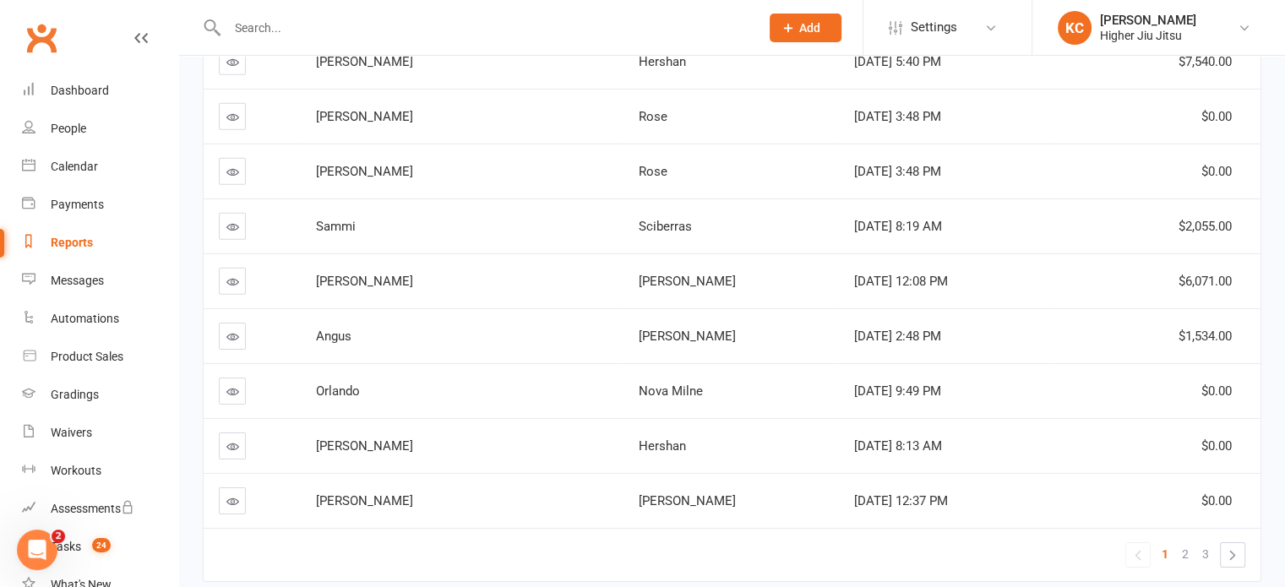
scroll to position [5357, 0]
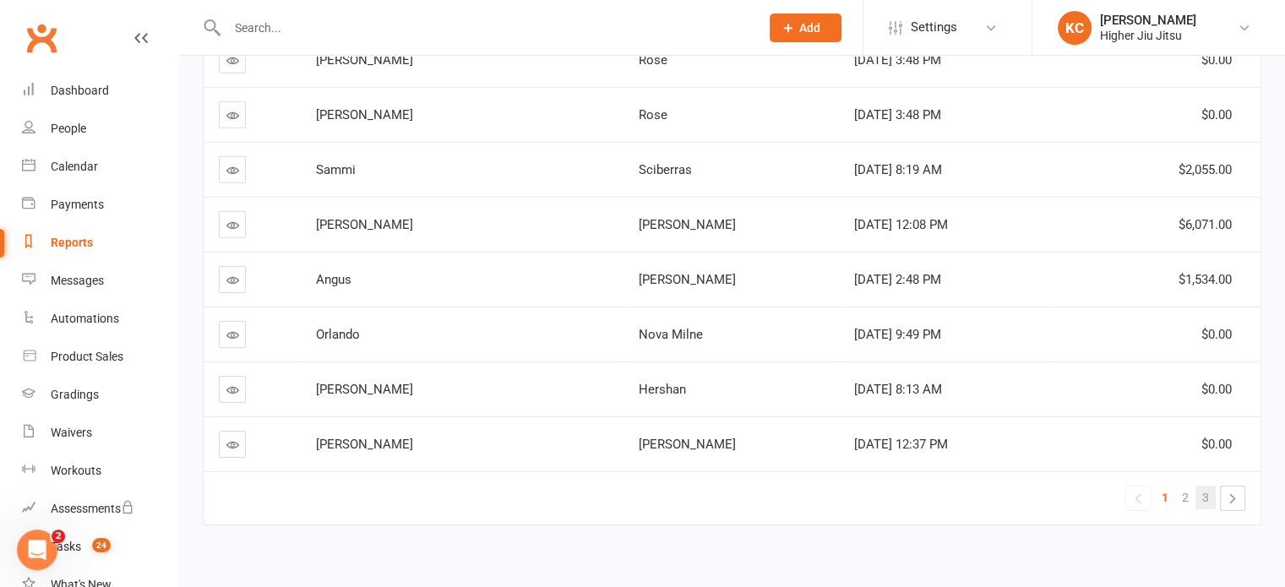
click at [1207, 486] on span "3" at bounding box center [1205, 498] width 7 height 24
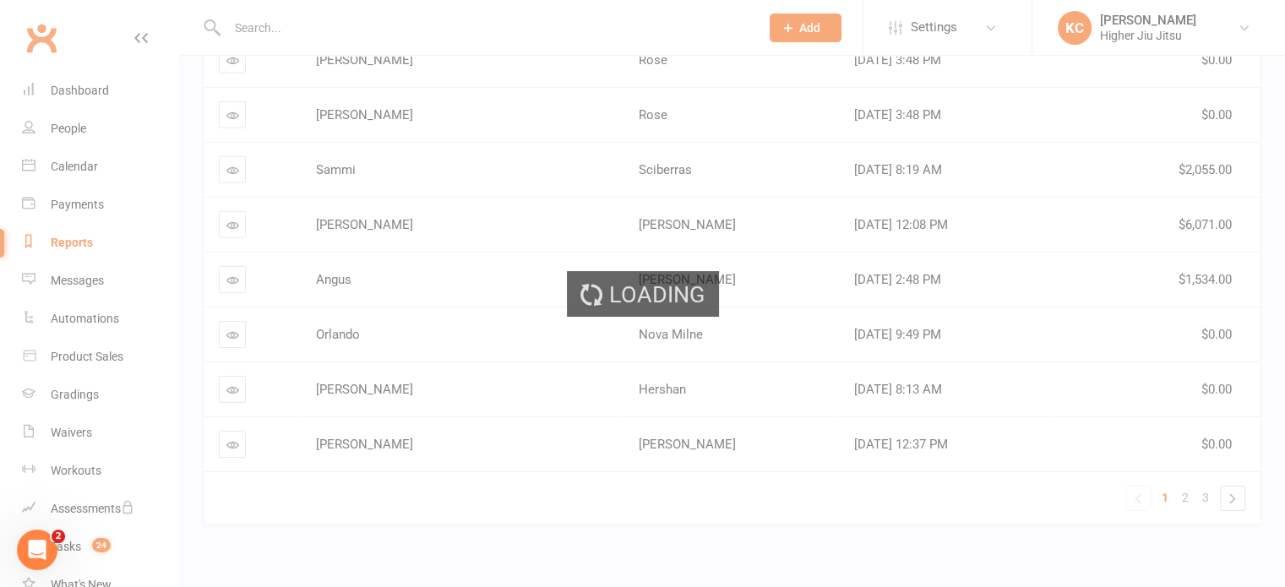
scroll to position [210, 0]
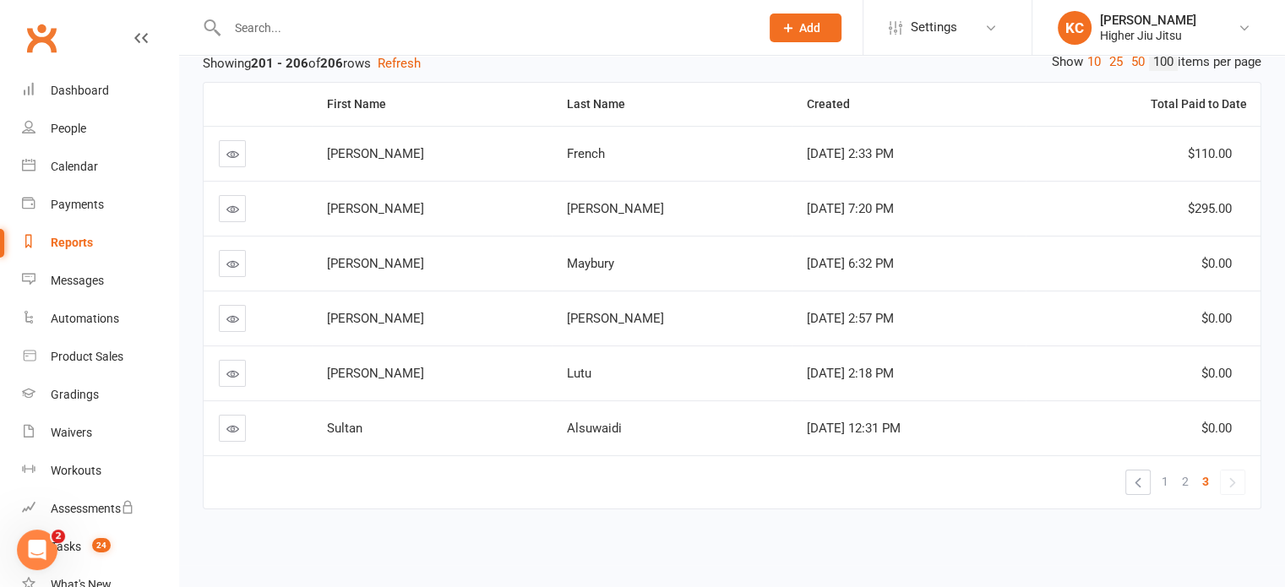
drag, startPoint x: 1278, startPoint y: 510, endPoint x: 1283, endPoint y: 303, distance: 207.1
click at [1285, 273] on html "Prospect Member Non-attending contact Class / event Appointment Grading event T…" at bounding box center [642, 189] width 1285 height 799
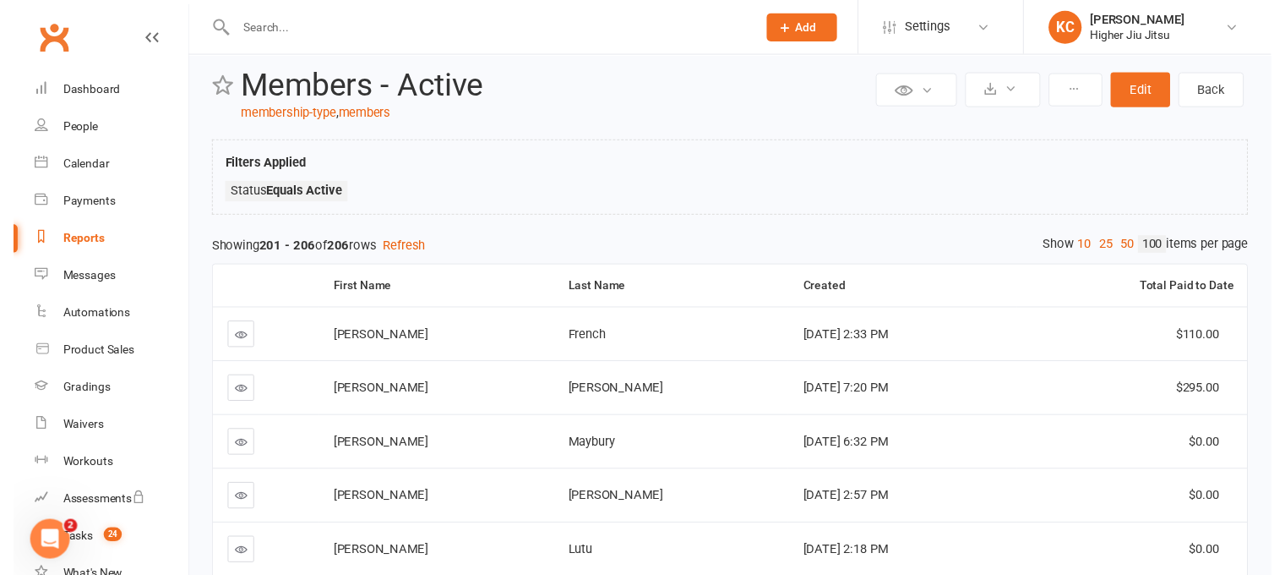
scroll to position [0, 0]
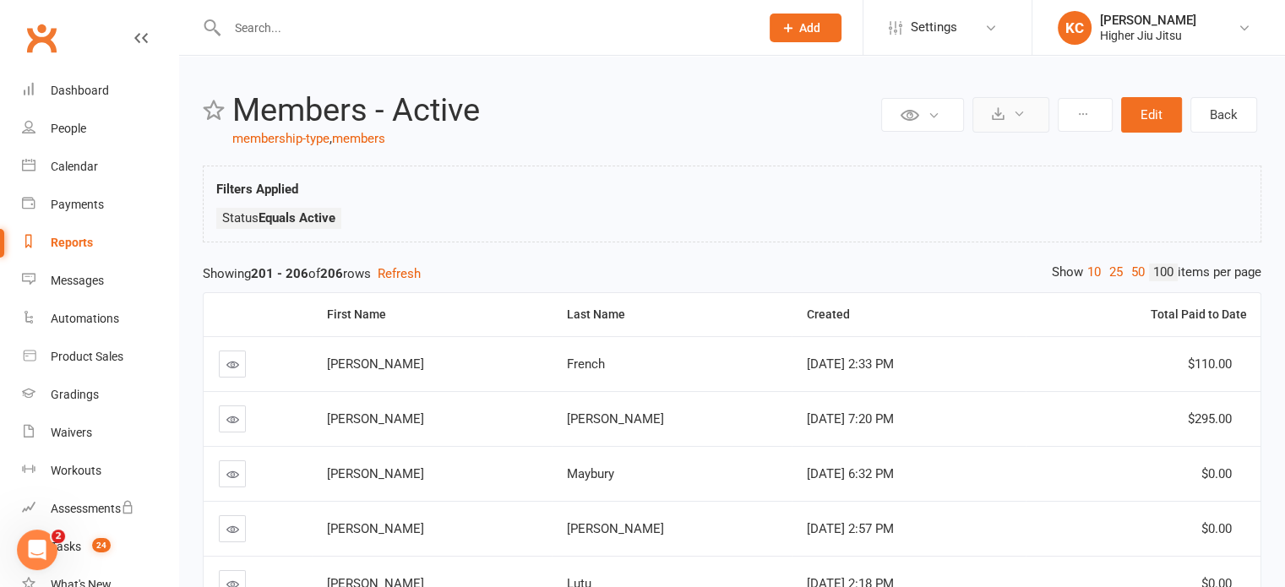
click at [1001, 114] on icon at bounding box center [998, 113] width 13 height 13
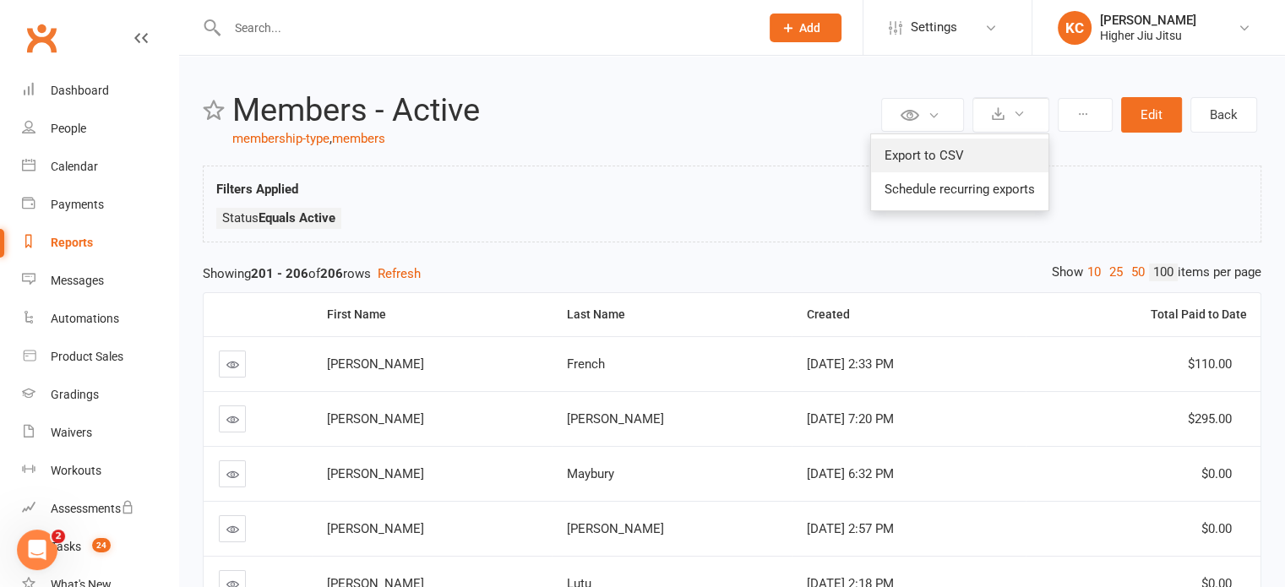
click at [980, 150] on link "Export to CSV" at bounding box center [959, 156] width 177 height 34
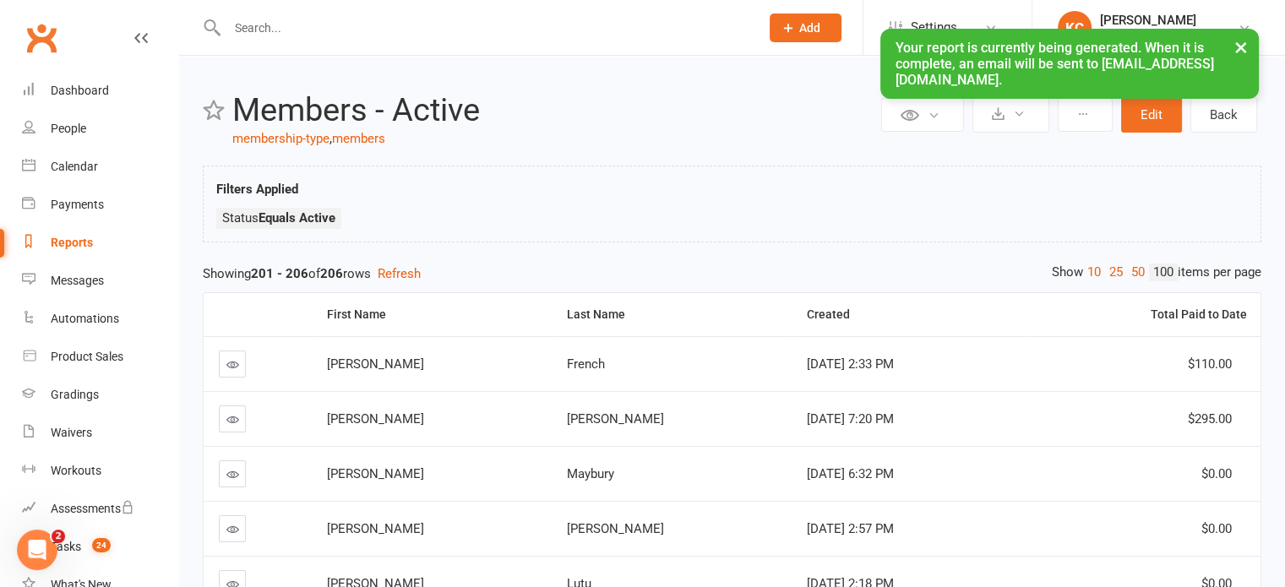
scroll to position [74, 0]
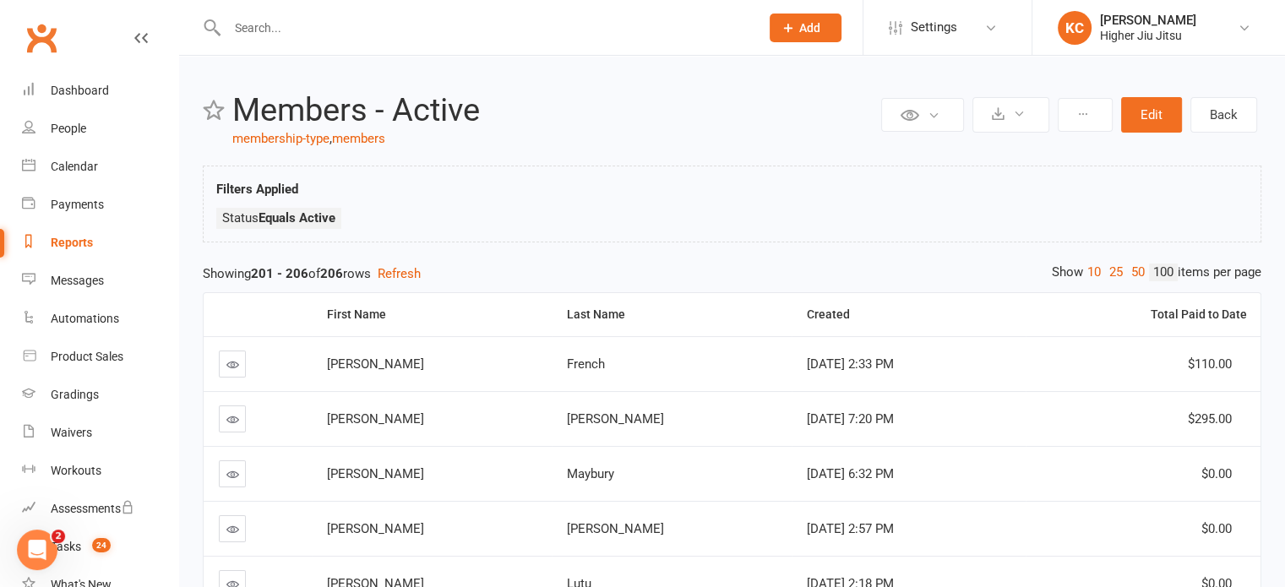
click at [284, 30] on input "text" at bounding box center [485, 28] width 526 height 24
paste input "[EMAIL_ADDRESS][DOMAIN_NAME]"
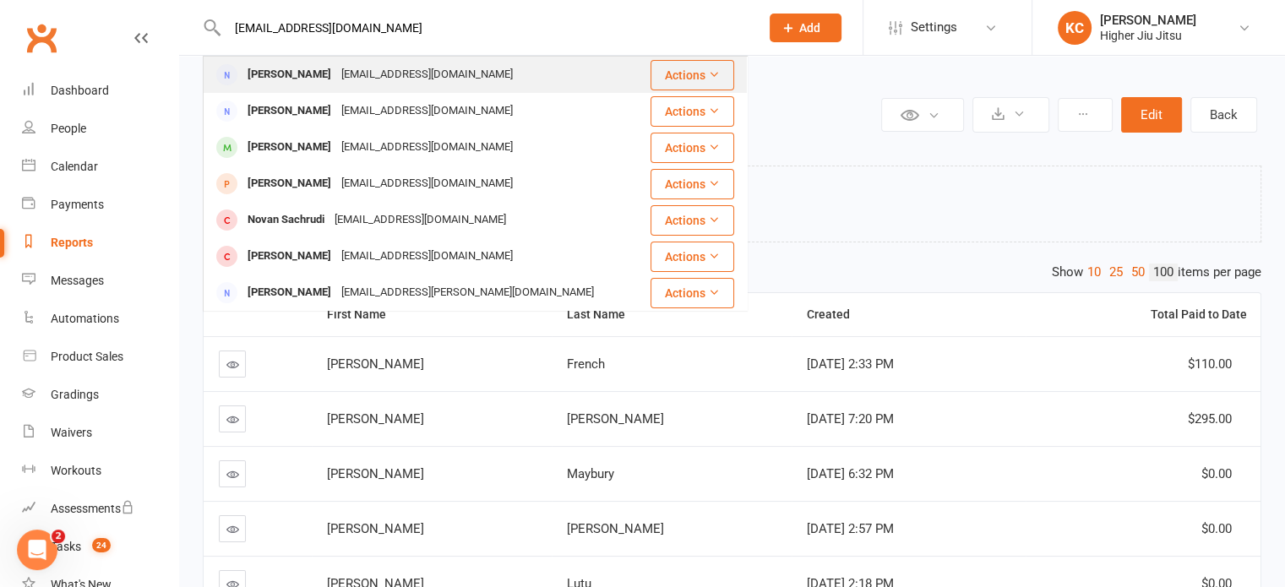
type input "[EMAIL_ADDRESS][DOMAIN_NAME]"
click at [389, 79] on div "[EMAIL_ADDRESS][DOMAIN_NAME]" at bounding box center [427, 75] width 182 height 25
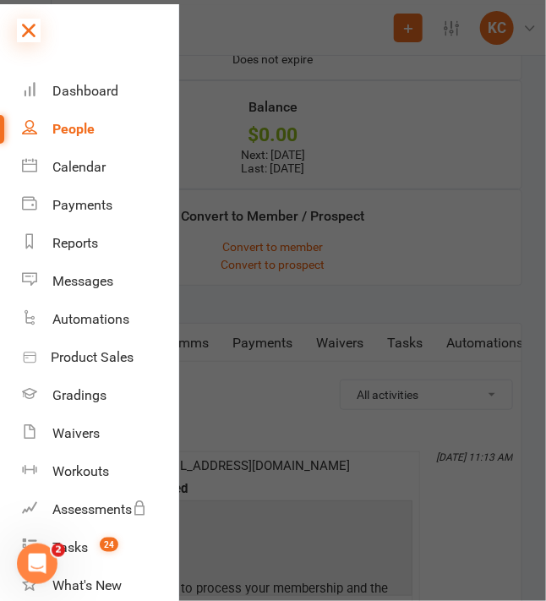
scroll to position [61, 0]
click at [321, 165] on div at bounding box center [273, 300] width 546 height 601
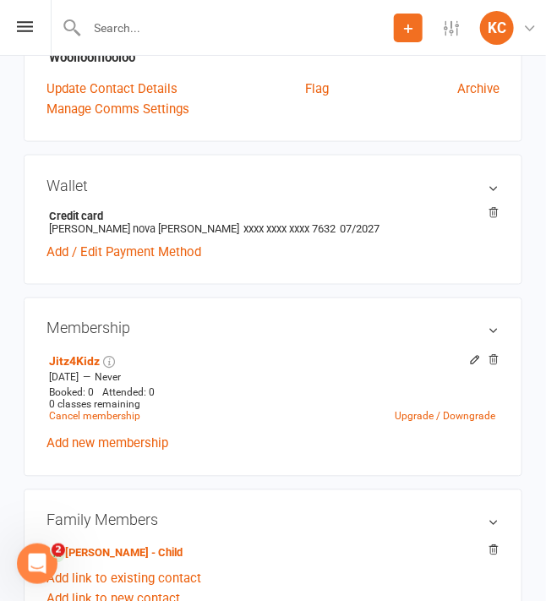
scroll to position [338, 0]
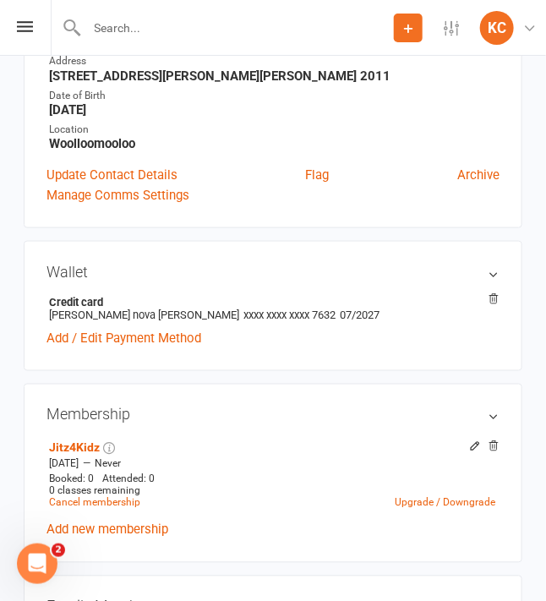
click at [167, 33] on input "text" at bounding box center [238, 28] width 312 height 24
paste input "[PERSON_NAME]"
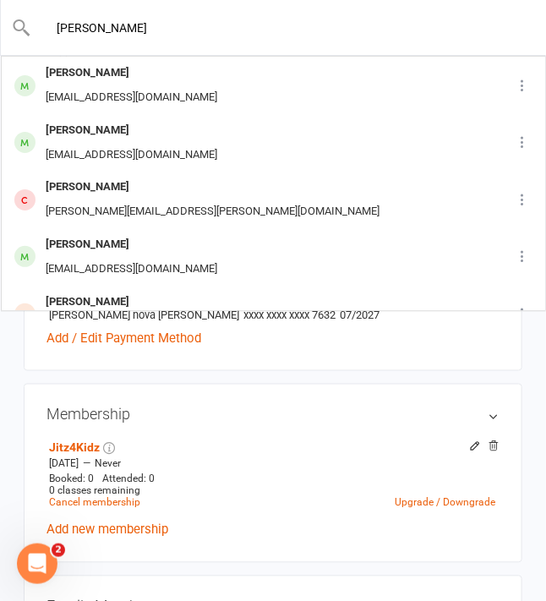
click at [105, 25] on input "[PERSON_NAME]" at bounding box center [273, 28] width 485 height 24
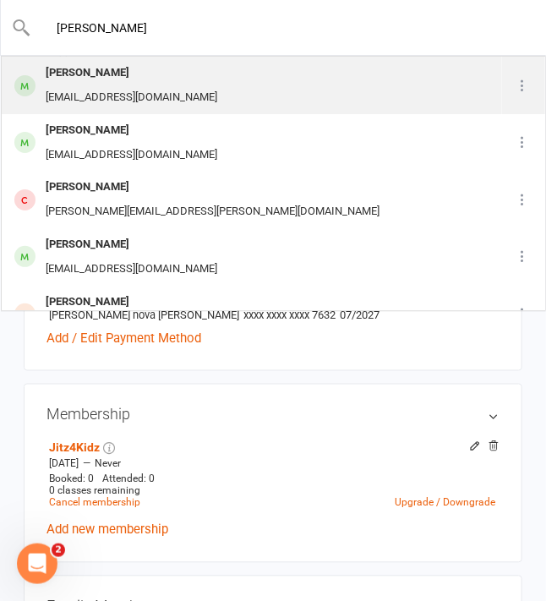
type input "[PERSON_NAME]"
click at [102, 80] on div "[PERSON_NAME]" at bounding box center [132, 73] width 182 height 25
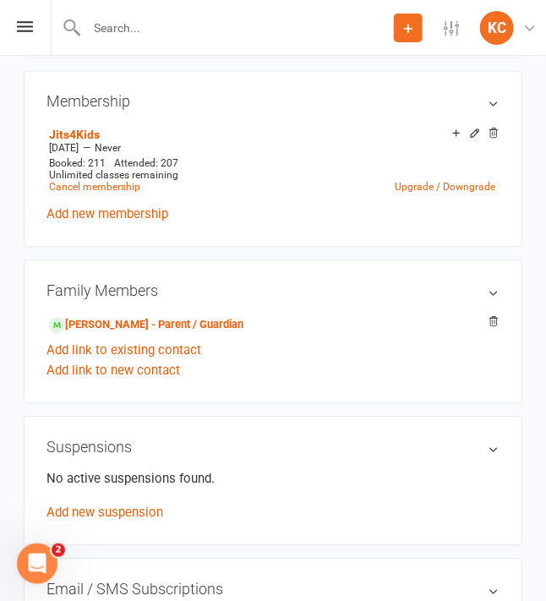
scroll to position [676, 0]
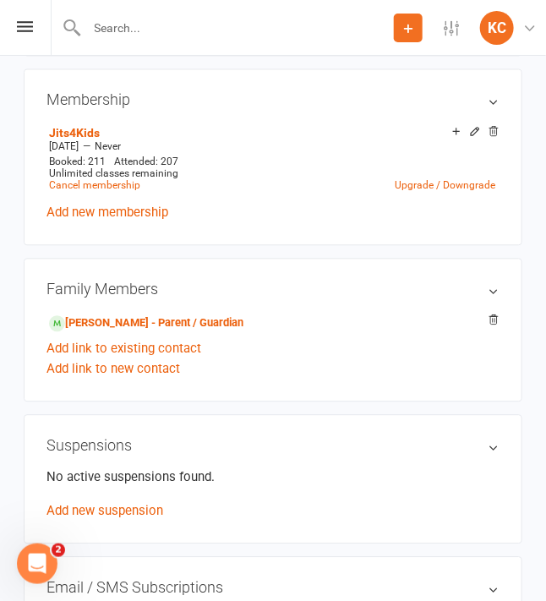
click at [134, 25] on input "text" at bounding box center [238, 28] width 312 height 24
paste input "[PERSON_NAME]"
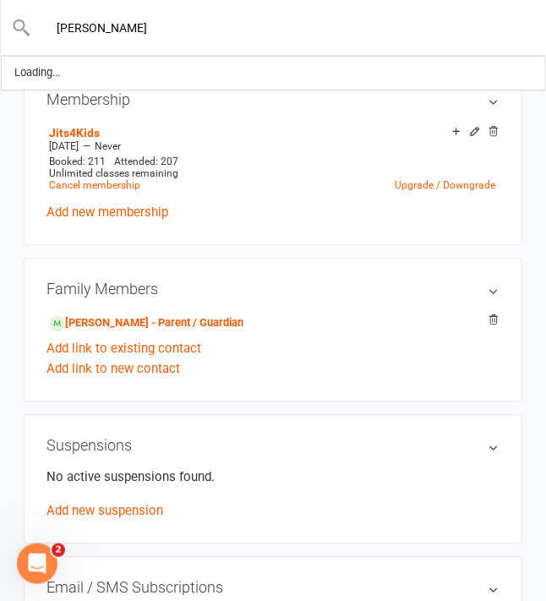
click at [101, 26] on input "[PERSON_NAME]" at bounding box center [273, 28] width 485 height 24
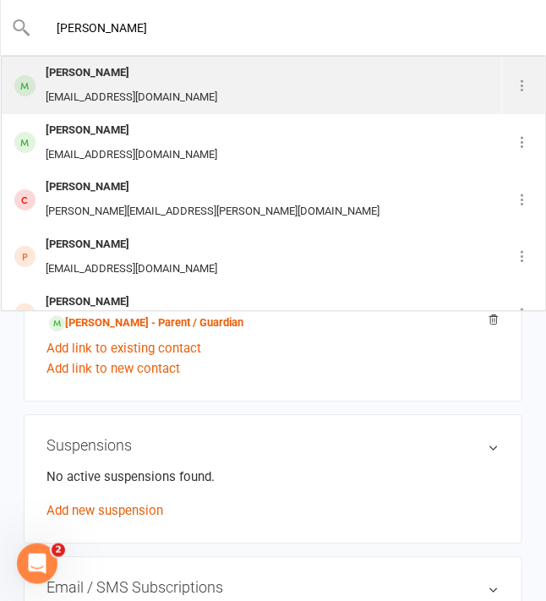
type input "[PERSON_NAME]"
click at [170, 83] on div "[PERSON_NAME] [PERSON_NAME][EMAIL_ADDRESS][DOMAIN_NAME]" at bounding box center [252, 85] width 499 height 56
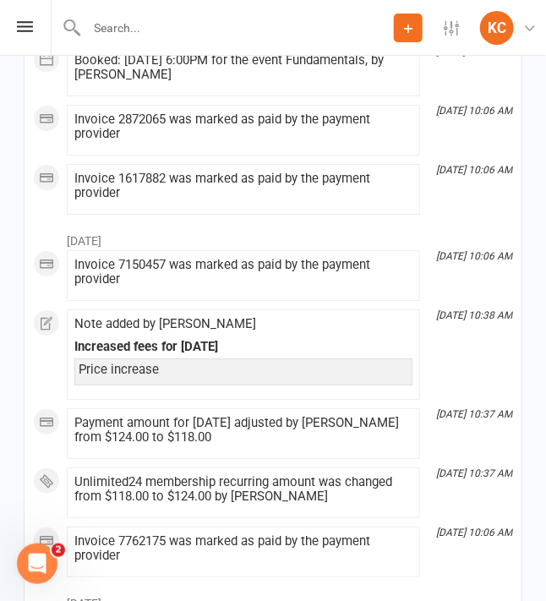
scroll to position [2535, 0]
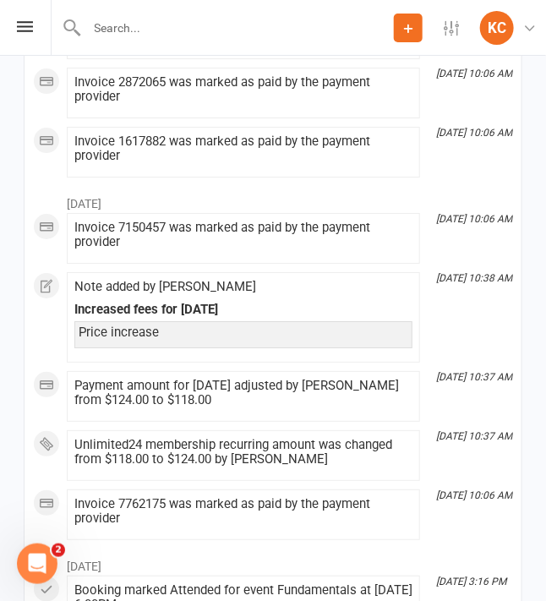
click at [206, 303] on div "Increased fees for [DATE]" at bounding box center [243, 310] width 338 height 14
copy div "Increased fees for [DATE]"
click at [123, 327] on div "Price increase" at bounding box center [244, 332] width 330 height 14
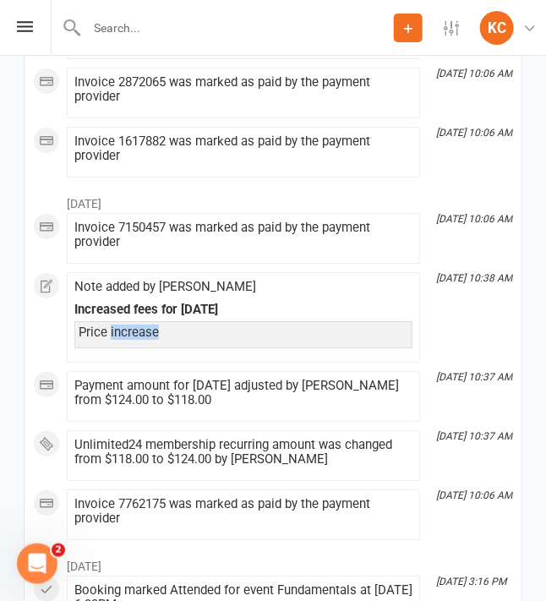
click at [123, 327] on div "Price increase" at bounding box center [244, 332] width 330 height 14
copy div "Price increase"
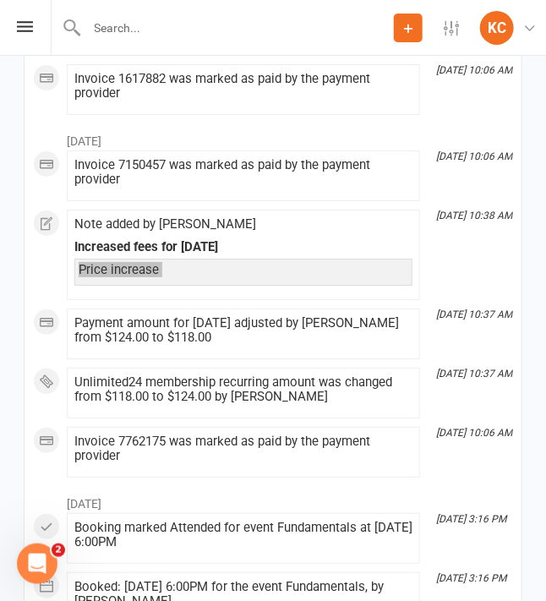
scroll to position [2619, 0]
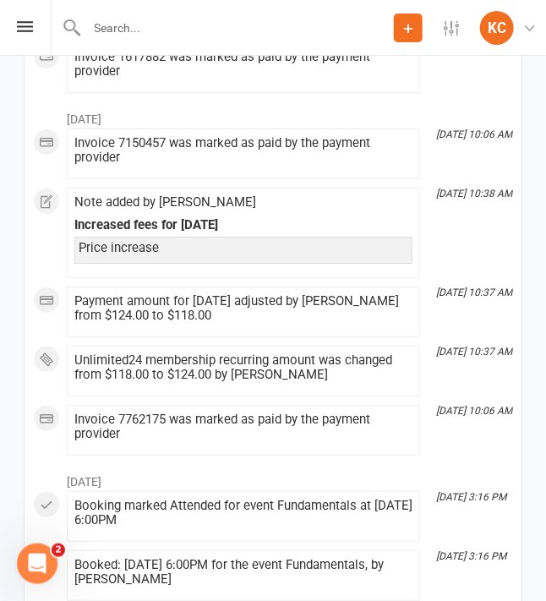
click at [537, 113] on div "upload photo [PERSON_NAME] Activated [DATE] Added [DATE] Active member [DEMOGRA…" at bounding box center [273, 238] width 546 height 5604
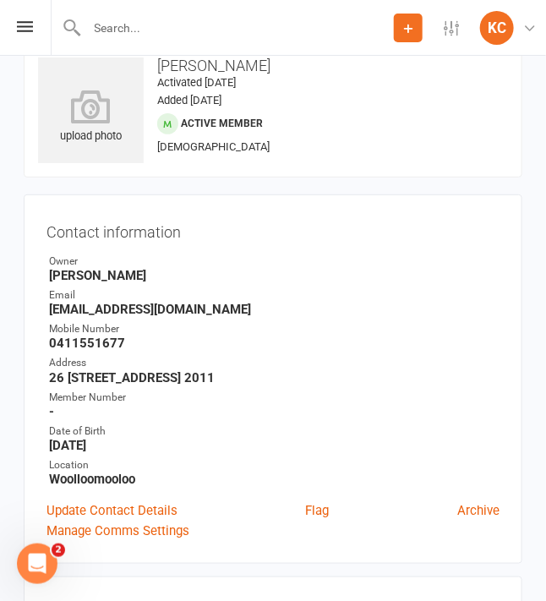
scroll to position [0, 0]
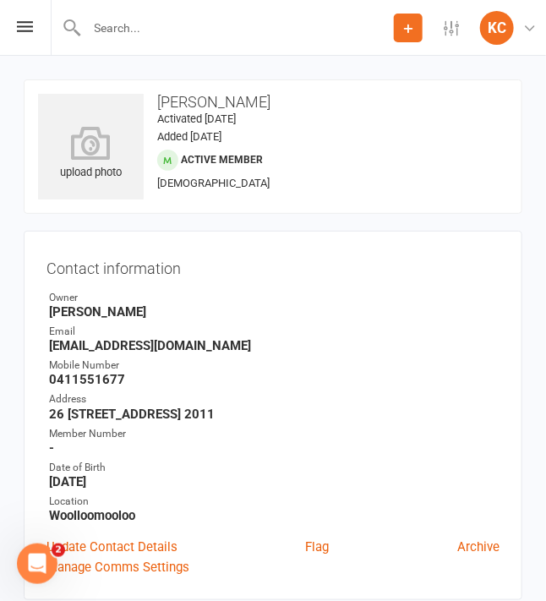
click at [161, 31] on input "text" at bounding box center [238, 28] width 312 height 24
paste input "[PERSON_NAME]"
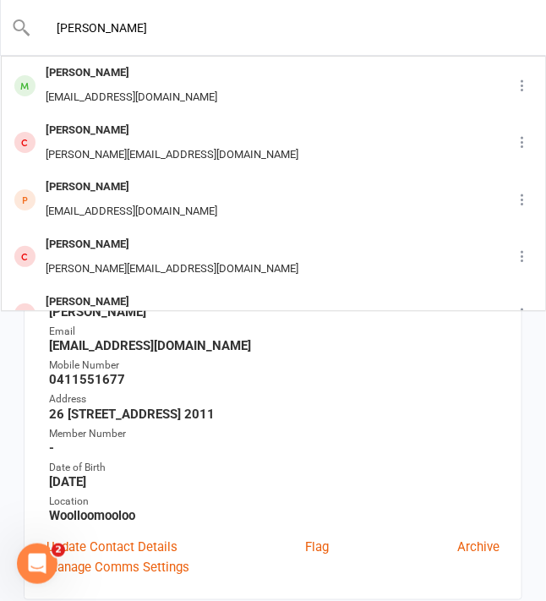
click at [101, 28] on input "[PERSON_NAME]" at bounding box center [273, 28] width 485 height 24
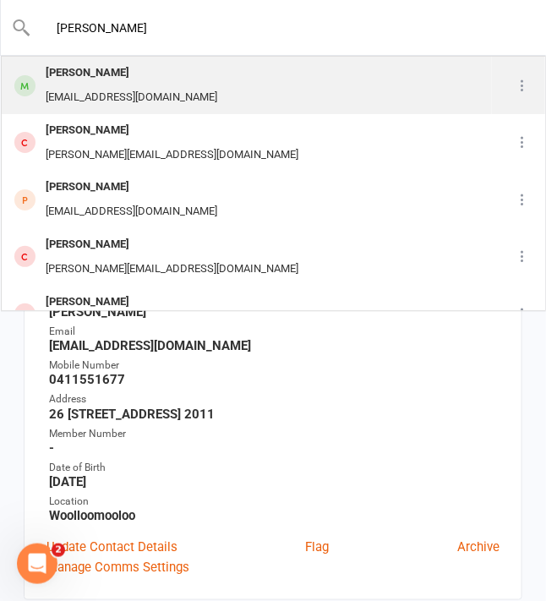
type input "[PERSON_NAME]"
click at [119, 86] on div "[EMAIL_ADDRESS][DOMAIN_NAME]" at bounding box center [132, 97] width 182 height 25
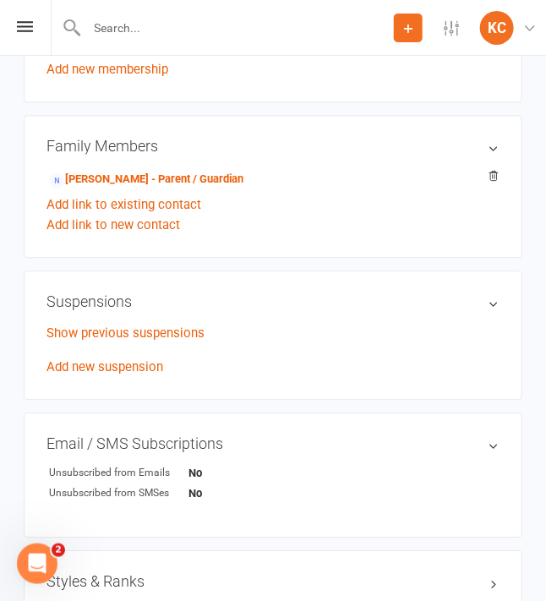
scroll to position [845, 0]
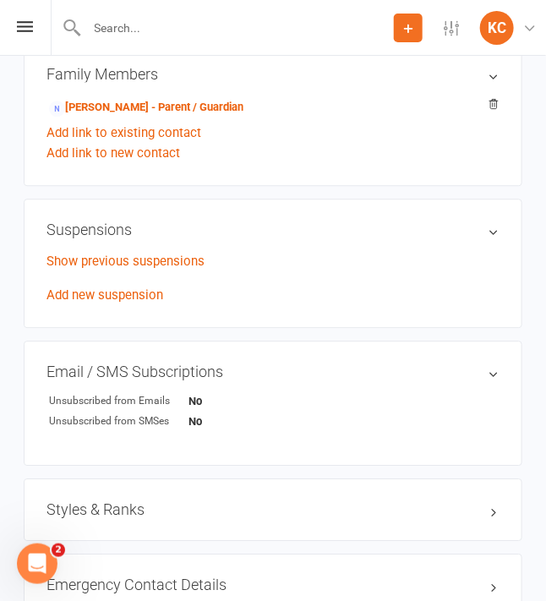
click at [141, 29] on input "text" at bounding box center [238, 28] width 312 height 24
paste input "[PERSON_NAME]"
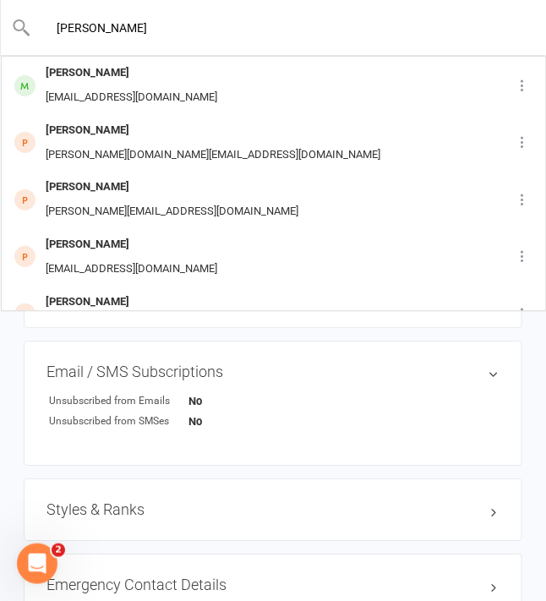
click at [105, 25] on input "[PERSON_NAME]" at bounding box center [273, 28] width 485 height 24
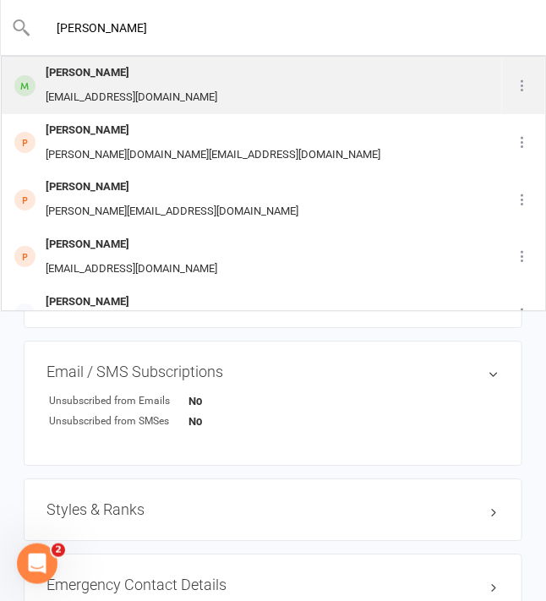
type input "[PERSON_NAME]"
click at [185, 84] on div "[PERSON_NAME]" at bounding box center [132, 73] width 182 height 25
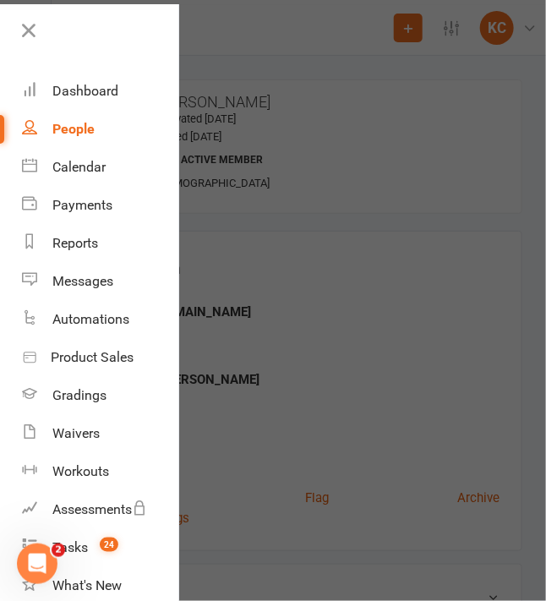
scroll to position [61, 0]
click at [320, 195] on div at bounding box center [273, 300] width 546 height 601
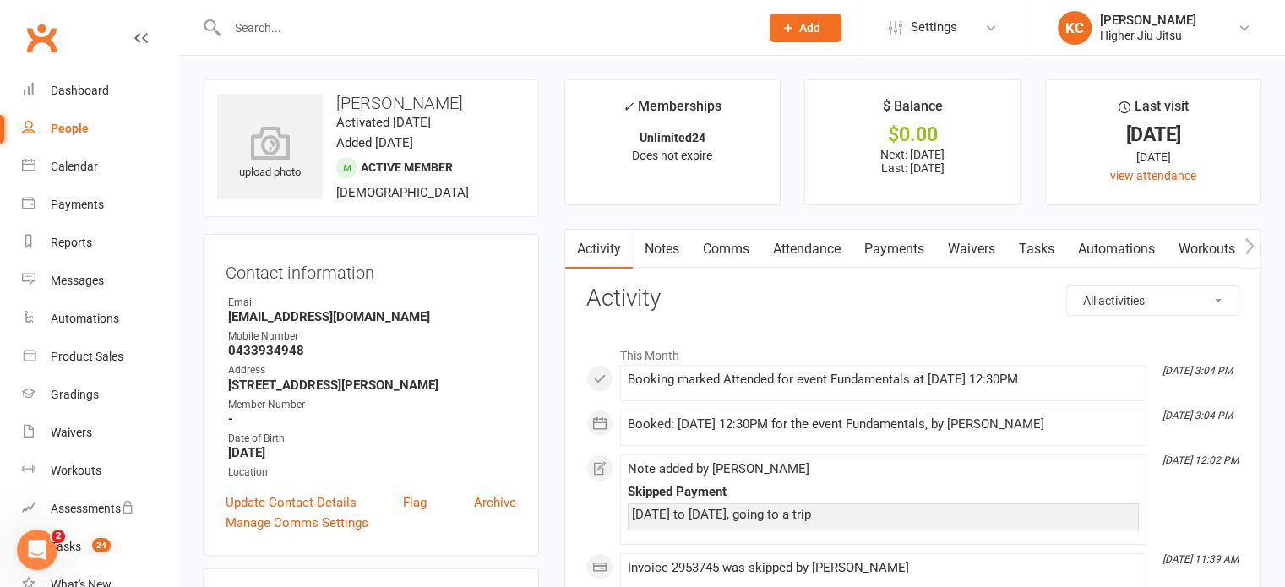
scroll to position [74, 0]
click at [895, 252] on link "Payments" at bounding box center [895, 249] width 84 height 39
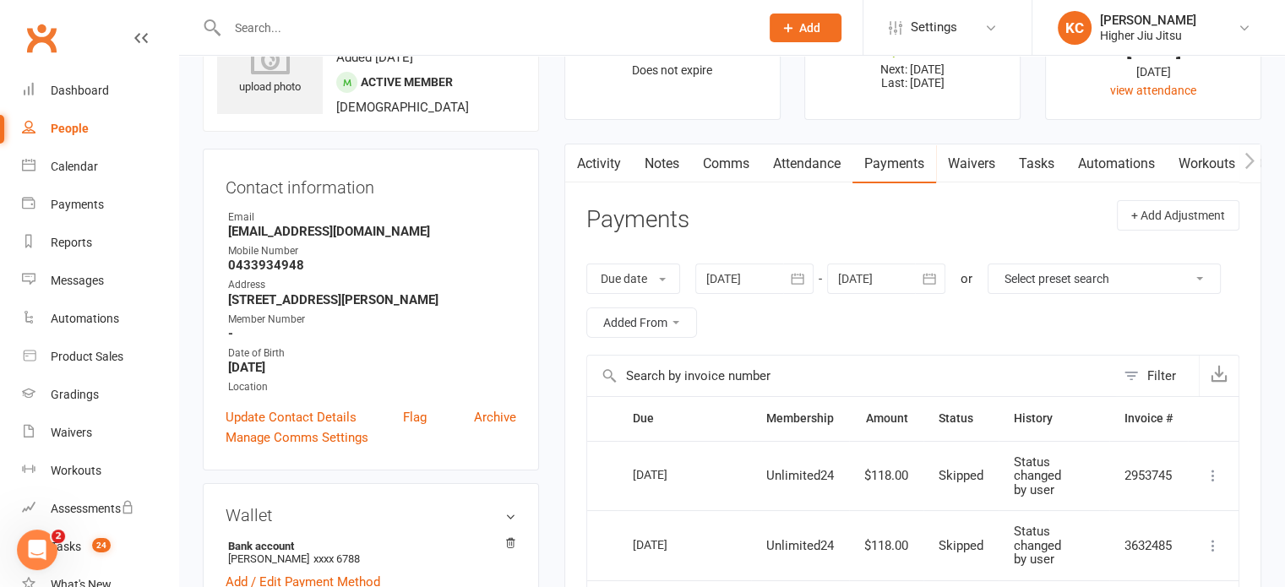
scroll to position [84, 0]
click at [921, 272] on button "button" at bounding box center [930, 279] width 30 height 30
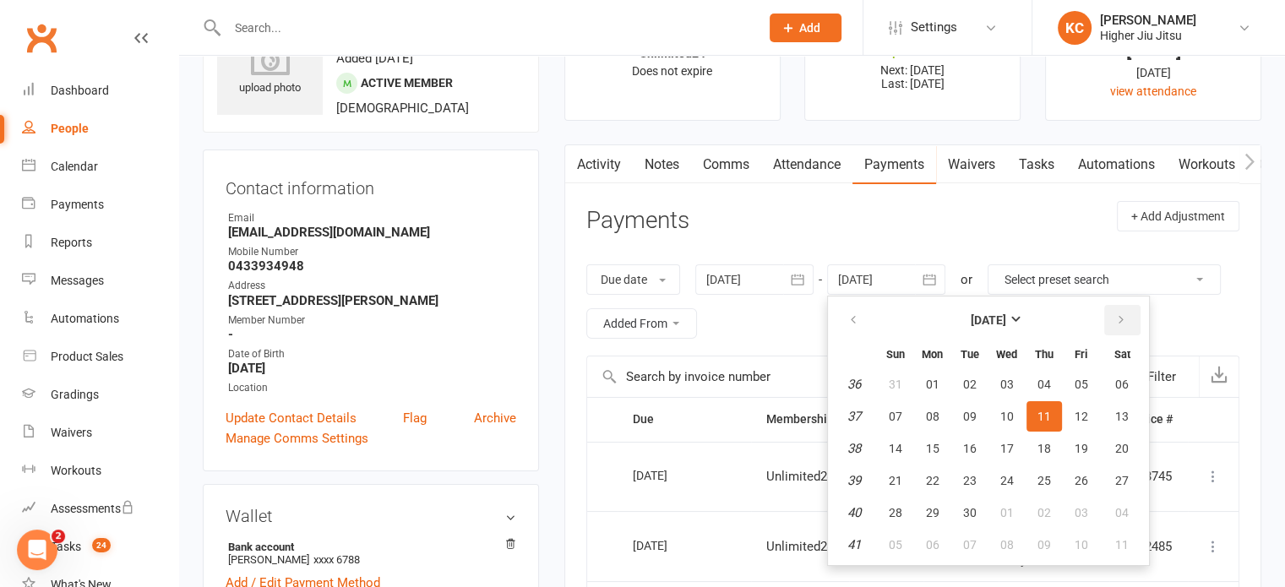
click at [1115, 319] on icon "button" at bounding box center [1121, 320] width 12 height 14
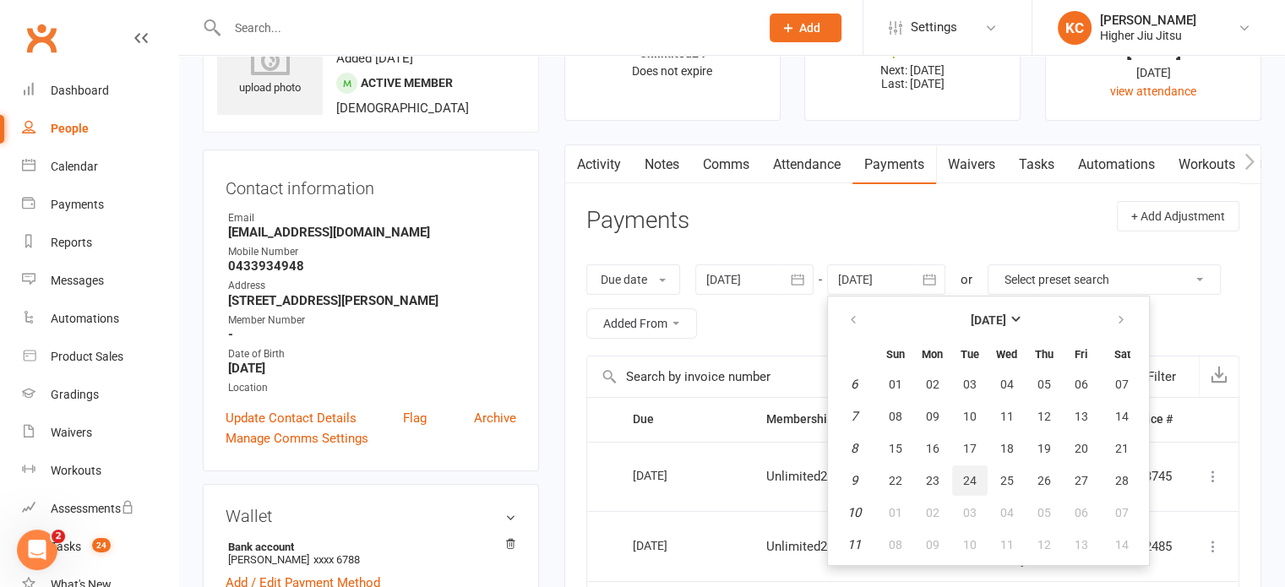
click at [983, 476] on button "24" at bounding box center [969, 481] width 35 height 30
type input "[DATE]"
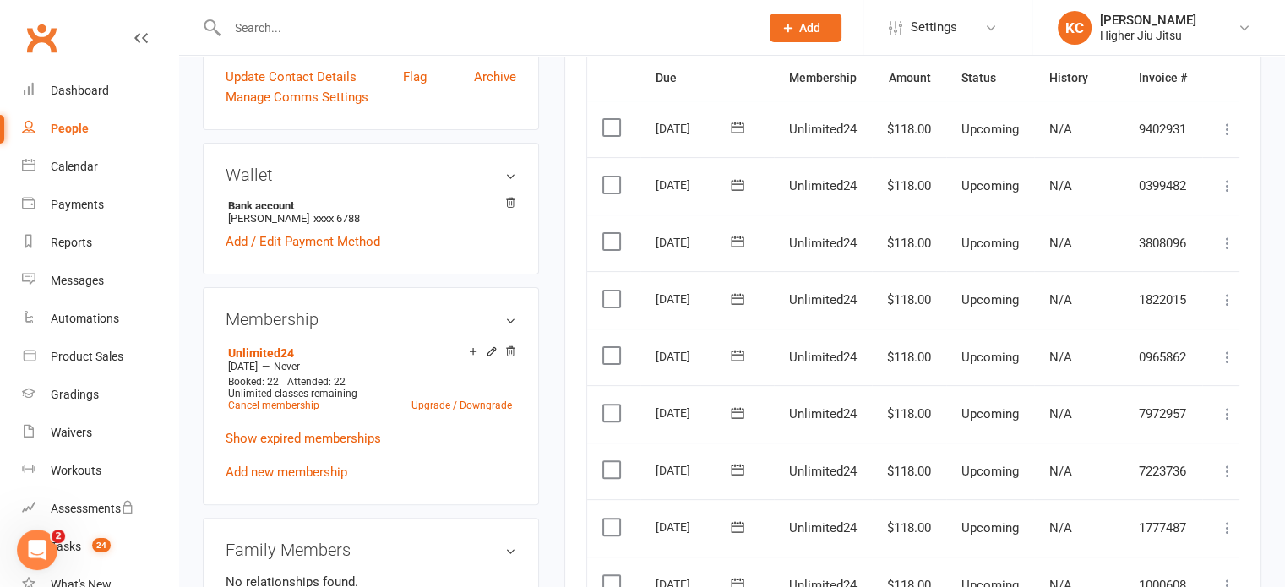
scroll to position [422, 0]
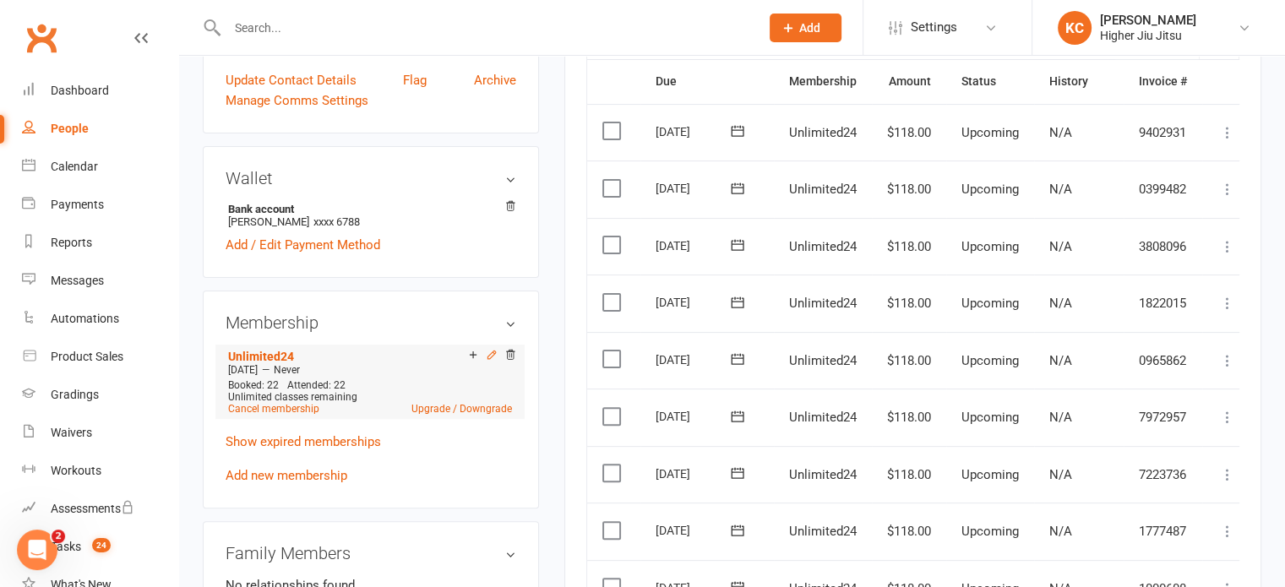
click at [488, 355] on icon at bounding box center [492, 355] width 12 height 12
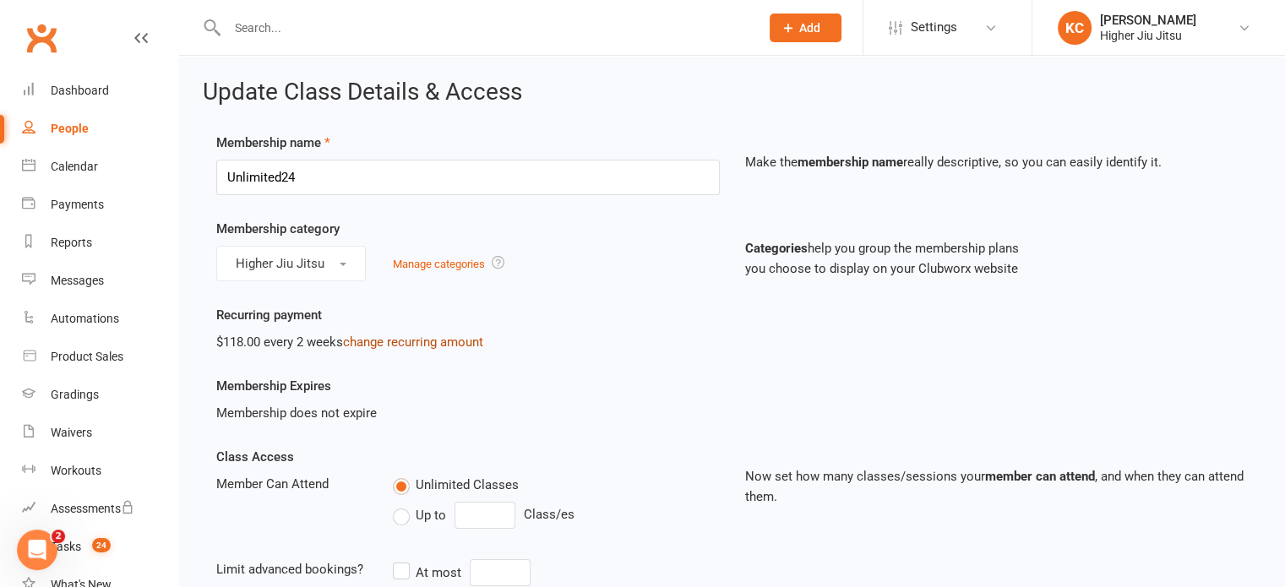
click at [408, 341] on link "change recurring amount" at bounding box center [413, 342] width 140 height 15
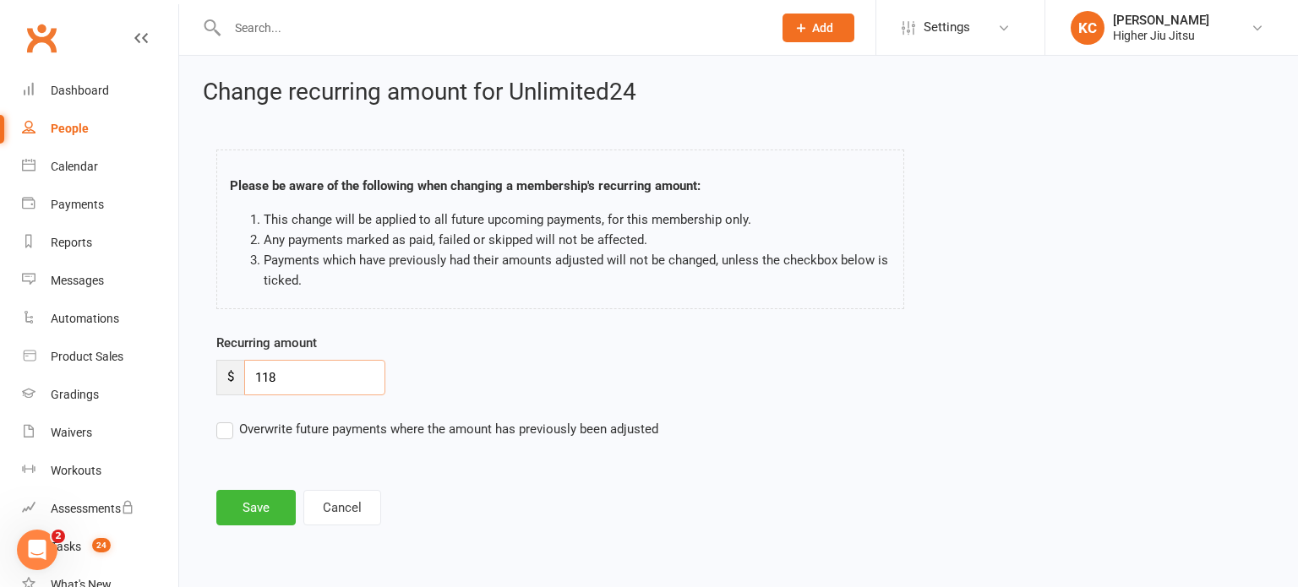
click at [318, 374] on input "118" at bounding box center [314, 377] width 141 height 35
click at [291, 372] on input "118" at bounding box center [314, 377] width 141 height 35
type input "124"
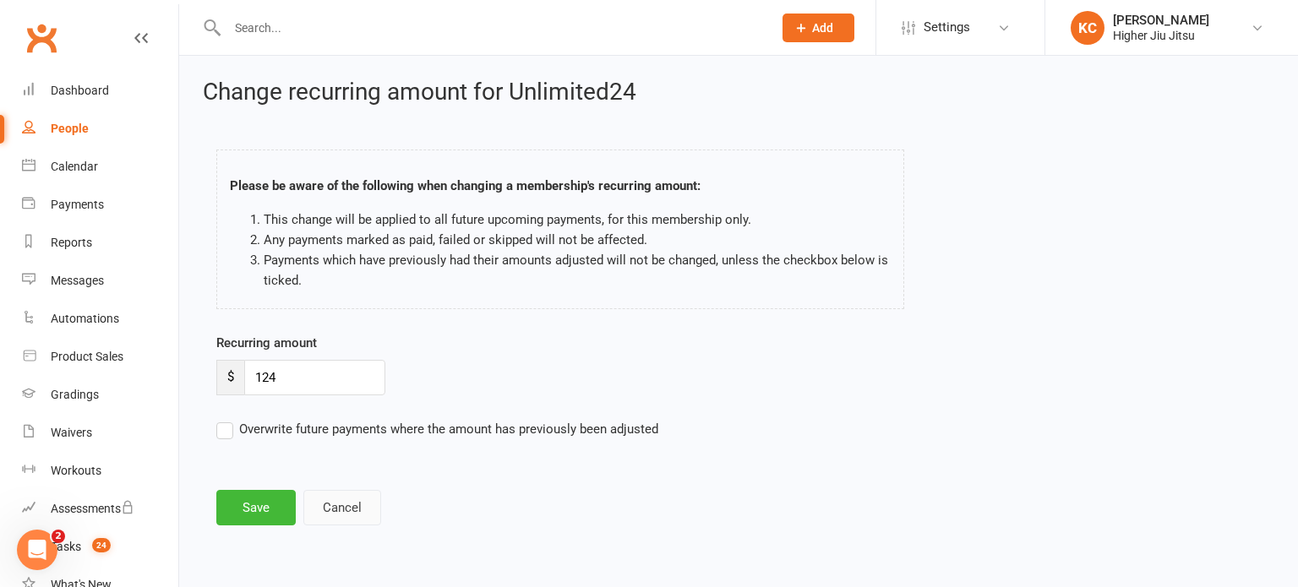
click at [332, 503] on button "Cancel" at bounding box center [342, 507] width 78 height 35
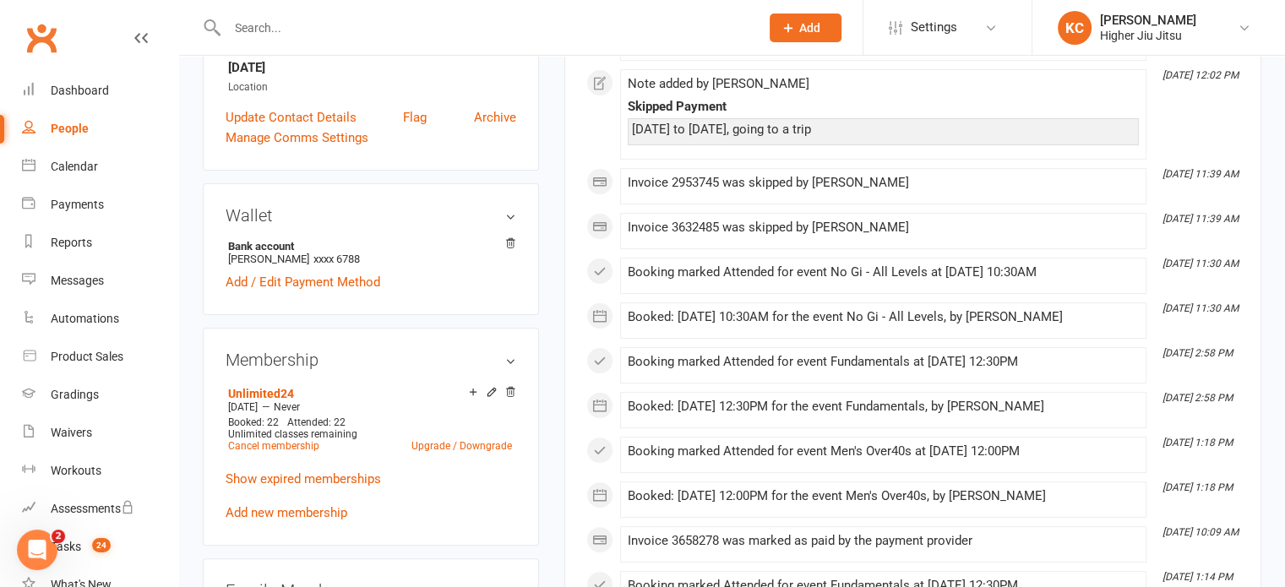
scroll to position [422, 0]
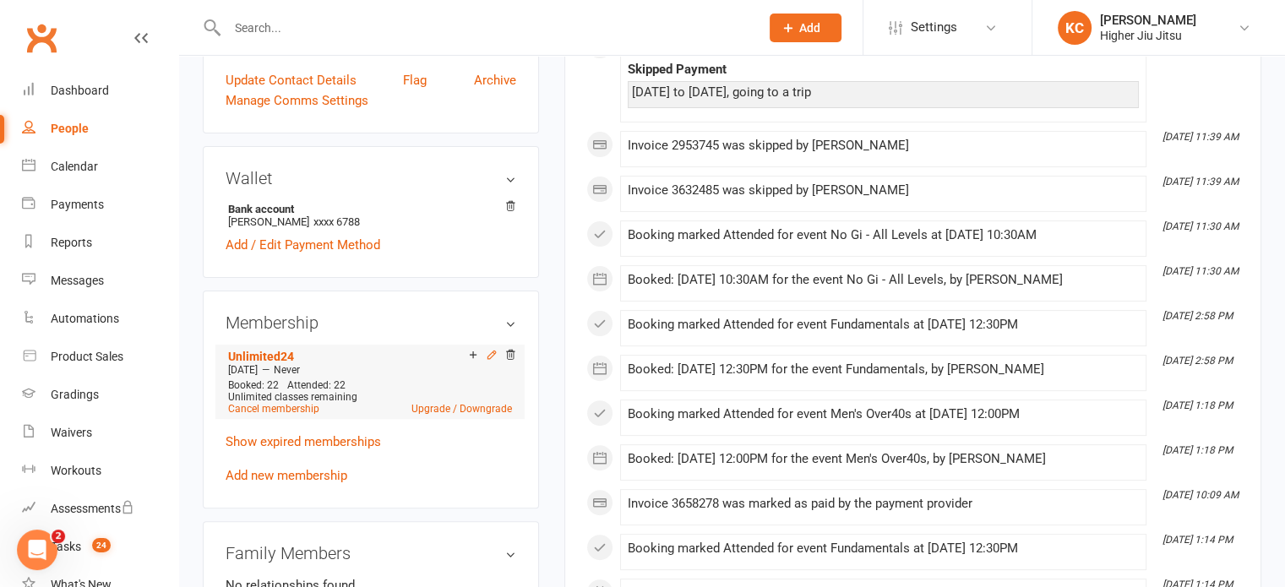
click at [488, 358] on icon at bounding box center [492, 355] width 12 height 12
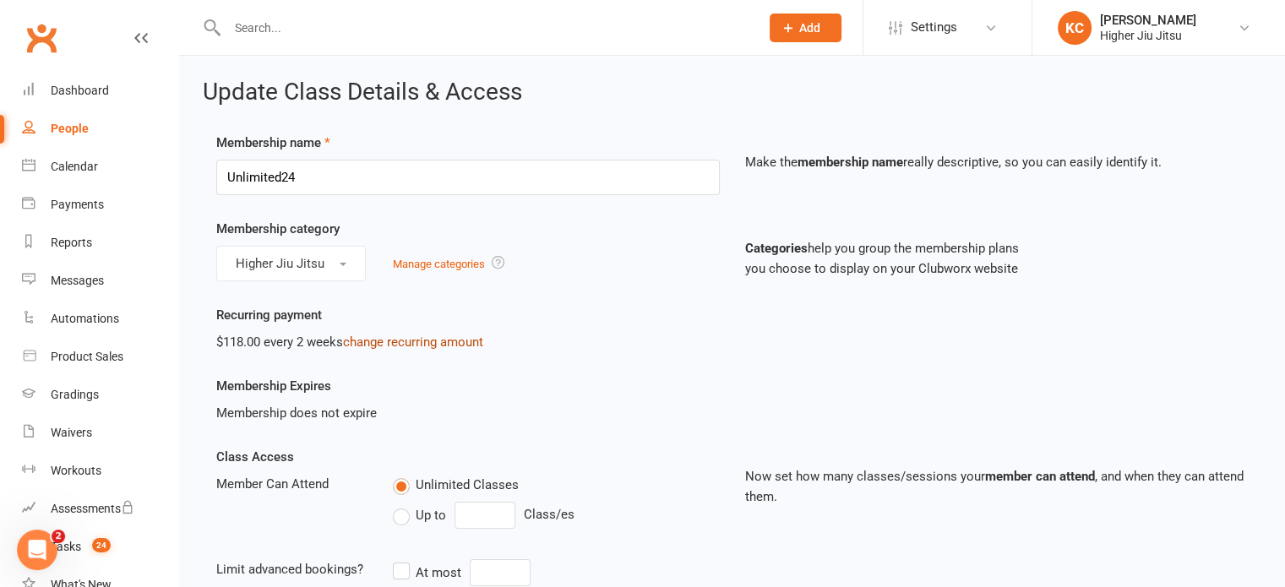
click at [389, 343] on link "change recurring amount" at bounding box center [413, 342] width 140 height 15
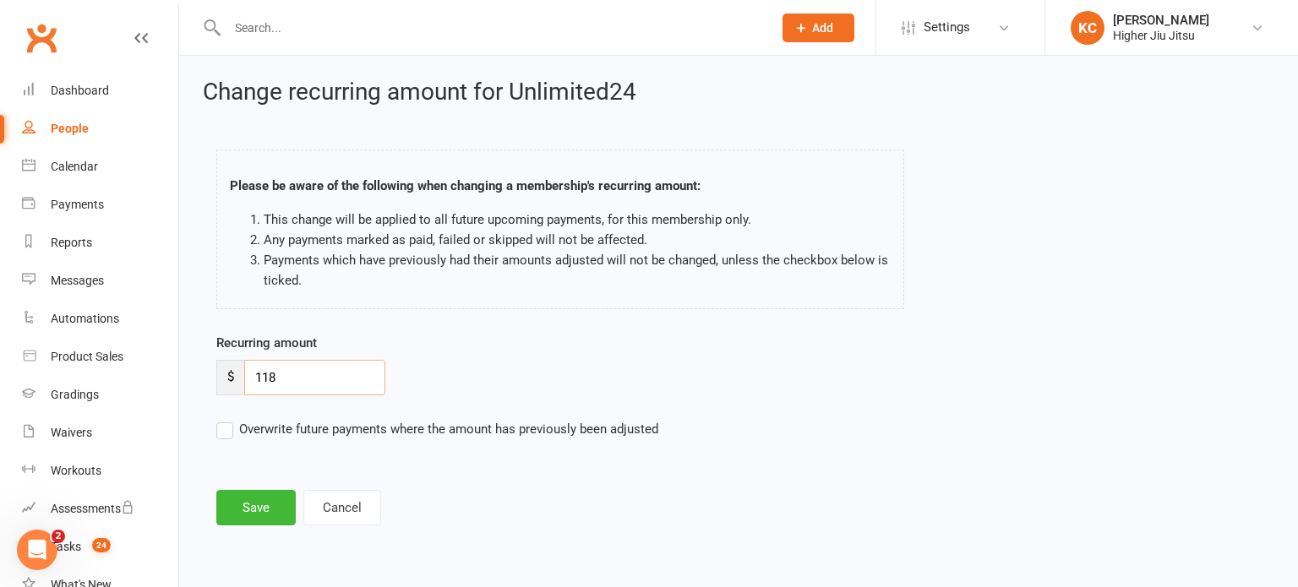
click at [303, 371] on input "118" at bounding box center [314, 377] width 141 height 35
type input "124"
click at [251, 502] on button "Save" at bounding box center [255, 507] width 79 height 35
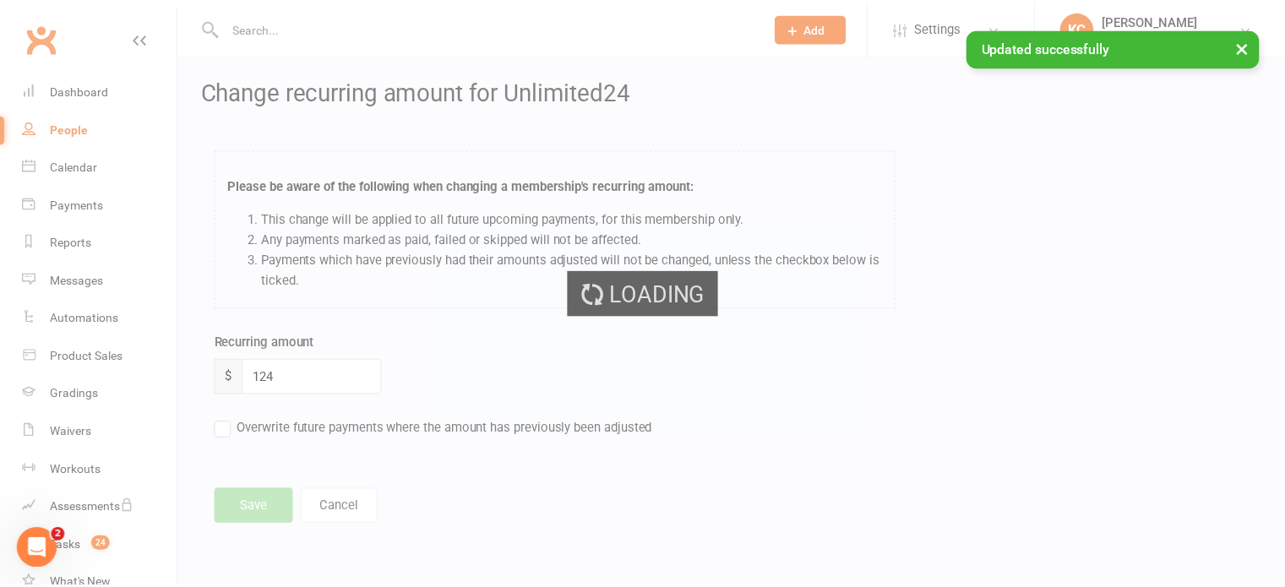
scroll to position [74, 0]
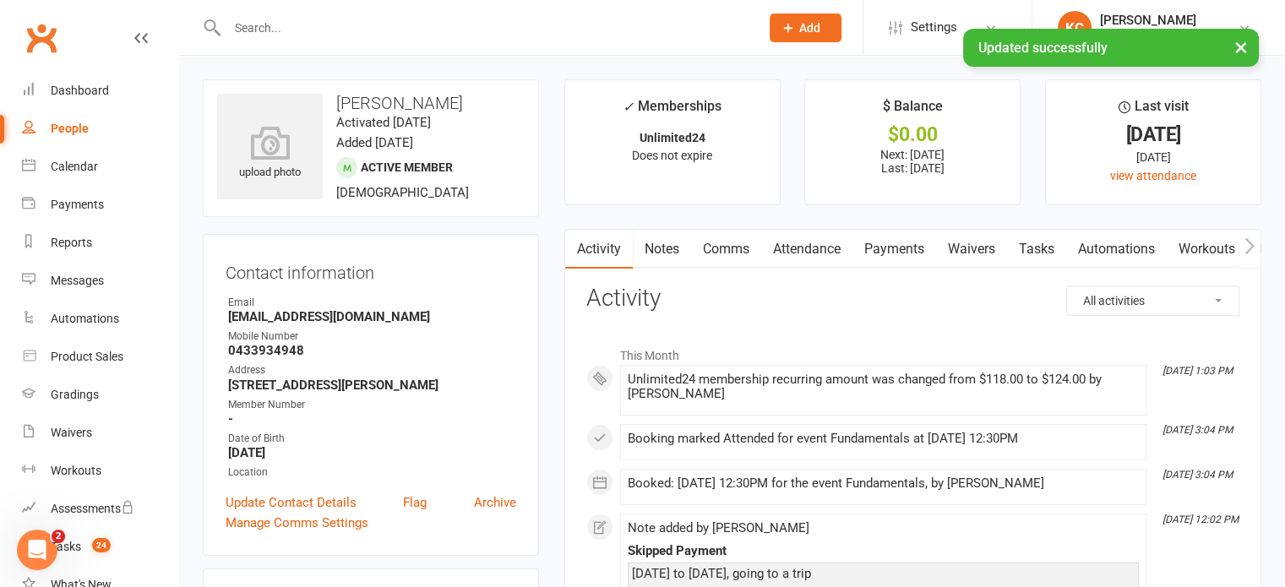
click at [650, 243] on link "Notes" at bounding box center [662, 249] width 58 height 39
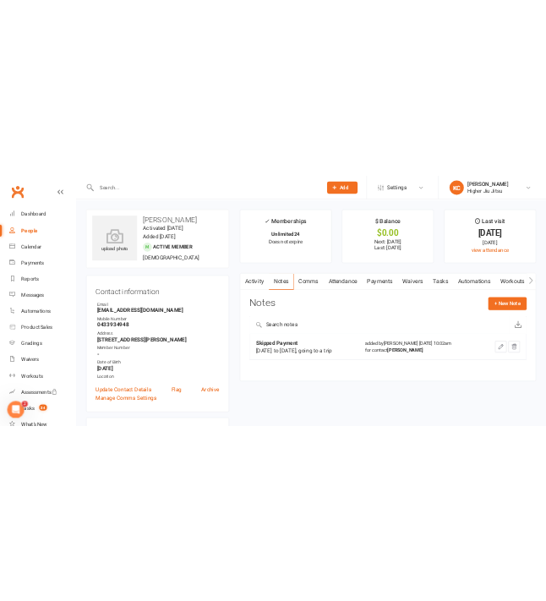
scroll to position [61, 0]
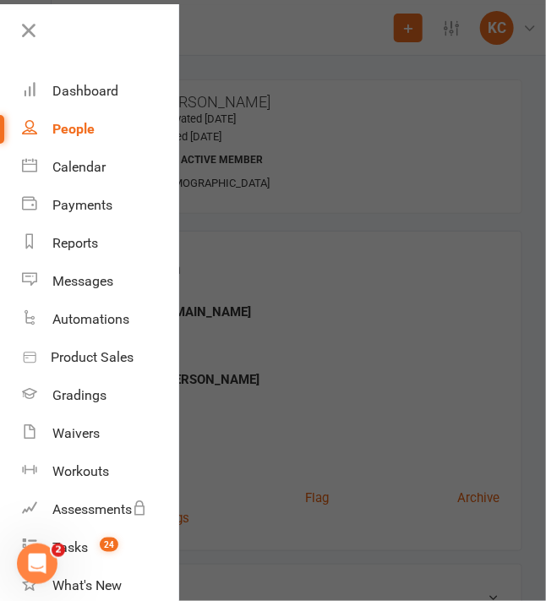
click at [368, 259] on div at bounding box center [273, 300] width 546 height 601
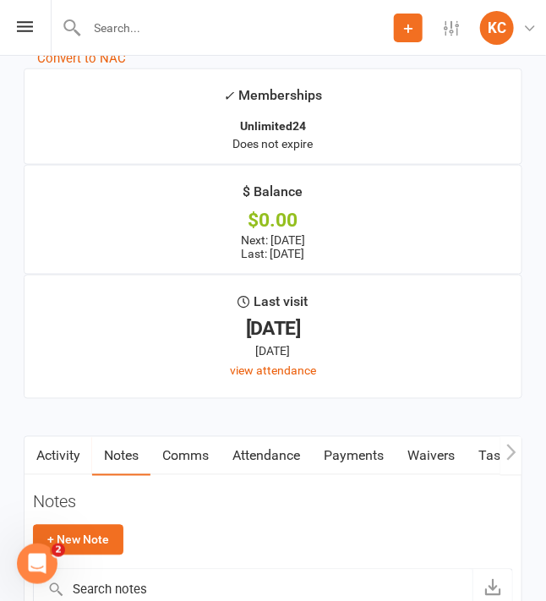
scroll to position [1932, 0]
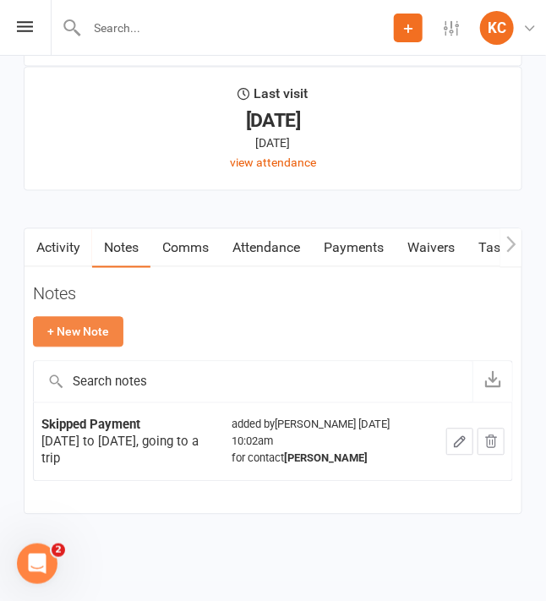
click at [72, 331] on button "+ New Note" at bounding box center [78, 332] width 90 height 30
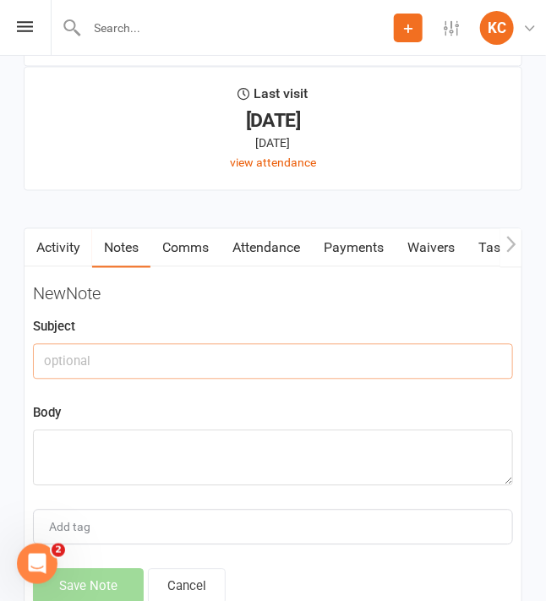
click at [128, 357] on input "text" at bounding box center [273, 361] width 480 height 35
click at [152, 354] on input "text" at bounding box center [273, 361] width 480 height 35
paste input "Increased fees for [DATE]"
type input "Increased fees for [DATE]"
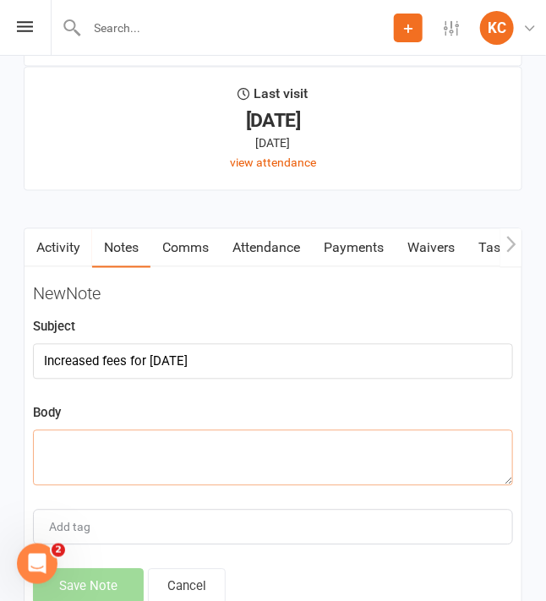
click at [81, 448] on textarea at bounding box center [273, 458] width 480 height 56
paste textarea "Price increase"
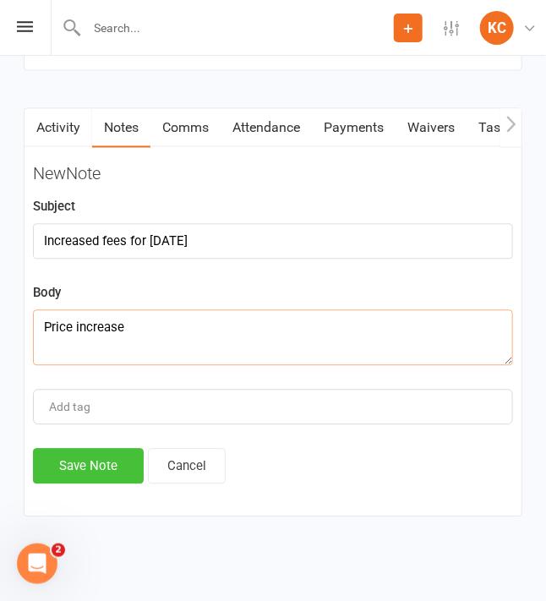
scroll to position [2055, 0]
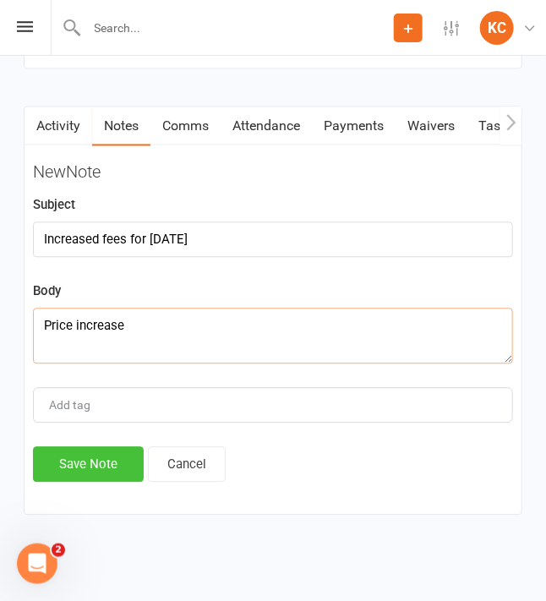
type textarea "Price increase"
click at [95, 470] on button "Save Note" at bounding box center [88, 463] width 111 height 35
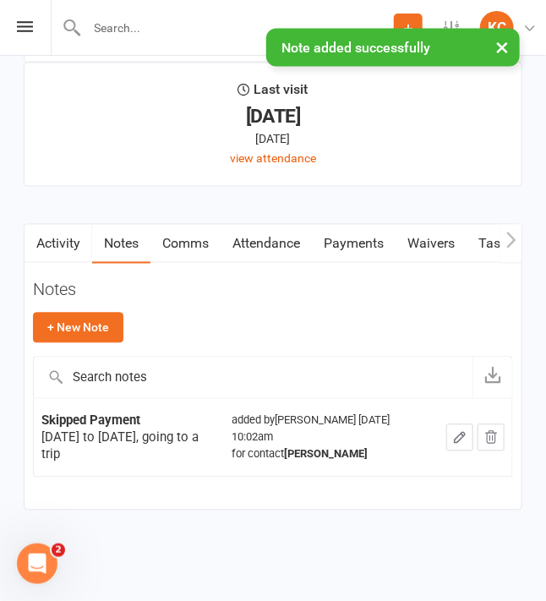
scroll to position [61, 0]
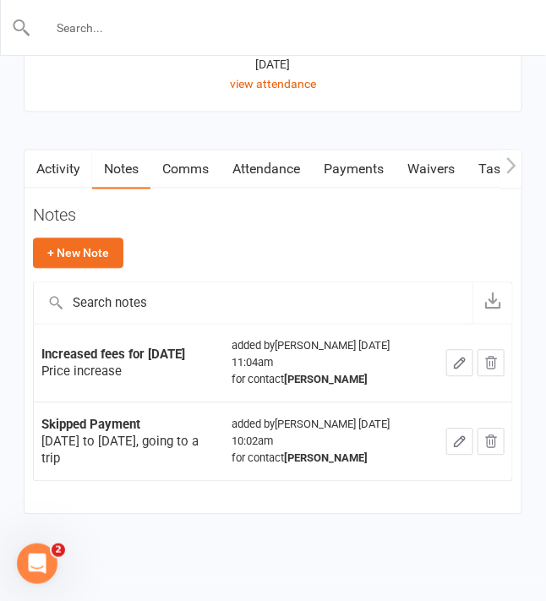
click at [150, 33] on input "text" at bounding box center [273, 28] width 485 height 24
paste input "[PERSON_NAME]"
click at [80, 21] on input "[PERSON_NAME]" at bounding box center [273, 28] width 485 height 24
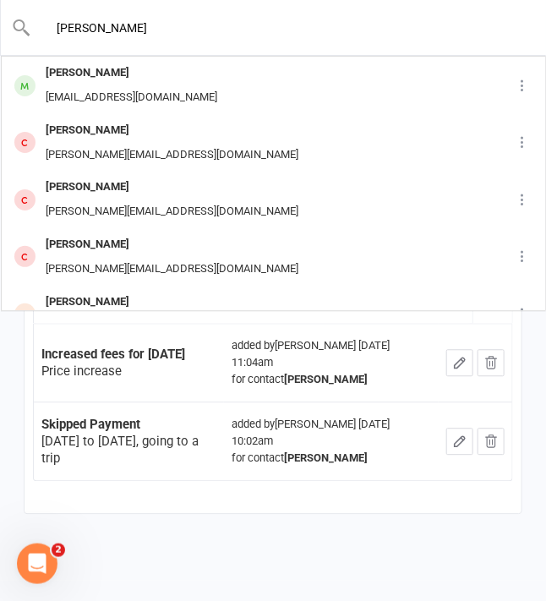
type input "[PERSON_NAME]"
click at [93, 75] on div "[PERSON_NAME]" at bounding box center [132, 73] width 182 height 25
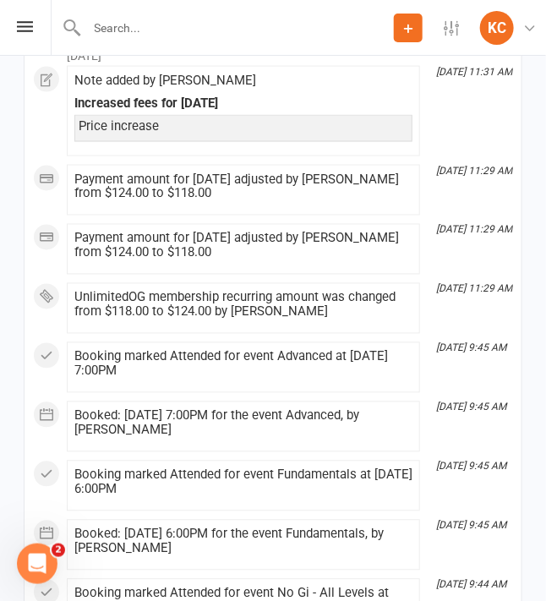
scroll to position [8511, 0]
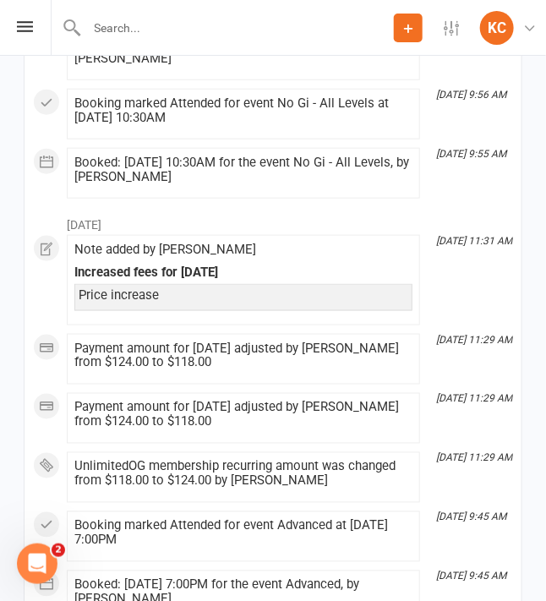
click at [149, 35] on input "text" at bounding box center [238, 28] width 312 height 24
paste input "[PERSON_NAME]"
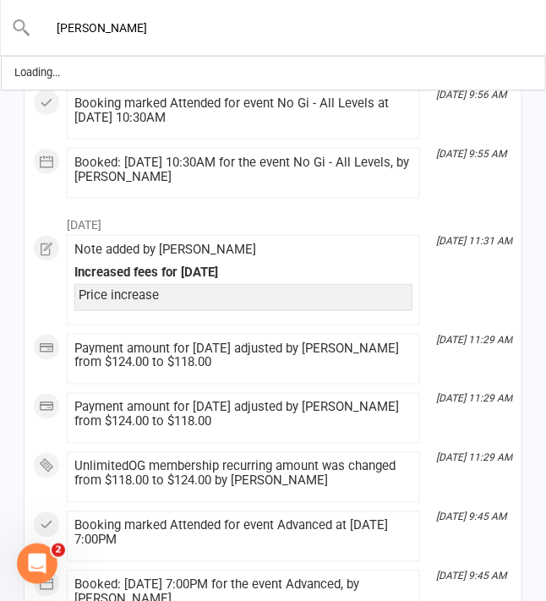
click at [101, 26] on input "[PERSON_NAME]" at bounding box center [273, 28] width 485 height 24
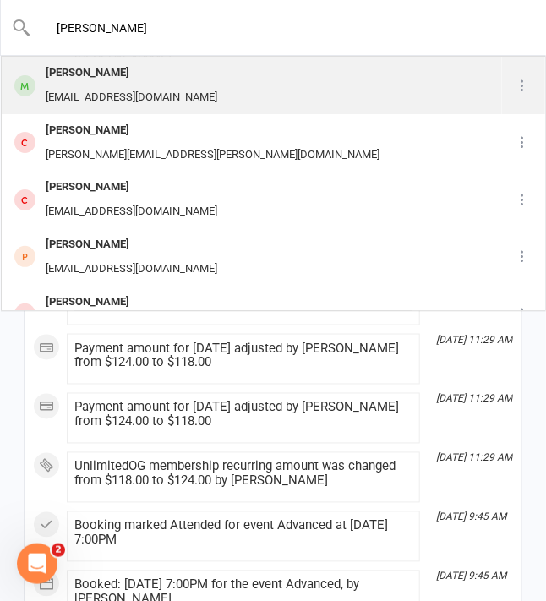
type input "[PERSON_NAME]"
click at [150, 80] on div "[PERSON_NAME]" at bounding box center [132, 73] width 182 height 25
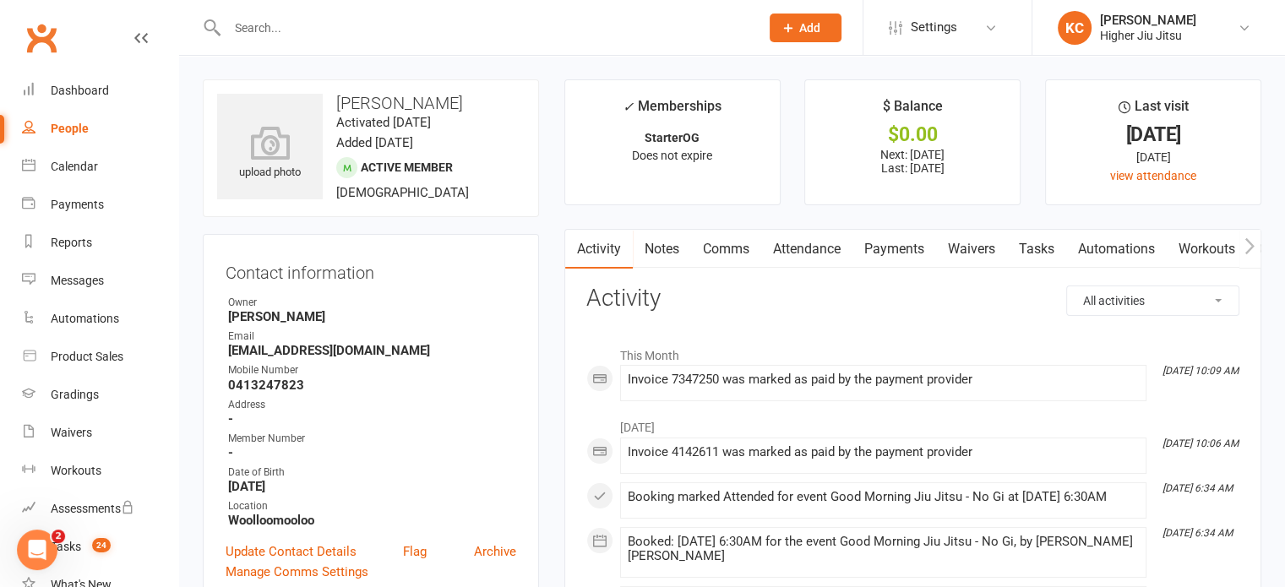
click at [720, 251] on link "Comms" at bounding box center [726, 249] width 70 height 39
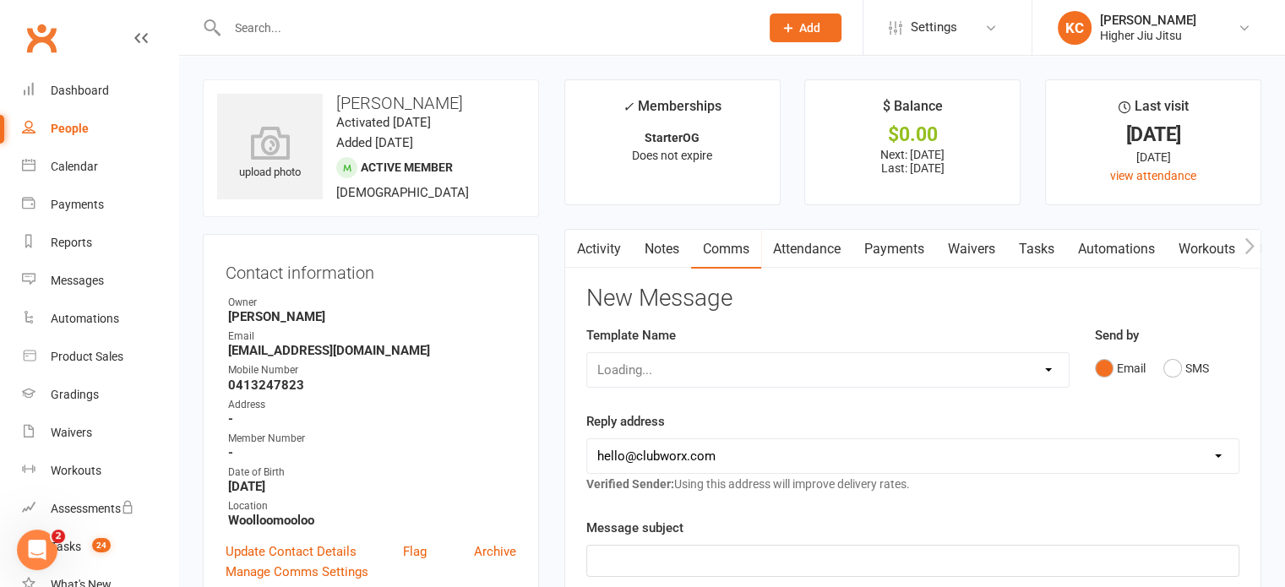
click at [662, 248] on link "Notes" at bounding box center [662, 249] width 58 height 39
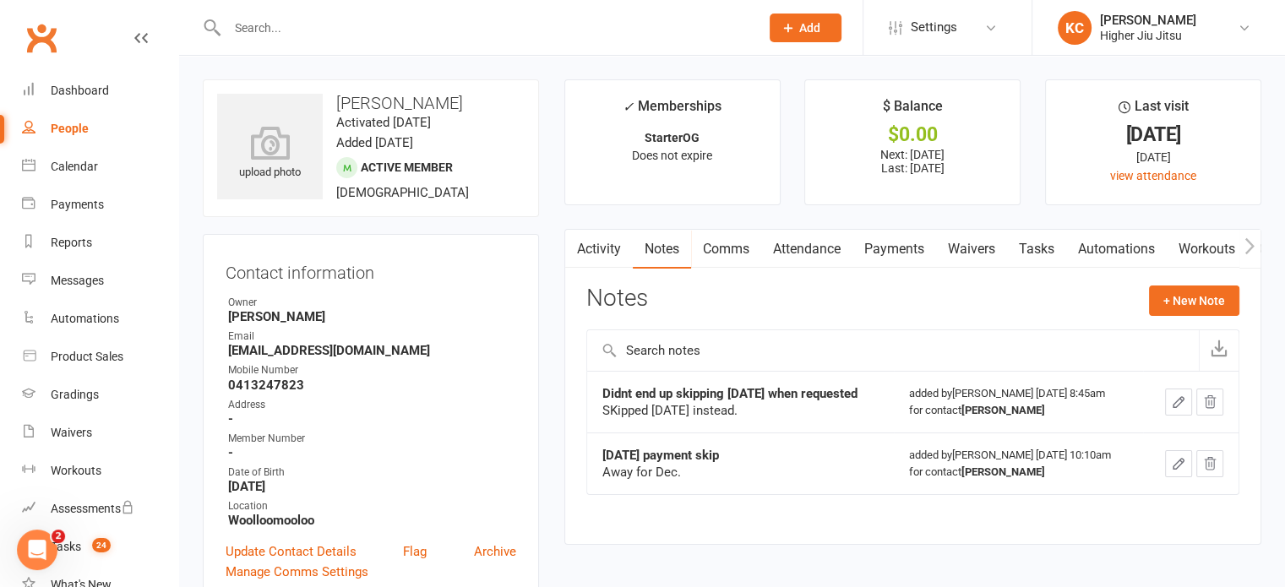
click at [586, 253] on link "Activity" at bounding box center [599, 249] width 68 height 39
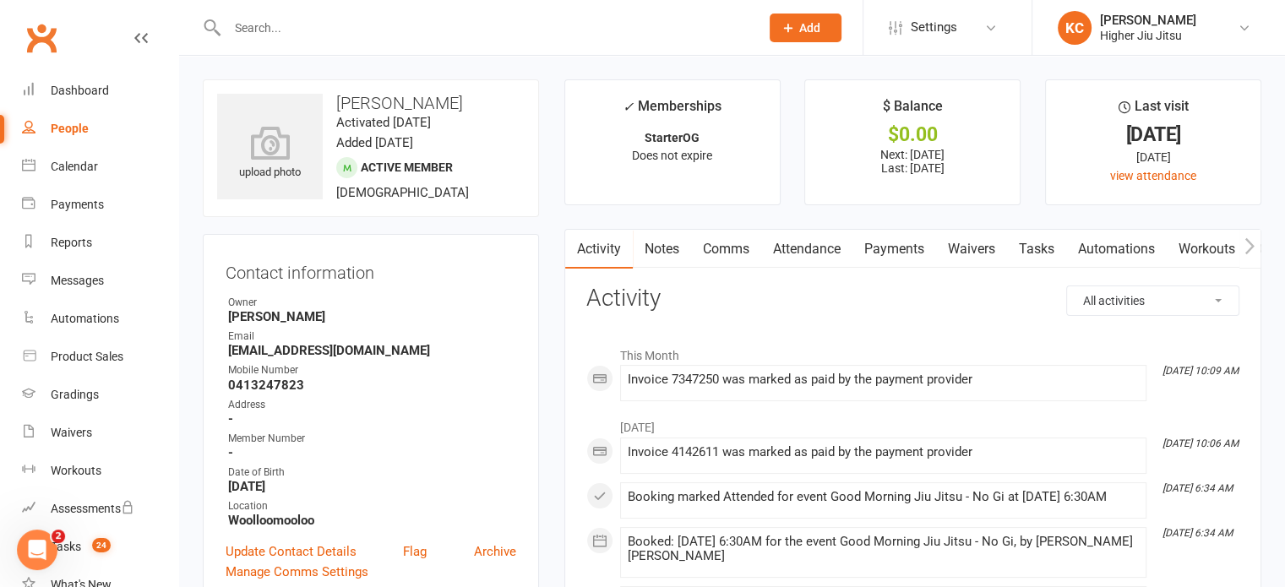
click at [723, 245] on link "Comms" at bounding box center [726, 249] width 70 height 39
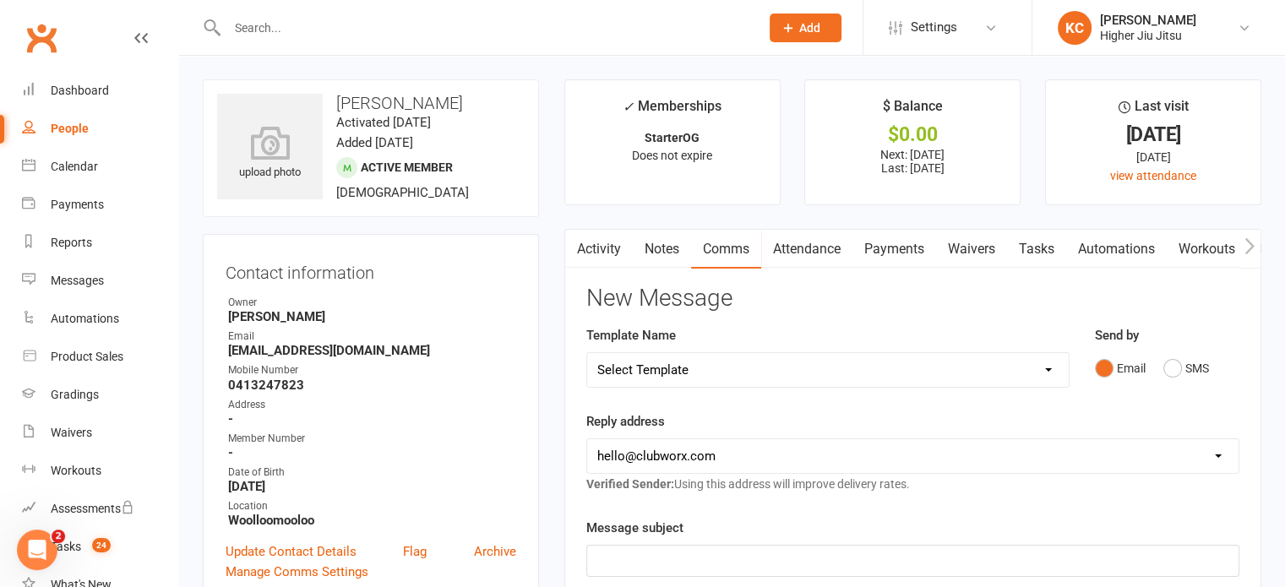
click at [591, 257] on link "Activity" at bounding box center [599, 249] width 68 height 39
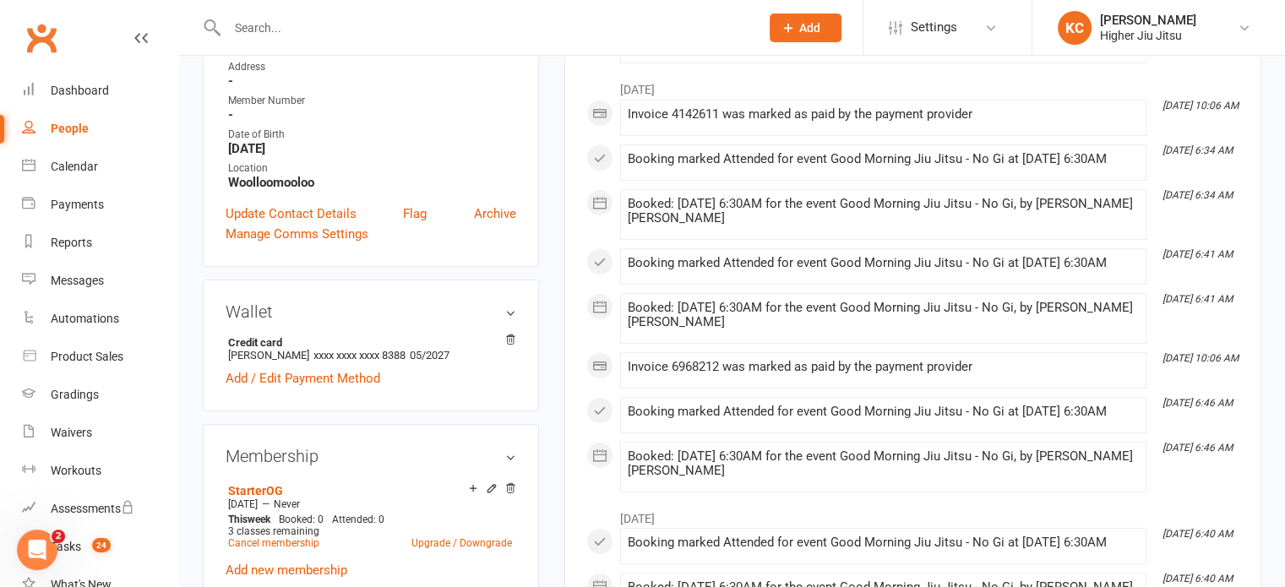
scroll to position [422, 0]
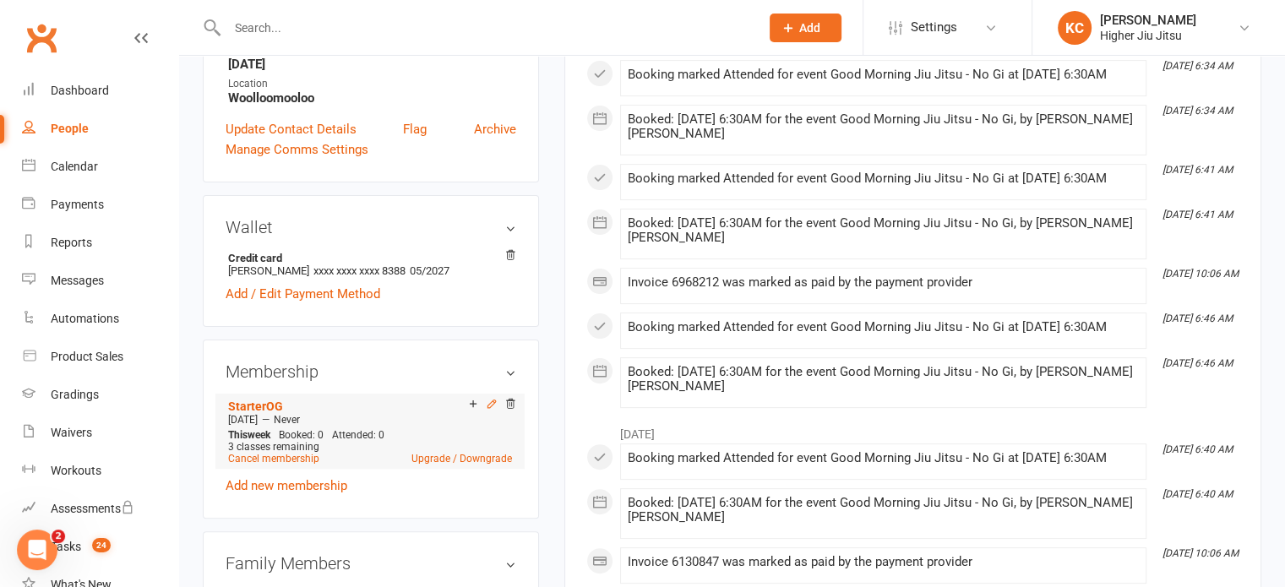
click at [490, 406] on icon at bounding box center [492, 404] width 12 height 12
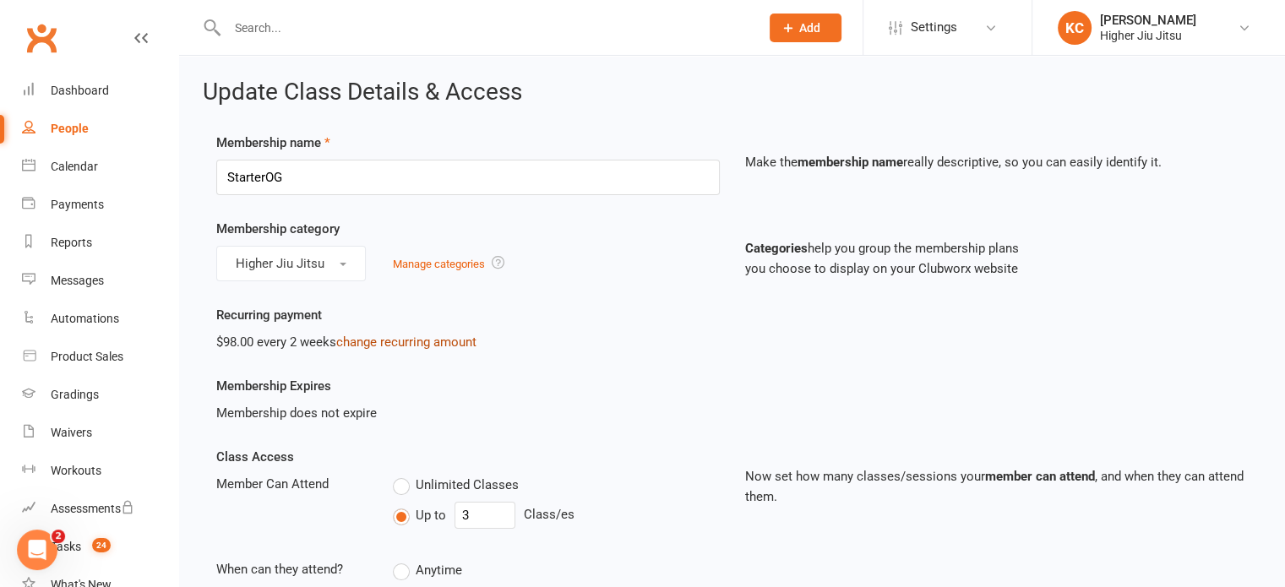
click at [379, 338] on link "change recurring amount" at bounding box center [406, 342] width 140 height 15
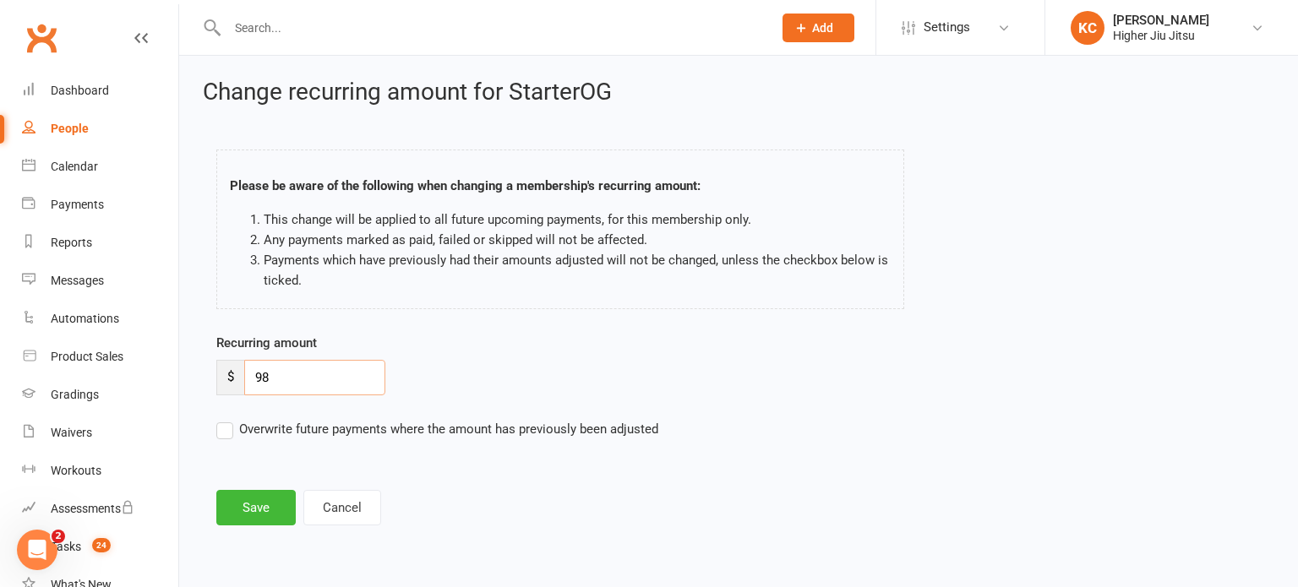
click at [301, 385] on input "98" at bounding box center [314, 377] width 141 height 35
drag, startPoint x: 301, startPoint y: 385, endPoint x: 294, endPoint y: 377, distance: 10.8
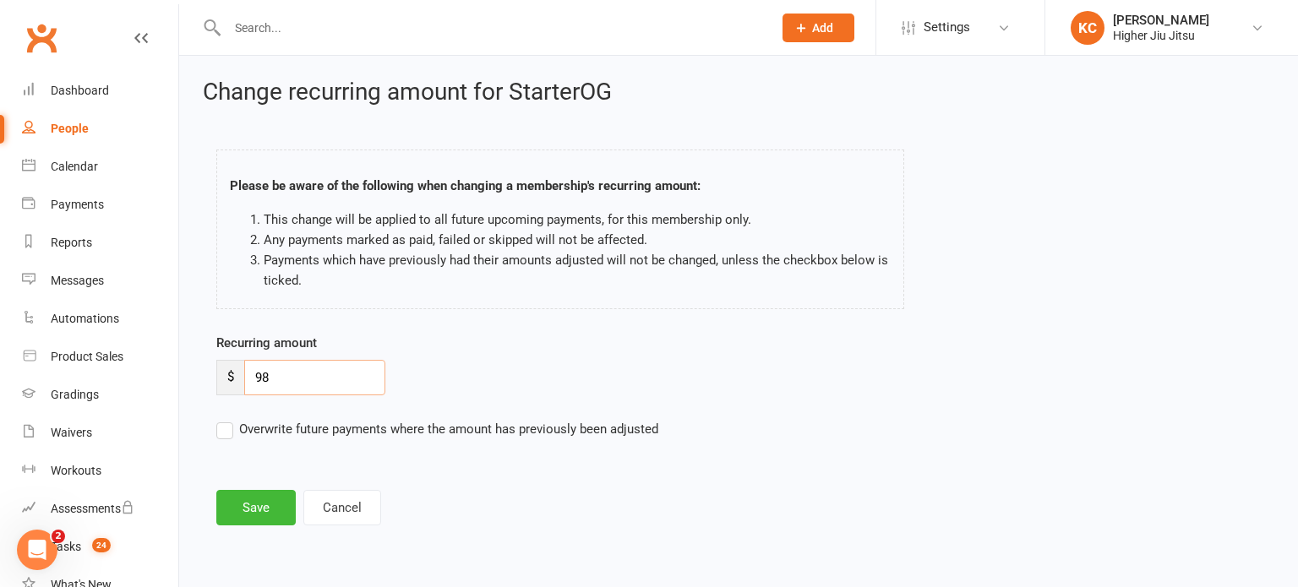
click at [297, 381] on input "98" at bounding box center [314, 377] width 141 height 35
type input "104"
click at [251, 499] on button "Save" at bounding box center [255, 507] width 79 height 35
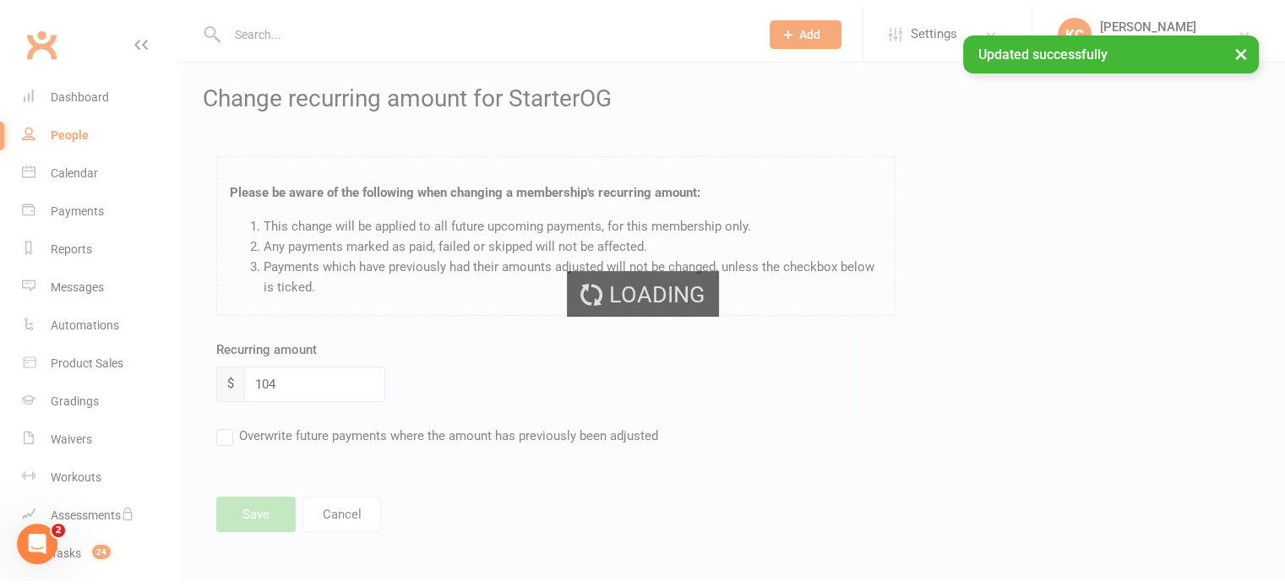
scroll to position [74, 0]
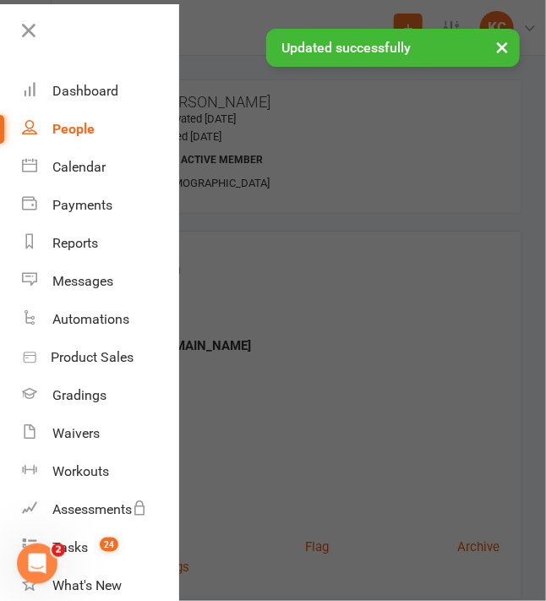
scroll to position [61, 0]
click at [240, 319] on div at bounding box center [273, 300] width 546 height 601
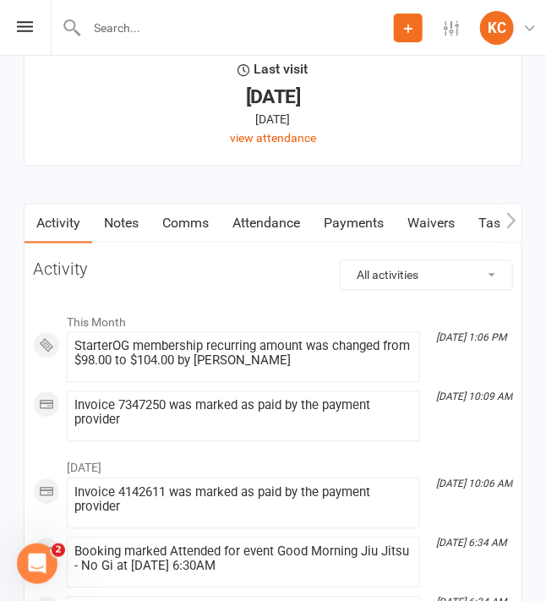
scroll to position [2028, 0]
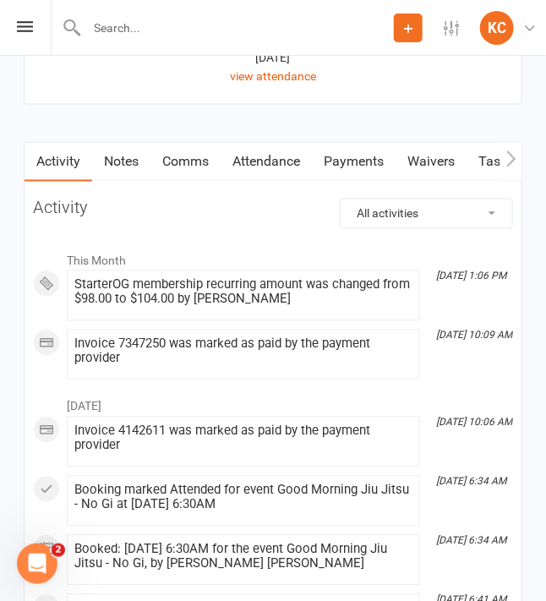
click at [123, 158] on link "Notes" at bounding box center [121, 162] width 58 height 39
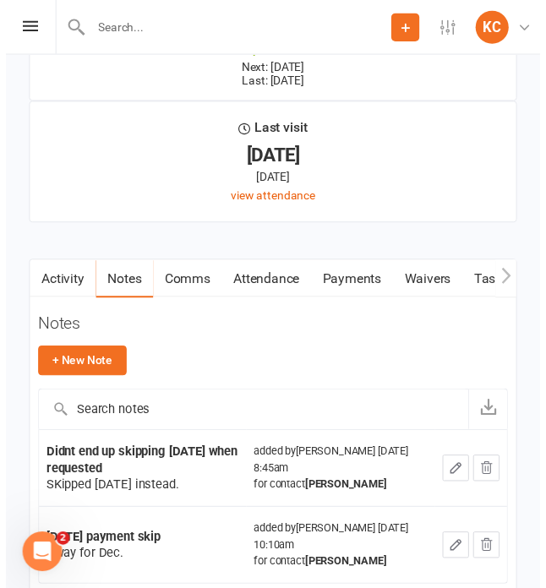
scroll to position [2021, 0]
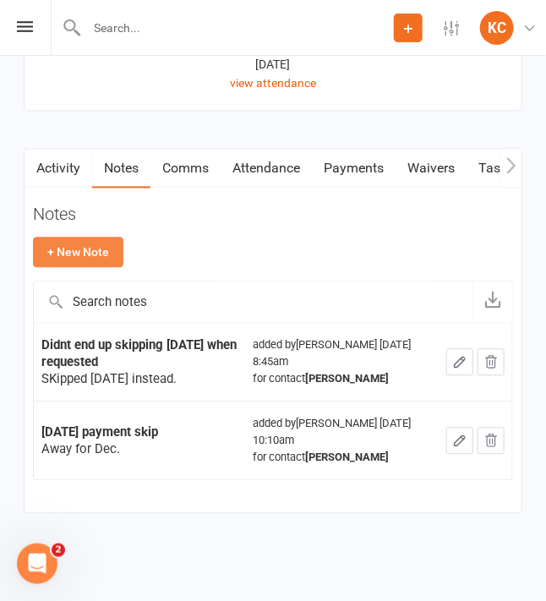
click at [107, 240] on button "+ New Note" at bounding box center [78, 252] width 90 height 30
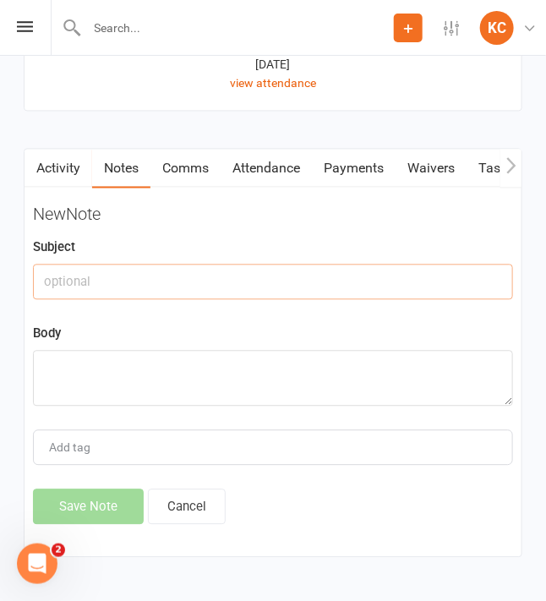
click at [64, 275] on input "text" at bounding box center [273, 281] width 480 height 35
paste input "Increased fees for [DATE]"
type input "Increased fees for [DATE]"
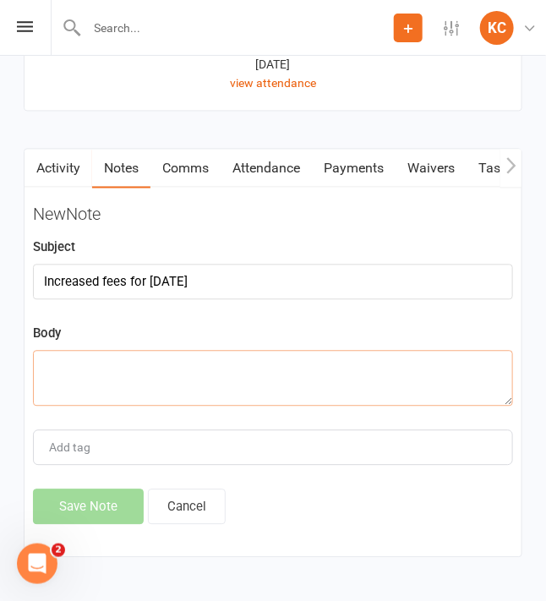
click at [70, 365] on textarea at bounding box center [273, 379] width 480 height 56
paste textarea "Price increase"
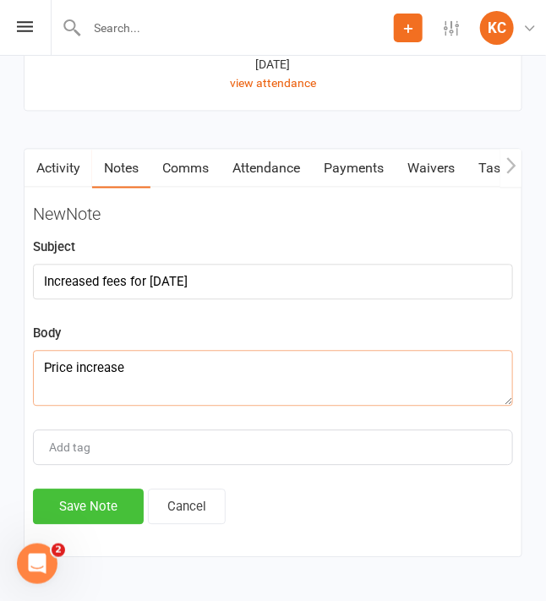
type textarea "Price increase"
click at [95, 495] on button "Save Note" at bounding box center [88, 506] width 111 height 35
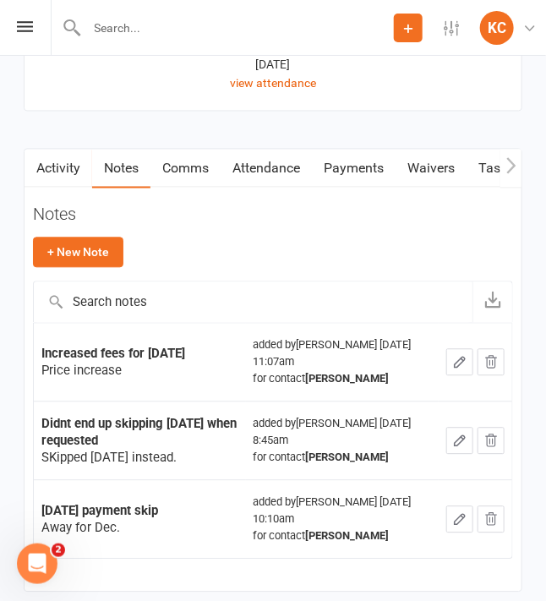
scroll to position [2099, 0]
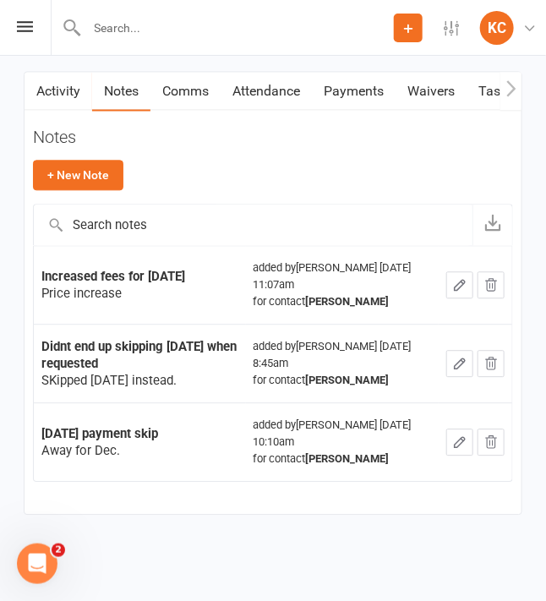
click at [134, 25] on input "text" at bounding box center [238, 28] width 312 height 24
paste input "[PERSON_NAME]"
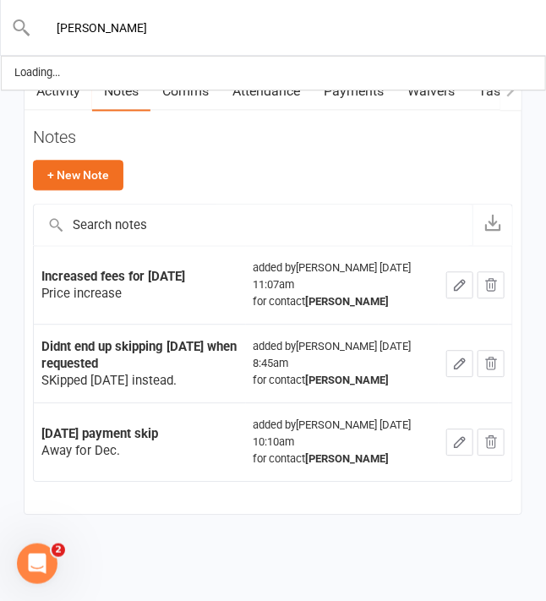
drag, startPoint x: 119, startPoint y: 24, endPoint x: 135, endPoint y: 26, distance: 16.3
click at [120, 24] on input "[PERSON_NAME]" at bounding box center [273, 28] width 485 height 24
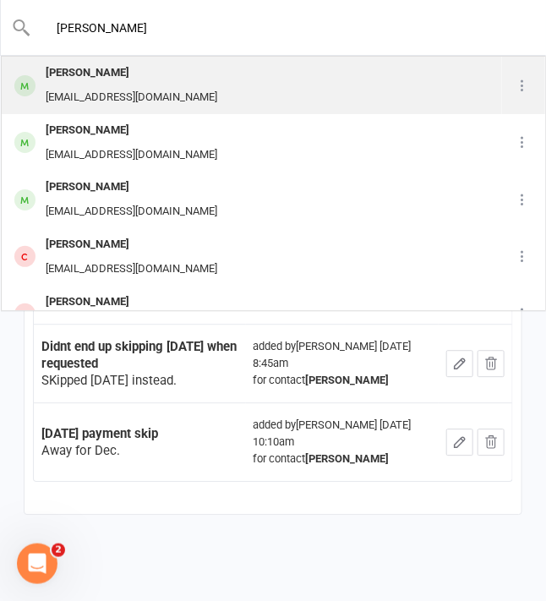
type input "[PERSON_NAME]"
click at [152, 80] on div "[PERSON_NAME]" at bounding box center [132, 73] width 182 height 25
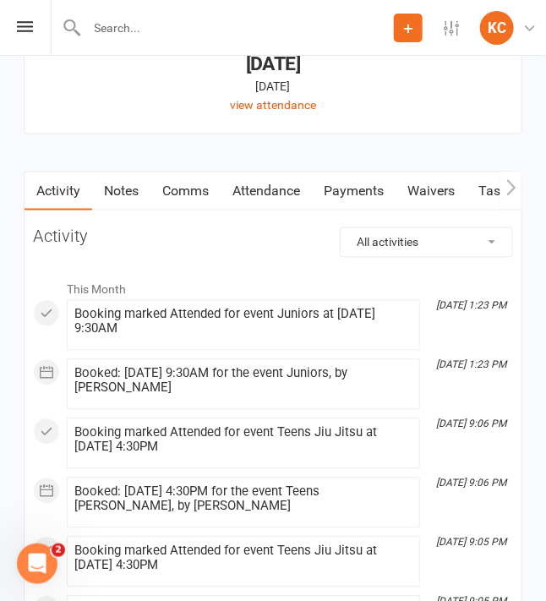
scroll to position [2112, 0]
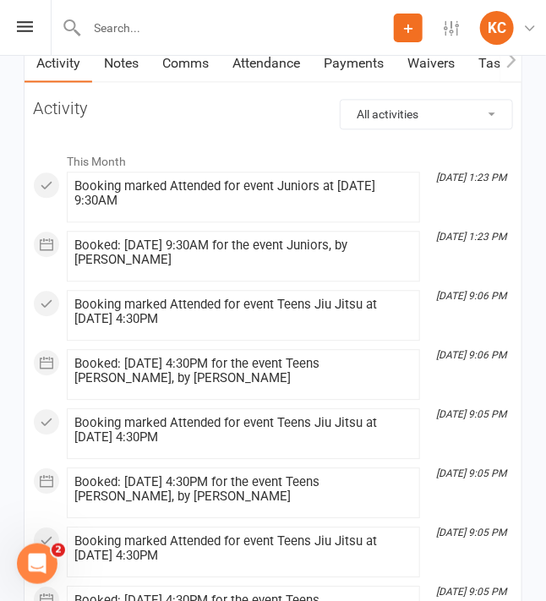
click at [115, 25] on input "text" at bounding box center [238, 28] width 312 height 24
paste input "[PERSON_NAME]"
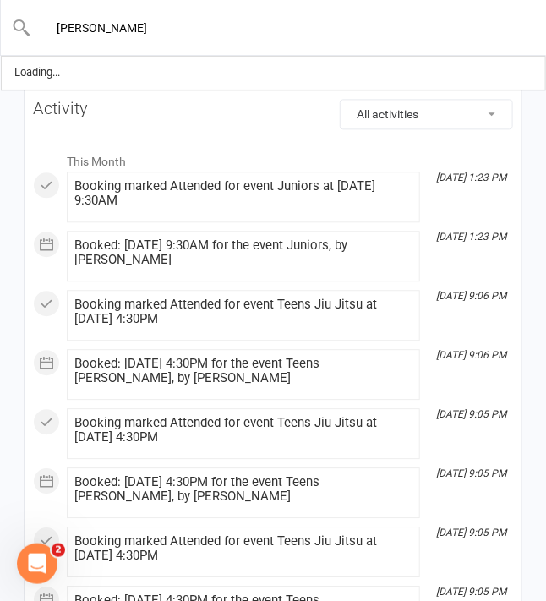
click at [102, 24] on input "[PERSON_NAME]" at bounding box center [273, 28] width 485 height 24
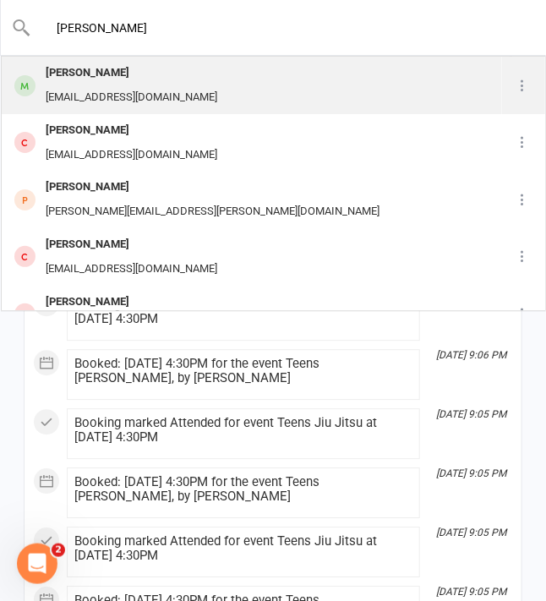
type input "[PERSON_NAME]"
click at [165, 79] on div "[PERSON_NAME]" at bounding box center [132, 73] width 182 height 25
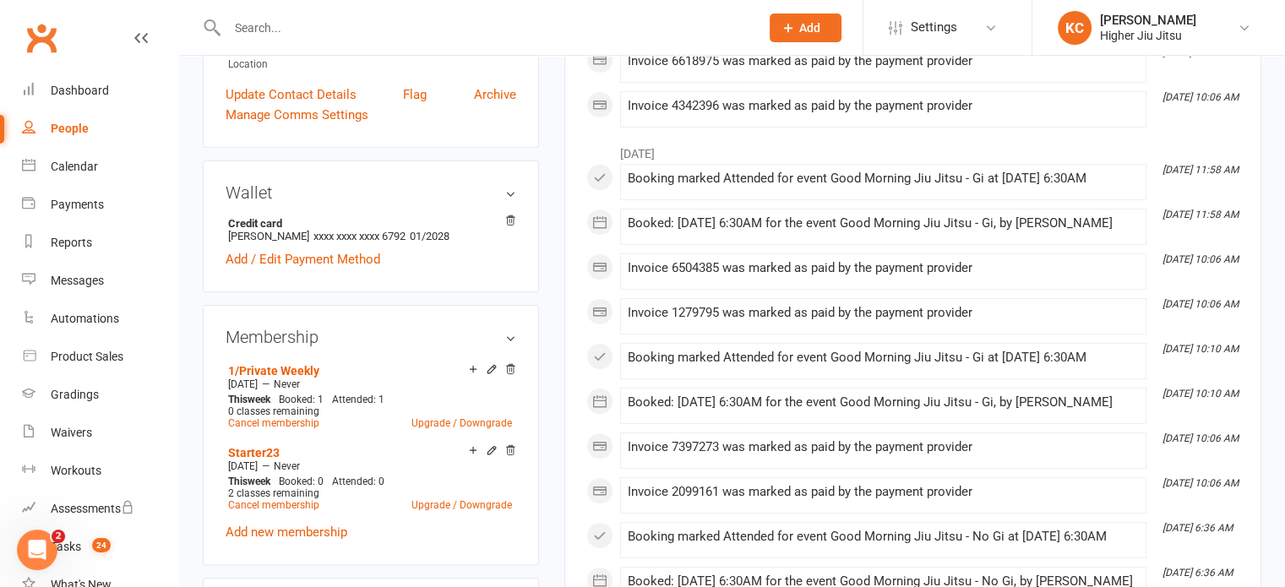
scroll to position [507, 0]
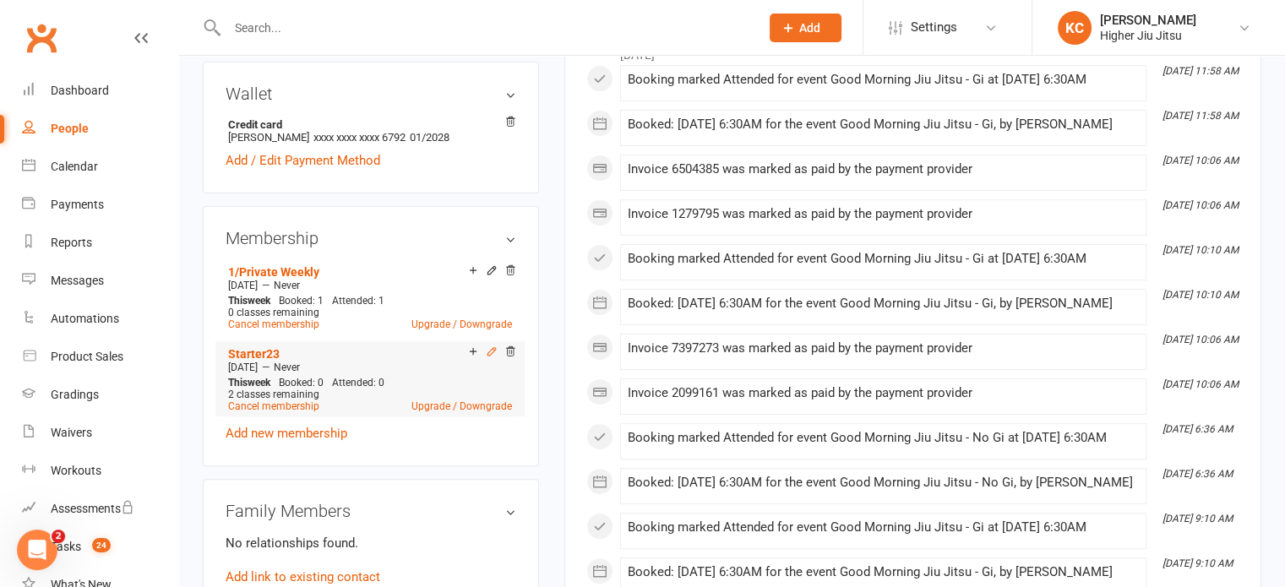
click at [488, 351] on icon at bounding box center [492, 352] width 12 height 12
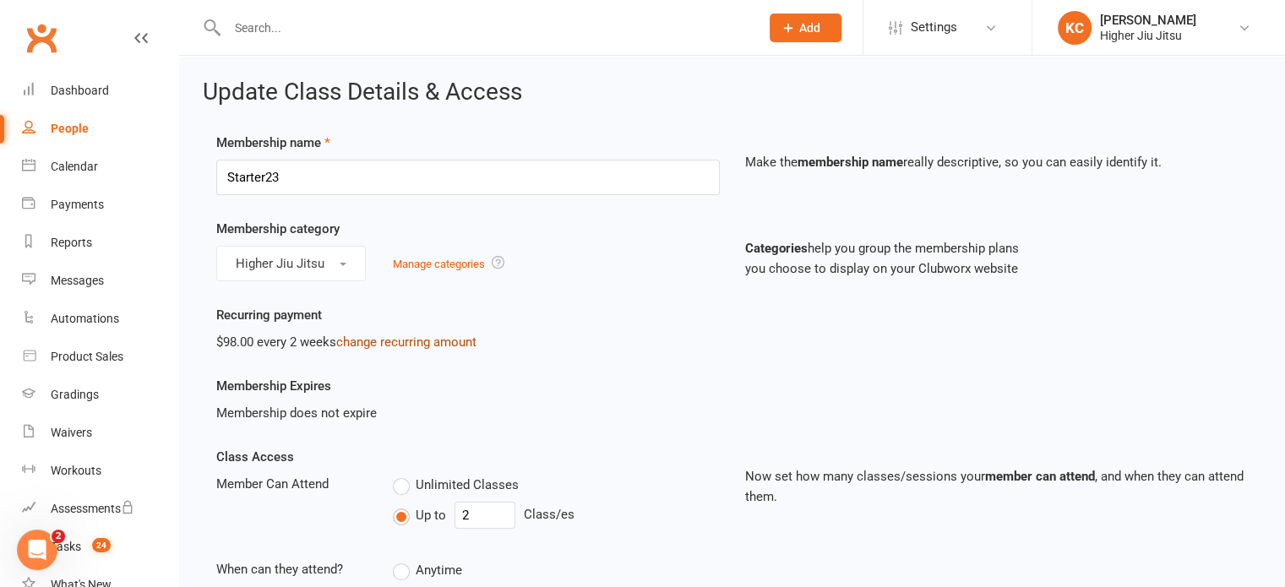
click at [379, 344] on link "change recurring amount" at bounding box center [406, 342] width 140 height 15
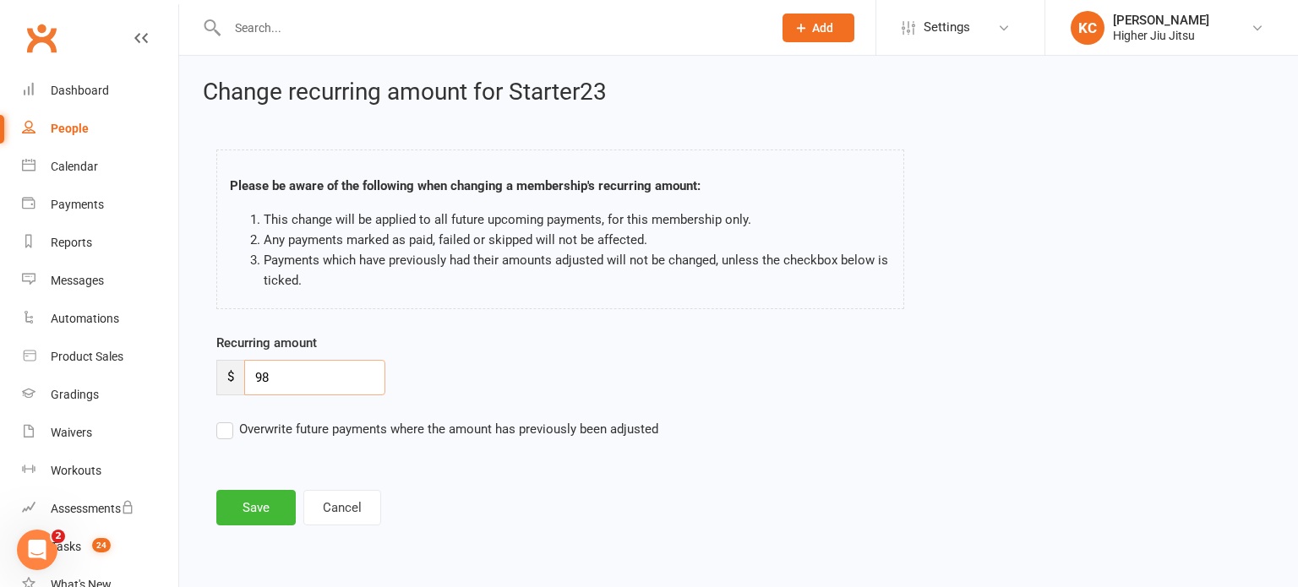
click at [284, 378] on input "98" at bounding box center [314, 377] width 141 height 35
type input "104"
click at [266, 503] on button "Save" at bounding box center [255, 507] width 79 height 35
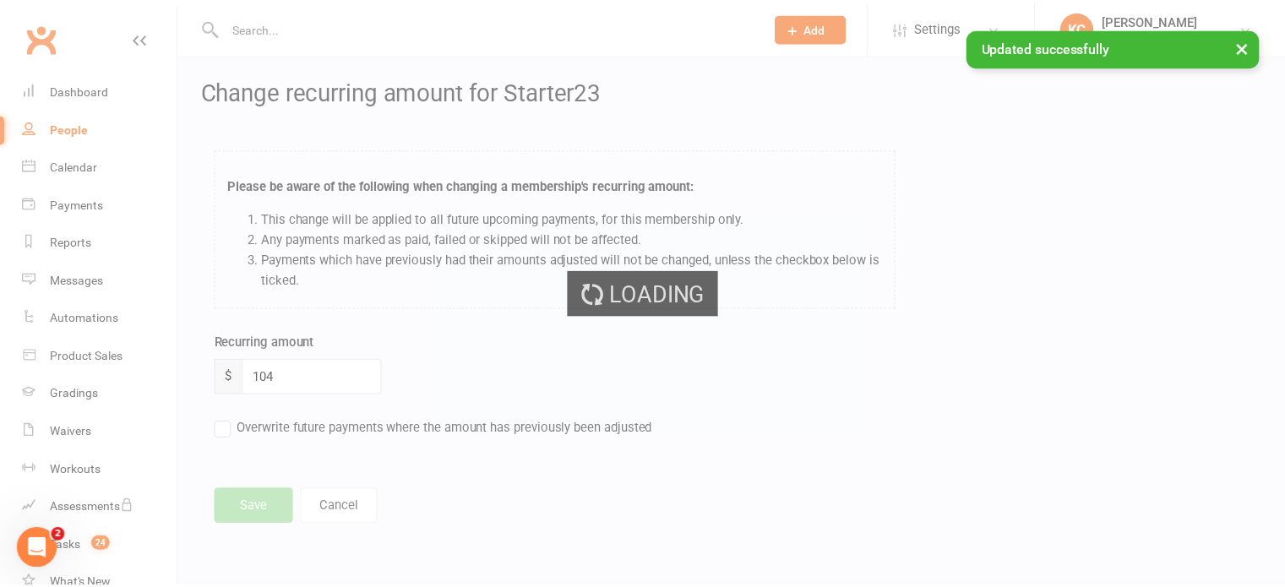
scroll to position [74, 0]
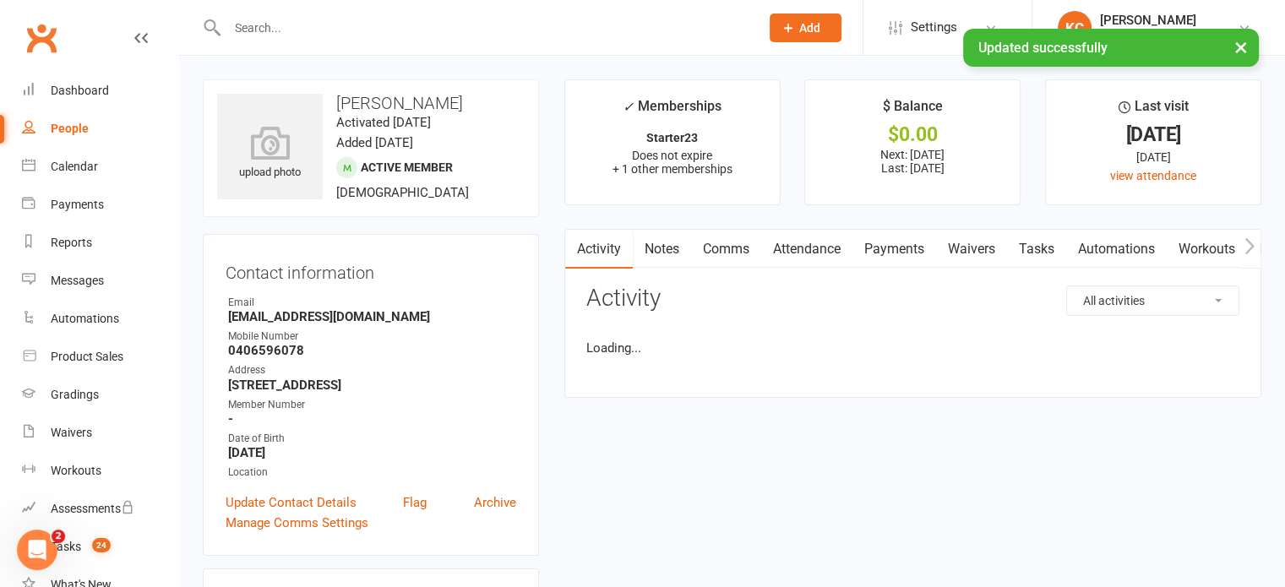
click at [659, 248] on link "Notes" at bounding box center [662, 249] width 58 height 39
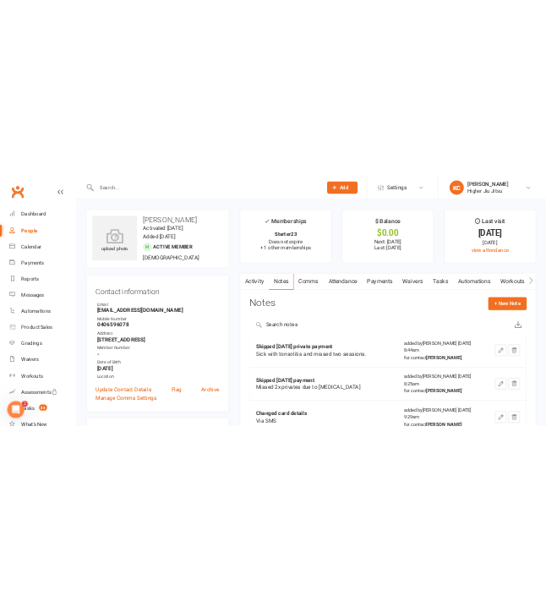
scroll to position [61, 0]
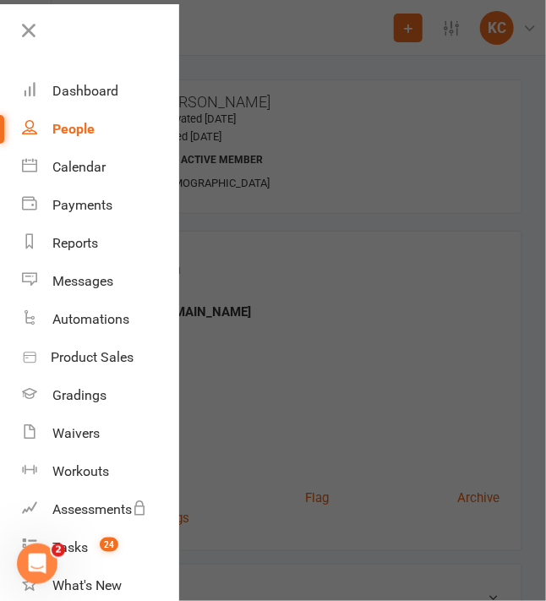
click at [350, 232] on div at bounding box center [273, 300] width 546 height 601
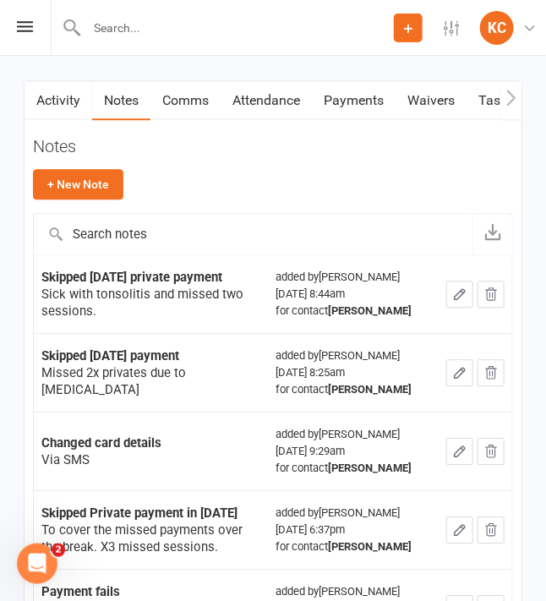
scroll to position [2197, 0]
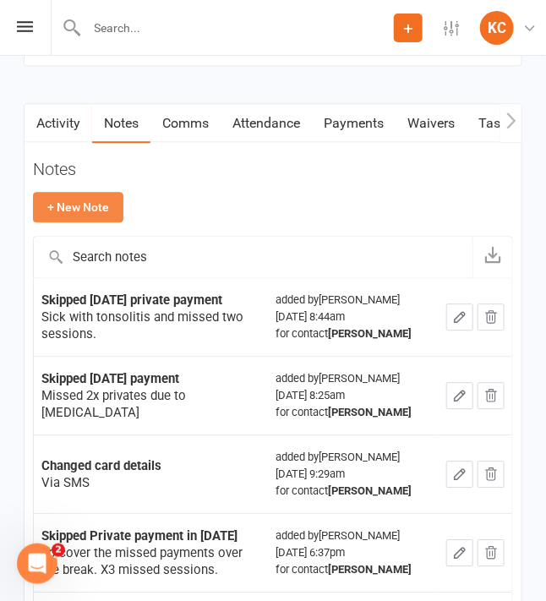
click at [72, 204] on button "+ New Note" at bounding box center [78, 207] width 90 height 30
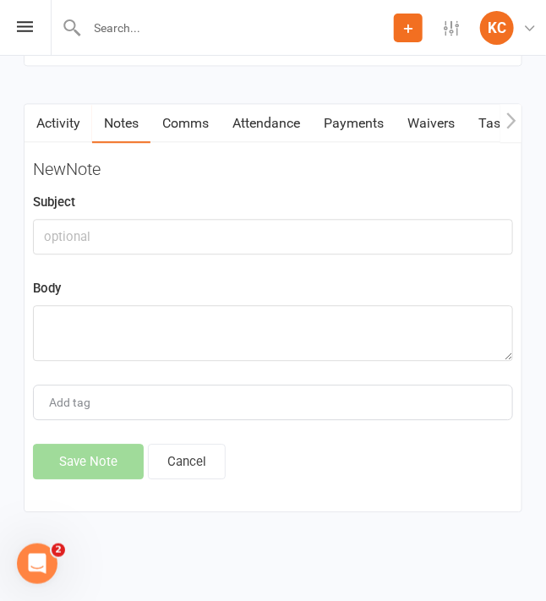
scroll to position [2109, 0]
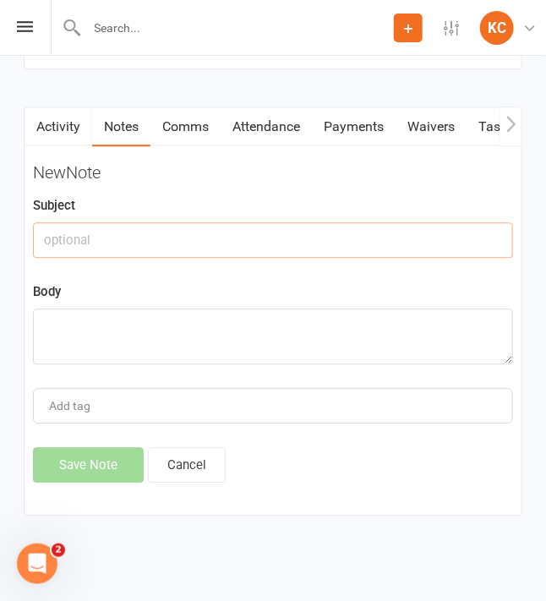
click at [105, 239] on input "text" at bounding box center [273, 239] width 480 height 35
paste input "Increased fees for [DATE]"
type input "Increased fees for [DATE]"
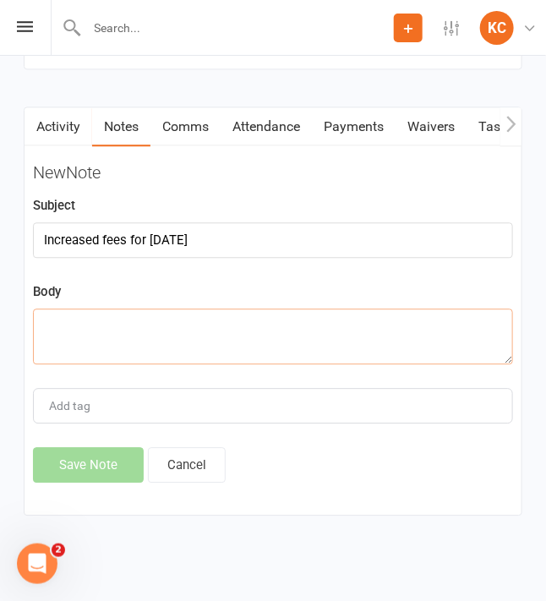
click at [128, 339] on textarea at bounding box center [273, 336] width 480 height 56
paste textarea "Price increase"
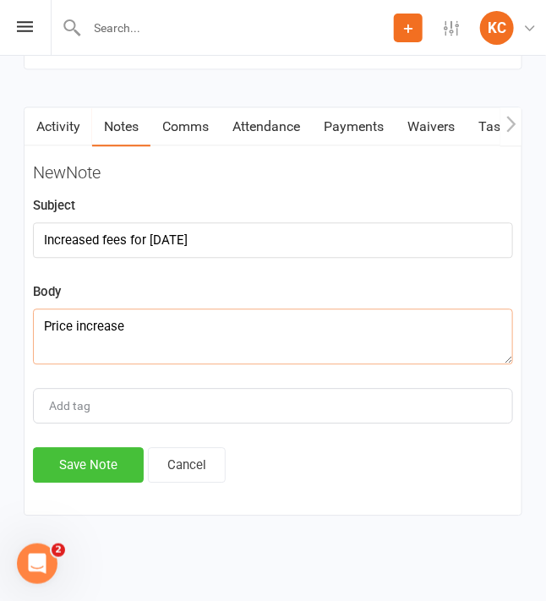
type textarea "Price increase"
click at [87, 461] on button "Save Note" at bounding box center [88, 464] width 111 height 35
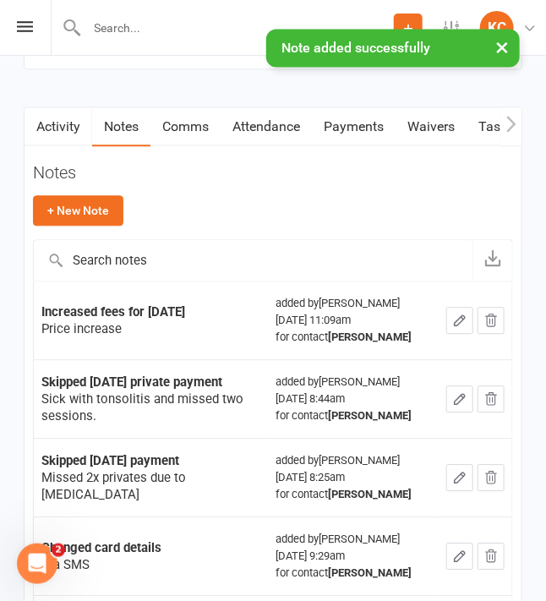
scroll to position [61, 0]
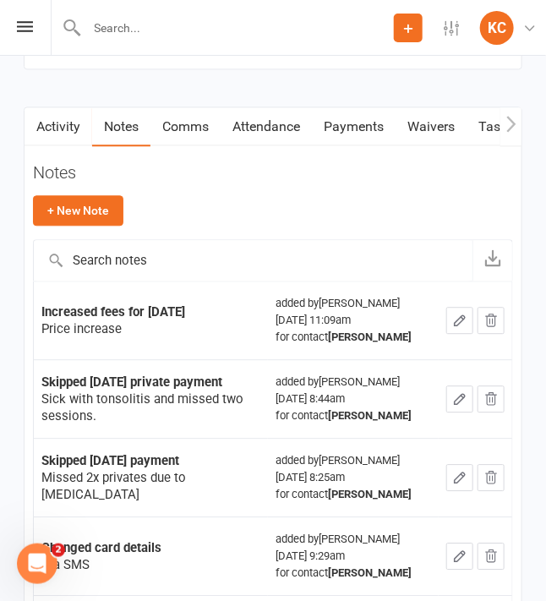
click at [119, 16] on input "text" at bounding box center [238, 28] width 312 height 24
paste input "[PERSON_NAME]"
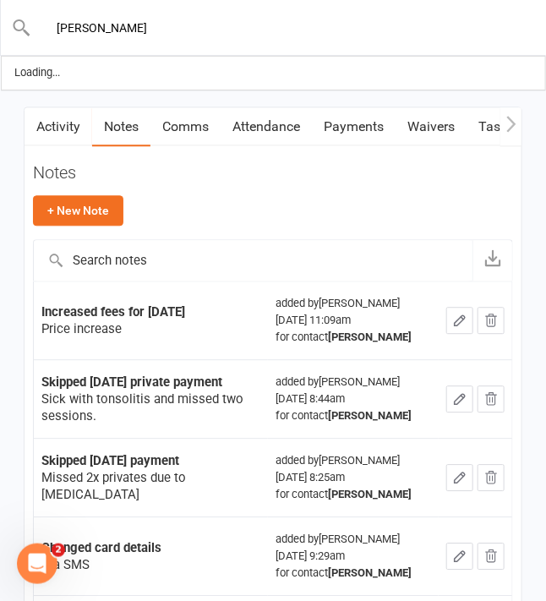
click at [122, 30] on input "[PERSON_NAME]" at bounding box center [273, 28] width 485 height 24
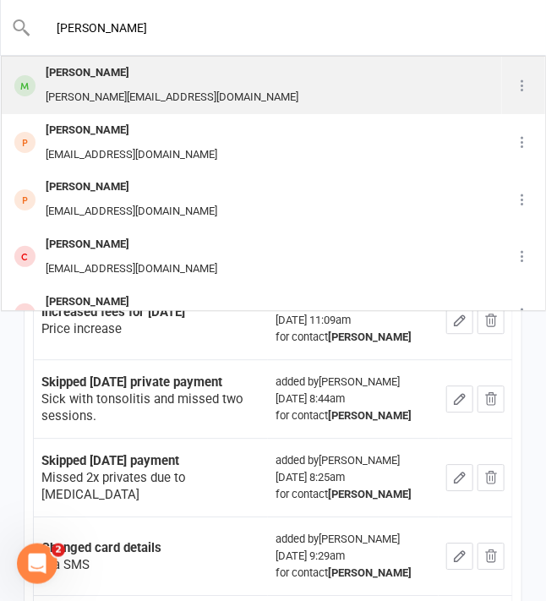
type input "[PERSON_NAME]"
click at [150, 84] on div "[PERSON_NAME]" at bounding box center [172, 73] width 263 height 25
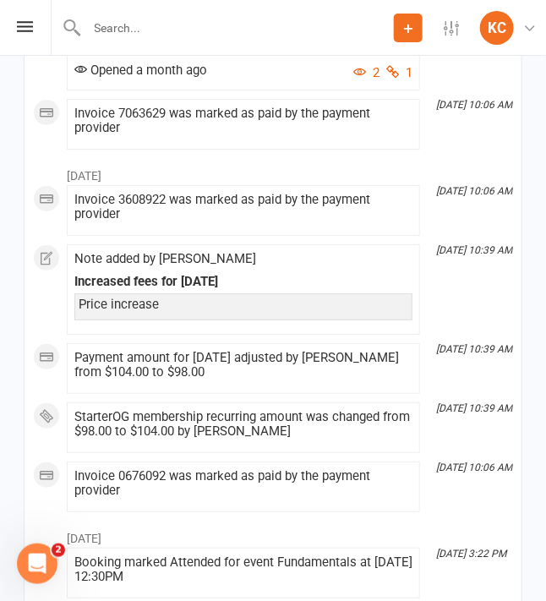
scroll to position [4056, 0]
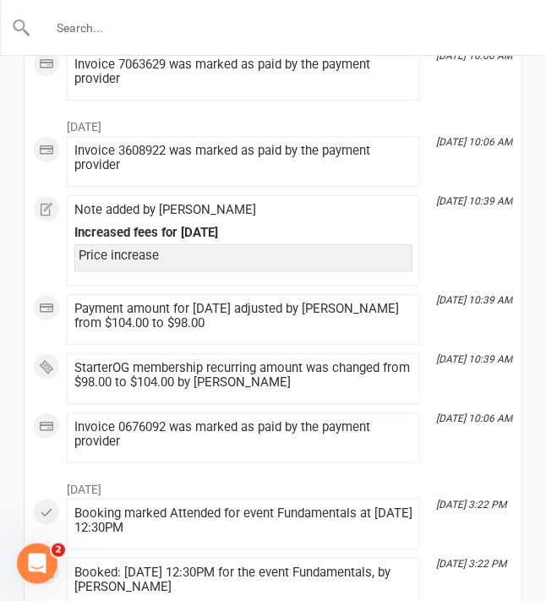
click at [150, 35] on input "text" at bounding box center [273, 28] width 485 height 24
paste input "[PERSON_NAME]"
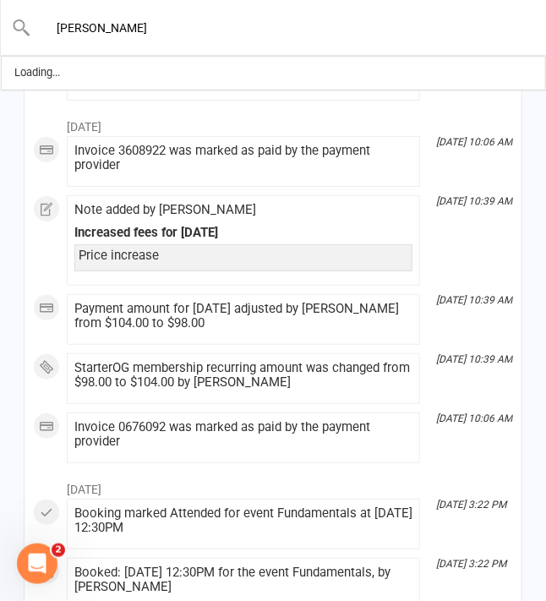
click at [103, 26] on input "[PERSON_NAME]" at bounding box center [273, 28] width 485 height 24
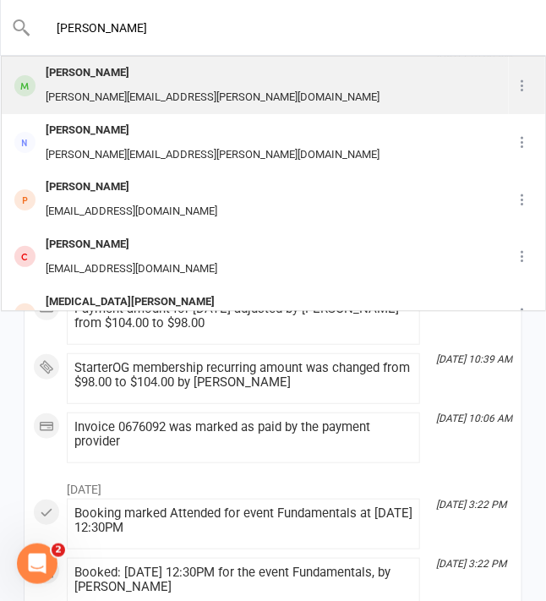
type input "[PERSON_NAME]"
click at [117, 98] on div "[PERSON_NAME][EMAIL_ADDRESS][PERSON_NAME][DOMAIN_NAME]" at bounding box center [213, 97] width 344 height 25
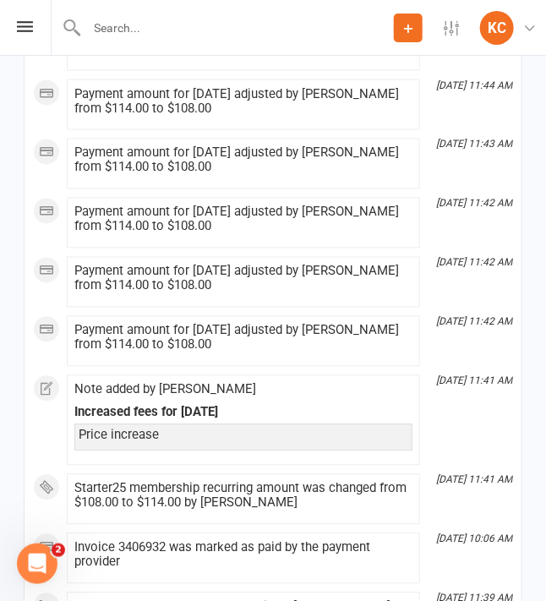
scroll to position [3802, 0]
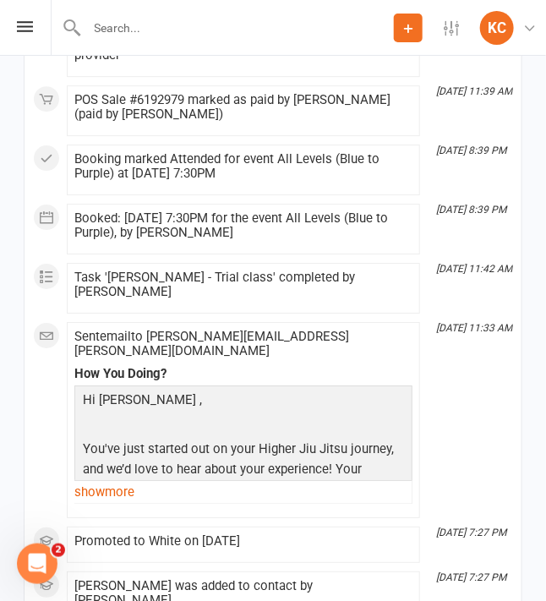
click at [140, 33] on input "text" at bounding box center [238, 28] width 312 height 24
paste input "[PERSON_NAME]"
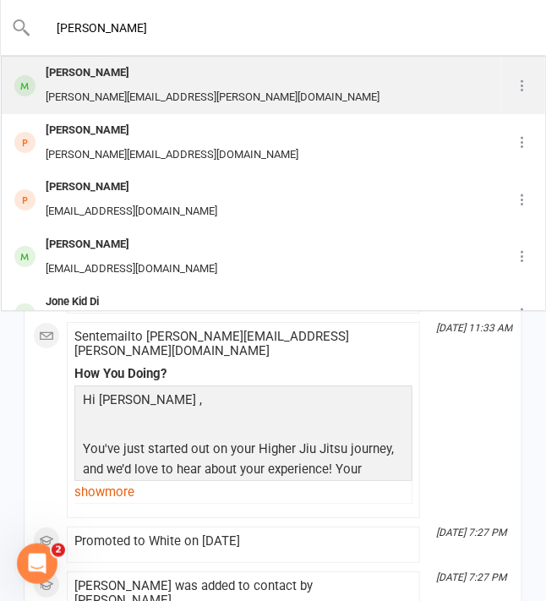
type input "[PERSON_NAME]"
click at [172, 87] on div "[PERSON_NAME][EMAIL_ADDRESS][PERSON_NAME][DOMAIN_NAME]" at bounding box center [213, 97] width 344 height 25
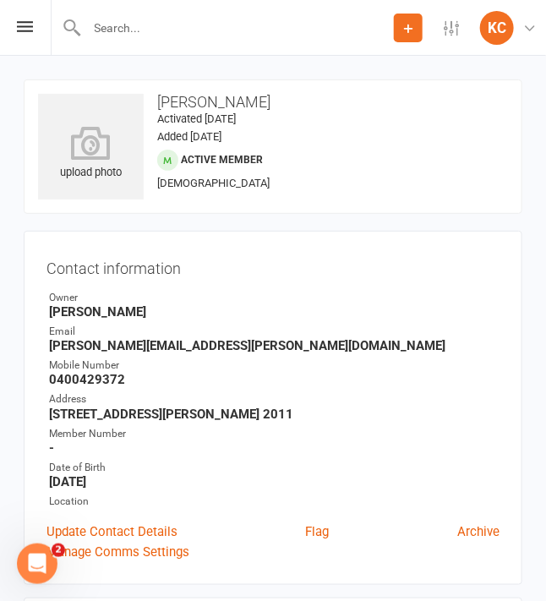
click at [145, 26] on input "text" at bounding box center [238, 28] width 312 height 24
paste input "[PERSON_NAME]"
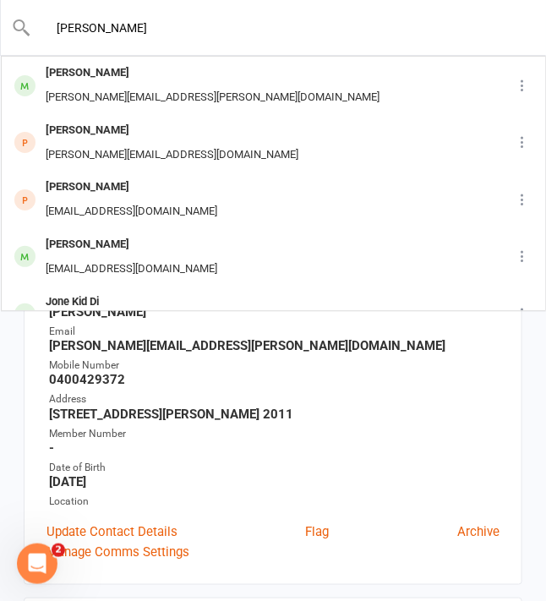
click at [103, 30] on input "[PERSON_NAME]" at bounding box center [273, 28] width 485 height 24
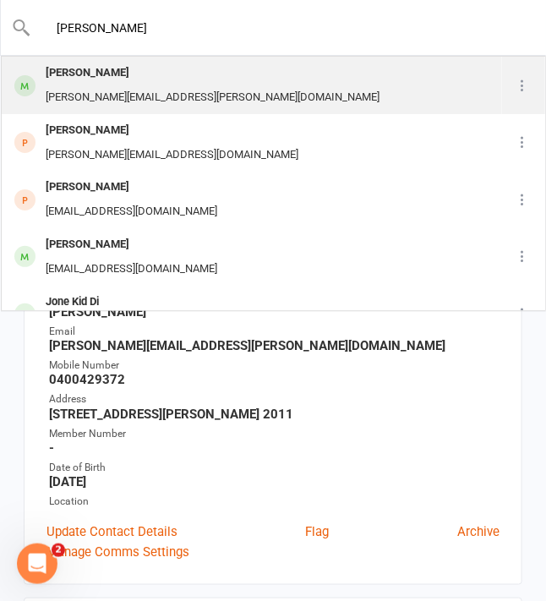
type input "[PERSON_NAME]"
click at [107, 76] on div "[PERSON_NAME]" at bounding box center [213, 73] width 344 height 25
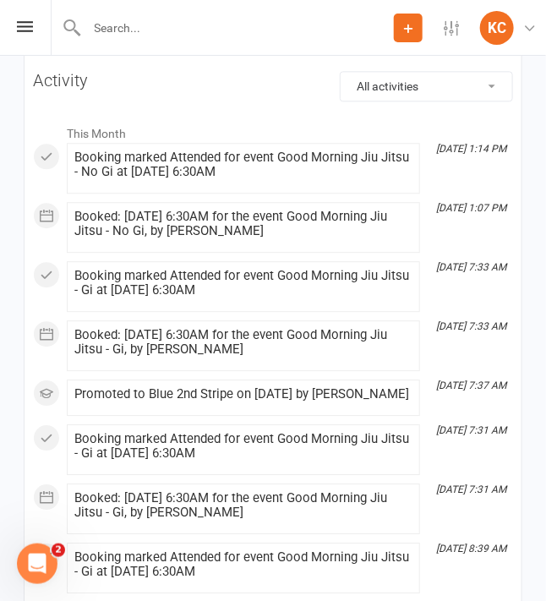
scroll to position [1943, 0]
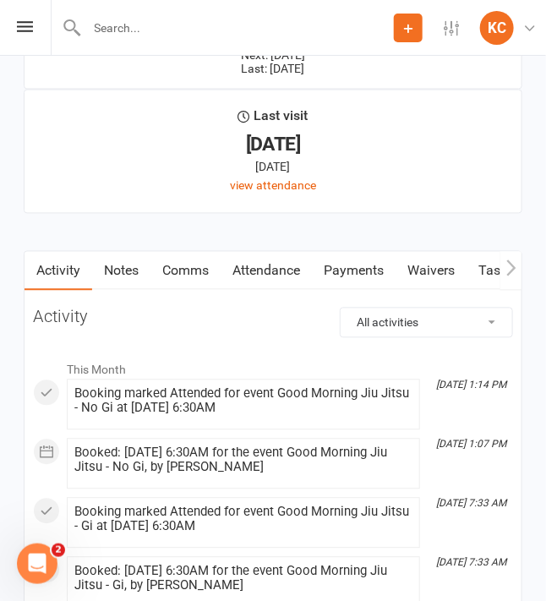
click at [125, 275] on link "Notes" at bounding box center [121, 271] width 58 height 39
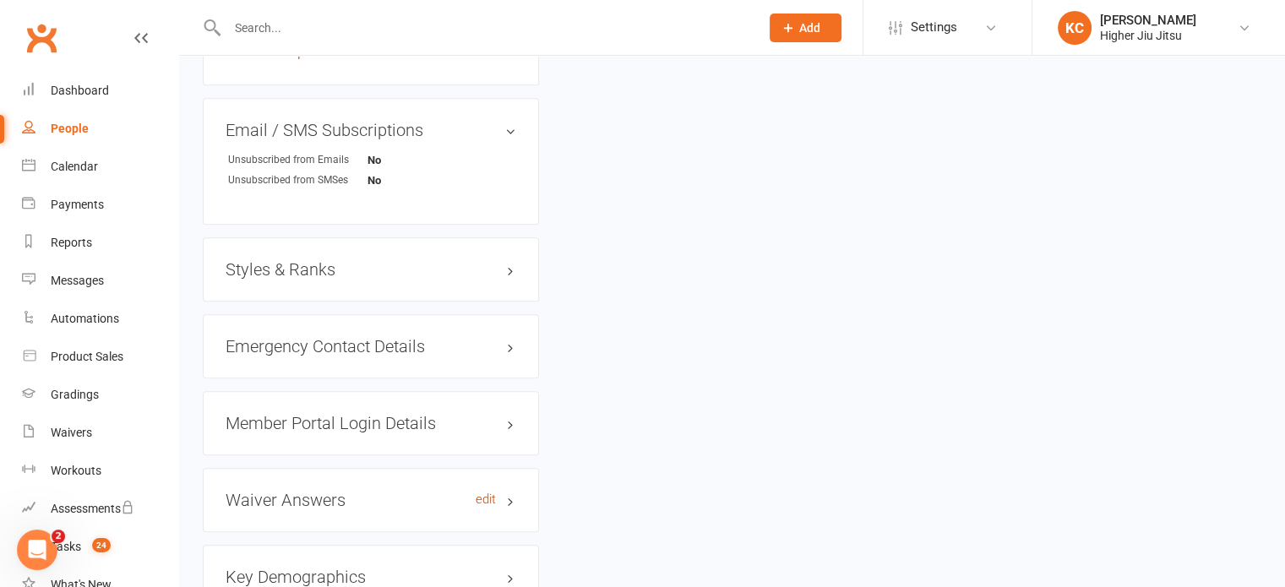
scroll to position [1328, 0]
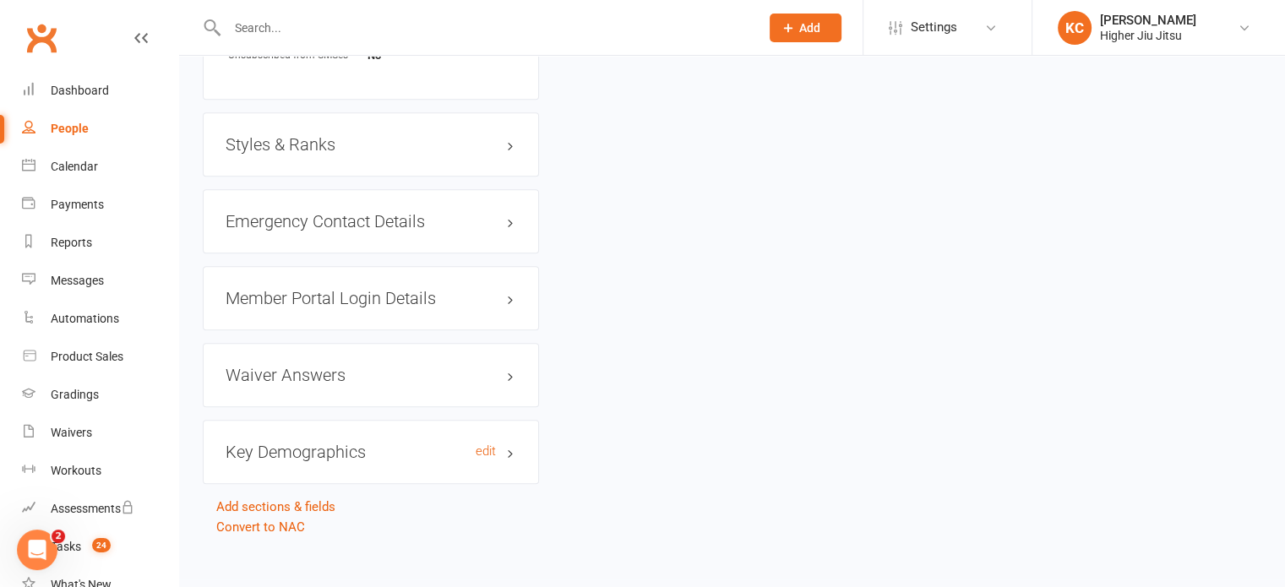
click at [278, 443] on h3 "Key Demographics edit" at bounding box center [371, 452] width 291 height 19
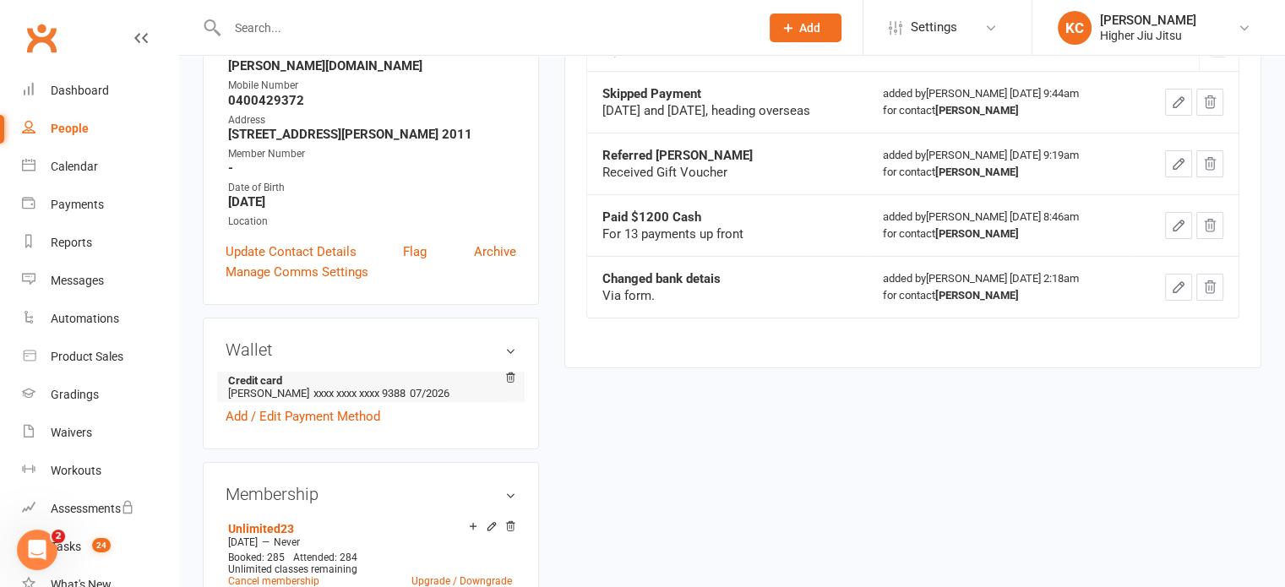
scroll to position [399, 0]
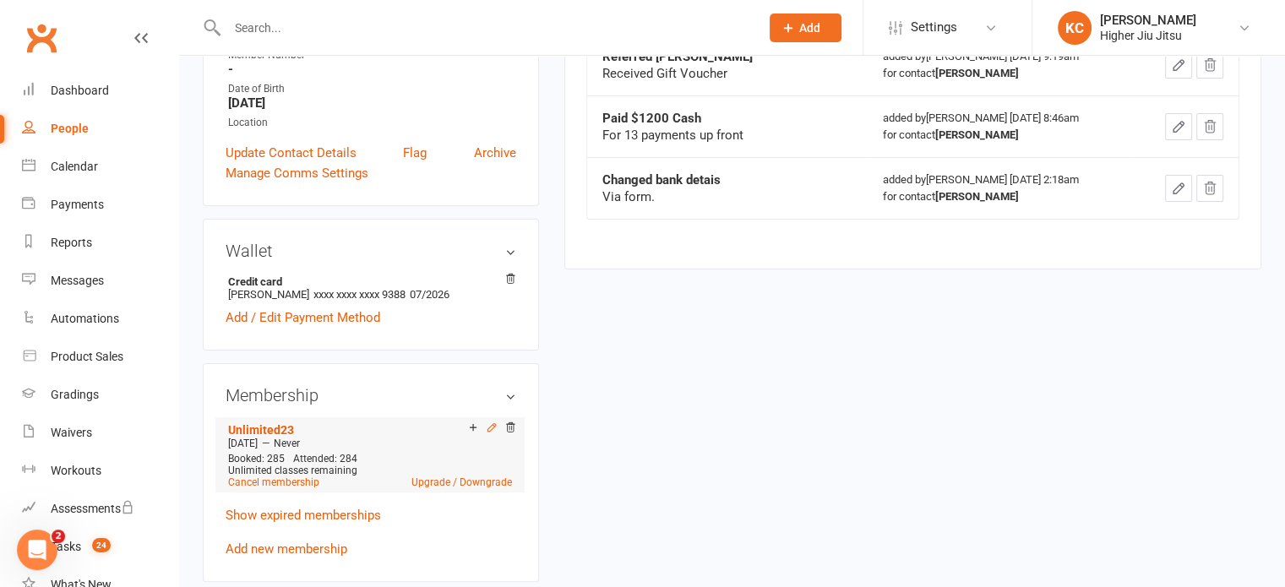
click at [488, 422] on icon at bounding box center [492, 428] width 12 height 12
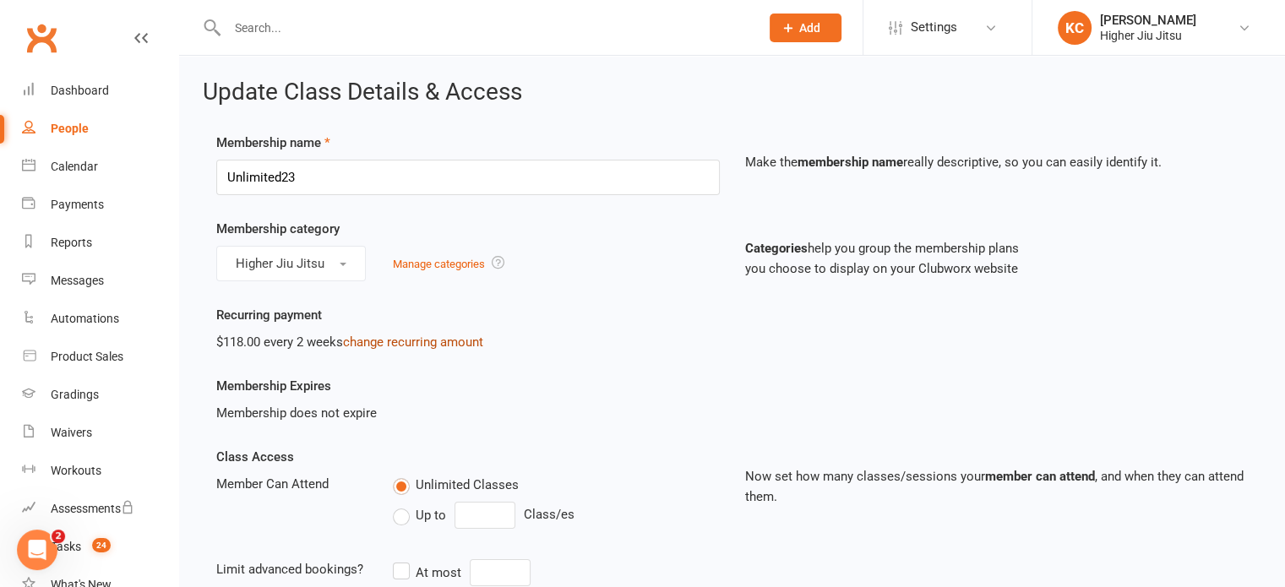
click at [384, 345] on link "change recurring amount" at bounding box center [413, 342] width 140 height 15
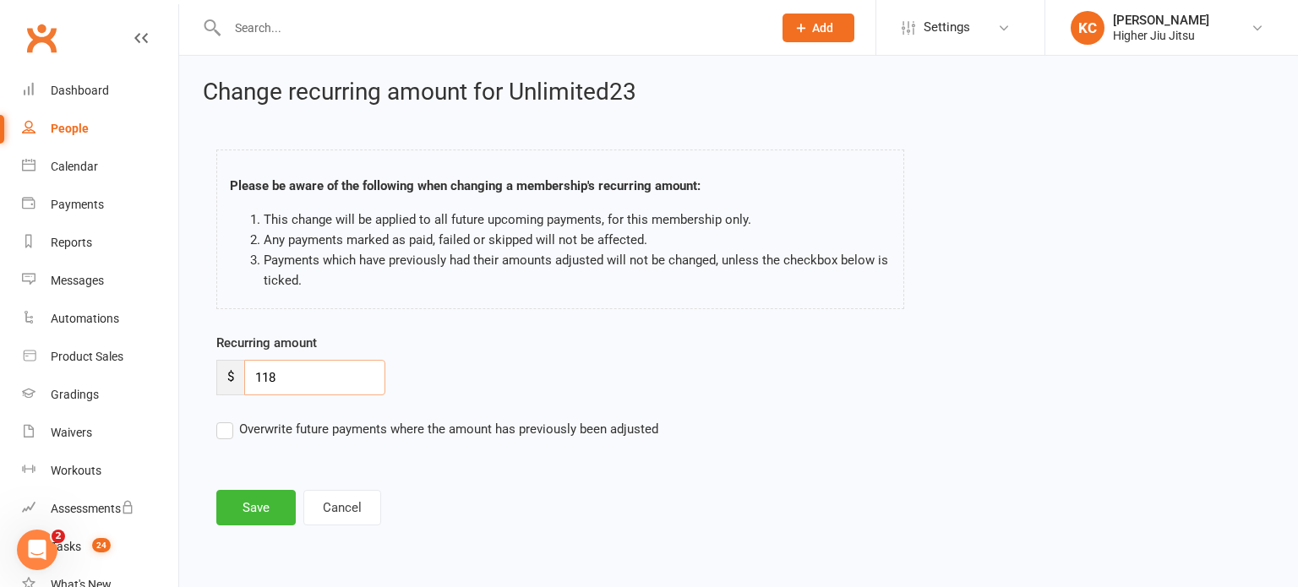
click at [292, 376] on input "118" at bounding box center [314, 377] width 141 height 35
type input "124"
click at [251, 509] on button "Save" at bounding box center [255, 507] width 79 height 35
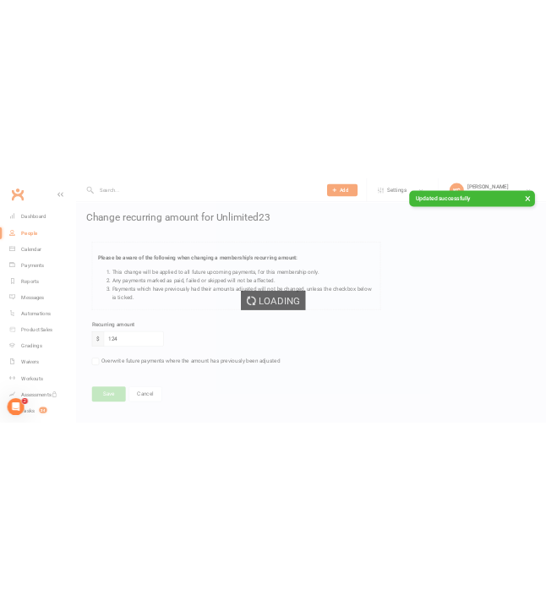
scroll to position [74, 0]
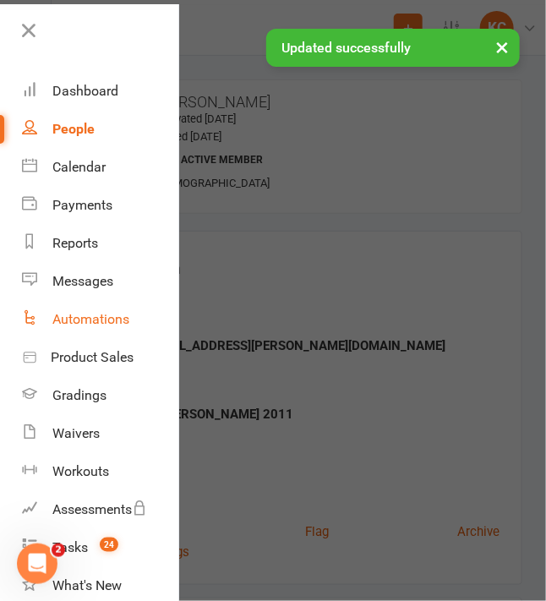
scroll to position [61, 0]
click at [357, 244] on div at bounding box center [273, 300] width 546 height 601
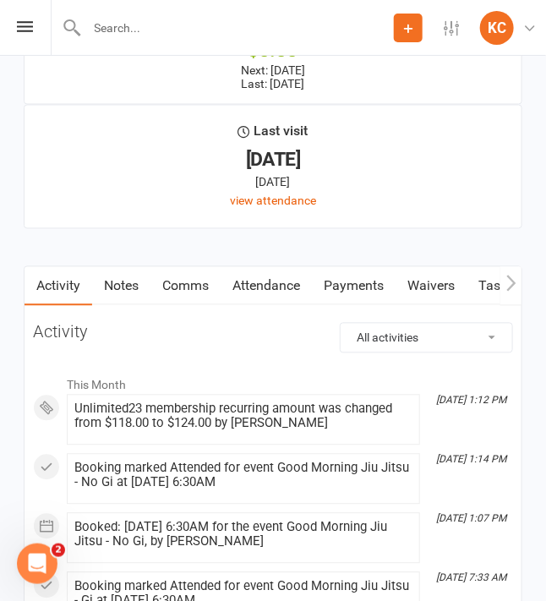
scroll to position [1943, 0]
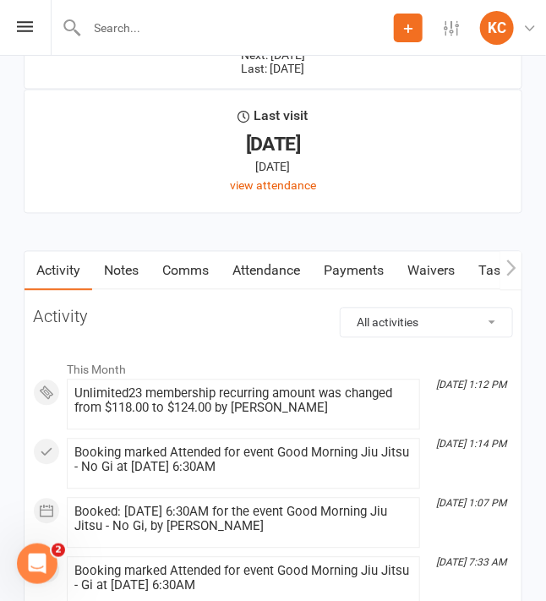
click at [125, 270] on link "Notes" at bounding box center [121, 271] width 58 height 39
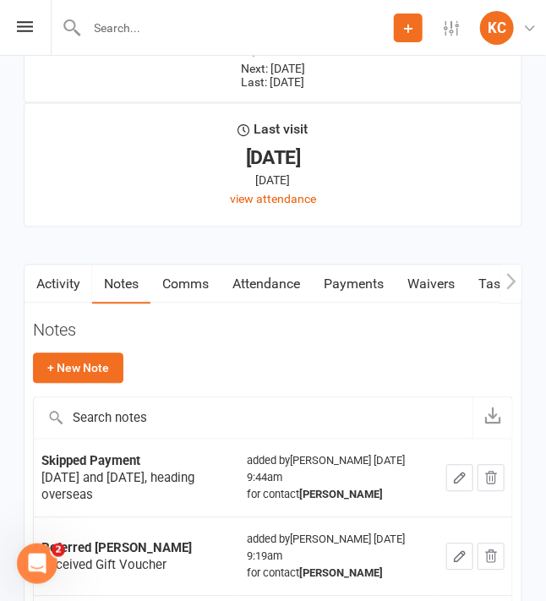
scroll to position [1943, 0]
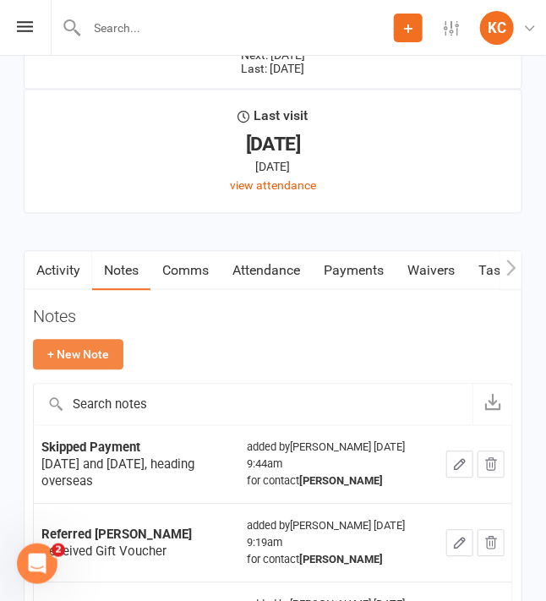
click at [63, 351] on button "+ New Note" at bounding box center [78, 355] width 90 height 30
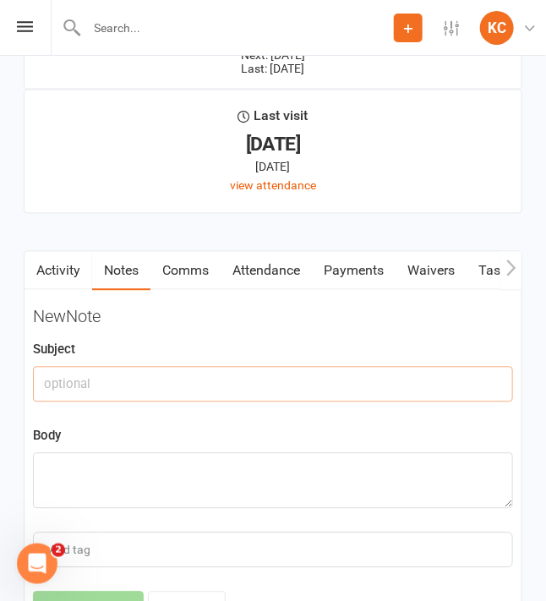
click at [109, 372] on input "text" at bounding box center [273, 384] width 480 height 35
paste input "Increased fees for [DATE]"
type input "Increased fees for [DATE]"
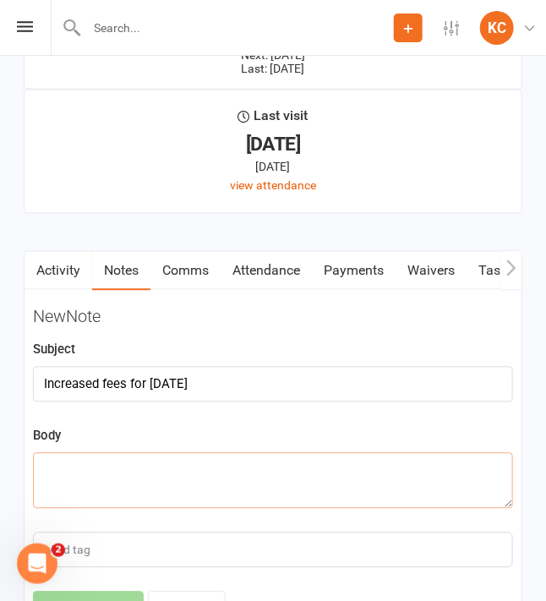
click at [82, 459] on textarea at bounding box center [273, 481] width 480 height 56
paste textarea "Price increase"
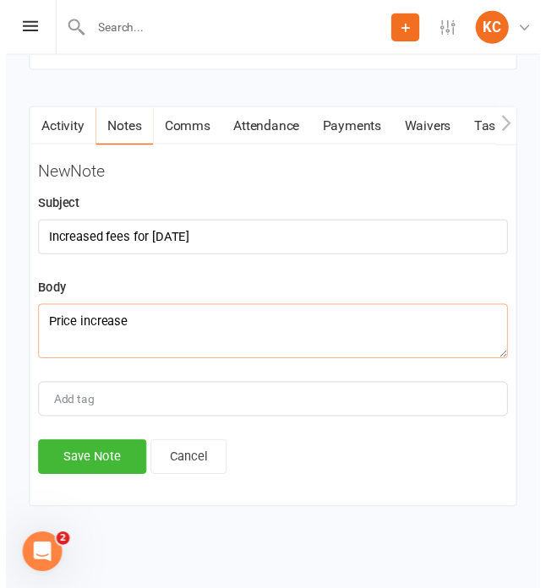
scroll to position [2089, 0]
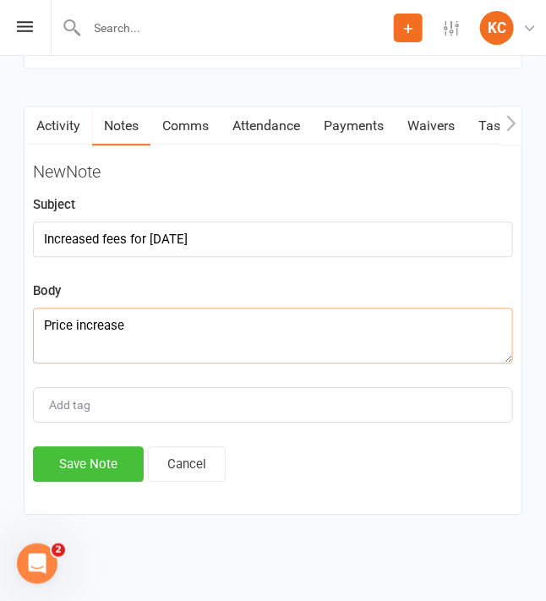
type textarea "Price increase"
click at [72, 455] on button "Save Note" at bounding box center [88, 463] width 111 height 35
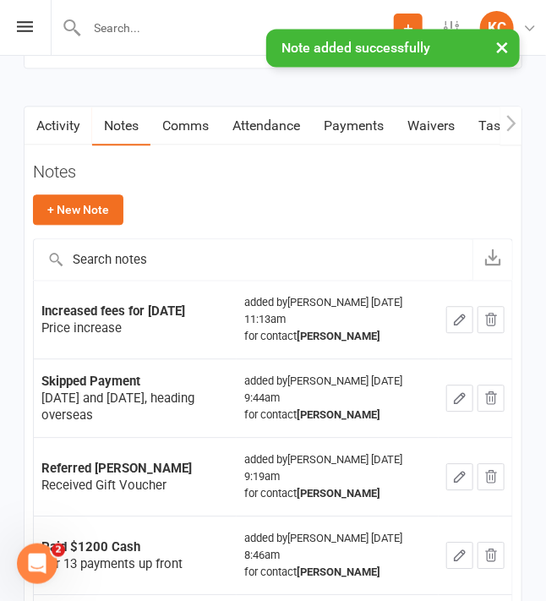
scroll to position [61, 0]
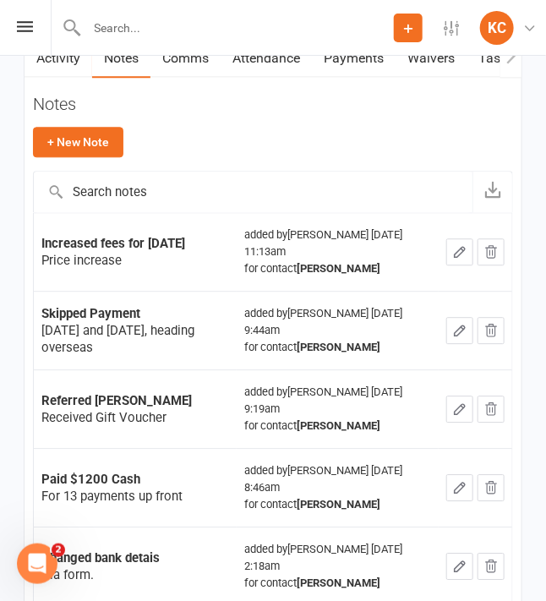
scroll to position [2195, 0]
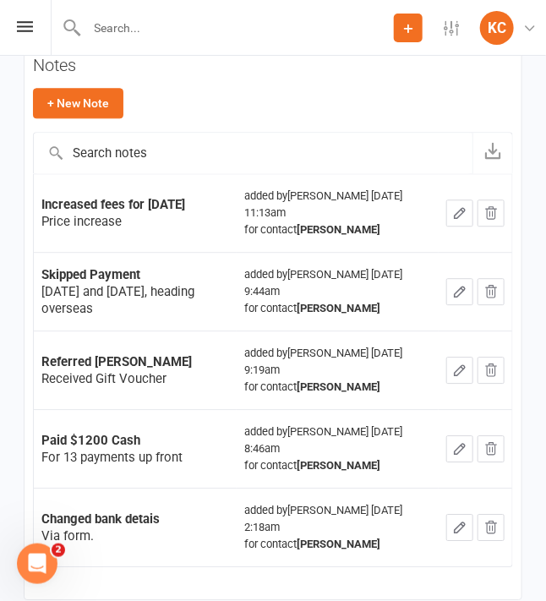
click at [262, 88] on div "+ New Note" at bounding box center [273, 103] width 480 height 30
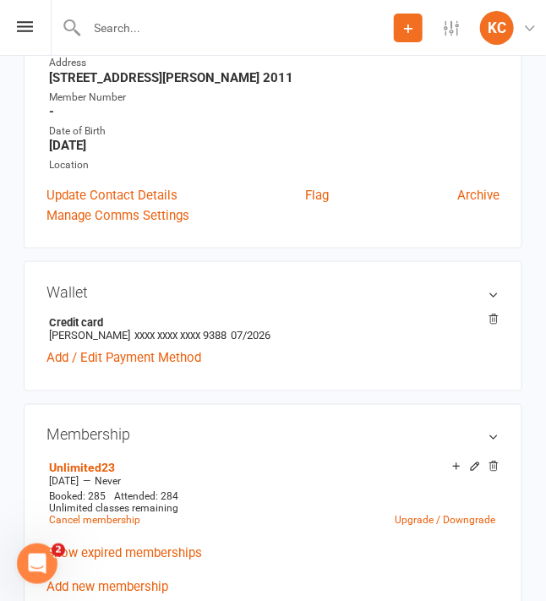
scroll to position [0, 0]
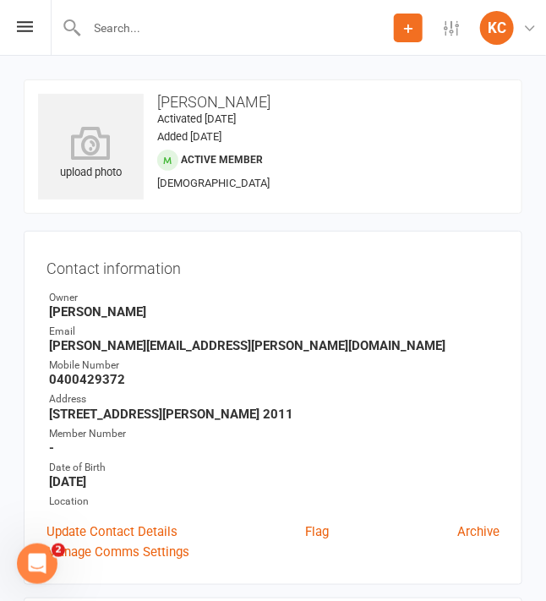
click at [132, 30] on input "text" at bounding box center [238, 28] width 312 height 24
paste input "[PERSON_NAME]"
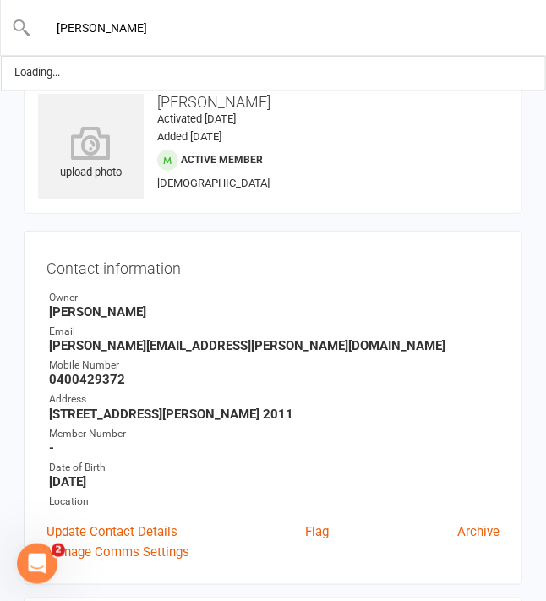
drag, startPoint x: 102, startPoint y: 23, endPoint x: 112, endPoint y: 28, distance: 10.6
click at [103, 23] on input "[PERSON_NAME]" at bounding box center [273, 28] width 485 height 24
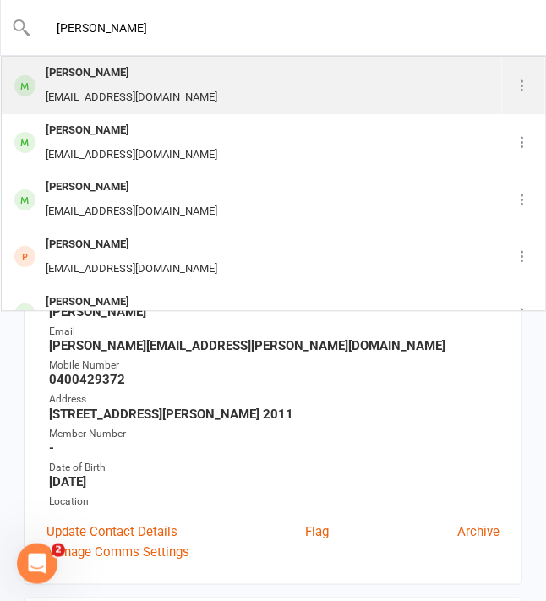
type input "[PERSON_NAME]"
click at [221, 90] on div "[PERSON_NAME] [EMAIL_ADDRESS][DOMAIN_NAME]" at bounding box center [252, 85] width 499 height 56
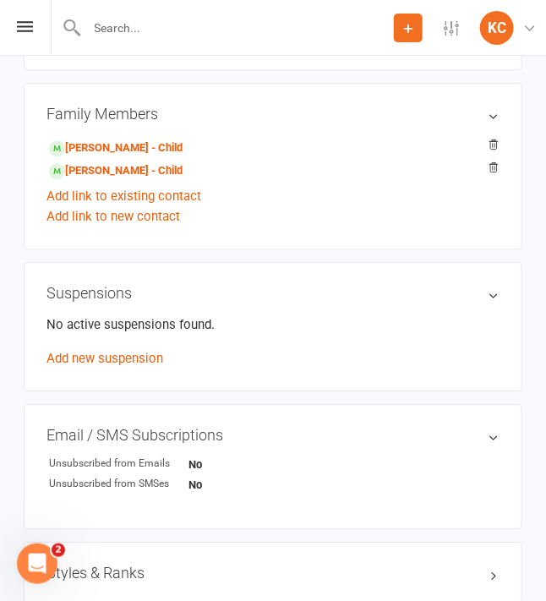
scroll to position [676, 0]
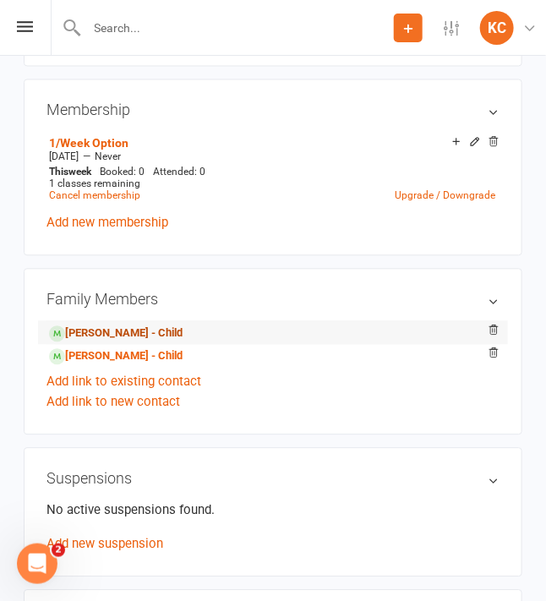
click at [115, 336] on link "[PERSON_NAME] - Child" at bounding box center [116, 334] width 134 height 18
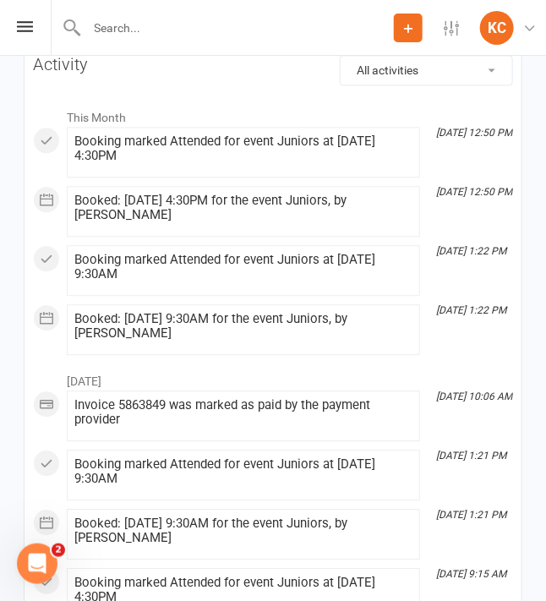
scroll to position [2112, 0]
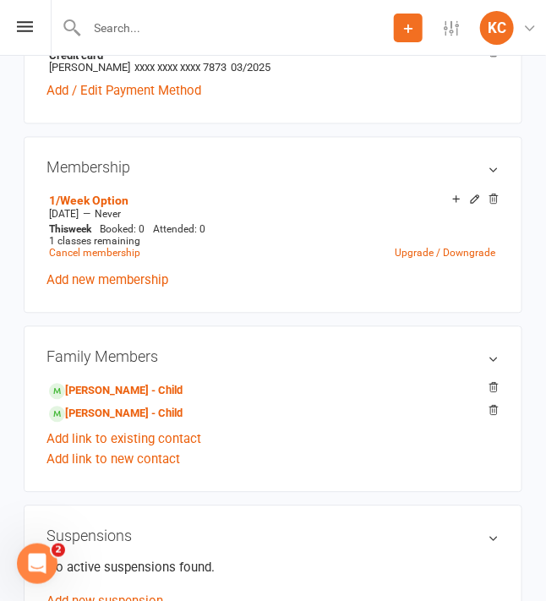
scroll to position [591, 0]
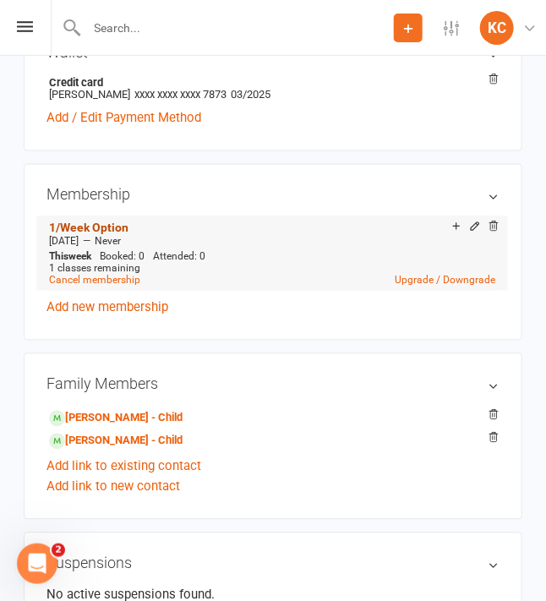
click at [101, 226] on link "1/Week Option" at bounding box center [88, 228] width 79 height 14
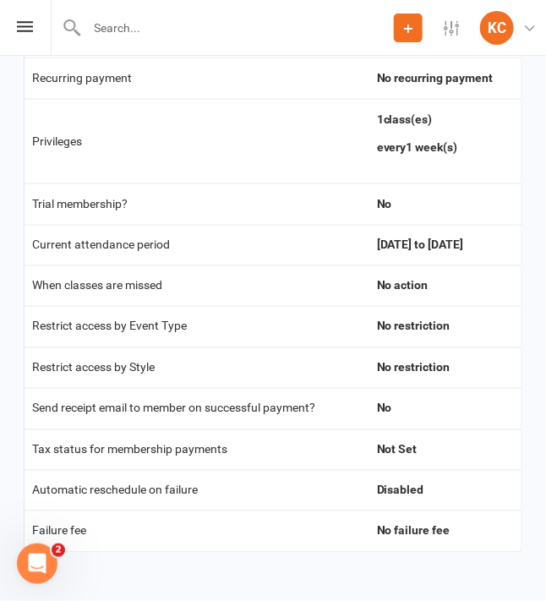
scroll to position [52, 0]
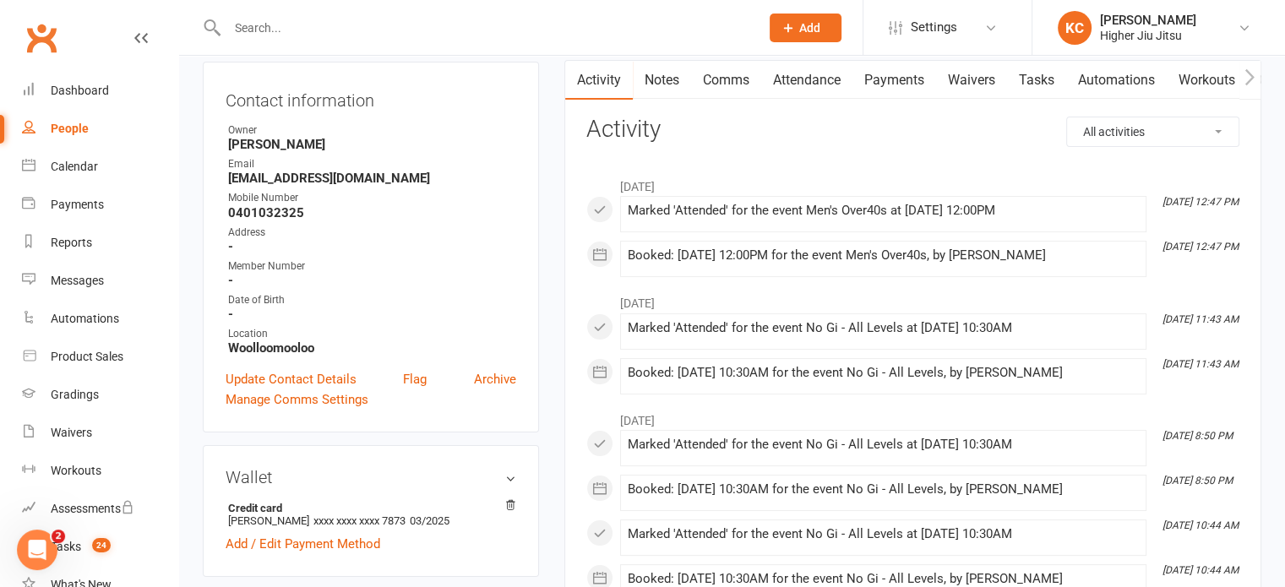
scroll to position [422, 0]
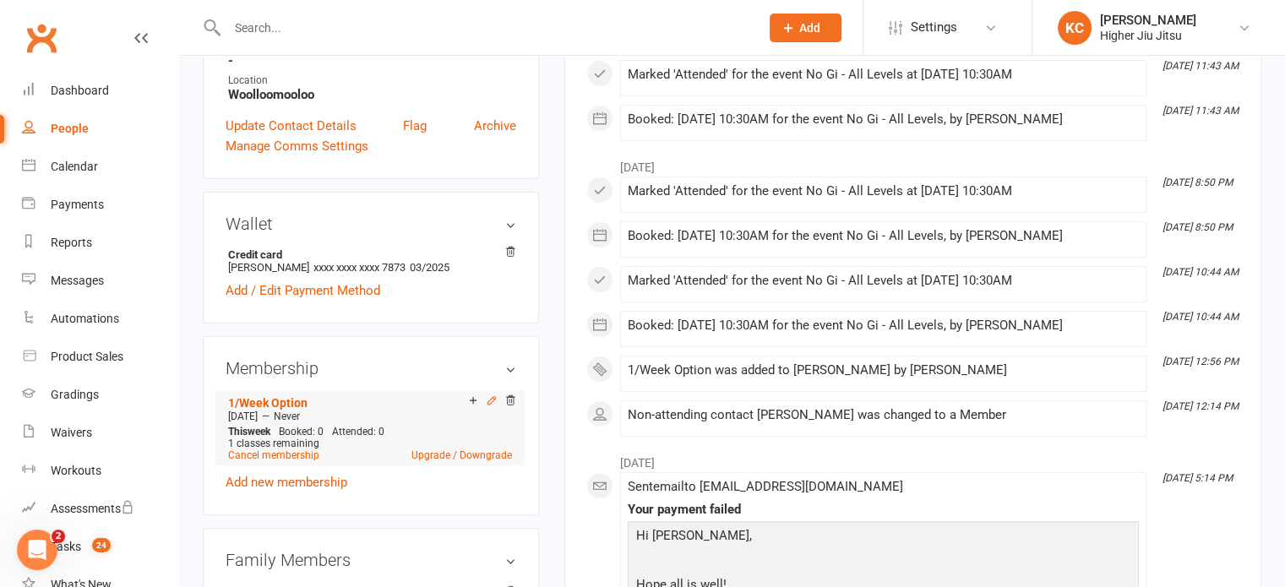
click at [489, 400] on icon at bounding box center [492, 401] width 12 height 12
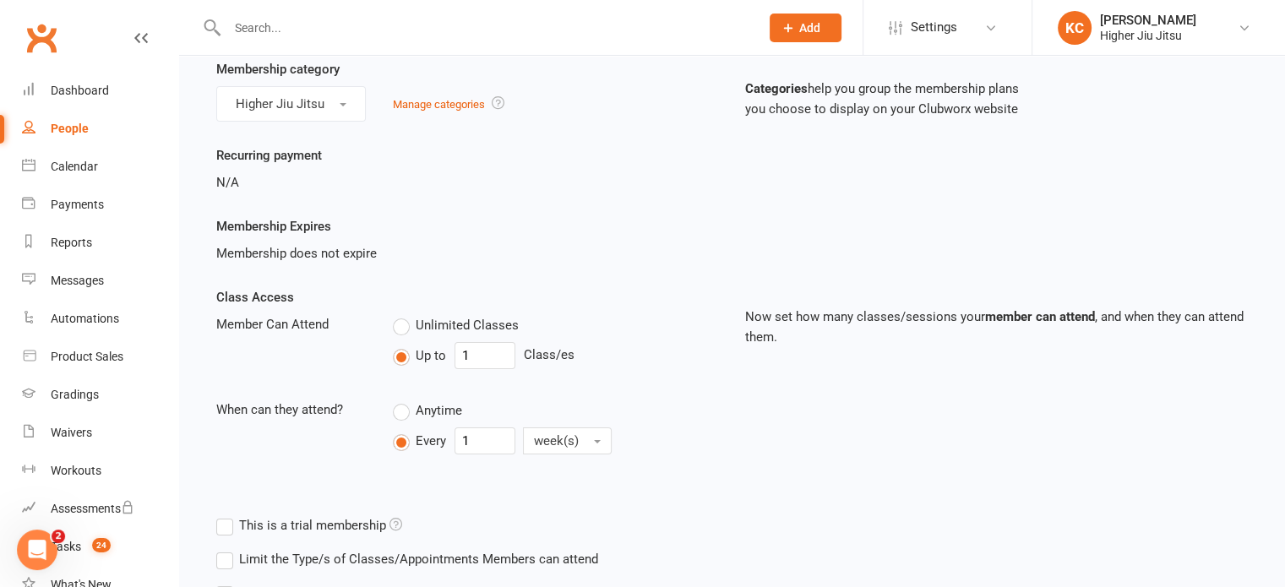
scroll to position [169, 0]
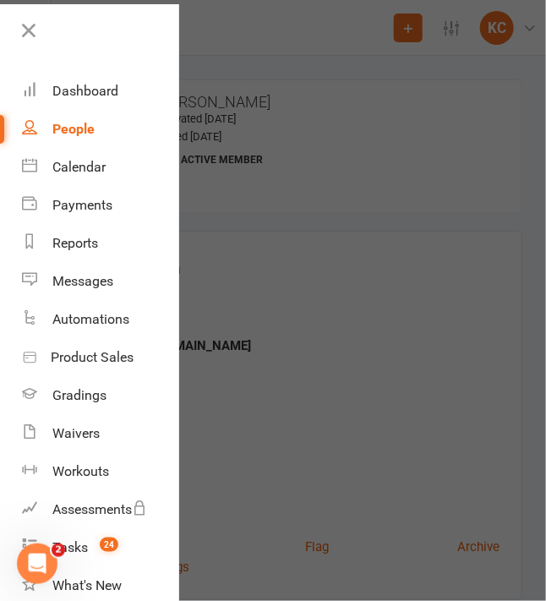
scroll to position [61, 0]
click at [304, 138] on div at bounding box center [273, 300] width 546 height 601
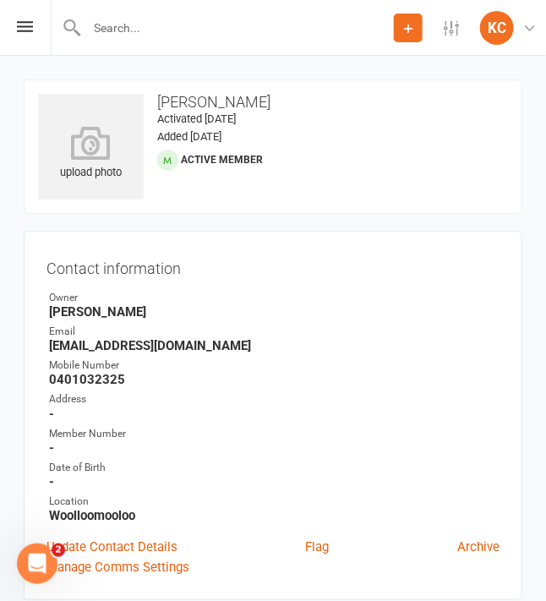
click at [141, 35] on input "text" at bounding box center [238, 28] width 312 height 24
paste input "[PERSON_NAME]"
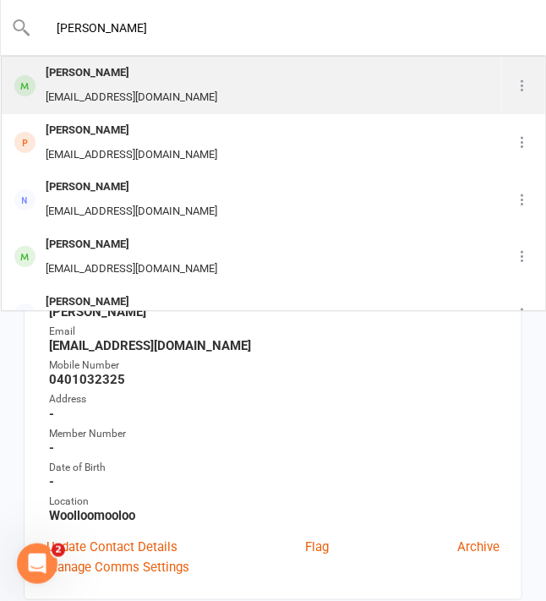
type input "[PERSON_NAME]"
click at [218, 88] on div "[PERSON_NAME] [EMAIL_ADDRESS][DOMAIN_NAME]" at bounding box center [252, 85] width 499 height 56
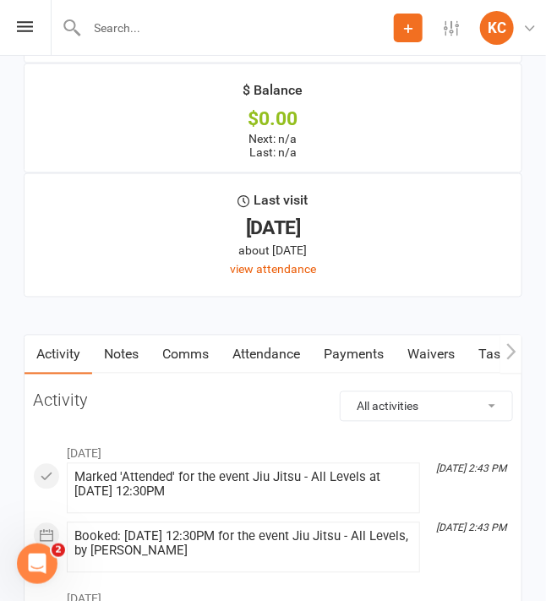
scroll to position [1943, 0]
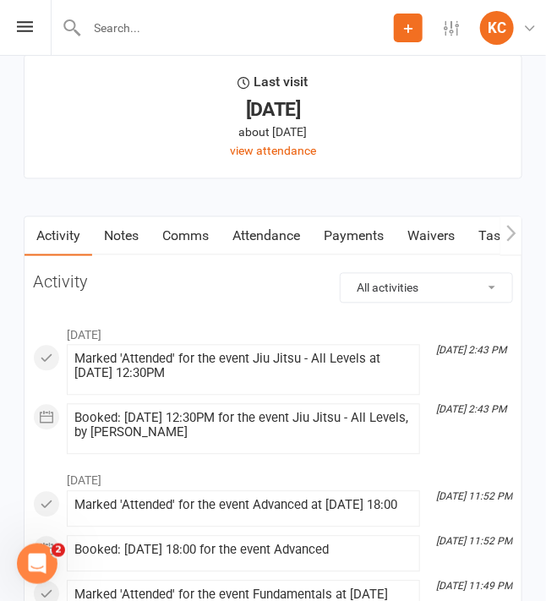
click at [362, 230] on link "Payments" at bounding box center [354, 236] width 84 height 39
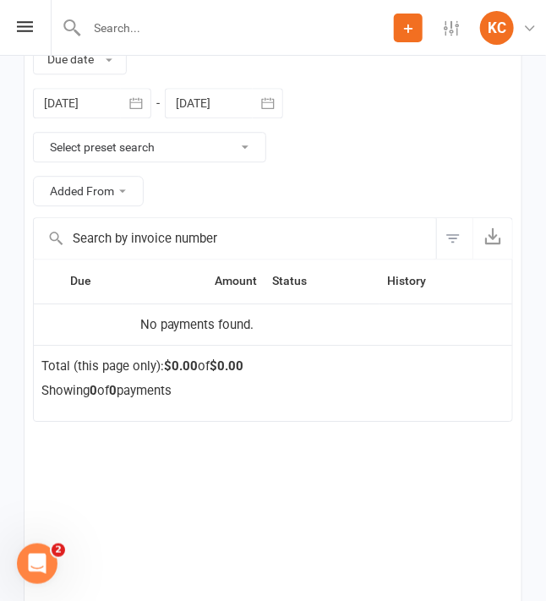
scroll to position [1943, 0]
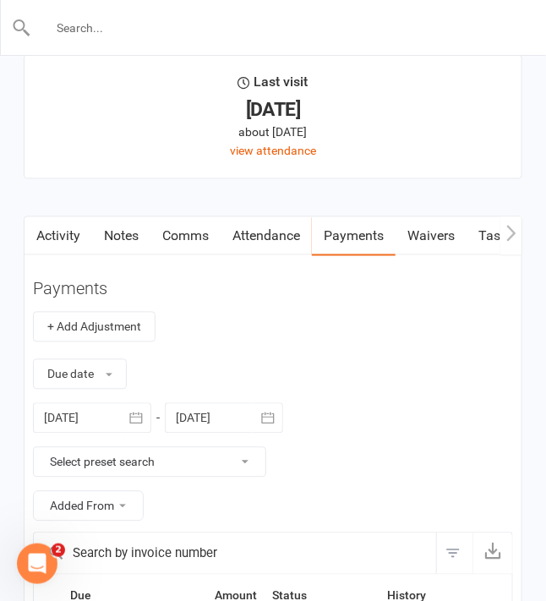
click at [146, 20] on input "text" at bounding box center [273, 28] width 485 height 24
paste input "[PERSON_NAME]"
click at [102, 25] on input "[PERSON_NAME]" at bounding box center [273, 28] width 485 height 24
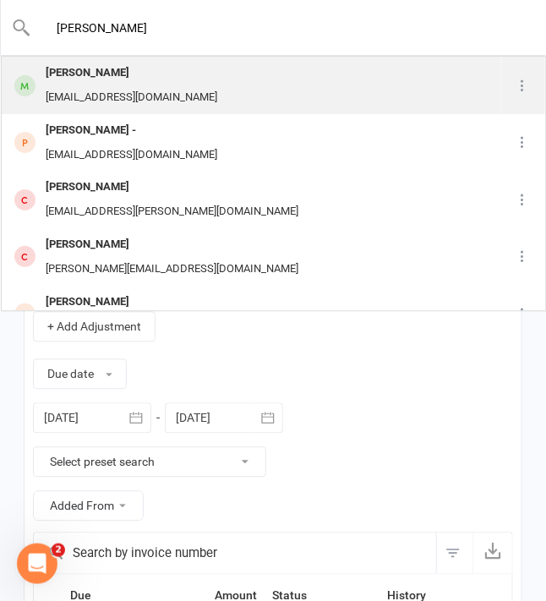
type input "[PERSON_NAME]"
click at [166, 88] on div "[EMAIL_ADDRESS][DOMAIN_NAME]" at bounding box center [132, 97] width 182 height 25
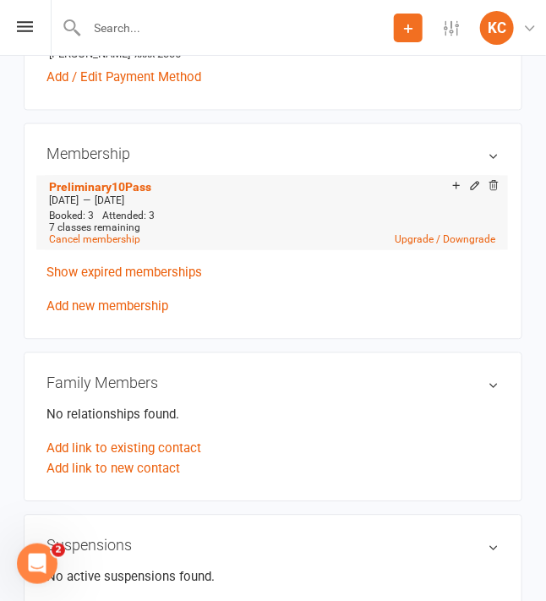
scroll to position [591, 0]
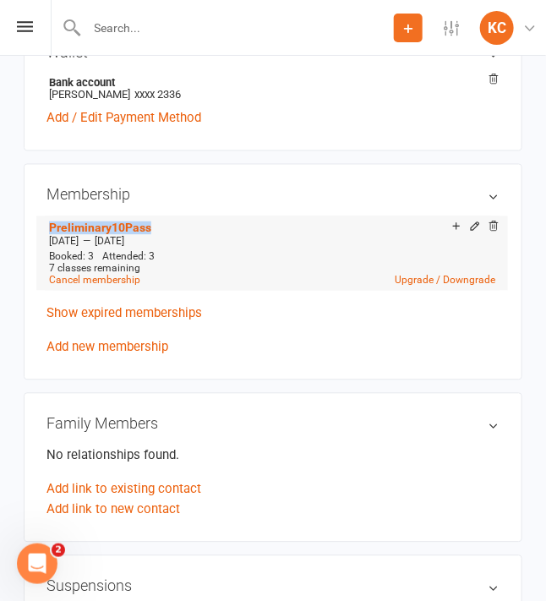
drag, startPoint x: 176, startPoint y: 226, endPoint x: 45, endPoint y: 227, distance: 131.0
click at [45, 227] on li "Preliminary10Pass [DATE] — [DATE] Booked: 3 Attended: 3 7 classes remaining Can…" at bounding box center [272, 253] width 455 height 74
copy link "Preliminary10Pass"
click at [123, 24] on input "text" at bounding box center [238, 28] width 312 height 24
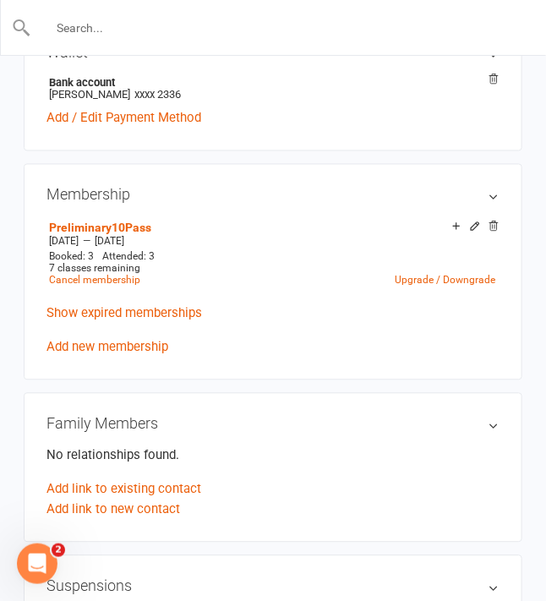
paste input "[PERSON_NAME]"
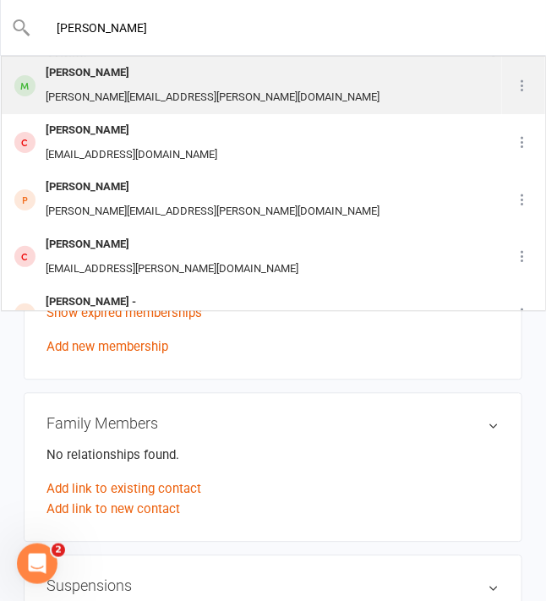
type input "[PERSON_NAME]"
click at [139, 86] on div "[PERSON_NAME][EMAIL_ADDRESS][PERSON_NAME][DOMAIN_NAME]" at bounding box center [213, 97] width 344 height 25
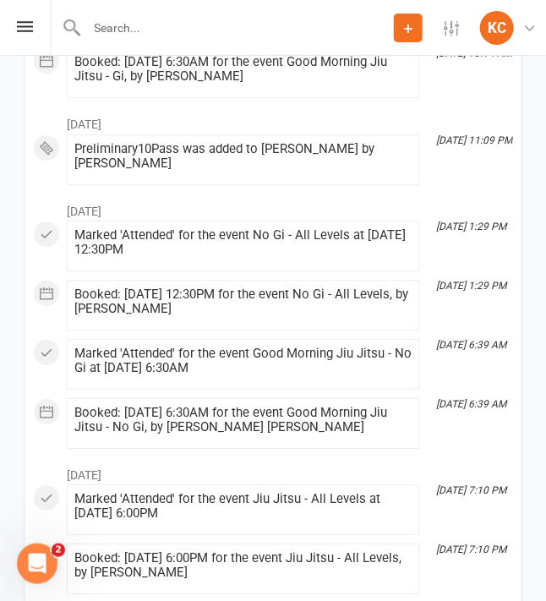
scroll to position [2366, 0]
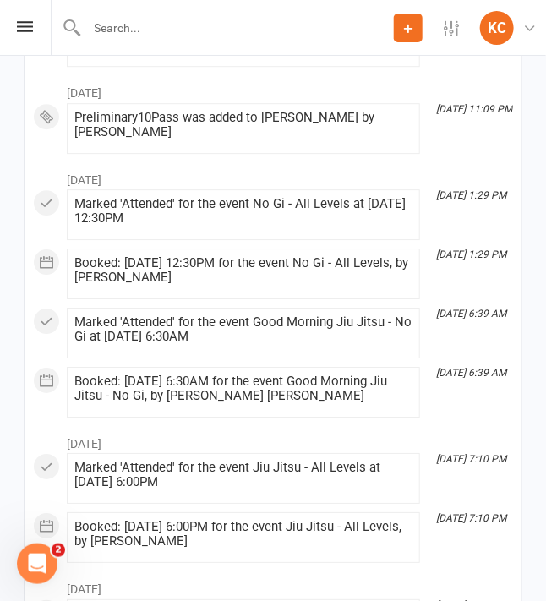
click at [132, 19] on input "text" at bounding box center [238, 28] width 312 height 24
paste input "[PERSON_NAME]"
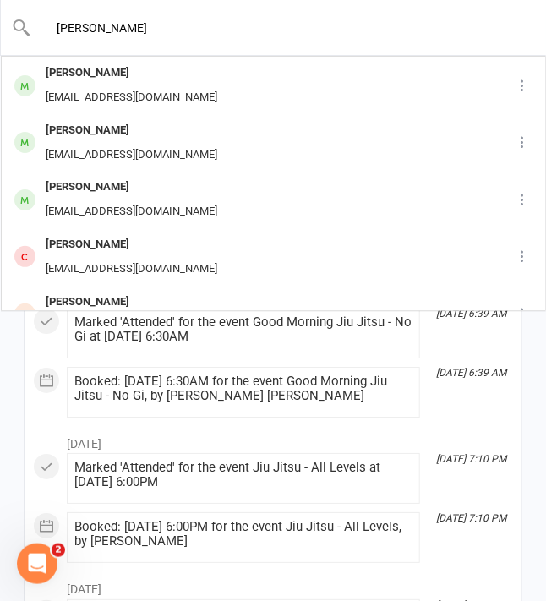
type input "[PERSON_NAME]"
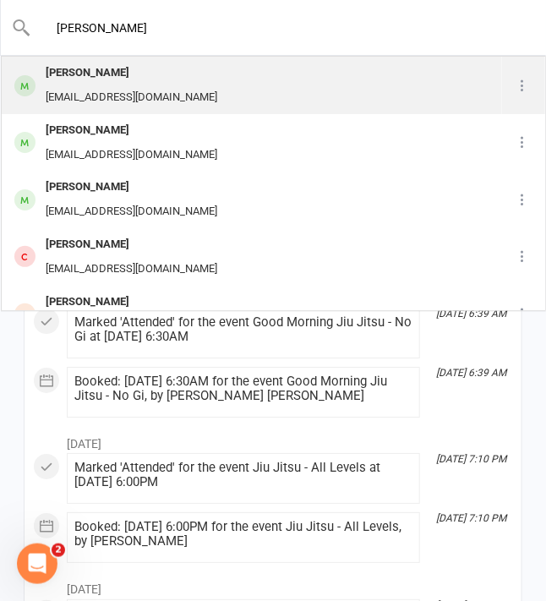
drag, startPoint x: 161, startPoint y: 107, endPoint x: 172, endPoint y: 97, distance: 14.9
click at [172, 97] on div "[EMAIL_ADDRESS][DOMAIN_NAME]" at bounding box center [132, 97] width 182 height 25
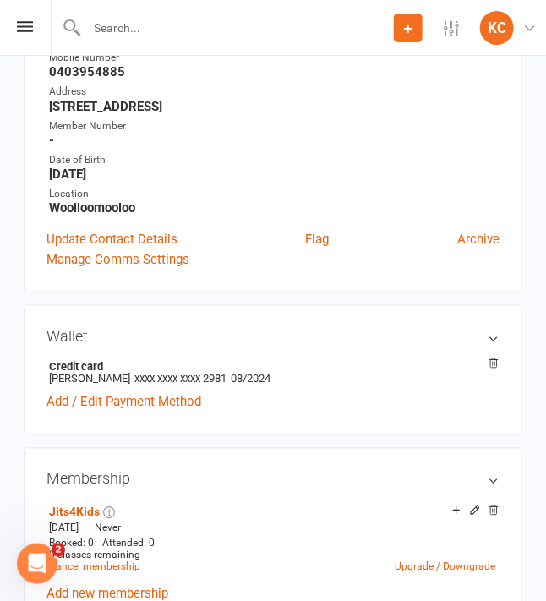
scroll to position [676, 0]
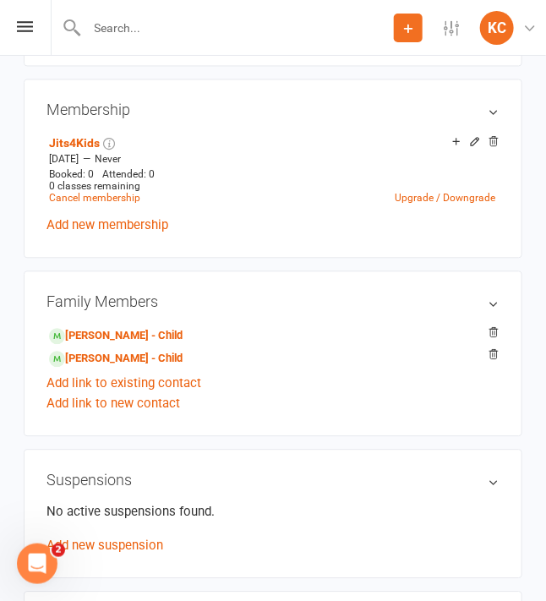
click at [103, 30] on input "text" at bounding box center [238, 28] width 312 height 24
paste input "[PERSON_NAME]"
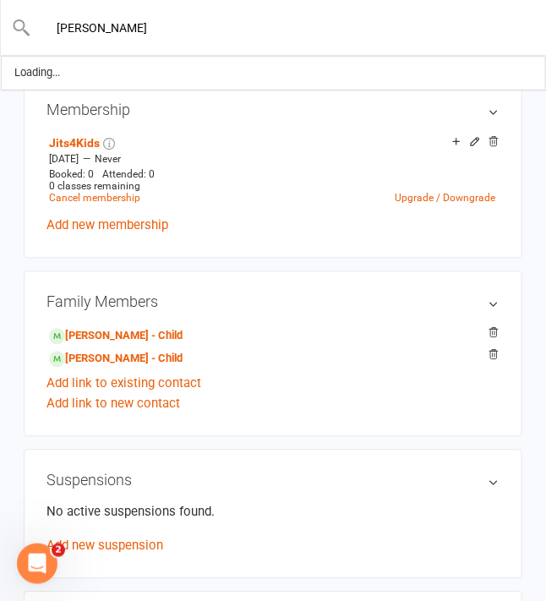
click at [121, 30] on input "[PERSON_NAME]" at bounding box center [273, 28] width 485 height 24
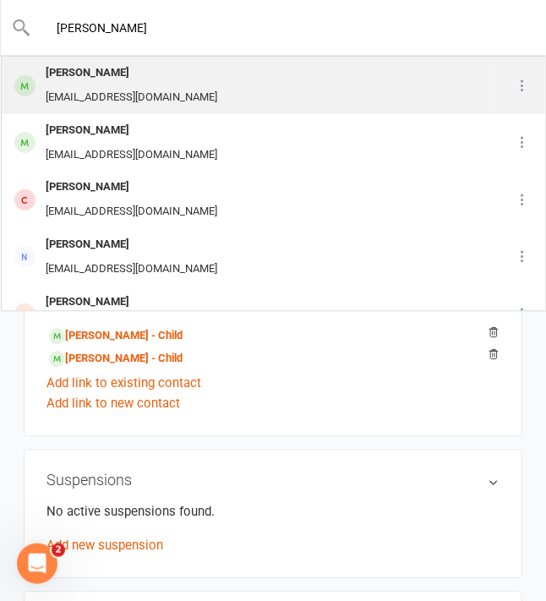
type input "[PERSON_NAME]"
click at [144, 90] on div "[EMAIL_ADDRESS][DOMAIN_NAME]" at bounding box center [132, 97] width 182 height 25
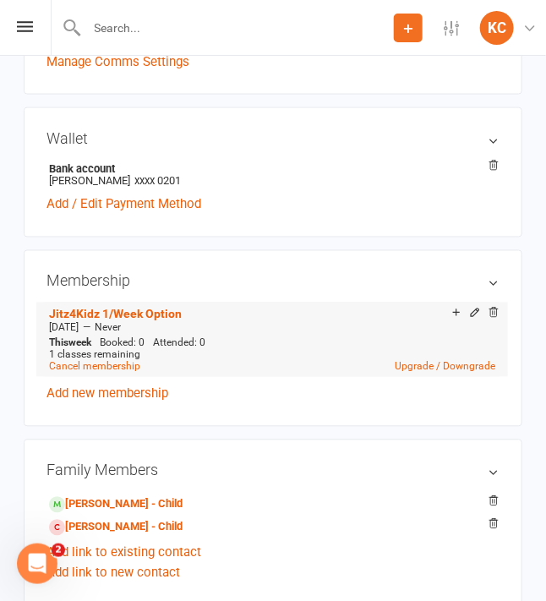
scroll to position [507, 0]
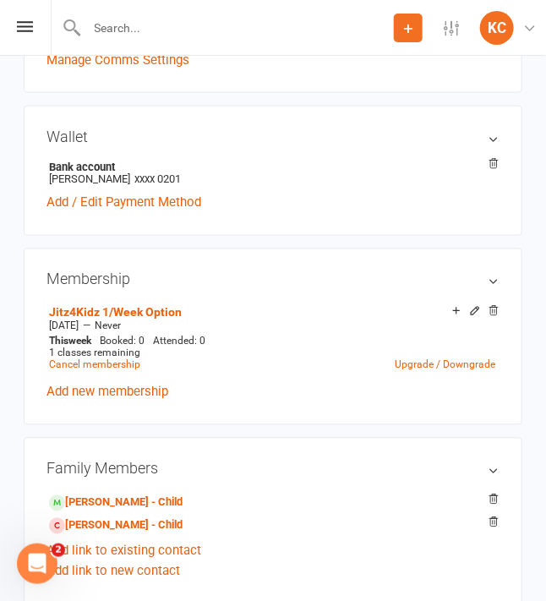
click at [201, 26] on input "text" at bounding box center [238, 28] width 312 height 24
paste input "[PERSON_NAME]"
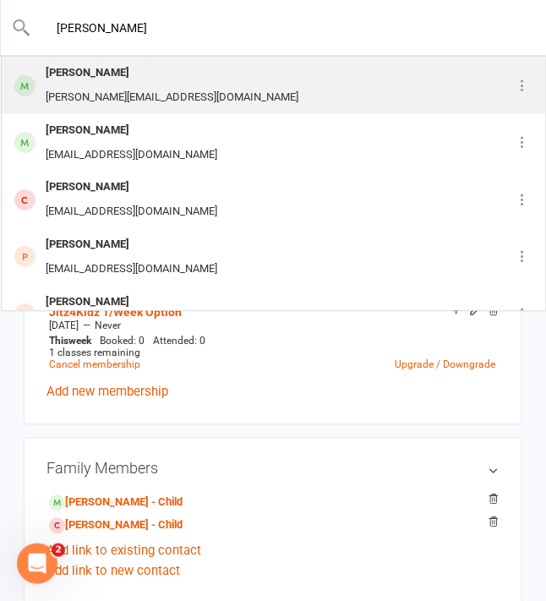
type input "[PERSON_NAME]"
click at [128, 94] on div "[PERSON_NAME][EMAIL_ADDRESS][DOMAIN_NAME]" at bounding box center [172, 97] width 263 height 25
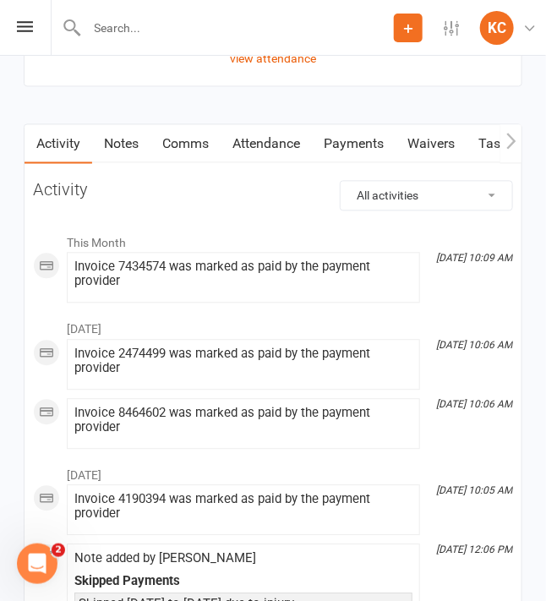
scroll to position [2028, 0]
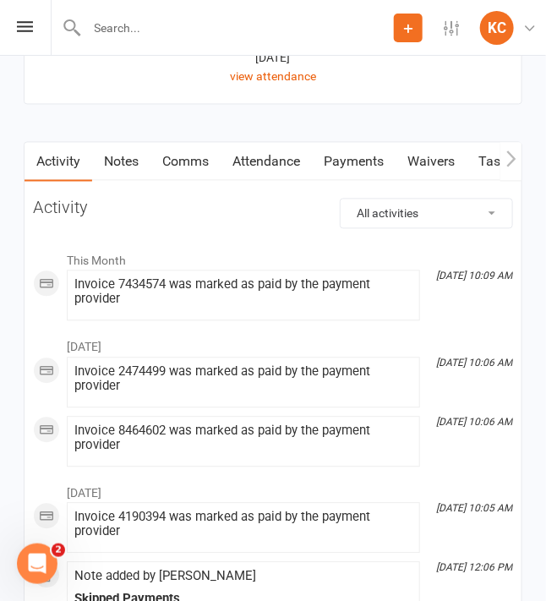
click at [196, 158] on link "Comms" at bounding box center [185, 162] width 70 height 39
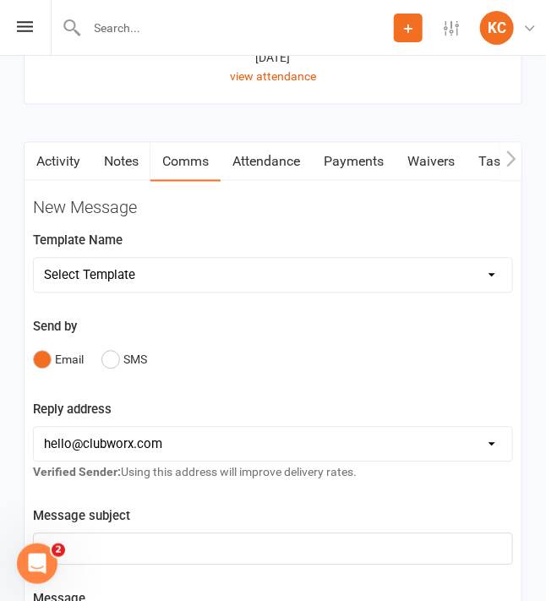
click at [112, 163] on link "Notes" at bounding box center [121, 162] width 58 height 39
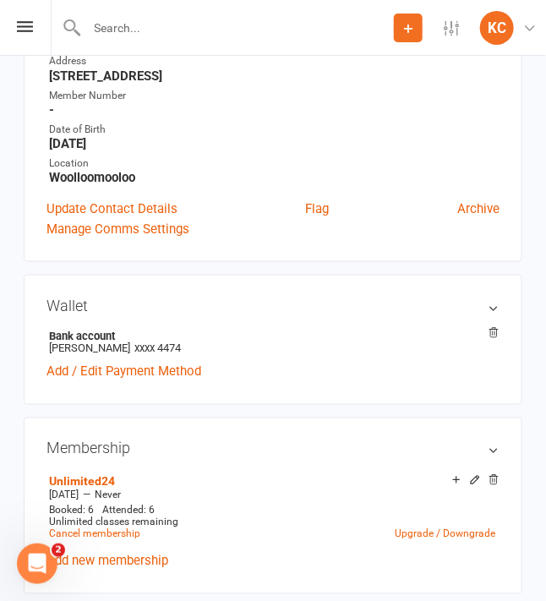
scroll to position [507, 0]
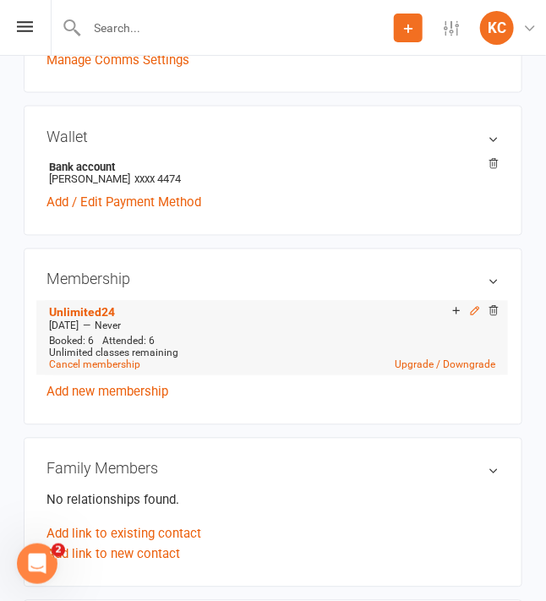
click at [471, 313] on icon at bounding box center [475, 311] width 8 height 8
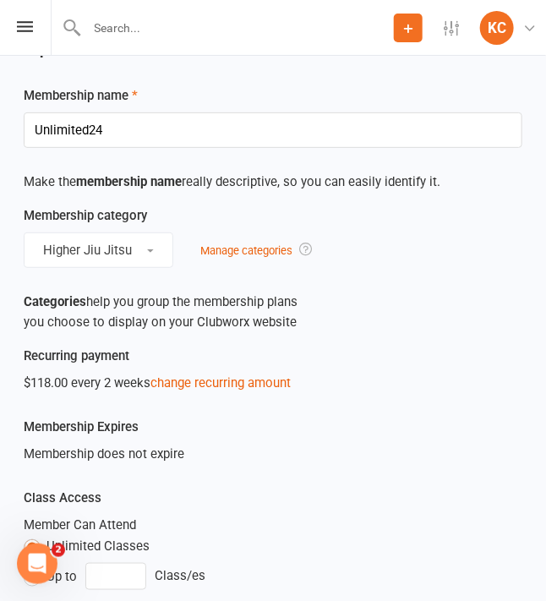
scroll to position [169, 0]
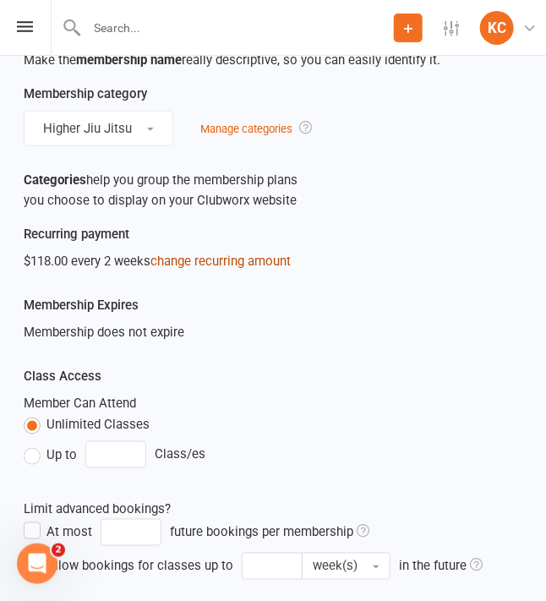
click at [205, 261] on link "change recurring amount" at bounding box center [220, 260] width 140 height 15
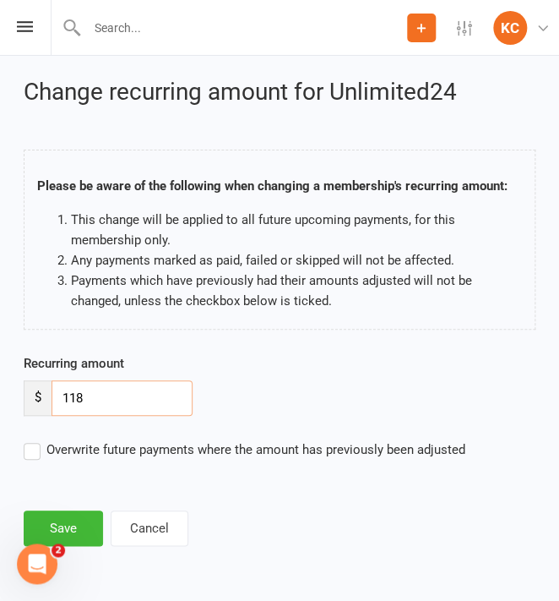
click at [128, 402] on input "118" at bounding box center [122, 397] width 141 height 35
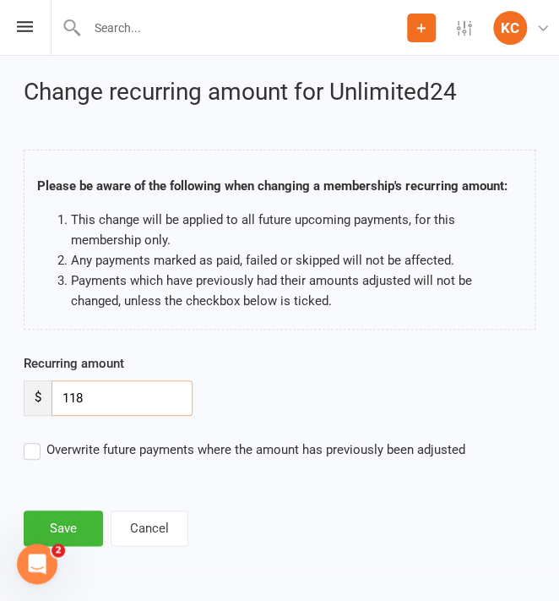
click at [128, 402] on input "118" at bounding box center [122, 397] width 141 height 35
type input "124"
click at [76, 520] on button "Save" at bounding box center [63, 527] width 79 height 35
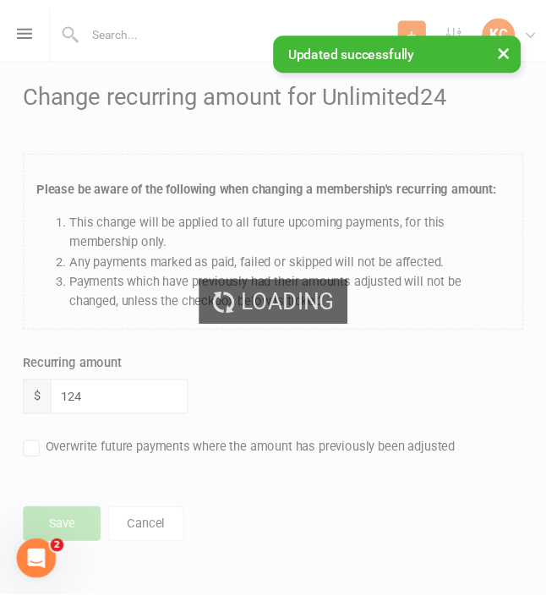
scroll to position [61, 0]
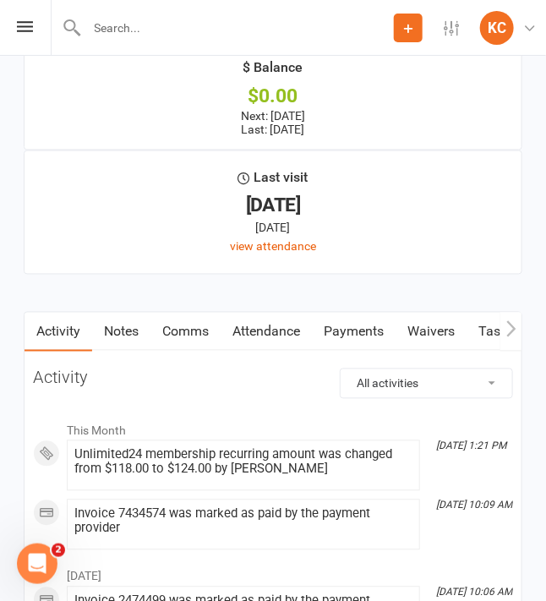
scroll to position [2028, 0]
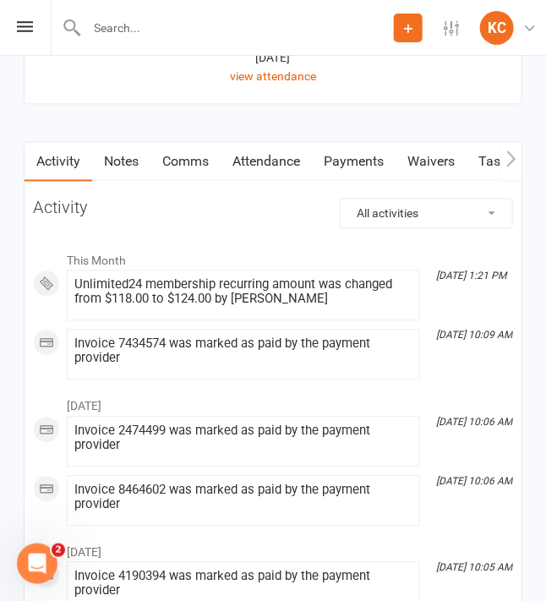
click at [176, 158] on link "Comms" at bounding box center [185, 162] width 70 height 39
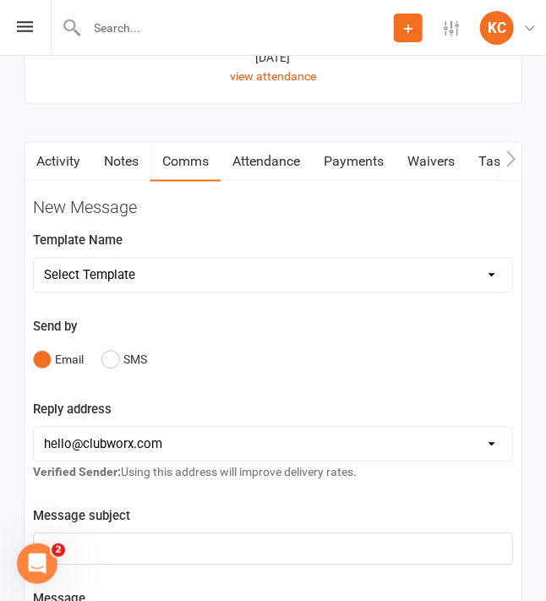
click at [108, 159] on link "Notes" at bounding box center [121, 162] width 58 height 39
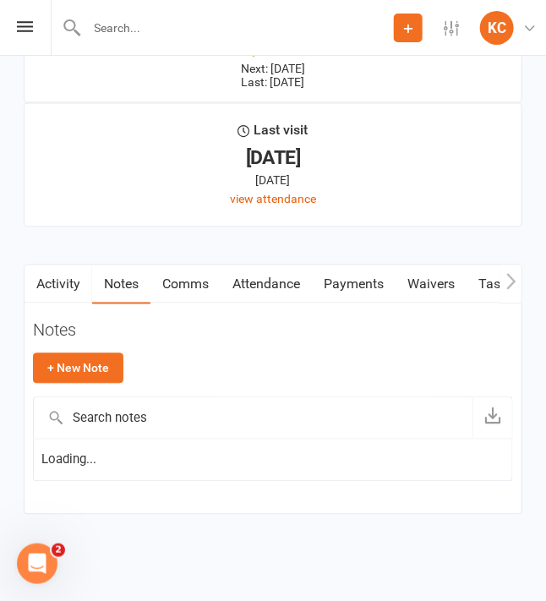
scroll to position [1943, 0]
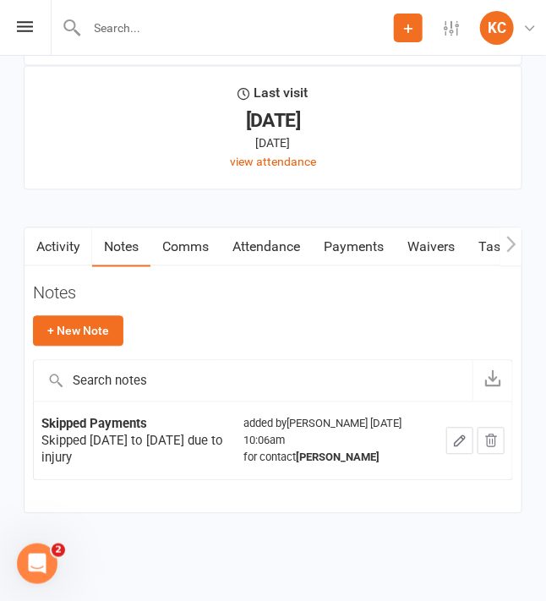
click at [84, 308] on div "Notes + New Note" at bounding box center [273, 322] width 480 height 76
click at [84, 328] on button "+ New Note" at bounding box center [78, 331] width 90 height 30
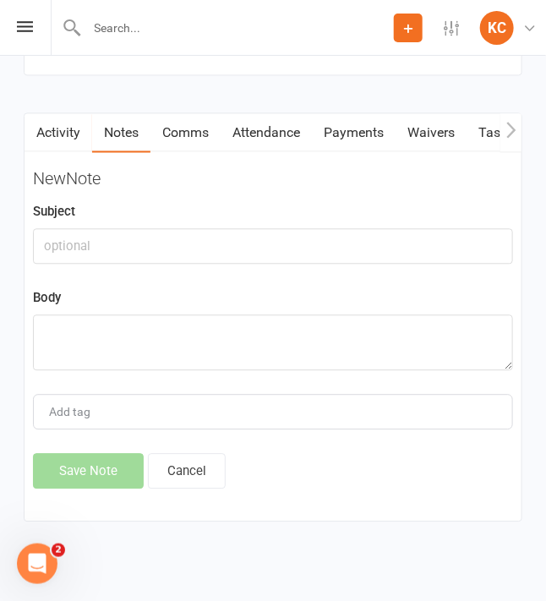
scroll to position [2065, 0]
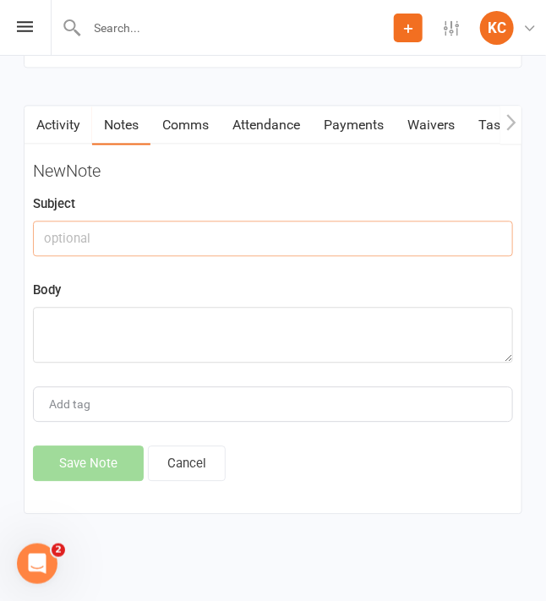
click at [105, 238] on input "text" at bounding box center [273, 238] width 480 height 35
paste input "Increased fees for [DATE]"
type input "Increased fees for [DATE]"
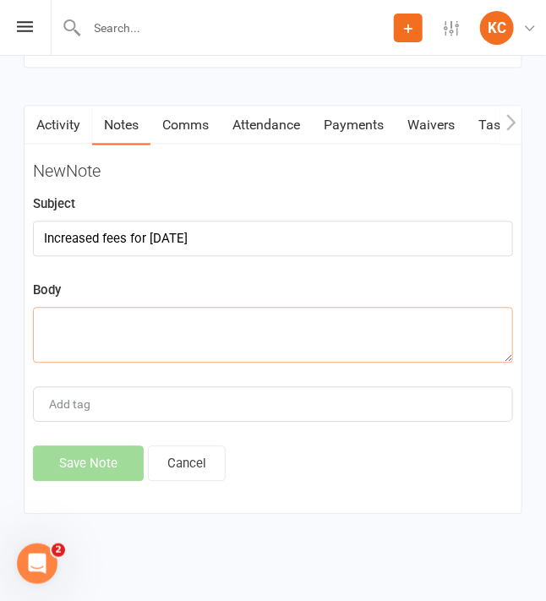
click at [196, 334] on textarea at bounding box center [273, 335] width 480 height 56
paste textarea "Price increase"
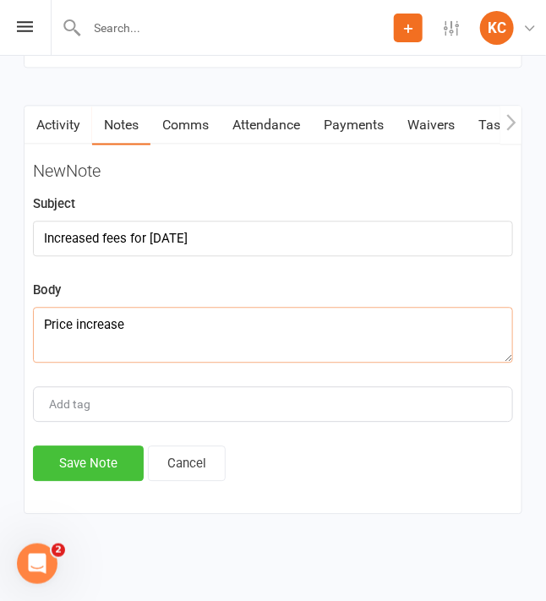
type textarea "Price increase"
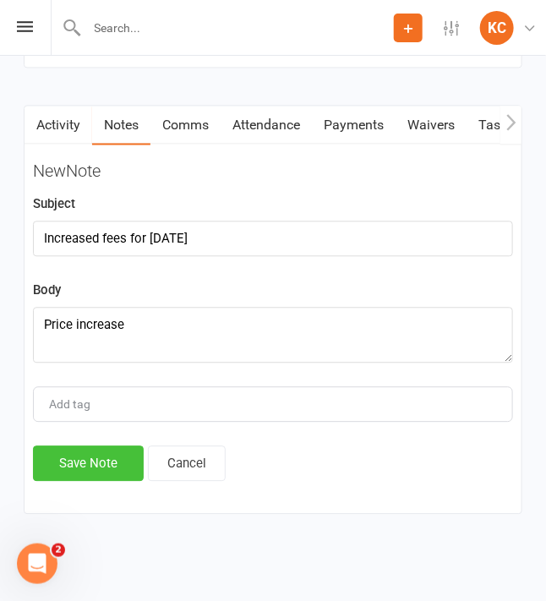
drag, startPoint x: 74, startPoint y: 457, endPoint x: 63, endPoint y: 409, distance: 49.4
click at [74, 453] on button "Save Note" at bounding box center [88, 462] width 111 height 35
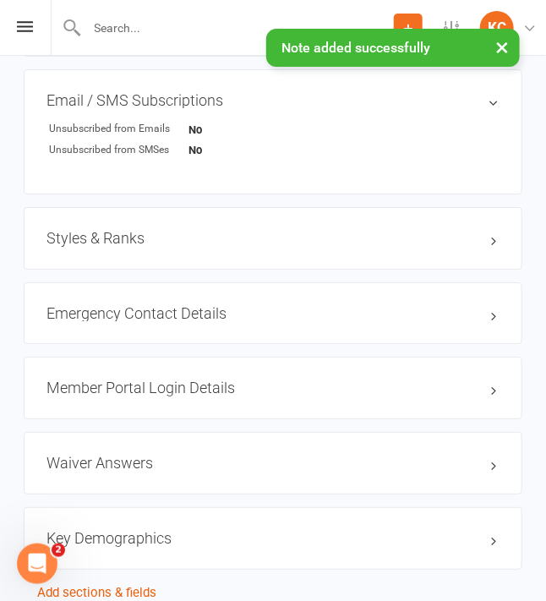
scroll to position [923, 0]
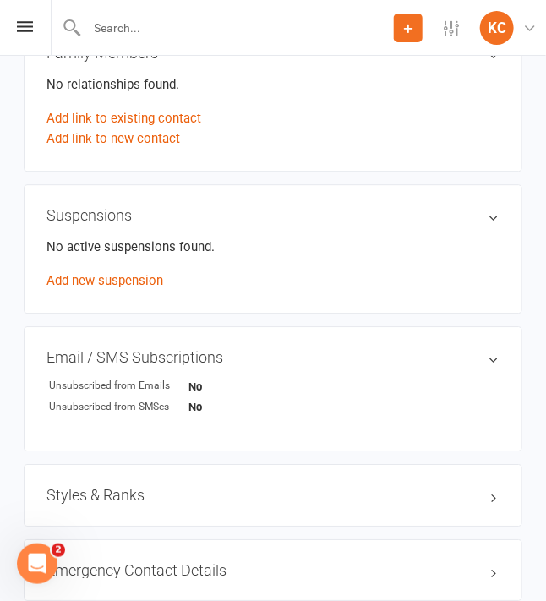
click at [112, 33] on input "text" at bounding box center [238, 28] width 312 height 24
paste input "Aston [PERSON_NAME]"
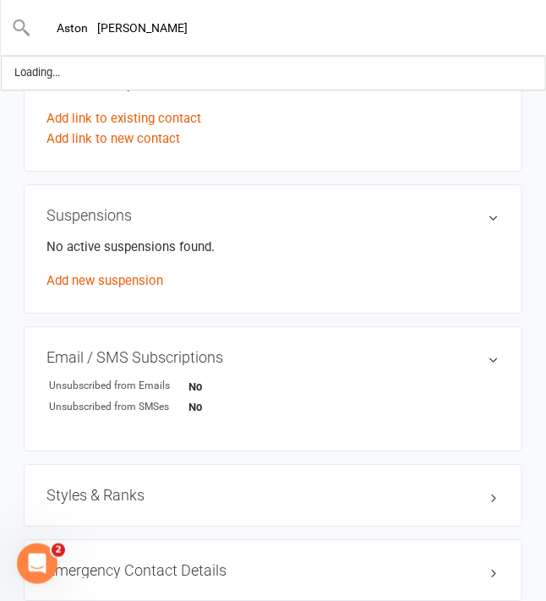
click at [103, 26] on input "Aston [PERSON_NAME]" at bounding box center [273, 28] width 485 height 24
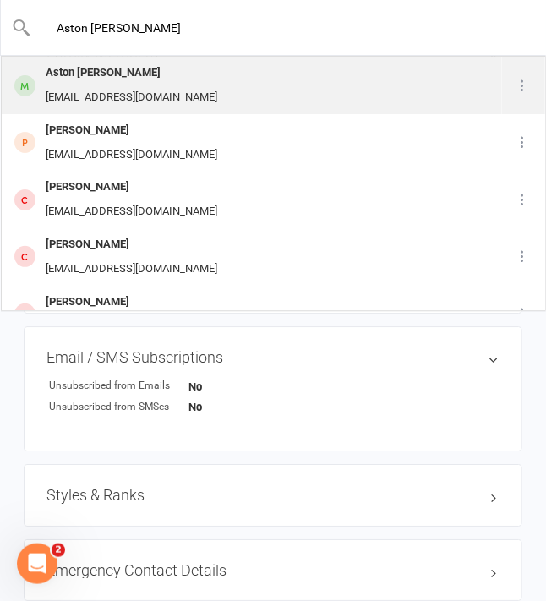
type input "Aston [PERSON_NAME]"
click at [157, 80] on div "Aston [PERSON_NAME]" at bounding box center [132, 73] width 182 height 25
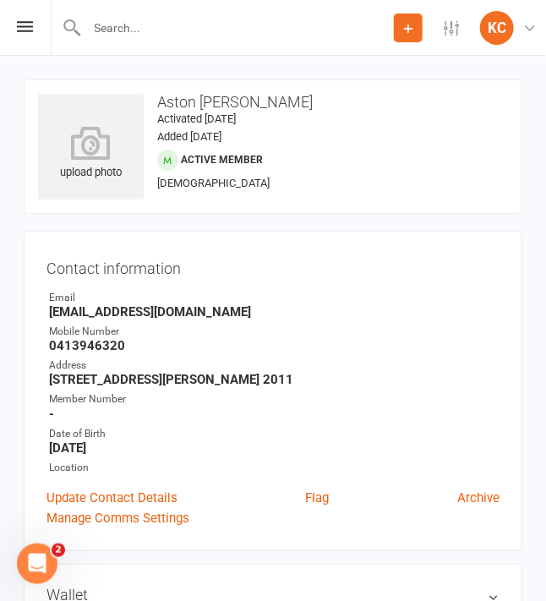
scroll to position [591, 0]
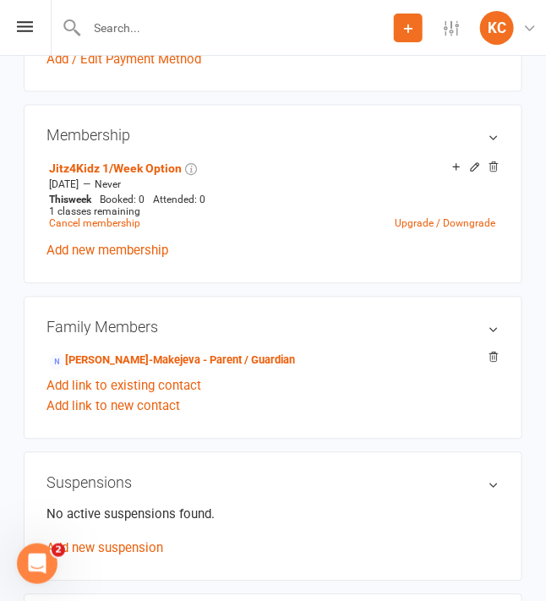
click at [155, 33] on input "text" at bounding box center [238, 28] width 312 height 24
paste input "[PERSON_NAME]"
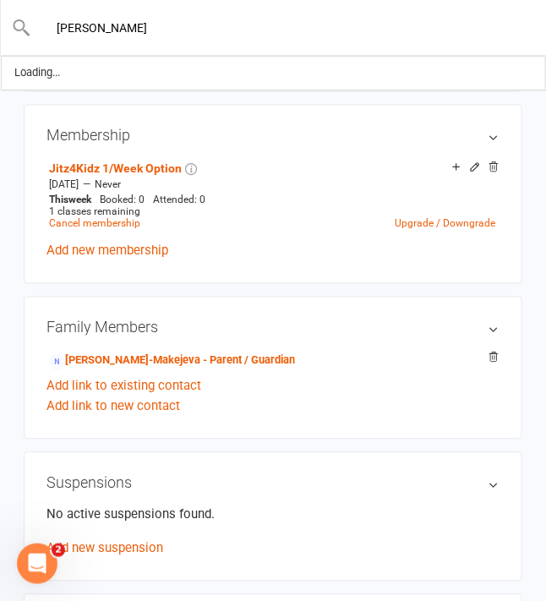
click at [109, 27] on input "[PERSON_NAME]" at bounding box center [273, 28] width 485 height 24
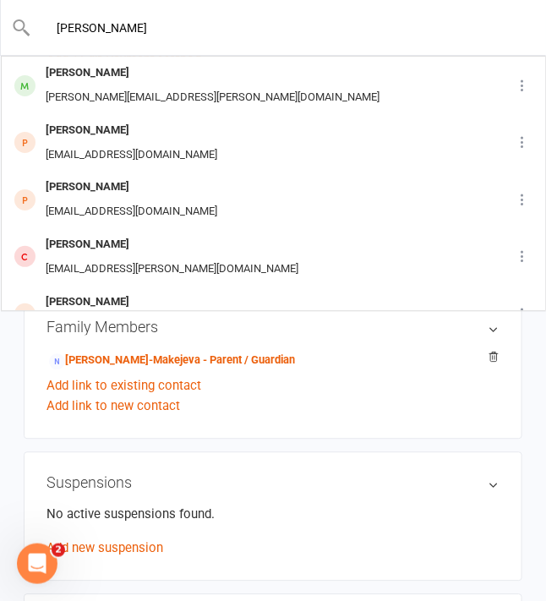
click at [103, 30] on input "[PERSON_NAME]" at bounding box center [273, 28] width 485 height 24
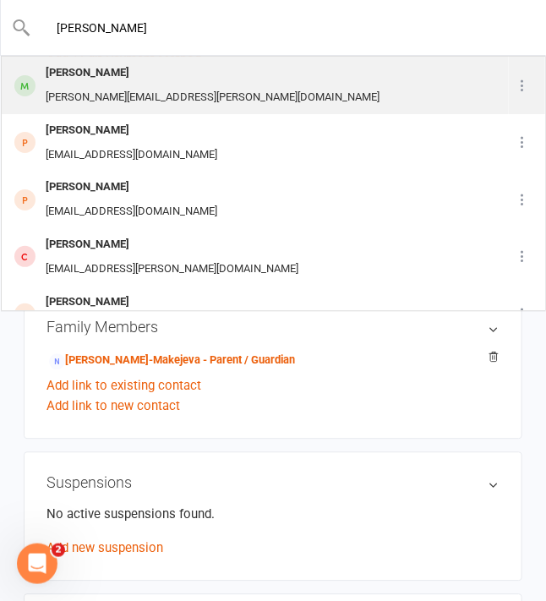
type input "[PERSON_NAME]"
click at [122, 74] on div "[PERSON_NAME]" at bounding box center [213, 73] width 344 height 25
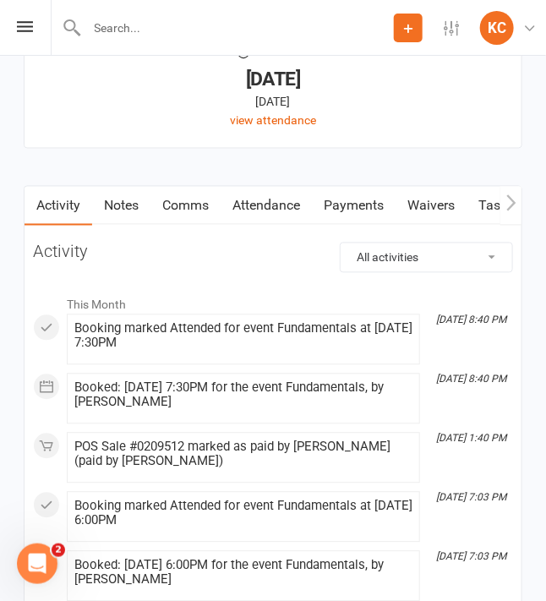
scroll to position [1968, 0]
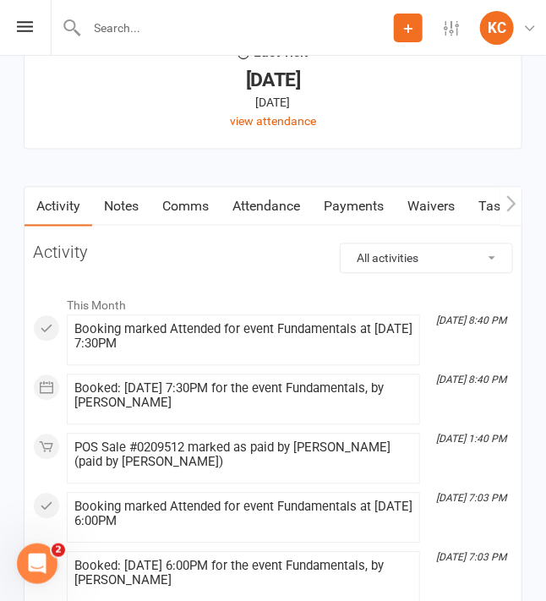
click at [205, 199] on link "Comms" at bounding box center [185, 207] width 70 height 39
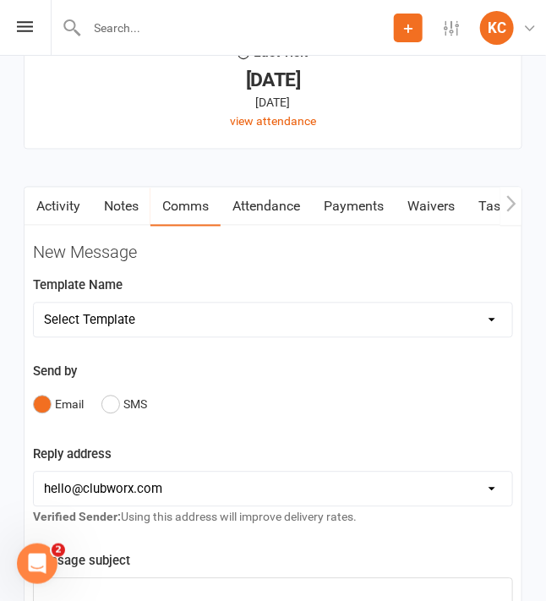
click at [128, 210] on link "Notes" at bounding box center [121, 207] width 58 height 39
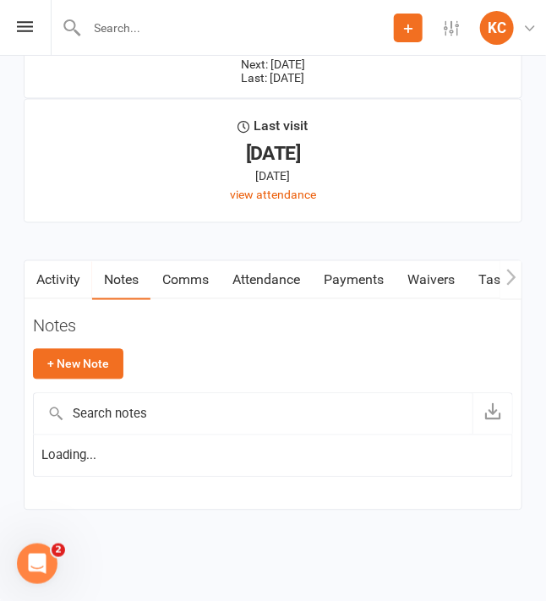
scroll to position [1889, 0]
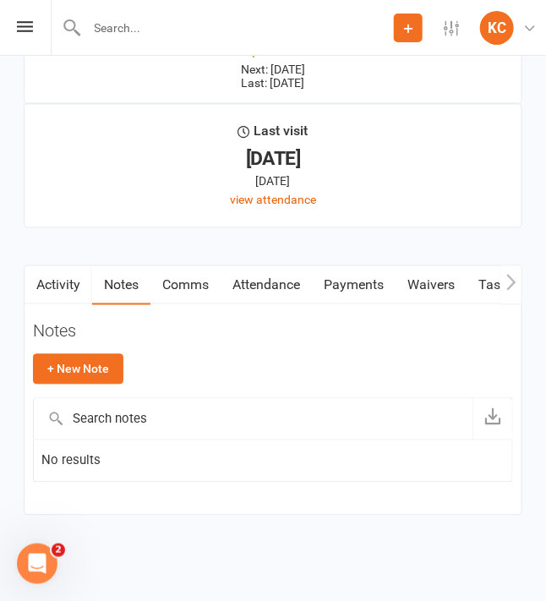
click at [30, 286] on icon "button" at bounding box center [35, 283] width 10 height 18
click at [81, 276] on link "Activity" at bounding box center [59, 285] width 68 height 39
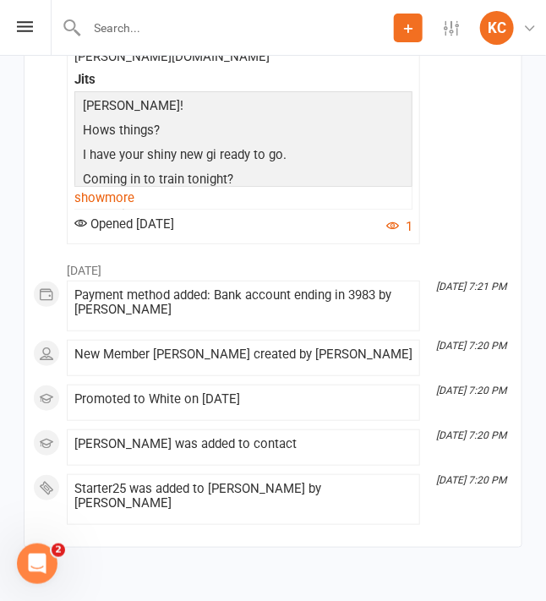
scroll to position [2644, 0]
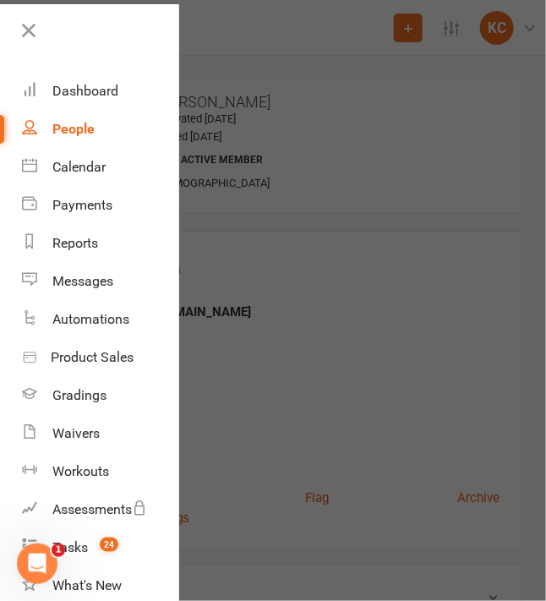
click at [219, 205] on div at bounding box center [273, 300] width 546 height 601
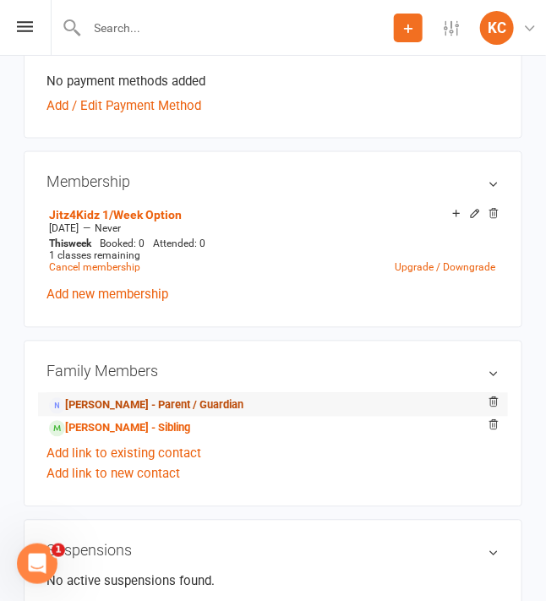
scroll to position [507, 0]
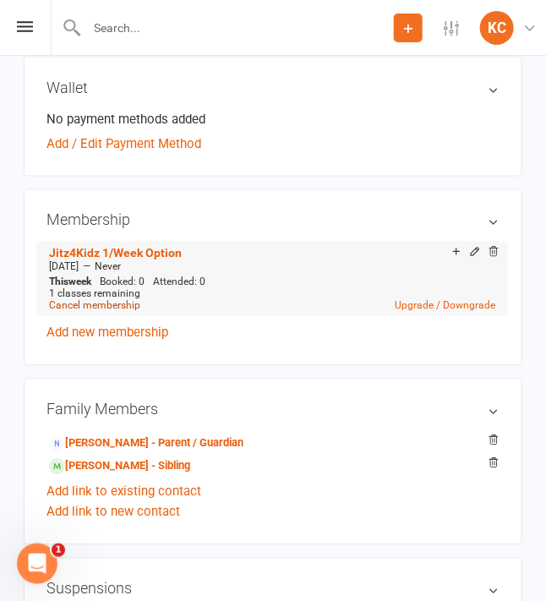
click at [98, 305] on link "Cancel membership" at bounding box center [94, 306] width 91 height 12
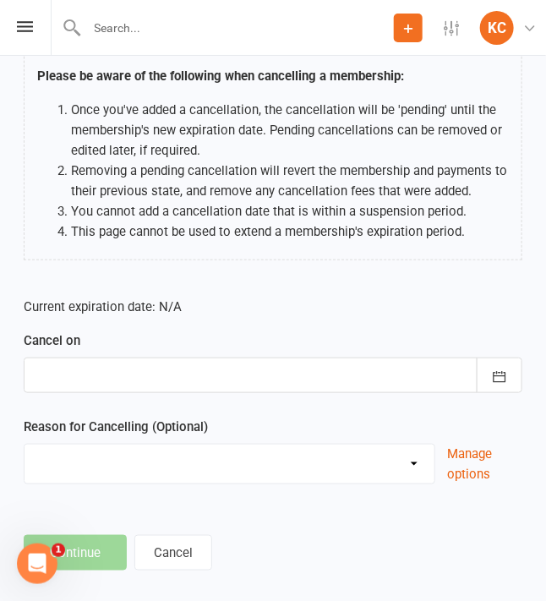
scroll to position [145, 0]
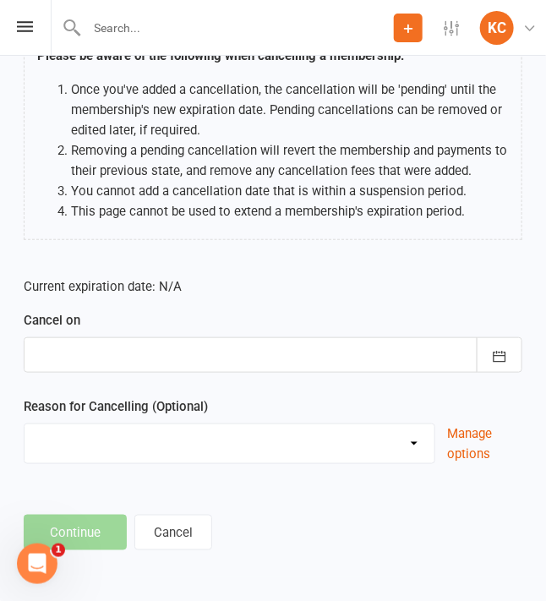
click at [117, 362] on div at bounding box center [273, 354] width 499 height 35
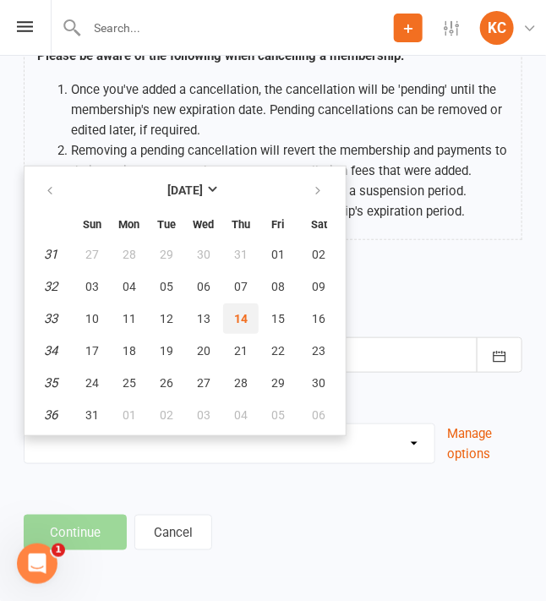
click at [239, 319] on span "14" at bounding box center [241, 319] width 14 height 14
type input "[DATE]"
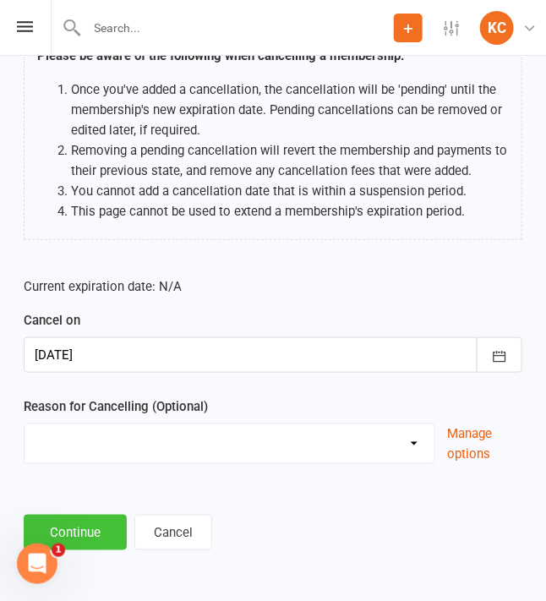
click at [79, 531] on button "Continue" at bounding box center [75, 532] width 103 height 35
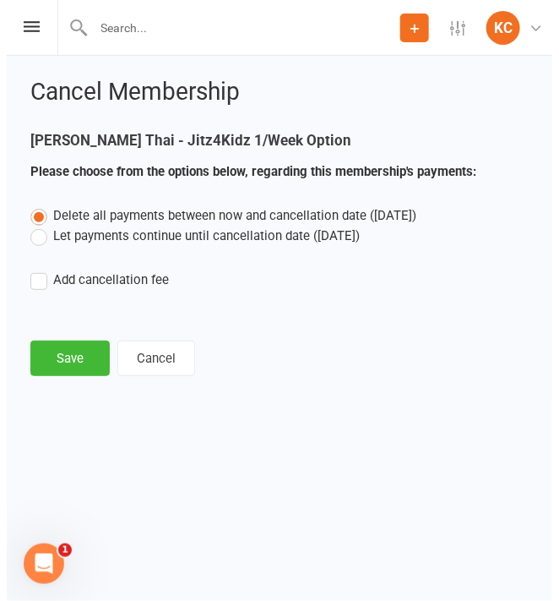
scroll to position [0, 0]
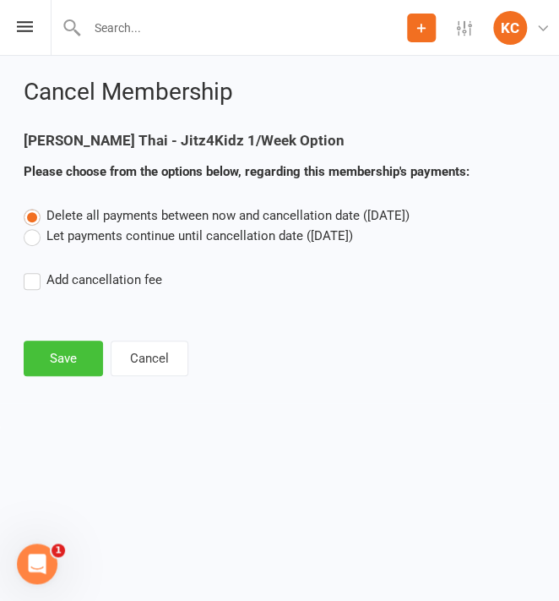
click at [42, 346] on button "Save" at bounding box center [63, 358] width 79 height 35
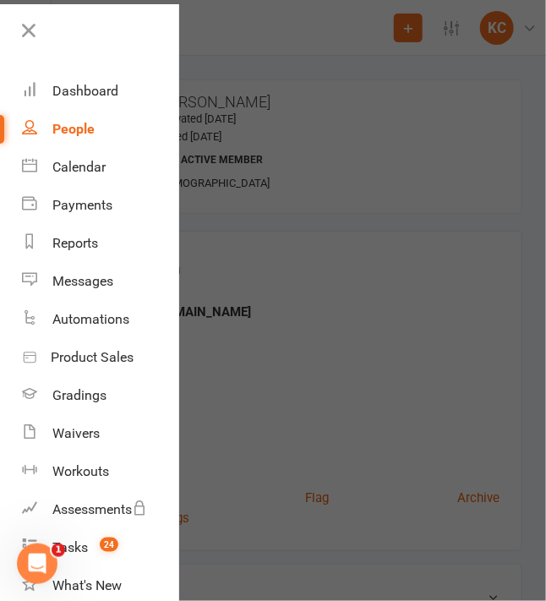
click at [275, 294] on div at bounding box center [273, 300] width 546 height 601
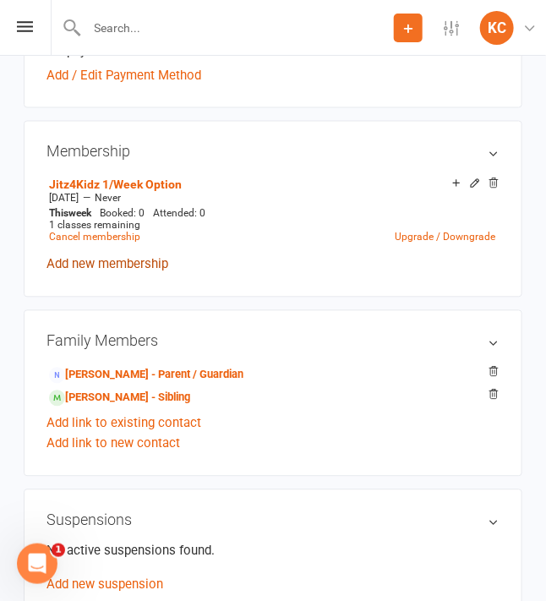
scroll to position [591, 0]
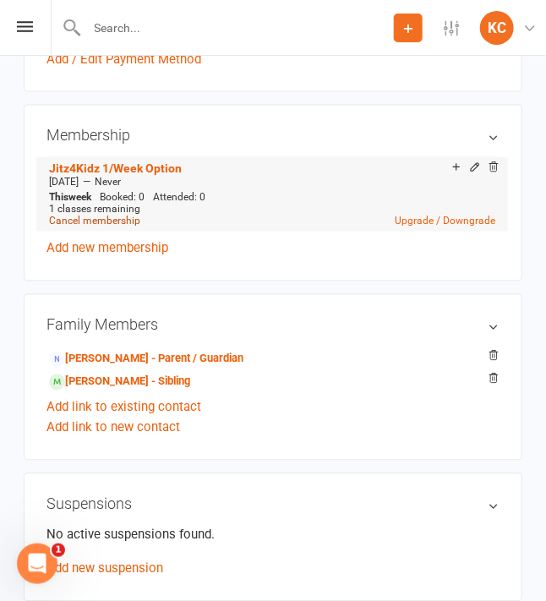
click at [82, 220] on link "Cancel membership" at bounding box center [94, 221] width 91 height 12
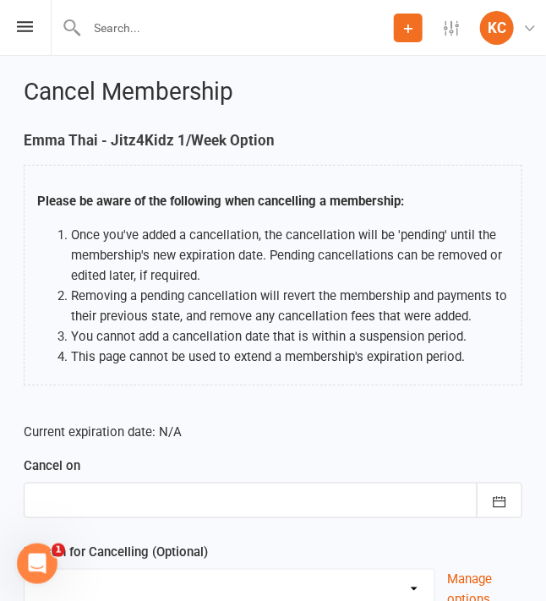
scroll to position [145, 0]
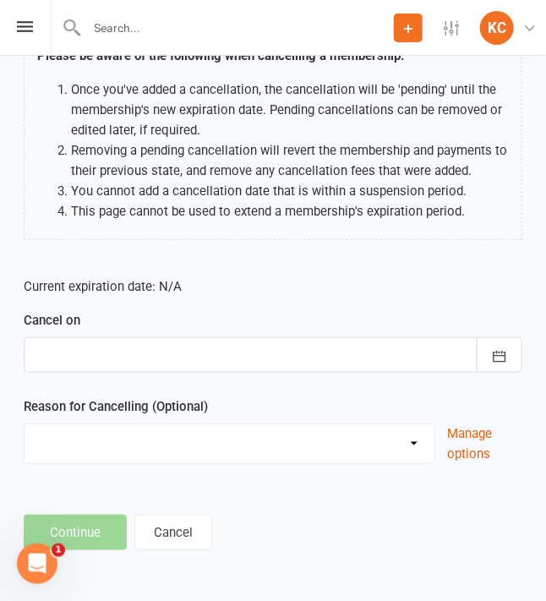
click at [68, 354] on div at bounding box center [273, 354] width 499 height 35
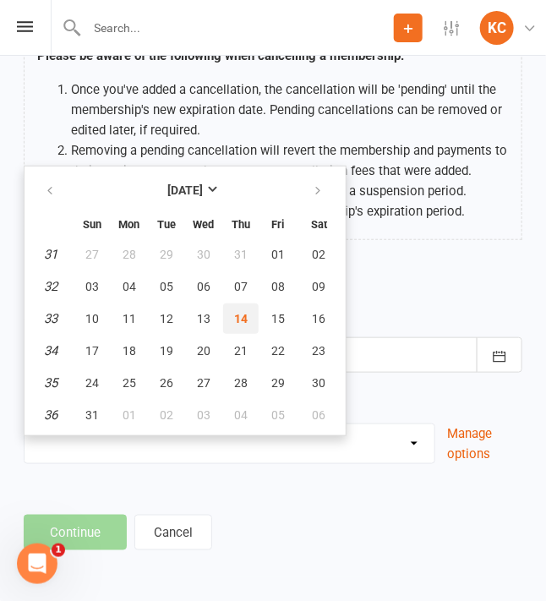
click at [234, 319] on span "14" at bounding box center [241, 319] width 14 height 14
type input "[DATE]"
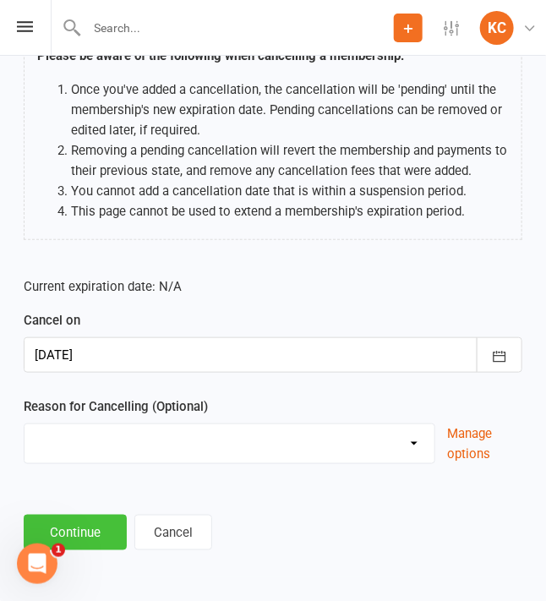
click at [87, 527] on button "Continue" at bounding box center [75, 532] width 103 height 35
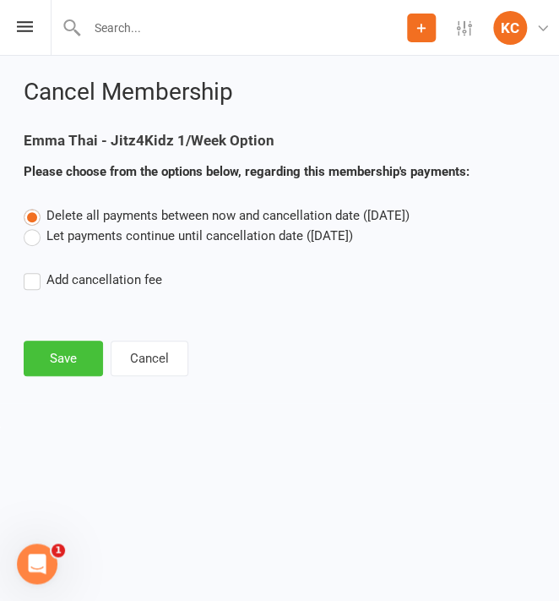
click at [41, 358] on button "Save" at bounding box center [63, 358] width 79 height 35
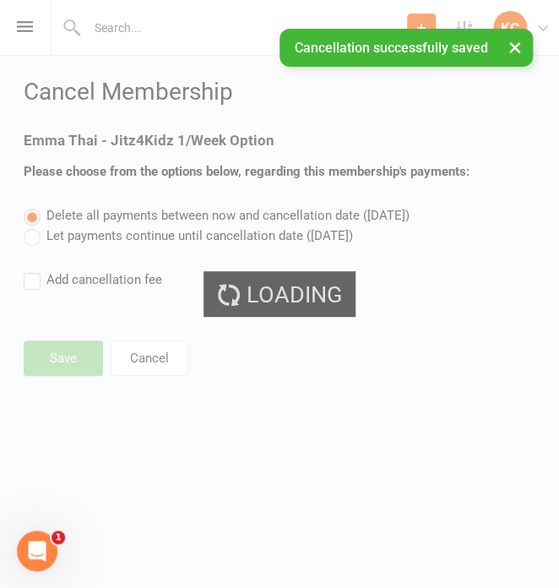
click at [52, 351] on div "Loading" at bounding box center [279, 294] width 559 height 588
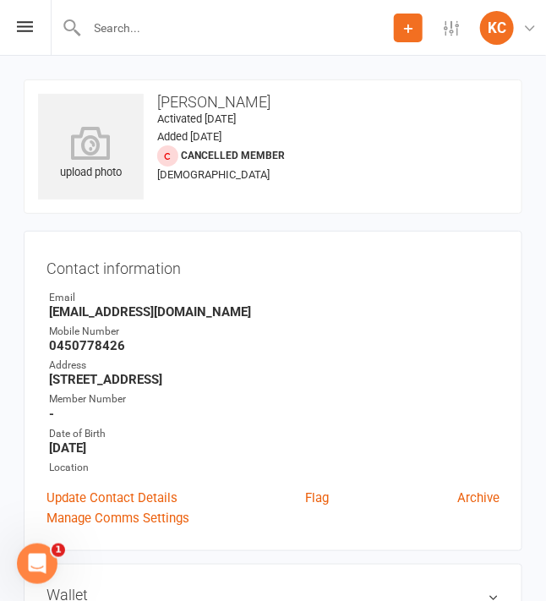
click at [216, 157] on span "Cancelled member" at bounding box center [233, 156] width 104 height 12
click at [348, 144] on div "upload photo Emma Thai Activated 25 June, 2025 Added 9 June, 2025 Cancelled mem…" at bounding box center [273, 146] width 499 height 134
